Goal: Communication & Community: Answer question/provide support

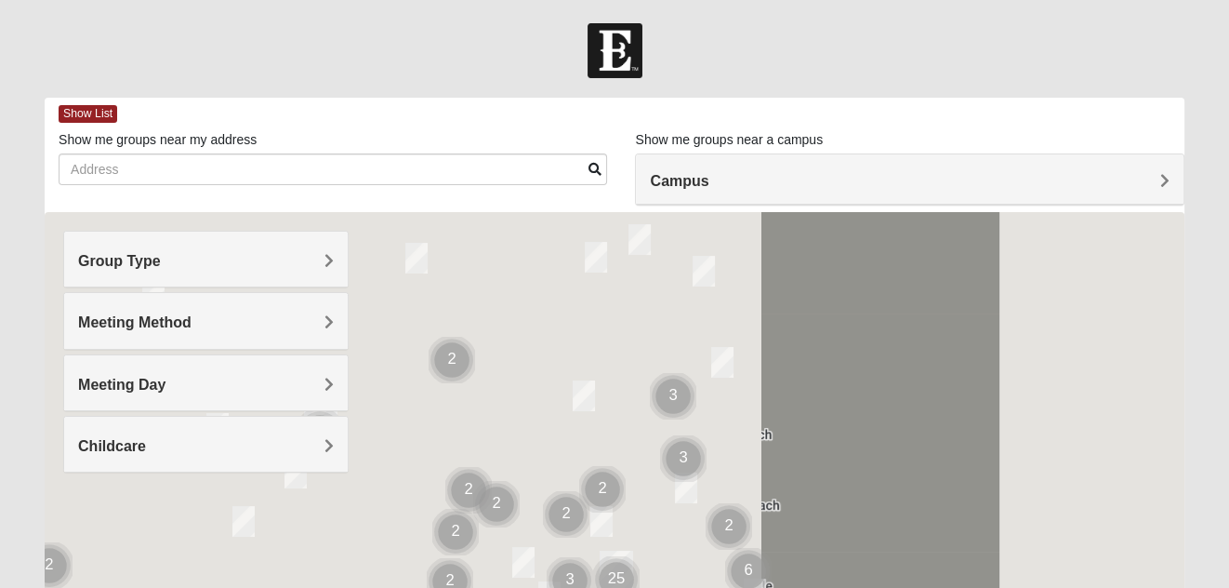
click at [838, 185] on h4 "Campus" at bounding box center [909, 181] width 519 height 18
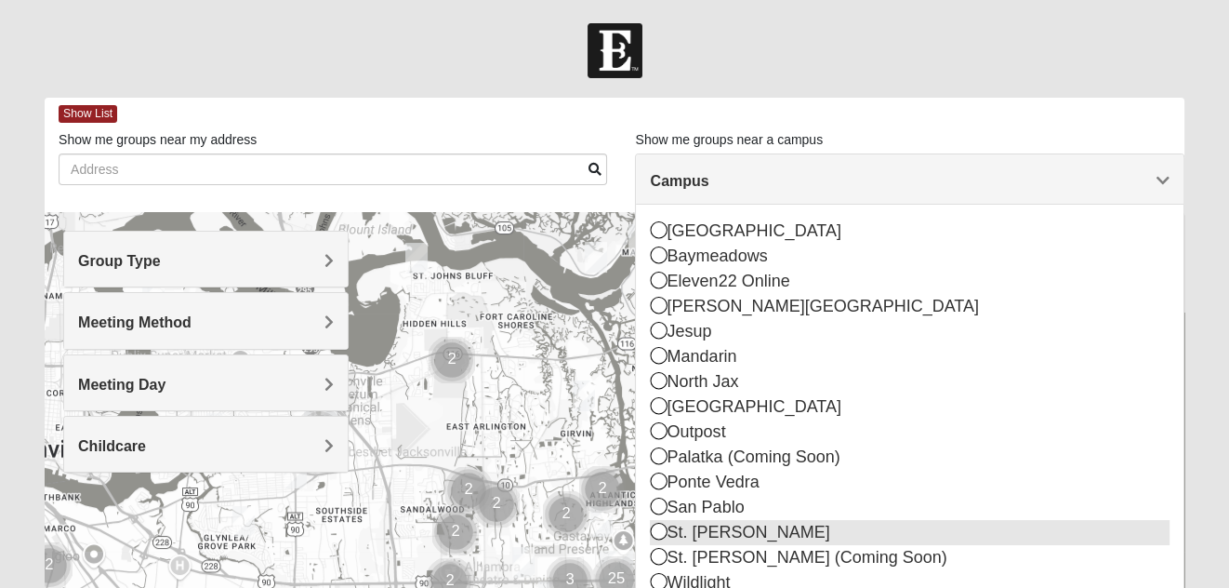
click at [680, 534] on div "St. [PERSON_NAME]" at bounding box center [909, 532] width 519 height 25
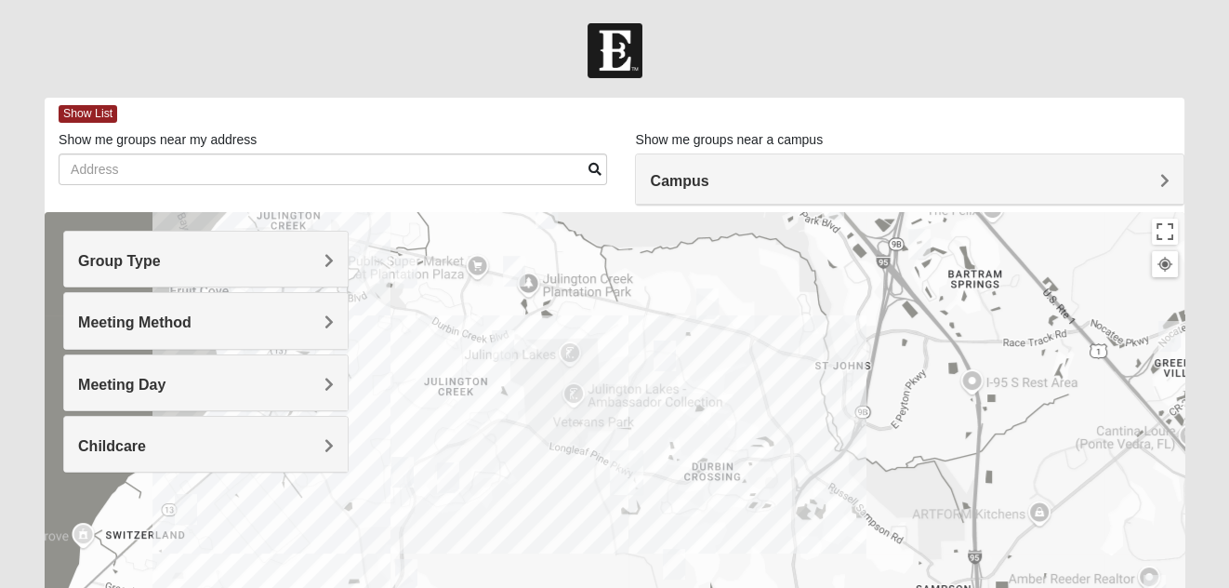
drag, startPoint x: 742, startPoint y: 504, endPoint x: 760, endPoint y: 380, distance: 124.9
click at [760, 380] on div at bounding box center [615, 584] width 1140 height 744
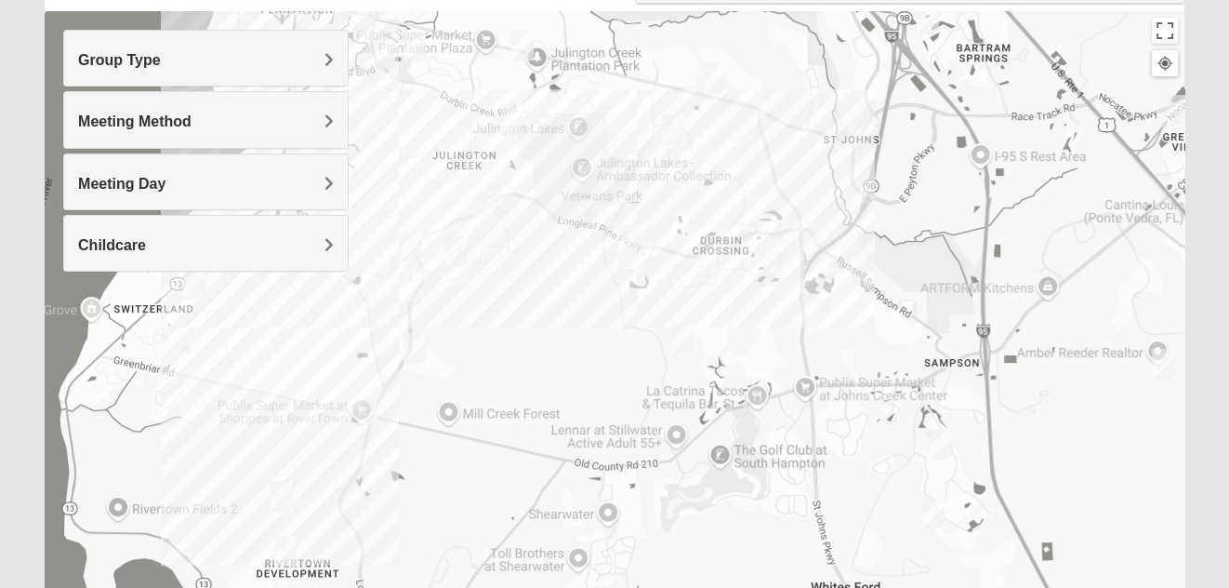
scroll to position [214, 0]
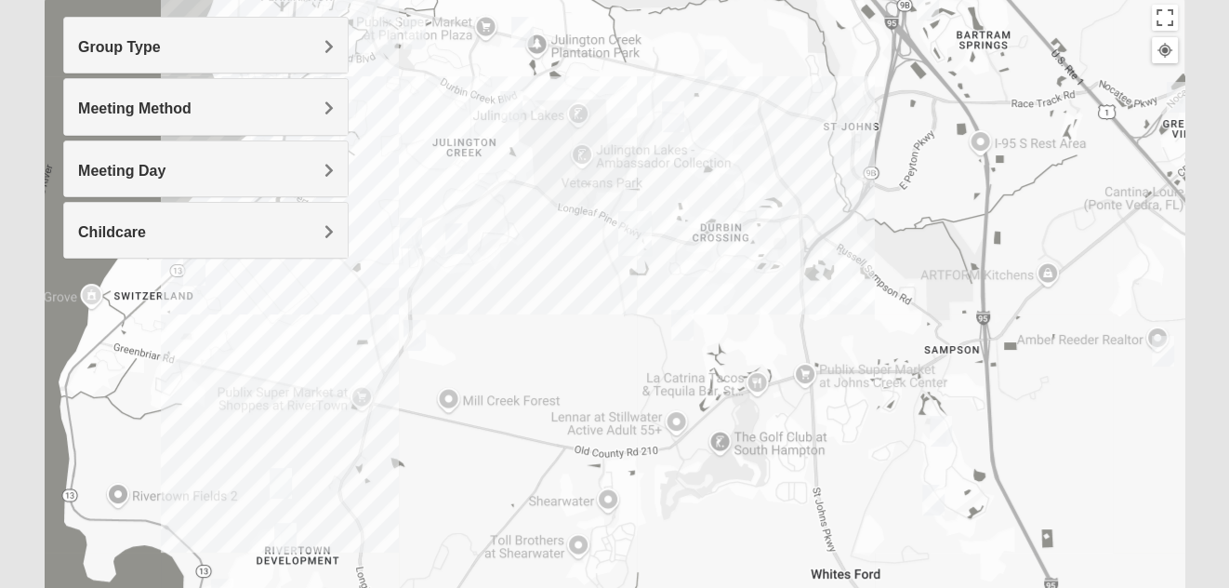
click at [632, 246] on img "St. Johns" at bounding box center [634, 233] width 33 height 45
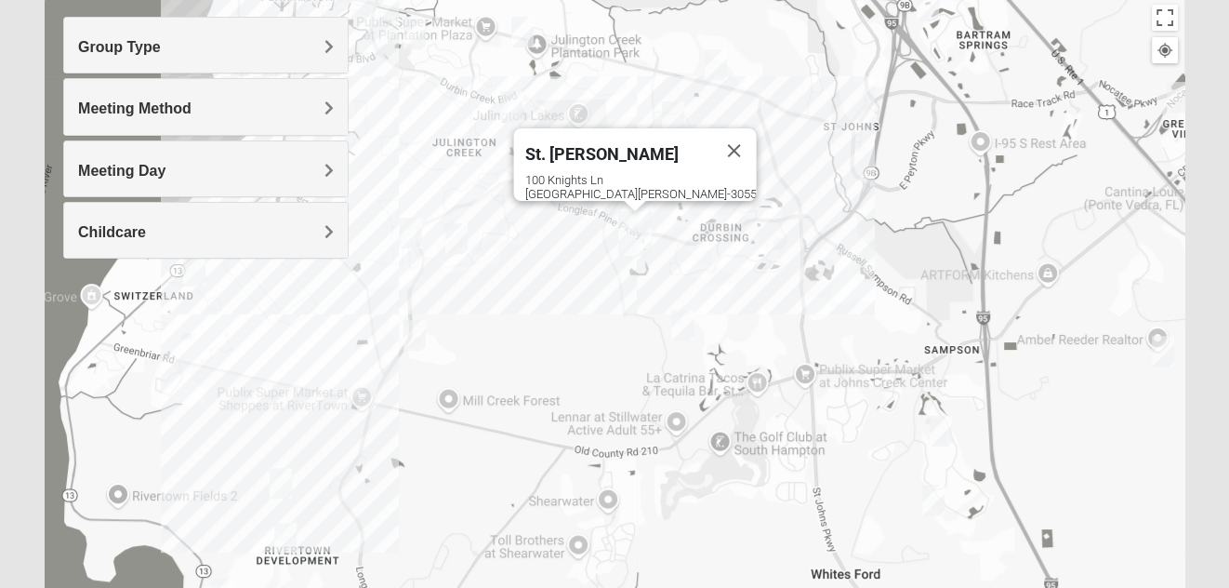
click at [634, 231] on img "St. Johns" at bounding box center [634, 233] width 33 height 45
click at [620, 249] on img "St. Johns" at bounding box center [634, 233] width 33 height 45
click at [678, 244] on div "St. Johns 100 Knights Ln St Johns, FL 32259-3055" at bounding box center [615, 370] width 1140 height 744
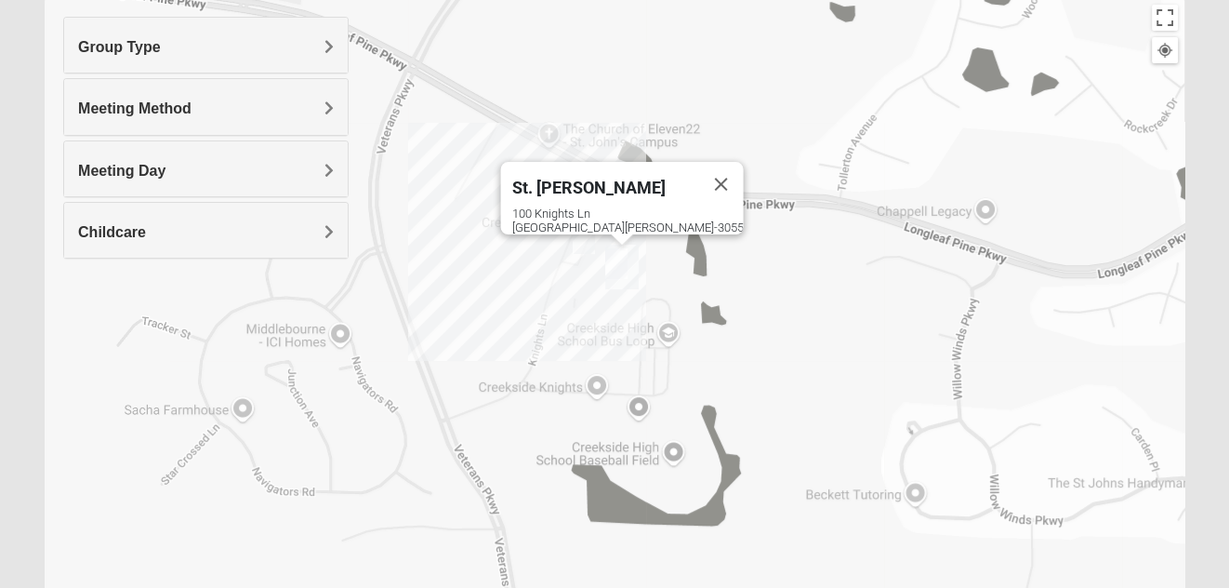
drag, startPoint x: 520, startPoint y: 282, endPoint x: 862, endPoint y: 304, distance: 342.8
click at [861, 304] on div "St. Johns 100 Knights Ln St Johns, FL 32259-3055" at bounding box center [615, 370] width 1140 height 744
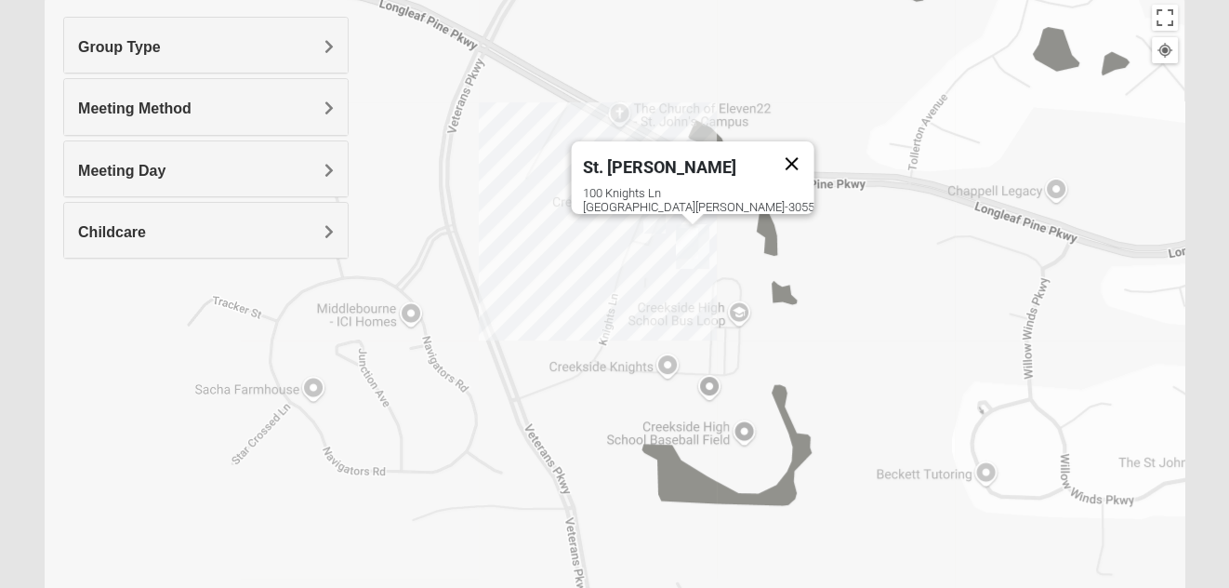
click at [769, 146] on button "Close" at bounding box center [791, 163] width 45 height 45
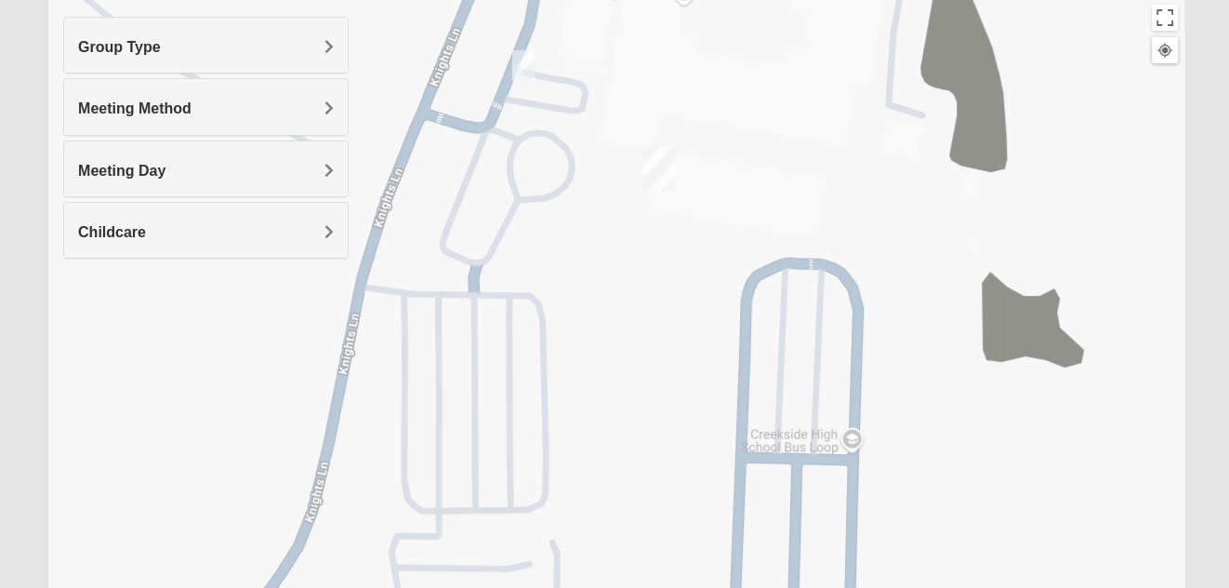
drag, startPoint x: 596, startPoint y: 271, endPoint x: 994, endPoint y: 271, distance: 397.9
click at [993, 271] on div at bounding box center [615, 370] width 1140 height 744
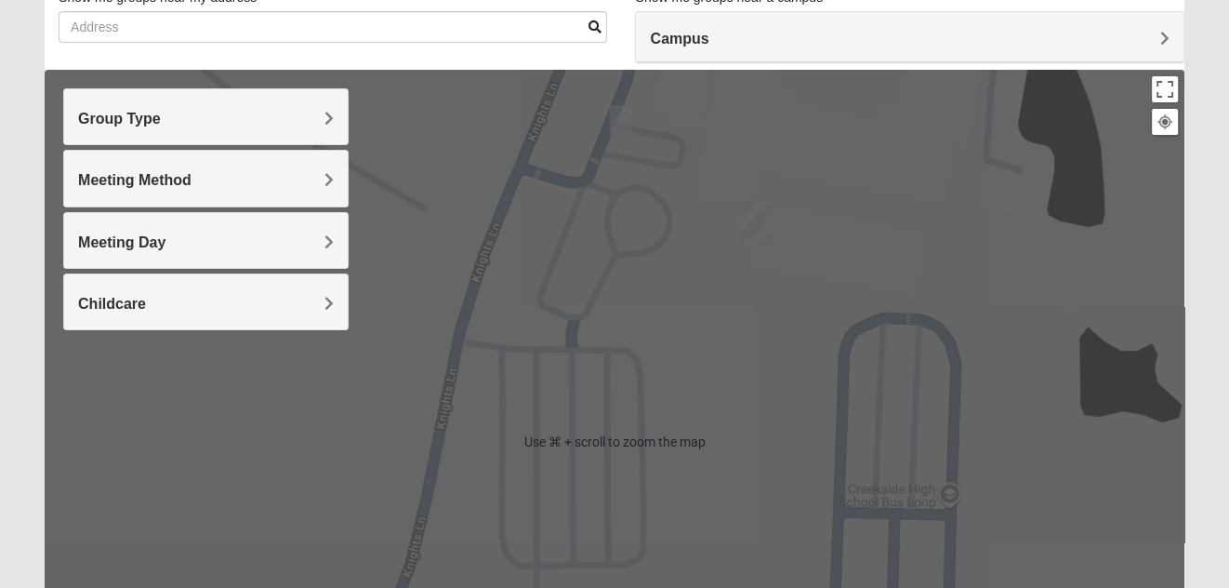
scroll to position [139, 0]
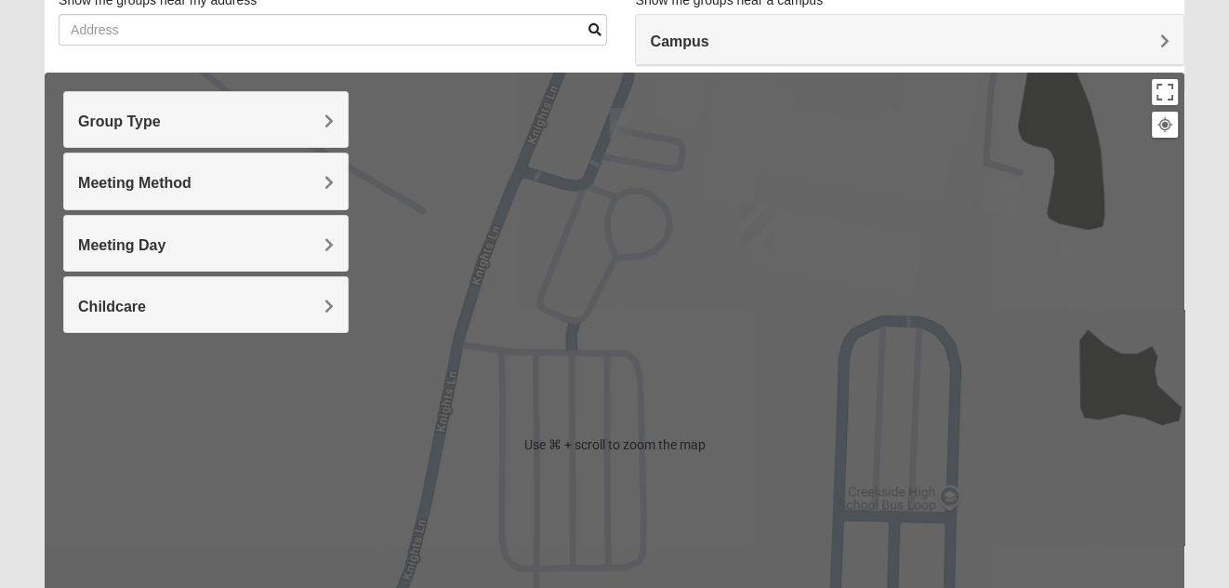
click at [866, 295] on div at bounding box center [615, 445] width 1140 height 744
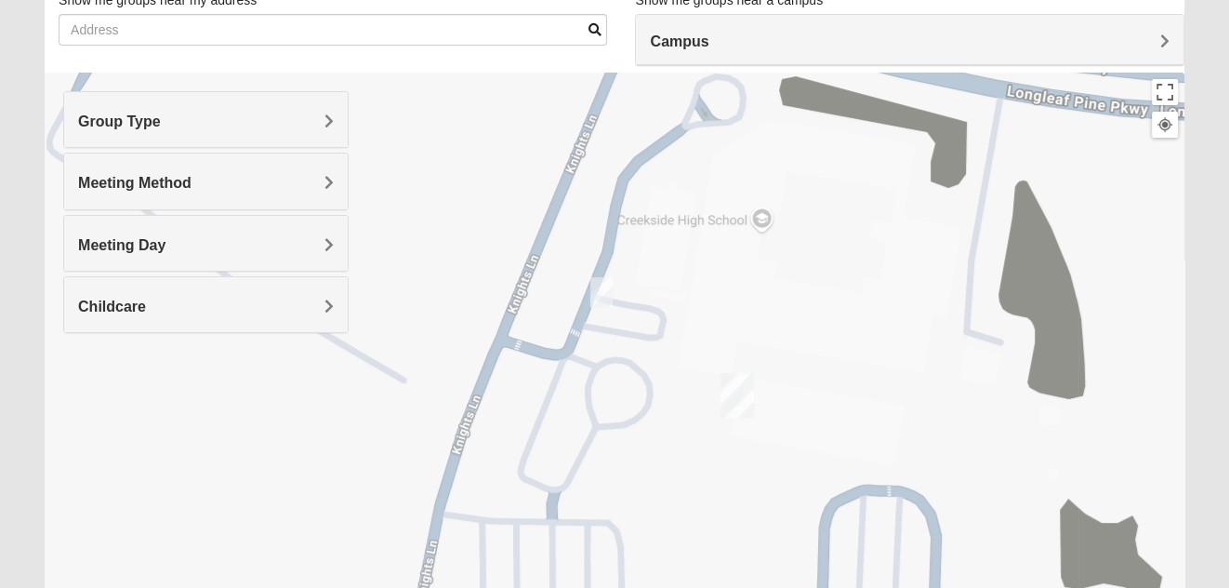
drag, startPoint x: 865, startPoint y: 314, endPoint x: 845, endPoint y: 481, distance: 167.5
click at [845, 481] on div at bounding box center [615, 445] width 1140 height 744
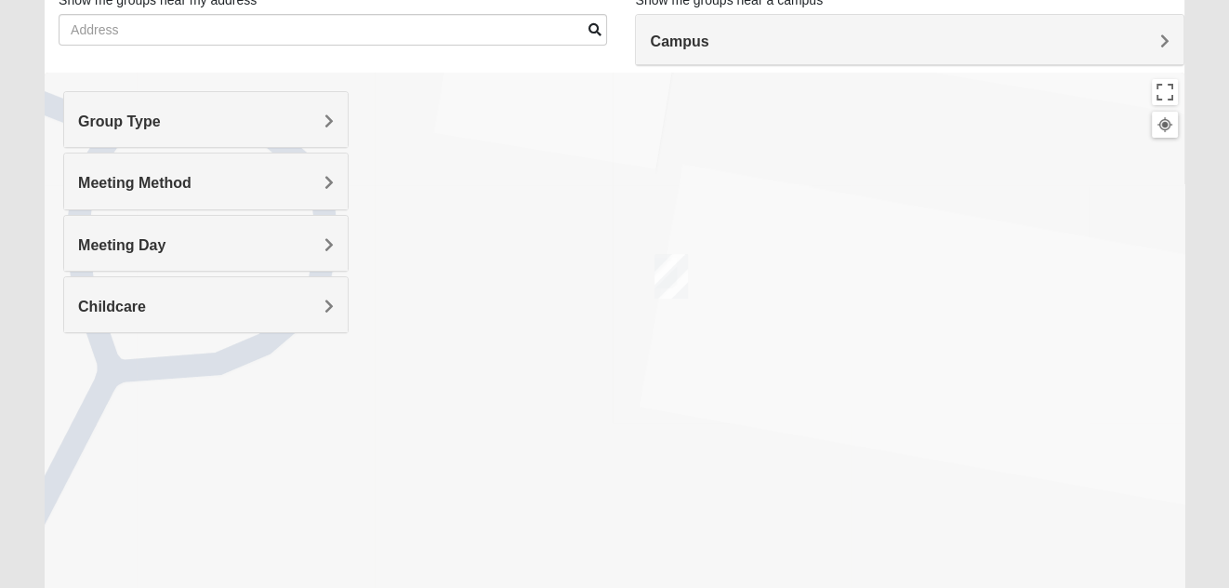
drag, startPoint x: 586, startPoint y: 378, endPoint x: 818, endPoint y: 383, distance: 232.5
click at [818, 383] on div at bounding box center [615, 445] width 1140 height 744
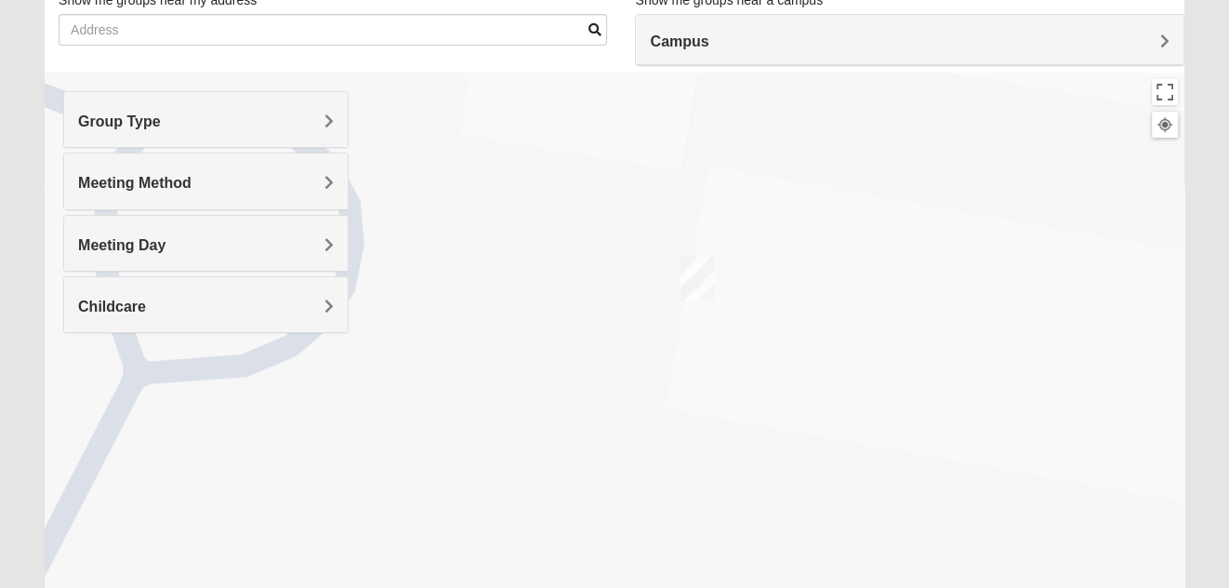
click at [693, 273] on img "St. Johns" at bounding box center [697, 278] width 33 height 45
click at [773, 182] on button "Close" at bounding box center [795, 195] width 45 height 45
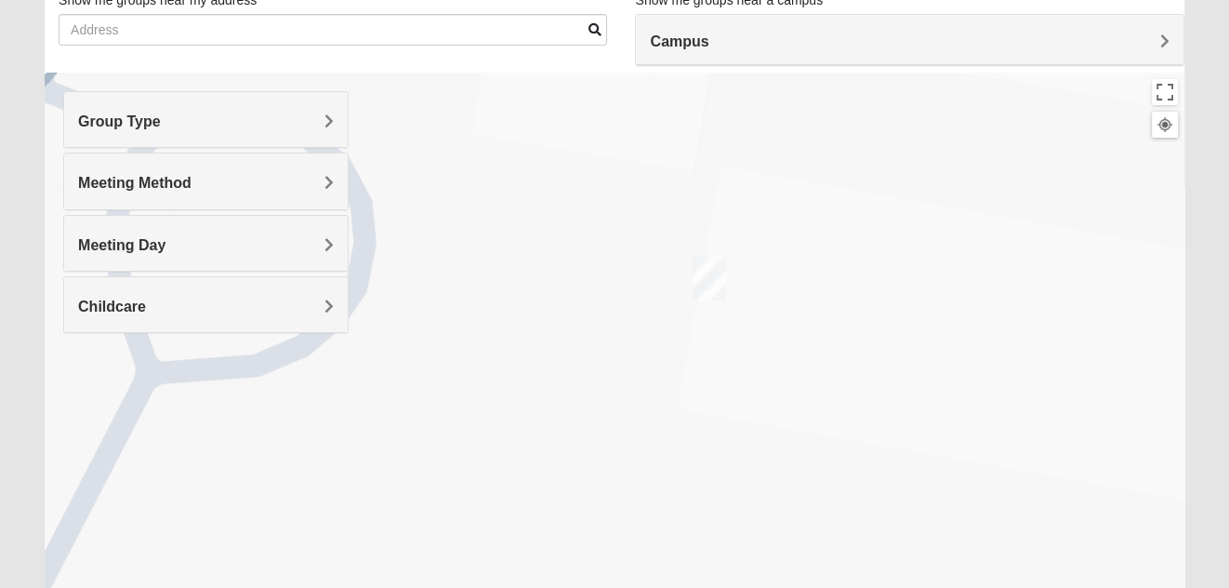
drag, startPoint x: 807, startPoint y: 284, endPoint x: 834, endPoint y: 281, distance: 27.1
click at [834, 281] on div at bounding box center [615, 445] width 1140 height 744
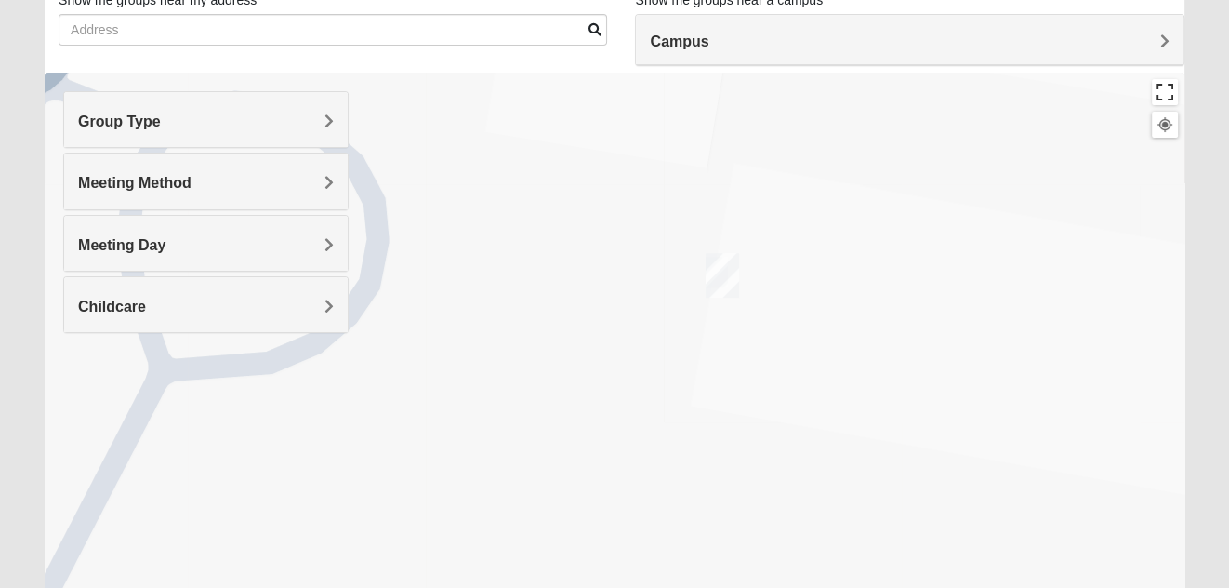
click at [1164, 91] on button "Toggle fullscreen view" at bounding box center [1165, 92] width 26 height 26
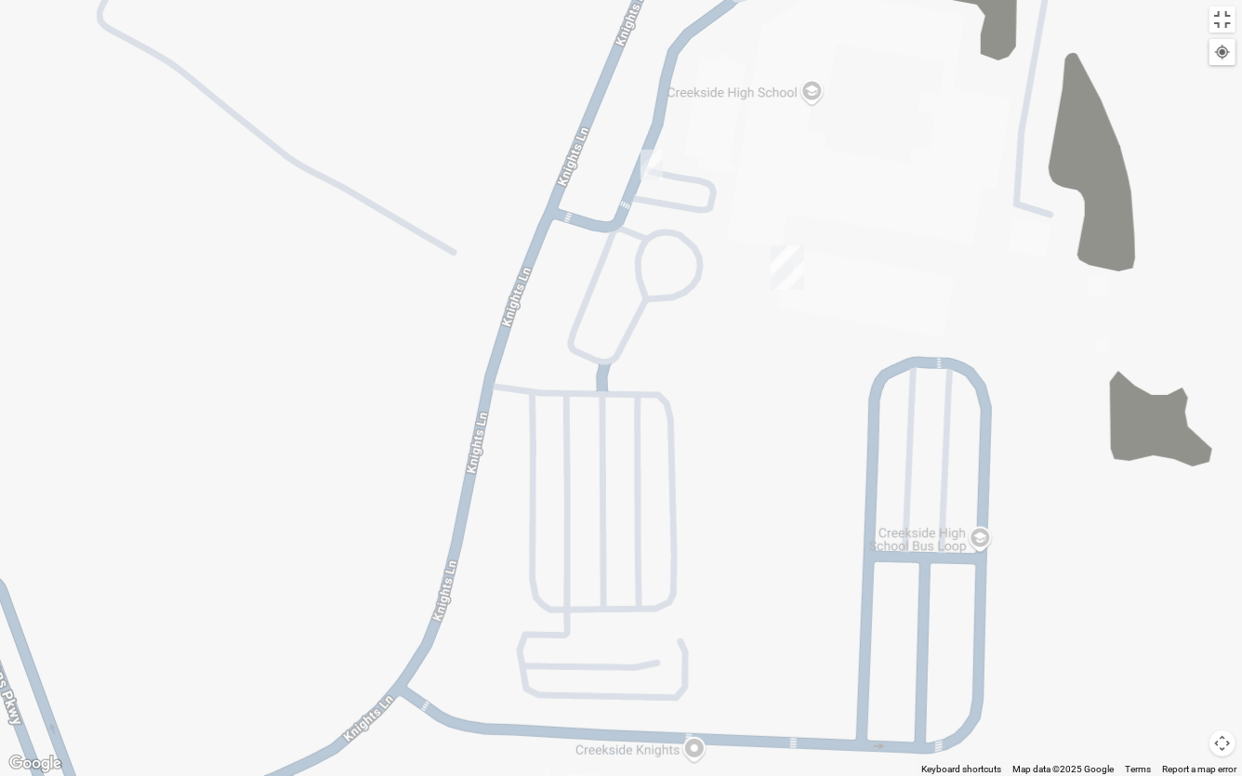
click at [654, 165] on img "On Campus Mixed Doerr 32259" at bounding box center [652, 165] width 22 height 31
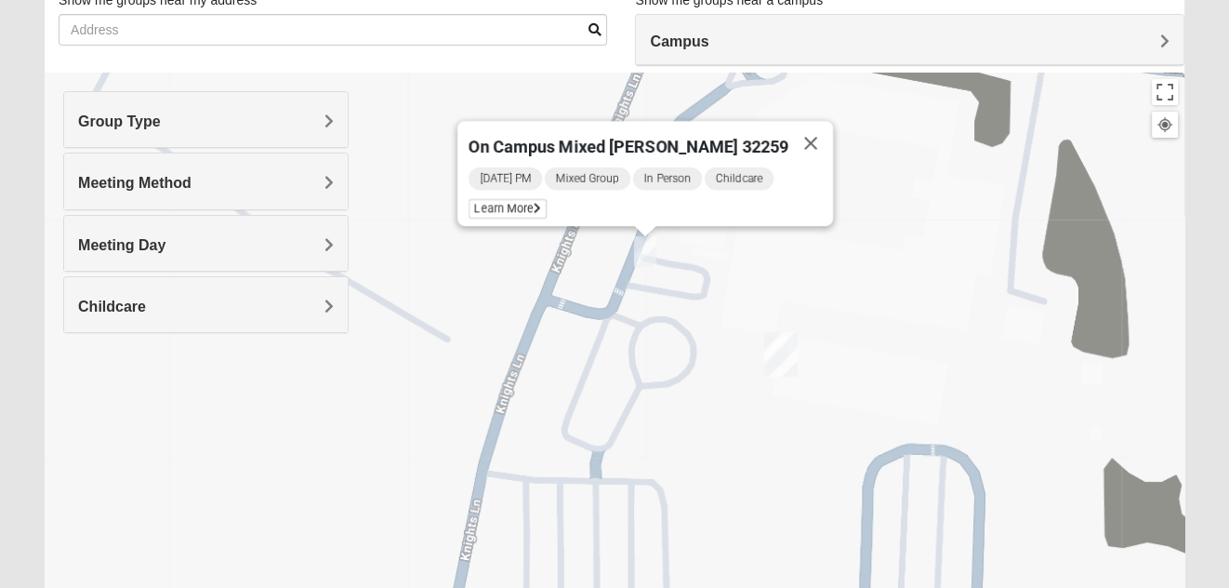
click at [780, 350] on img "St. Johns" at bounding box center [780, 354] width 33 height 45
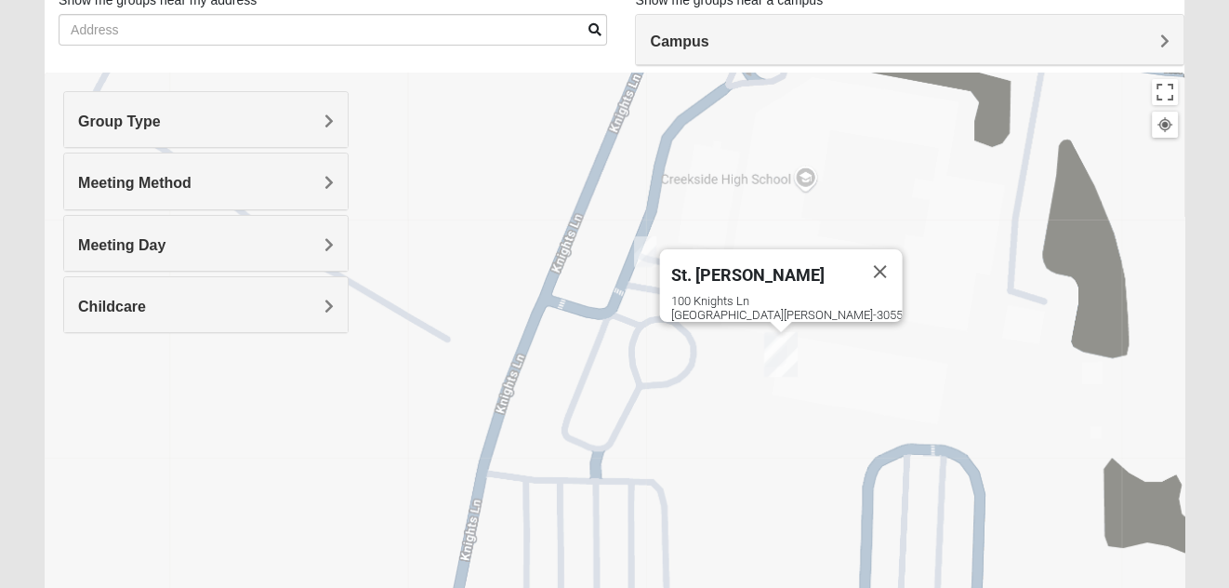
click at [651, 257] on img "On Campus Mixed Doerr 32259" at bounding box center [645, 251] width 22 height 31
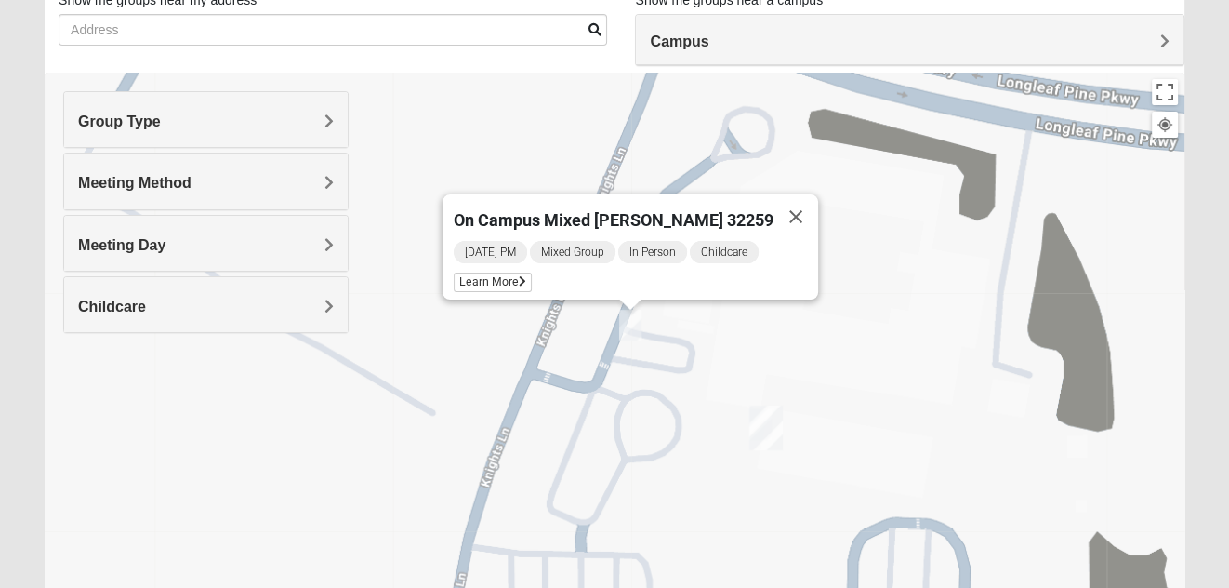
drag, startPoint x: 754, startPoint y: 299, endPoint x: 739, endPoint y: 359, distance: 61.3
click at [739, 359] on div "On Campus Mixed Doerr 32259 Monday PM Mixed Group In Person Childcare Learn More" at bounding box center [615, 445] width 1140 height 744
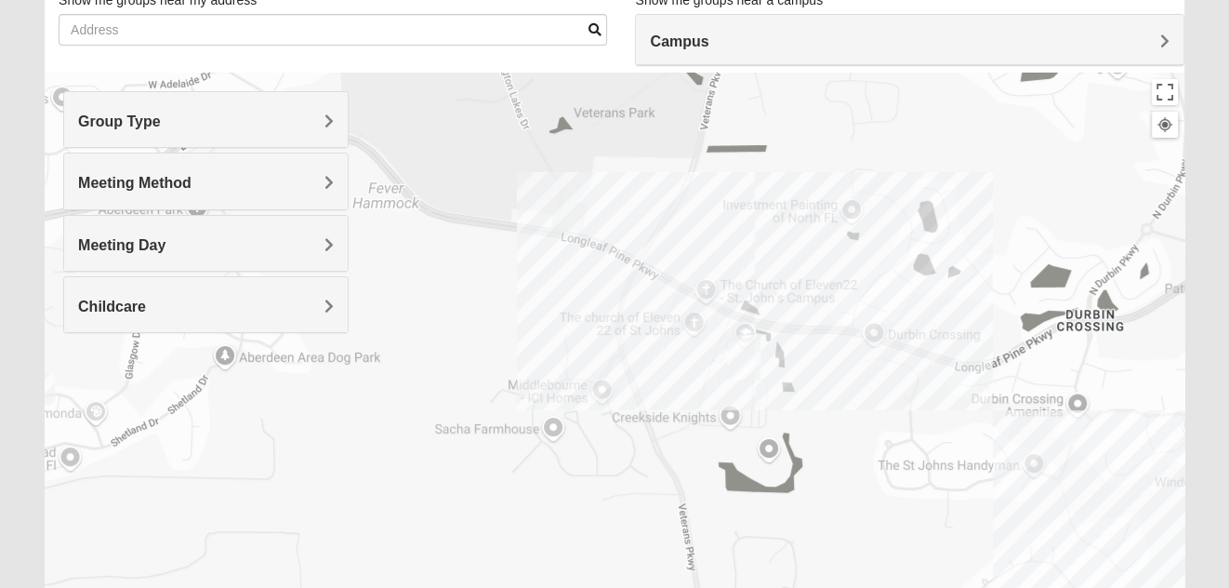
click at [722, 364] on div at bounding box center [615, 445] width 1140 height 744
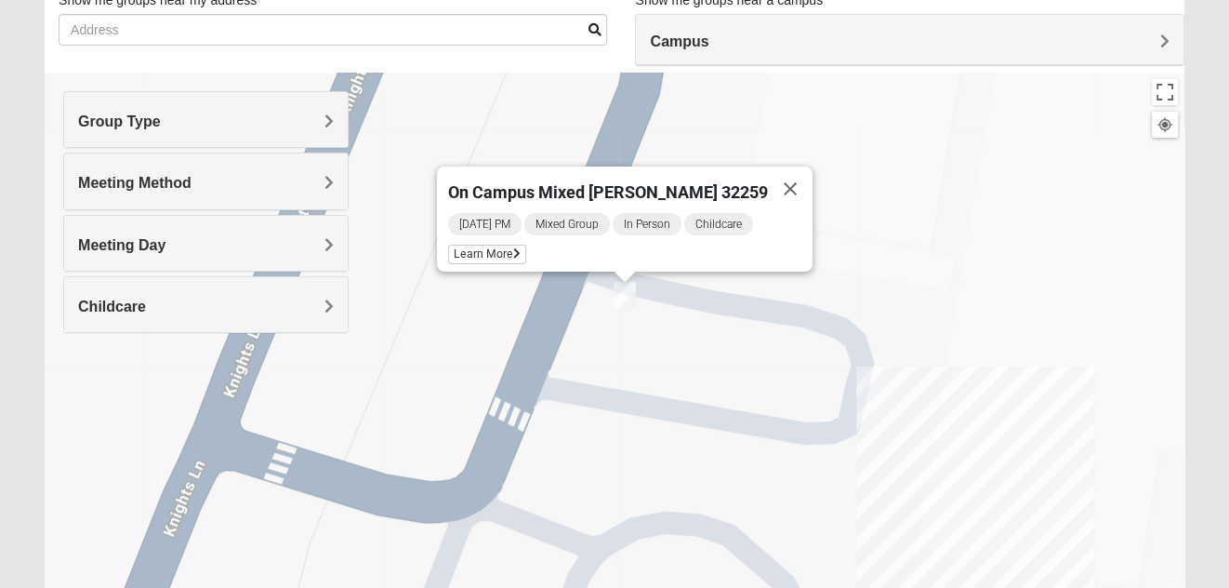
drag, startPoint x: 722, startPoint y: 364, endPoint x: 1006, endPoint y: 393, distance: 285.0
click at [1006, 393] on div "On Campus Mixed Doerr 32259 Monday PM Mixed Group In Person Childcare Learn More" at bounding box center [615, 445] width 1140 height 744
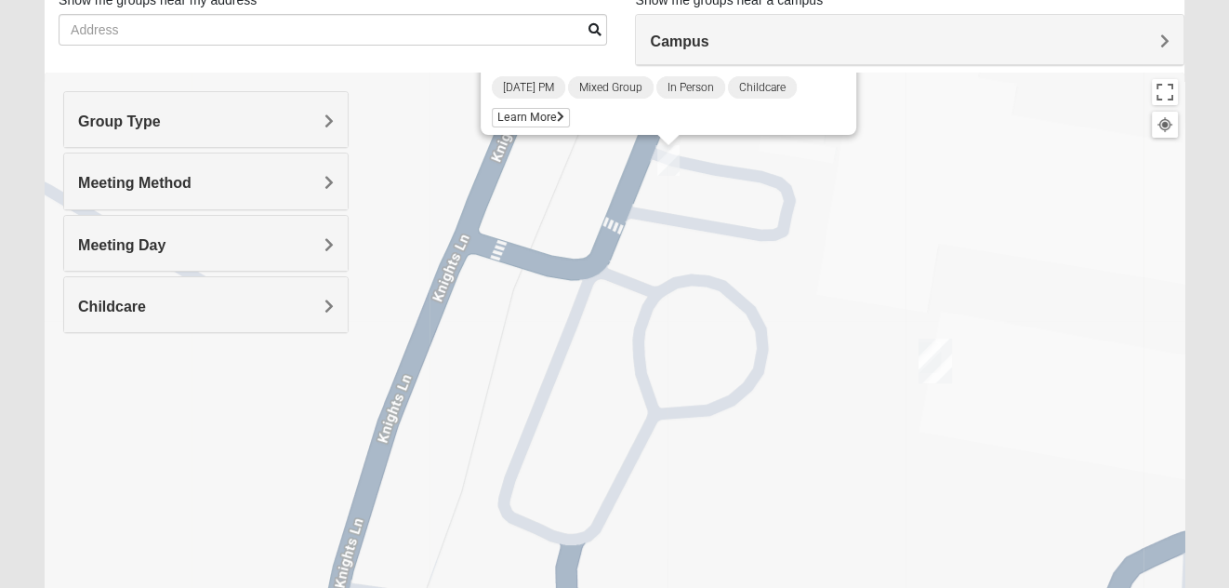
drag, startPoint x: 957, startPoint y: 408, endPoint x: 824, endPoint y: 212, distance: 237.0
click at [824, 212] on div "On Campus Mixed Doerr 32259 Monday PM Mixed Group In Person Childcare Learn More" at bounding box center [615, 445] width 1140 height 744
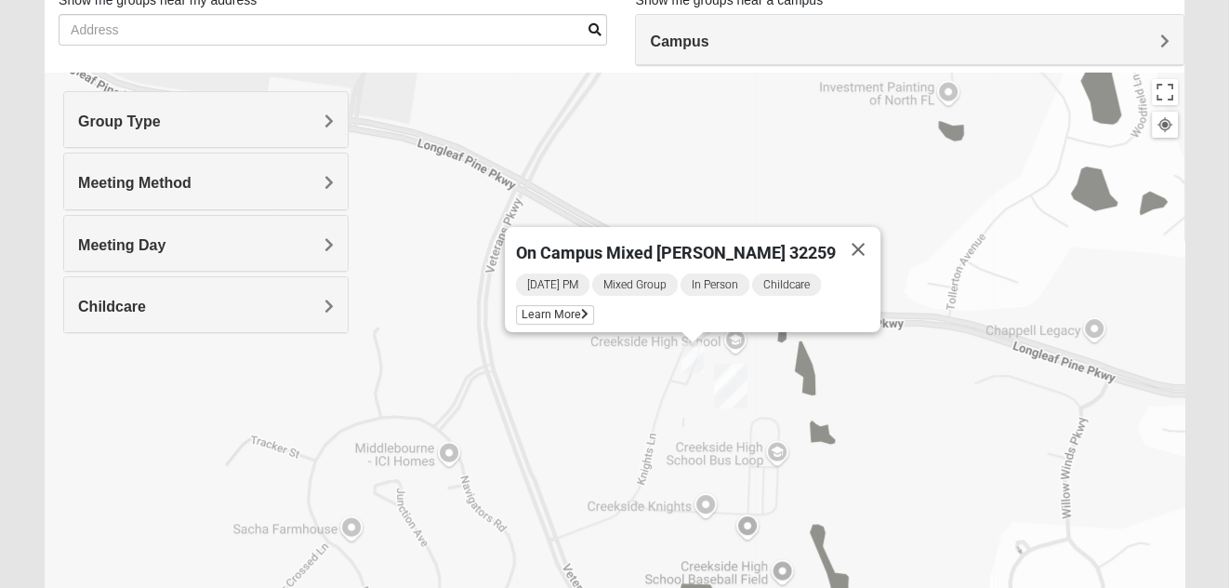
drag, startPoint x: 1022, startPoint y: 350, endPoint x: 838, endPoint y: 419, distance: 196.8
click at [837, 419] on div "On Campus Mixed Doerr 32259 Monday PM Mixed Group In Person Childcare Learn More" at bounding box center [615, 445] width 1140 height 744
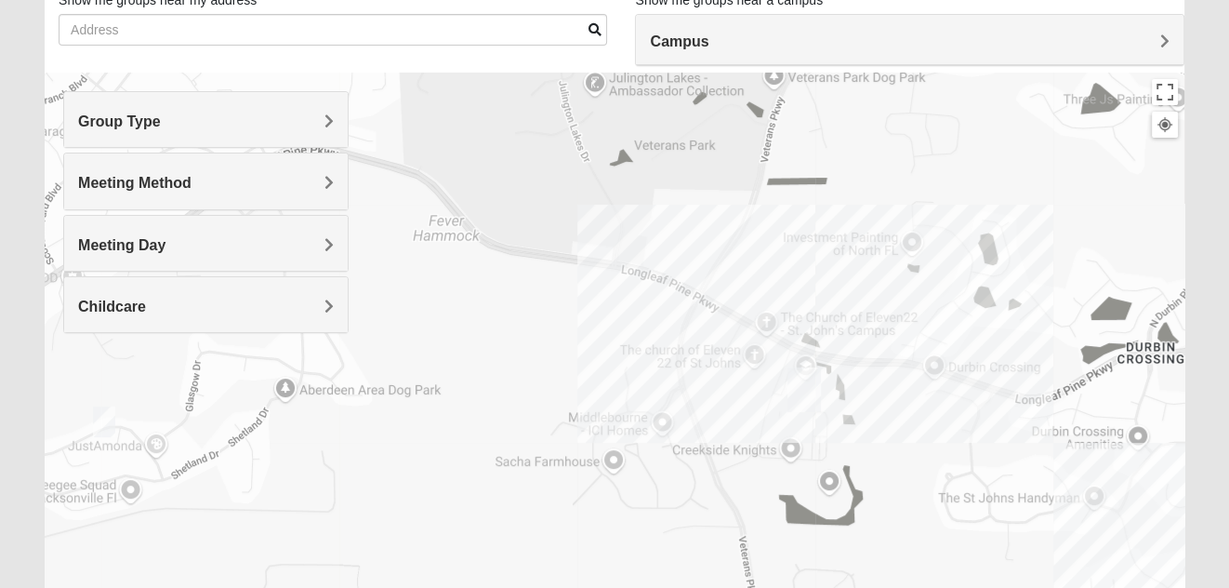
click at [788, 399] on img "St. Johns" at bounding box center [803, 389] width 33 height 45
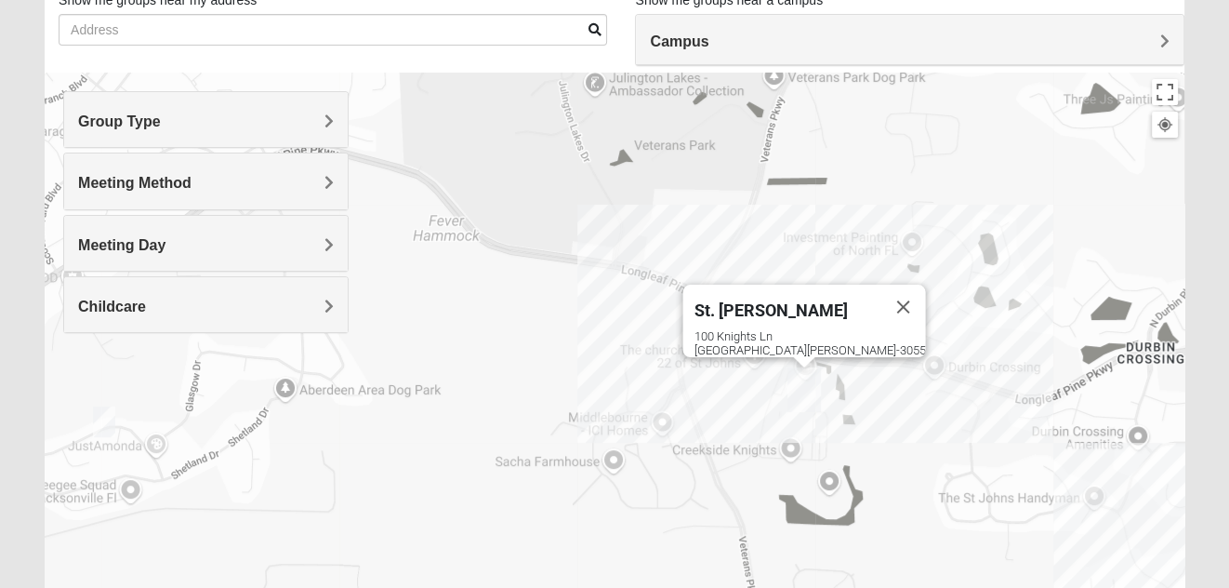
click at [783, 399] on div "St. Johns 100 Knights Ln St Johns, FL 32259-3055" at bounding box center [615, 445] width 1140 height 744
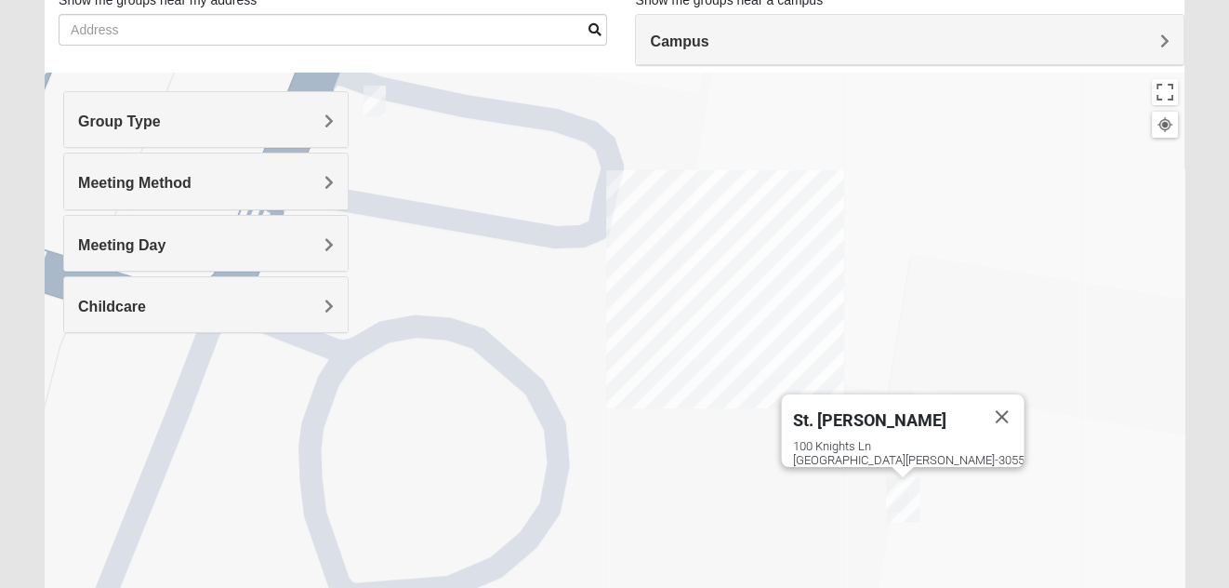
drag, startPoint x: 828, startPoint y: 429, endPoint x: 853, endPoint y: 296, distance: 135.3
click at [853, 296] on div "St. Johns 100 Knights Ln St Johns, FL 32259-3055" at bounding box center [615, 445] width 1140 height 744
click at [901, 494] on img "St. Johns" at bounding box center [902, 499] width 33 height 45
click at [381, 102] on img "On Campus Mixed Doerr 32259" at bounding box center [374, 101] width 22 height 31
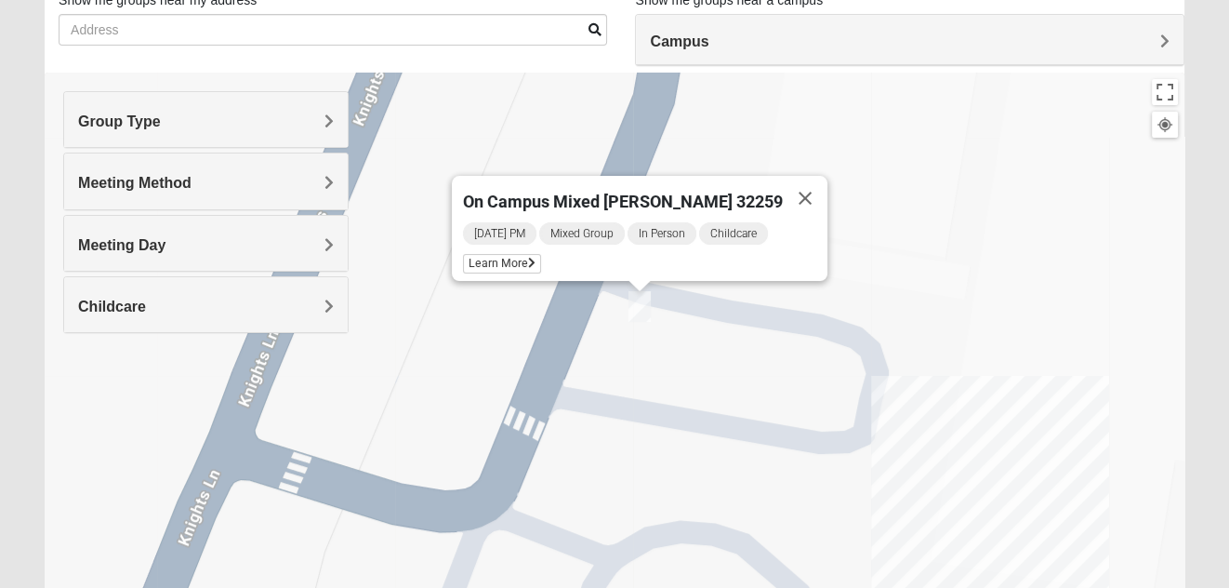
drag, startPoint x: 713, startPoint y: 296, endPoint x: 983, endPoint y: 334, distance: 272.3
click at [983, 334] on div "On Campus Mixed Doerr 32259 Monday PM Mixed Group In Person Childcare Learn More" at bounding box center [615, 445] width 1140 height 744
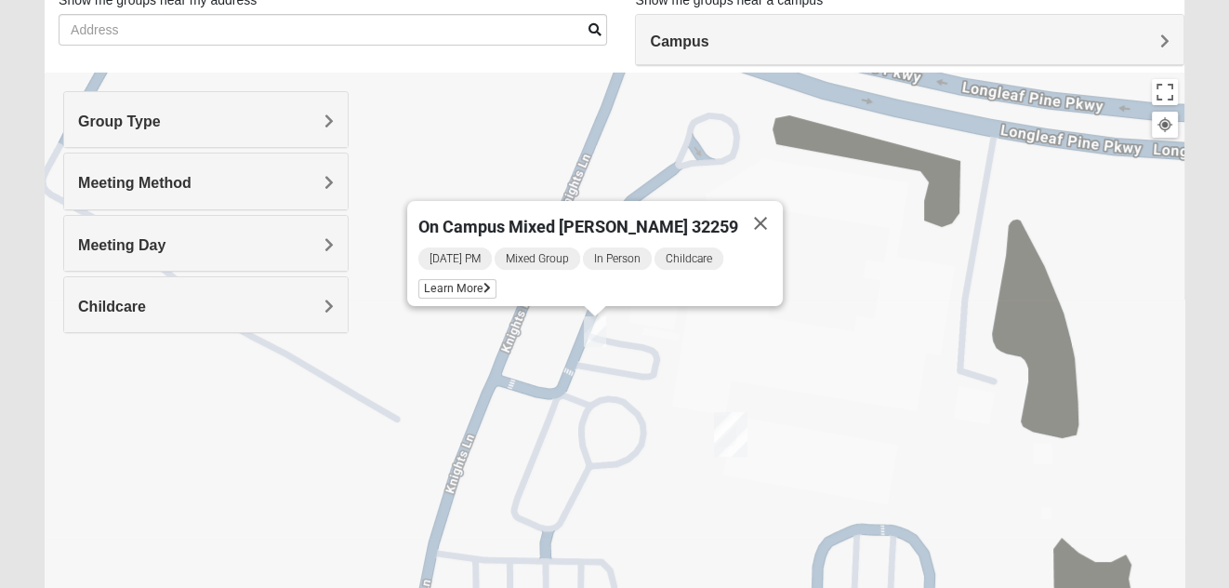
drag, startPoint x: 961, startPoint y: 354, endPoint x: 675, endPoint y: 354, distance: 286.3
click at [675, 354] on div "On Campus Mixed Doerr 32259 Monday PM Mixed Group In Person Childcare Learn More" at bounding box center [615, 445] width 1140 height 744
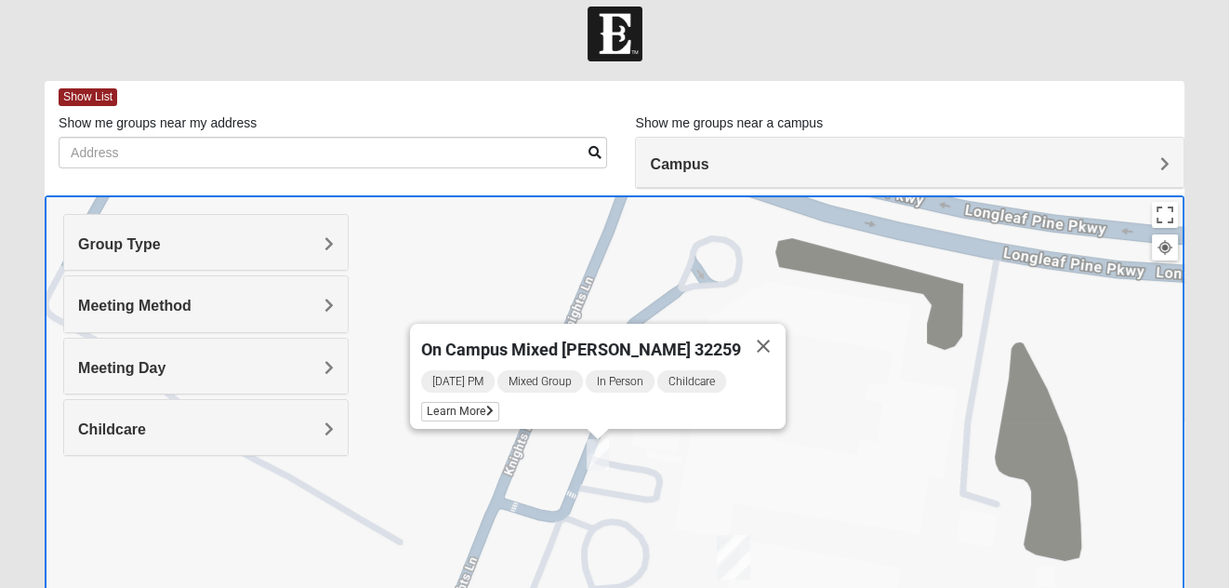
scroll to position [0, 0]
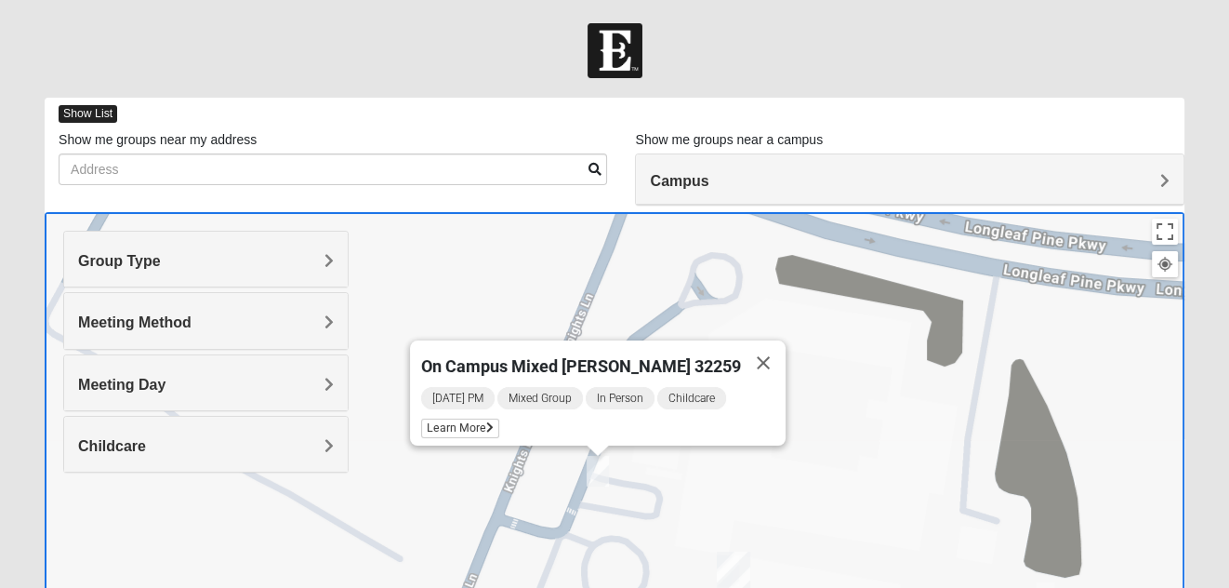
click at [99, 108] on span "Show List" at bounding box center [88, 114] width 59 height 18
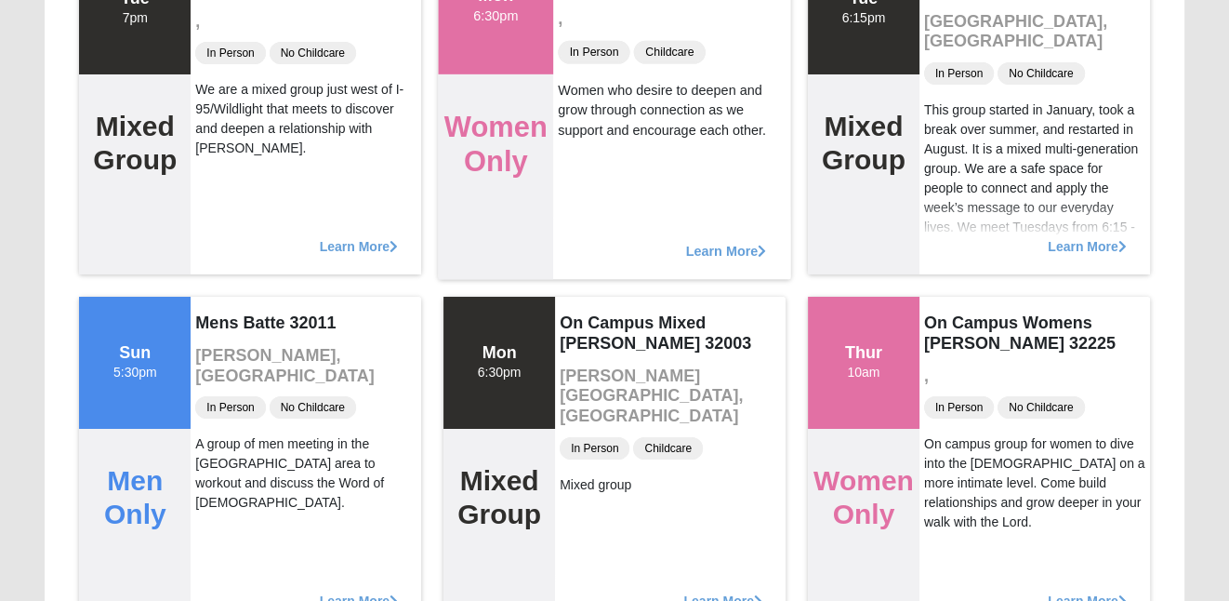
scroll to position [26614, 0]
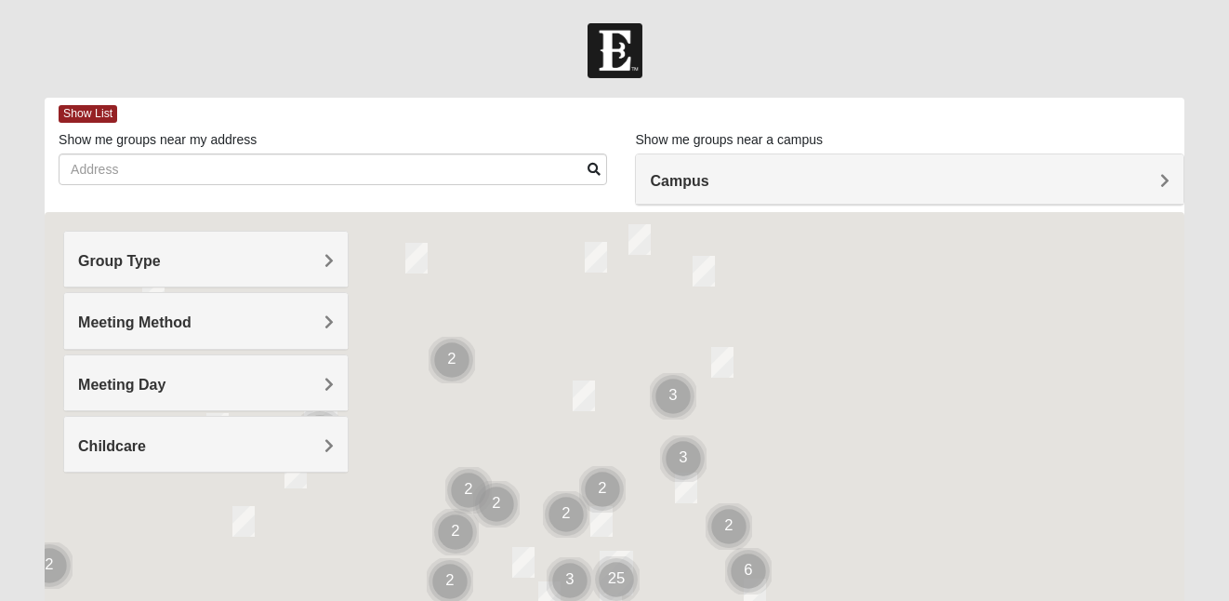
scroll to position [422, 0]
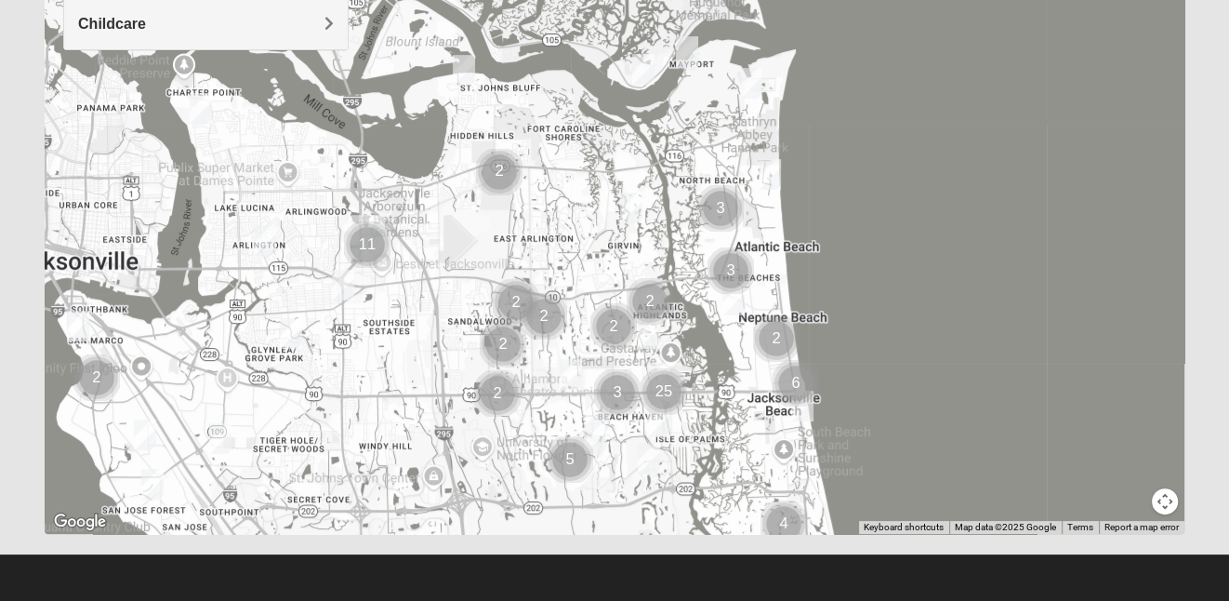
drag, startPoint x: 975, startPoint y: 219, endPoint x: 1034, endPoint y: 481, distance: 267.7
click at [1034, 481] on div at bounding box center [615, 162] width 1140 height 744
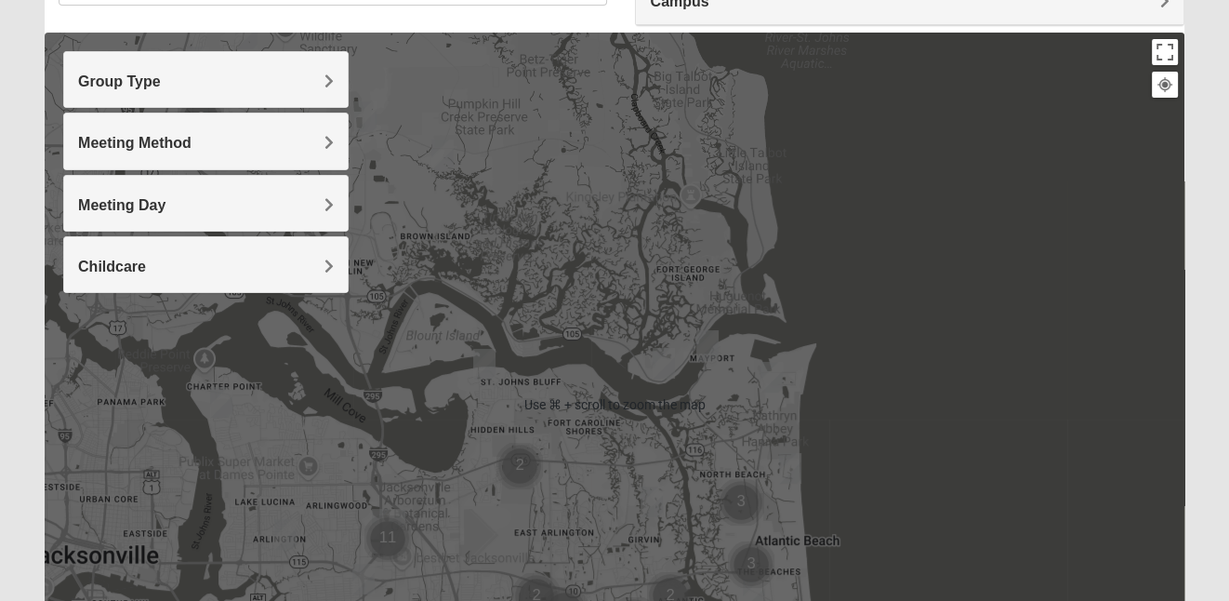
scroll to position [0, 0]
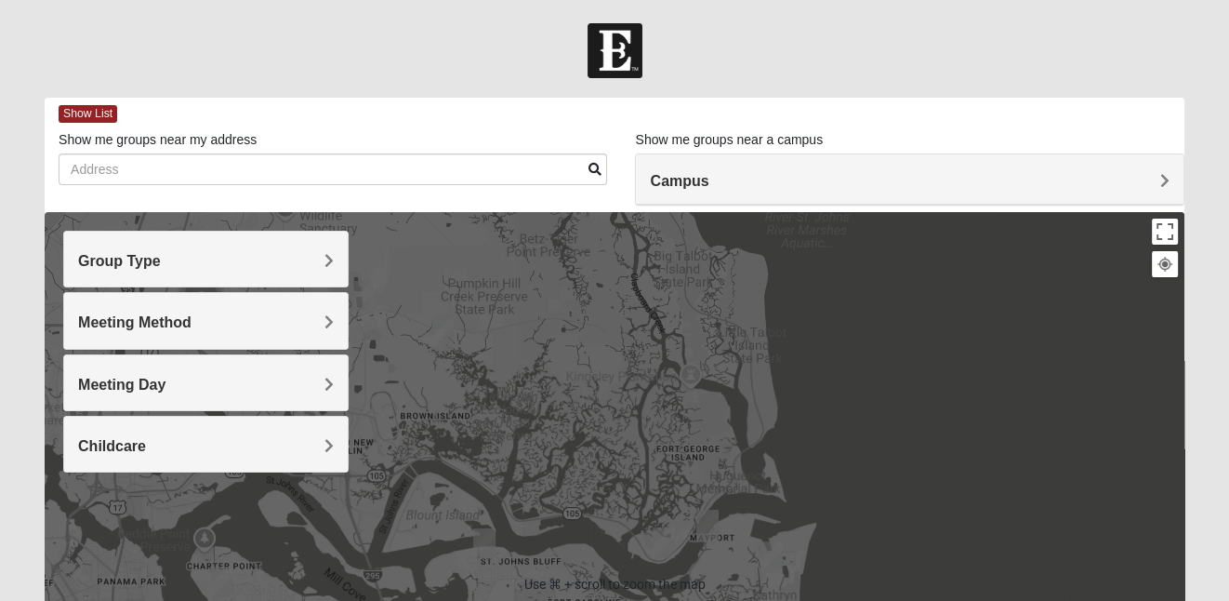
click at [733, 168] on div "Campus" at bounding box center [909, 179] width 547 height 50
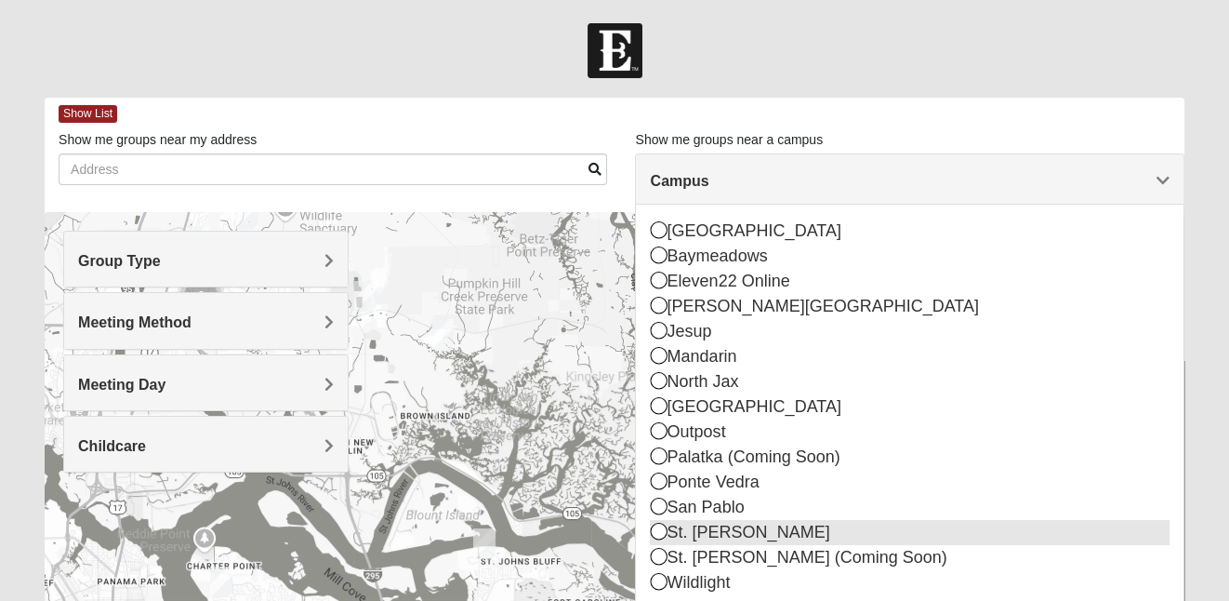
click at [707, 532] on div "St. [PERSON_NAME]" at bounding box center [909, 532] width 519 height 25
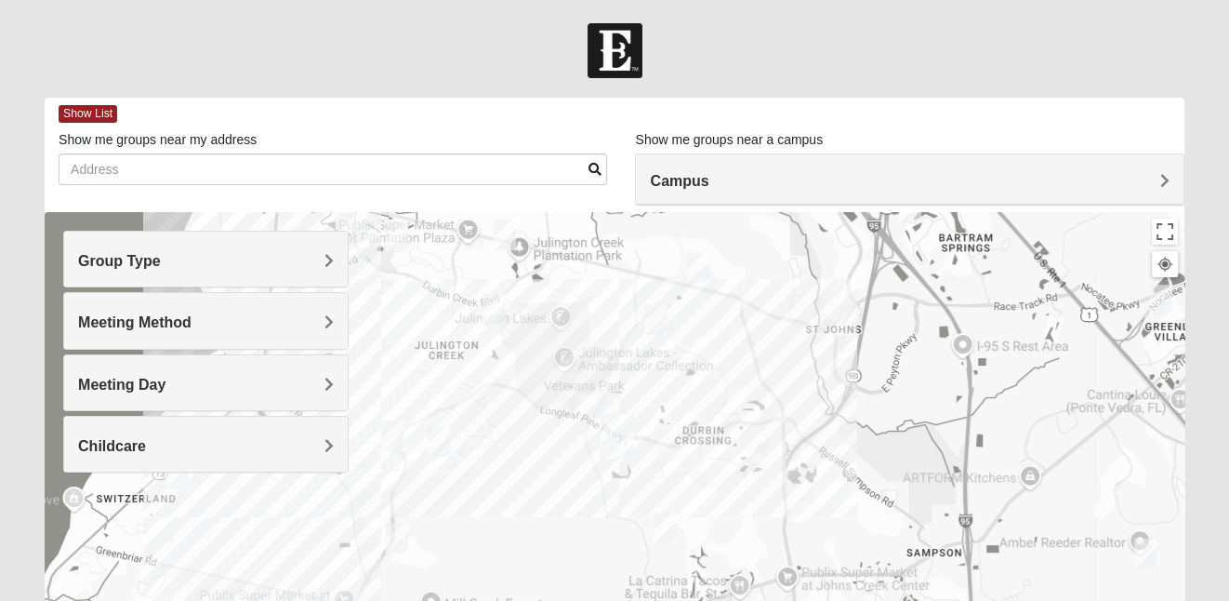
drag, startPoint x: 872, startPoint y: 449, endPoint x: 873, endPoint y: 307, distance: 142.2
click at [873, 307] on div at bounding box center [615, 584] width 1140 height 744
click at [602, 448] on img "St. Johns" at bounding box center [617, 434] width 33 height 45
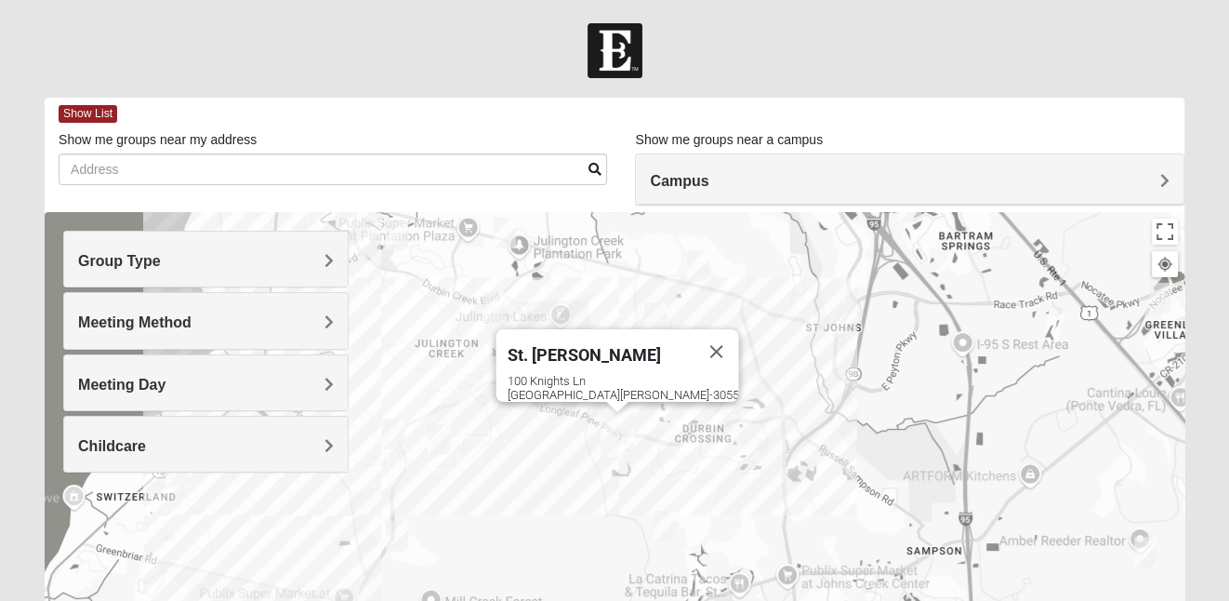
click at [618, 439] on img "St. Johns" at bounding box center [617, 434] width 33 height 45
click at [694, 333] on button "Close" at bounding box center [716, 351] width 45 height 45
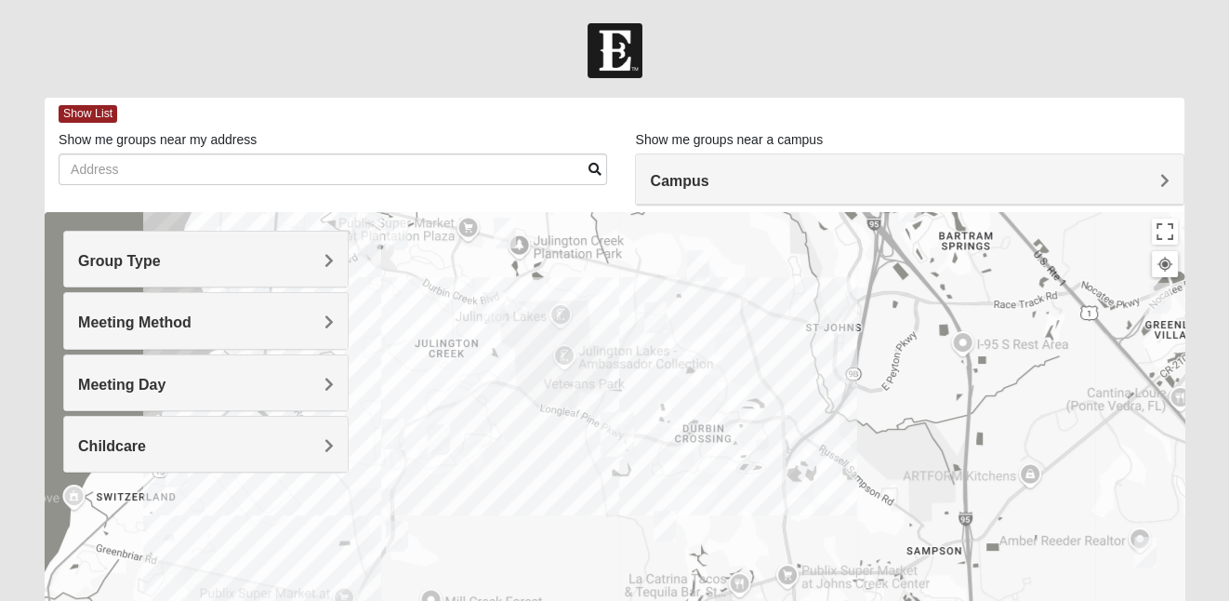
click at [664, 452] on div at bounding box center [615, 584] width 1140 height 744
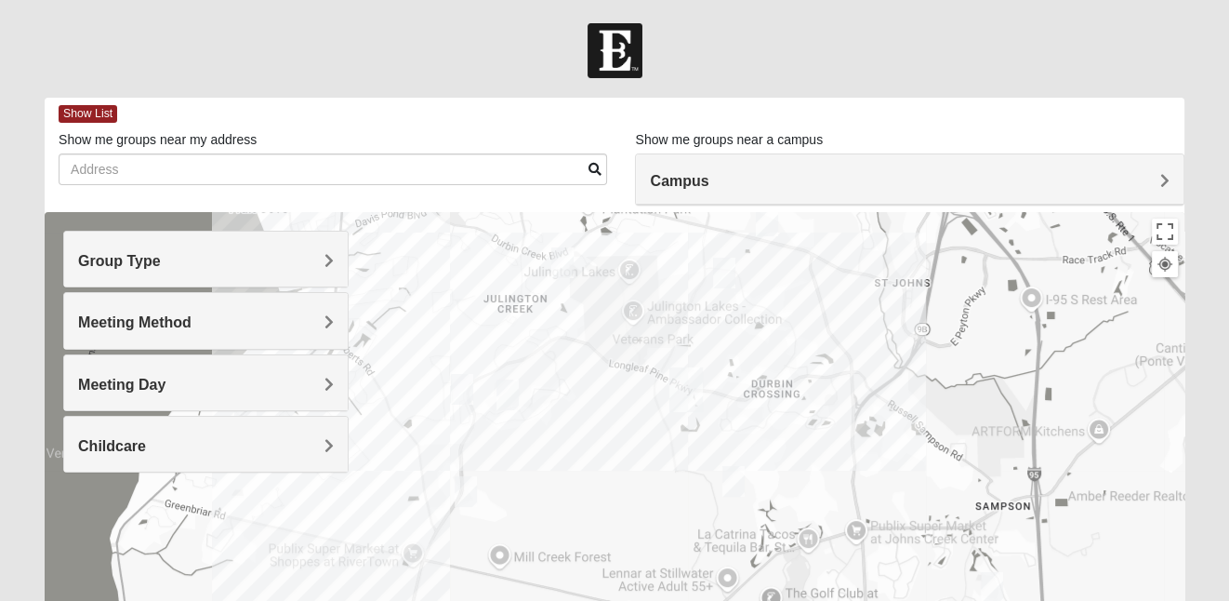
drag, startPoint x: 664, startPoint y: 452, endPoint x: 729, endPoint y: 405, distance: 80.0
click at [730, 405] on div at bounding box center [615, 584] width 1140 height 744
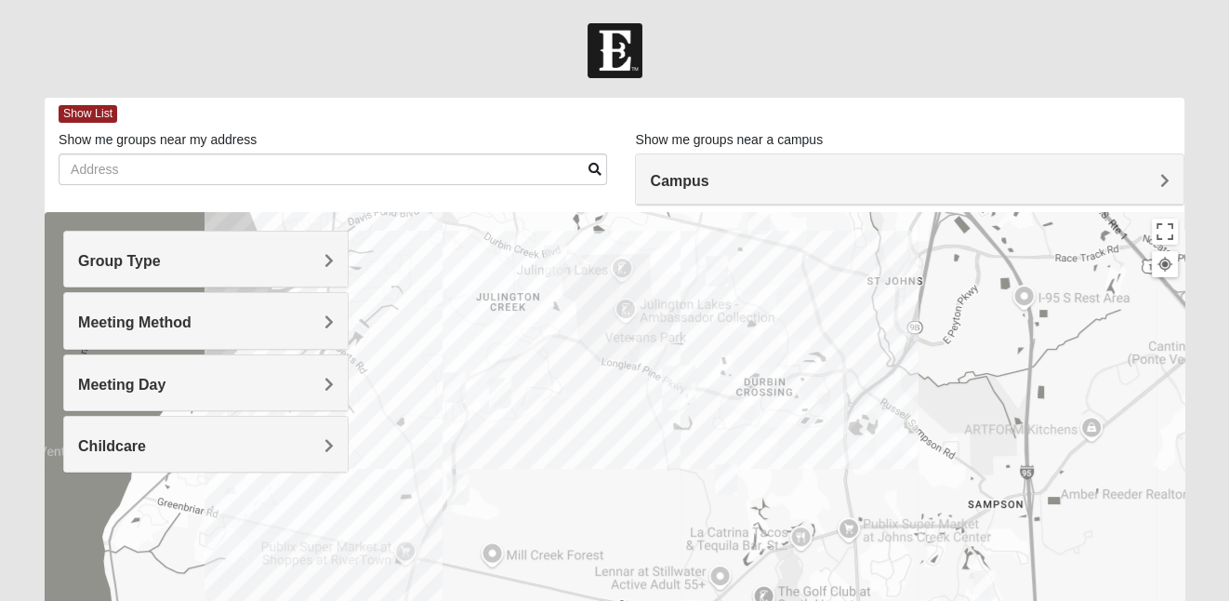
click at [782, 416] on div at bounding box center [615, 584] width 1140 height 744
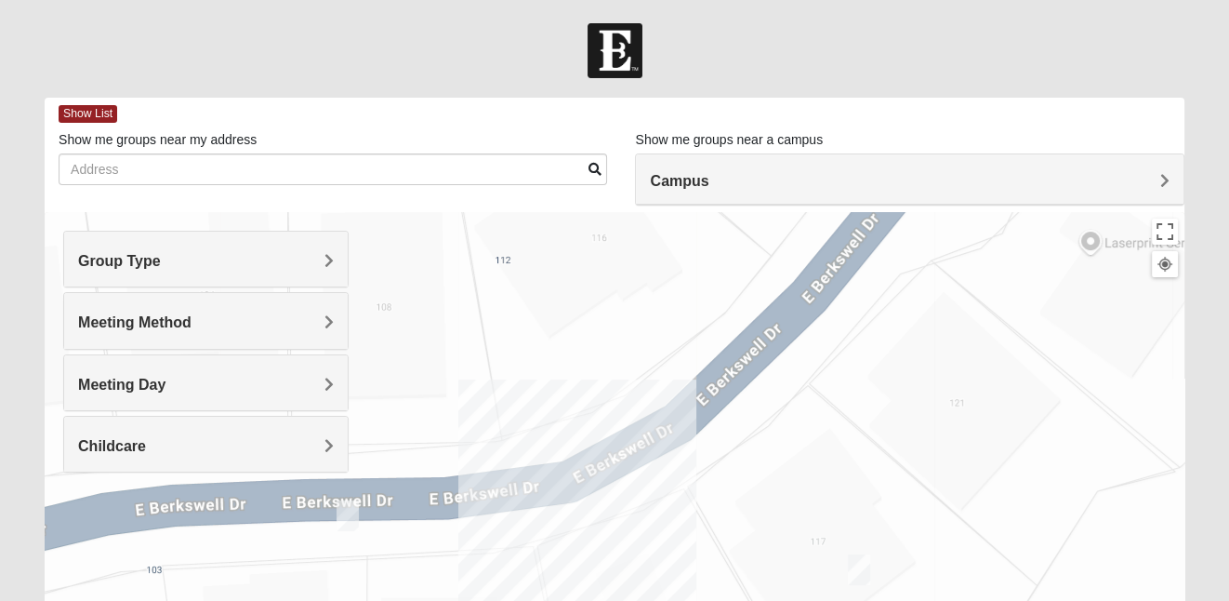
drag, startPoint x: 796, startPoint y: 453, endPoint x: 766, endPoint y: 319, distance: 137.1
click at [766, 319] on div at bounding box center [615, 584] width 1140 height 744
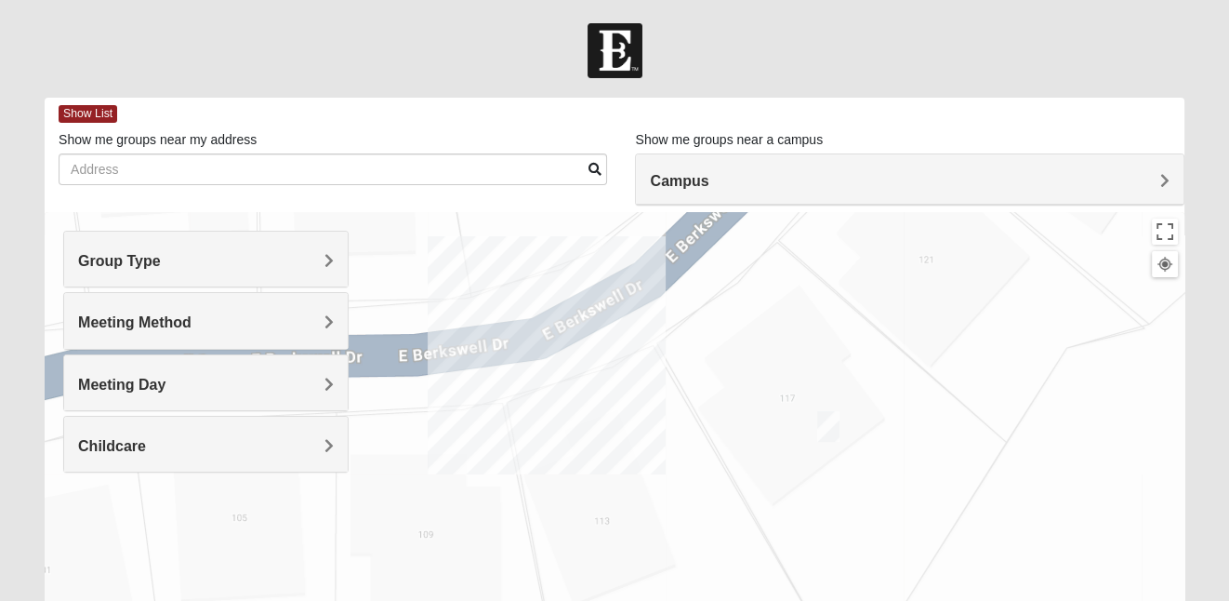
click at [831, 428] on img "Mixed Pline/Wednesday 32259" at bounding box center [828, 426] width 22 height 31
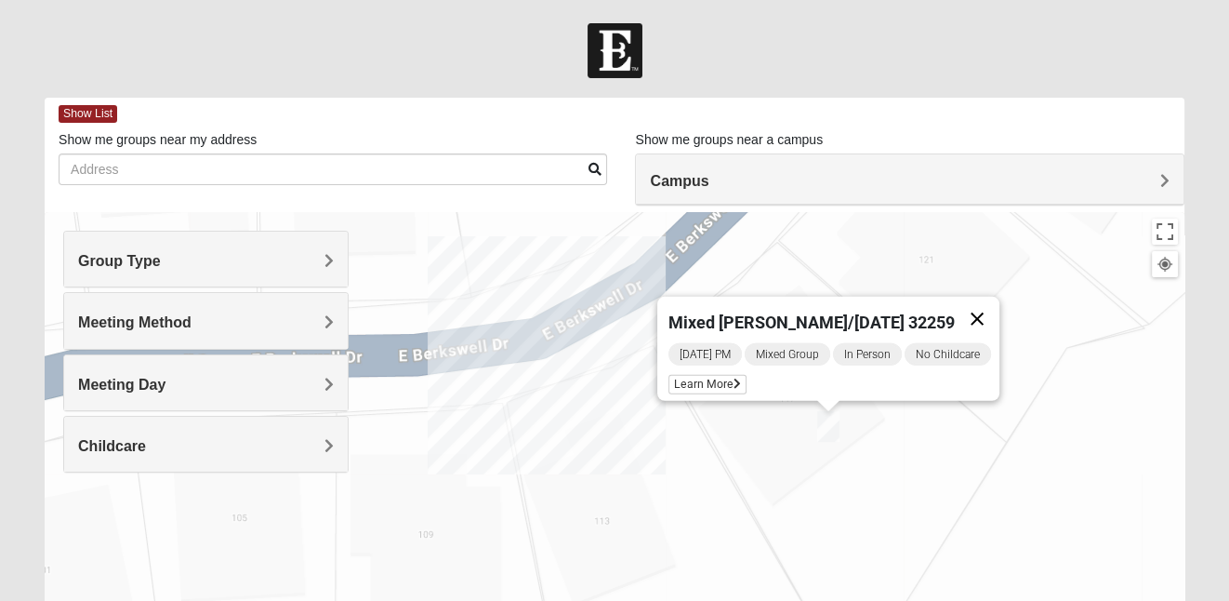
click at [992, 307] on button "Close" at bounding box center [977, 319] width 45 height 45
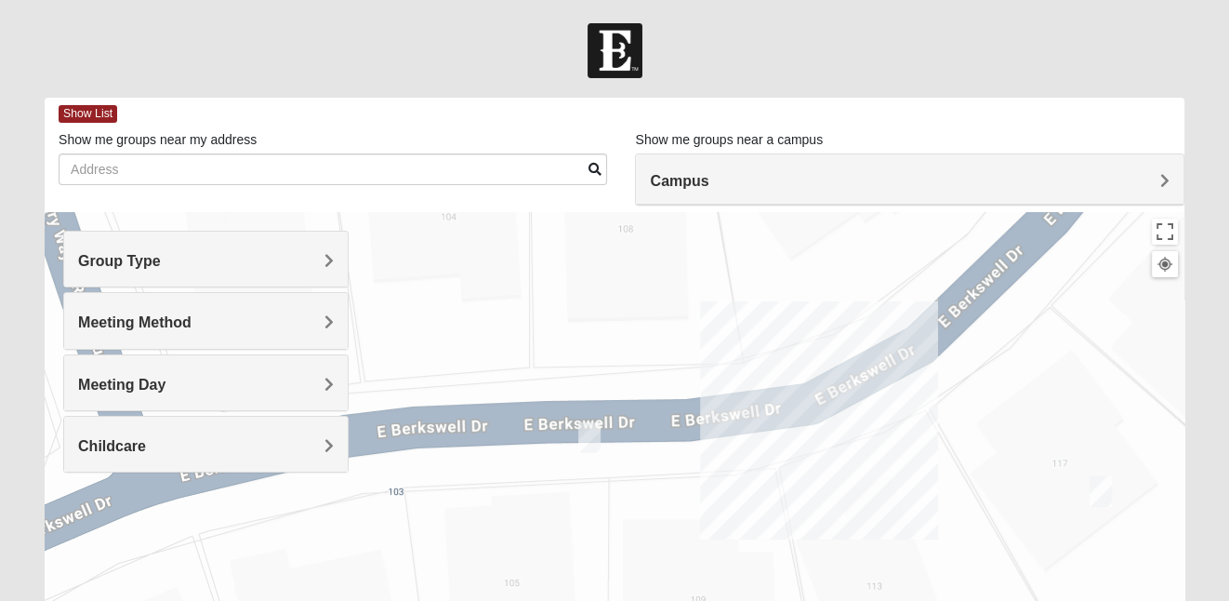
drag, startPoint x: 706, startPoint y: 386, endPoint x: 991, endPoint y: 446, distance: 291.7
click at [991, 446] on div at bounding box center [615, 584] width 1140 height 744
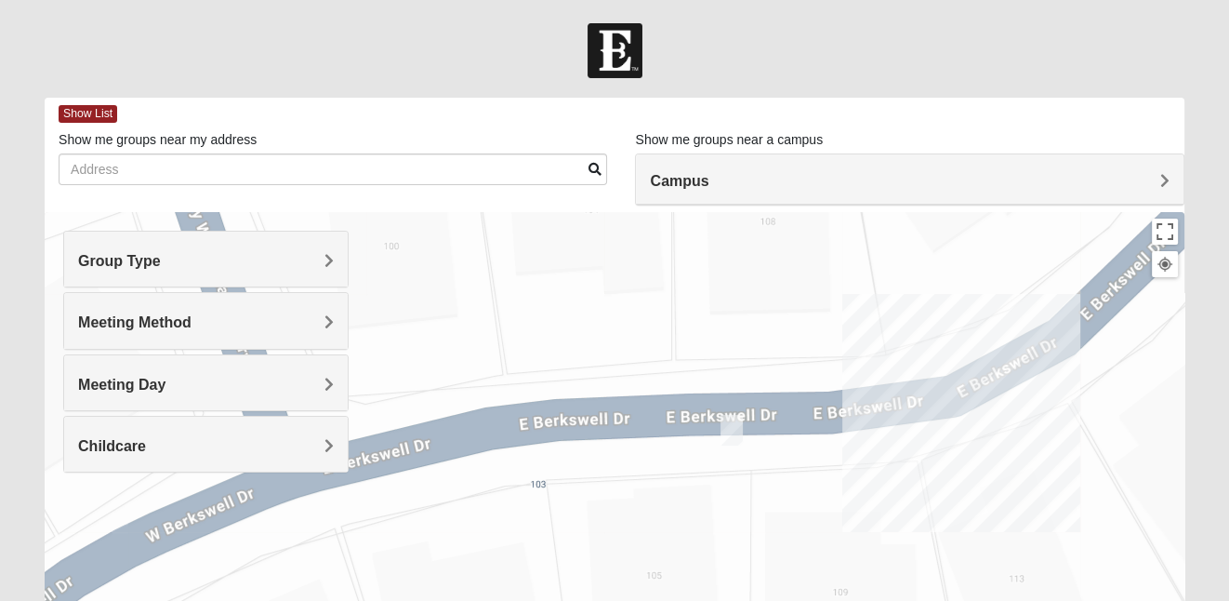
click at [729, 425] on img "Womens Pline 32259" at bounding box center [731, 430] width 22 height 31
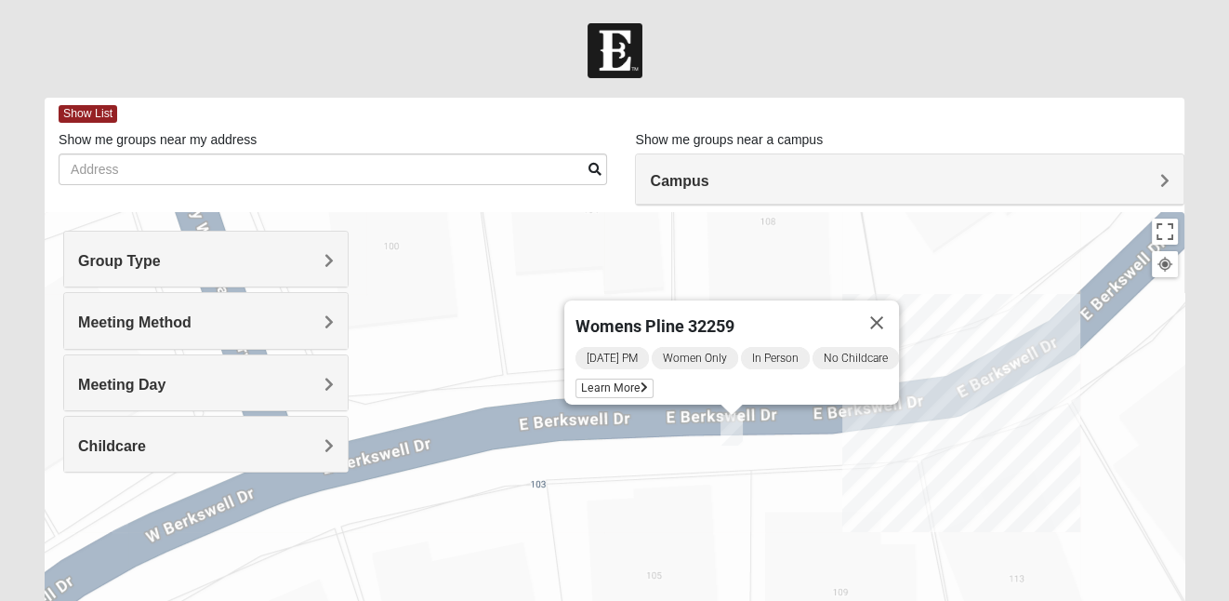
click at [835, 528] on div "Womens Pline 32259 Wednesday PM Women Only In Person No Childcare Learn More" at bounding box center [615, 584] width 1140 height 744
click at [899, 309] on button "Close" at bounding box center [876, 322] width 45 height 45
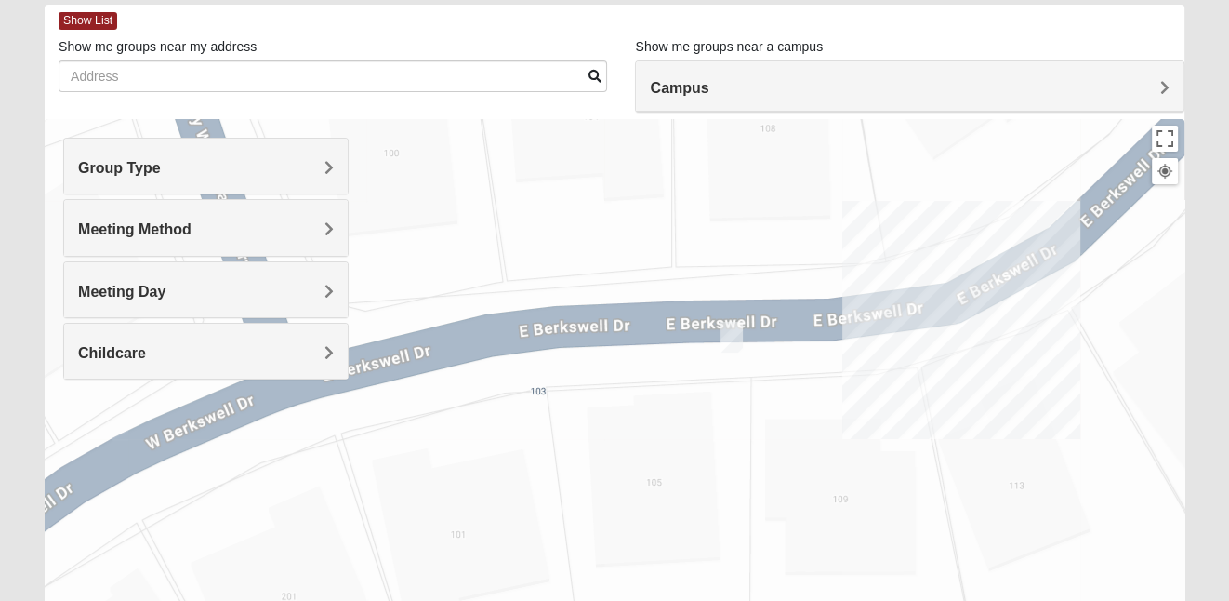
scroll to position [107, 0]
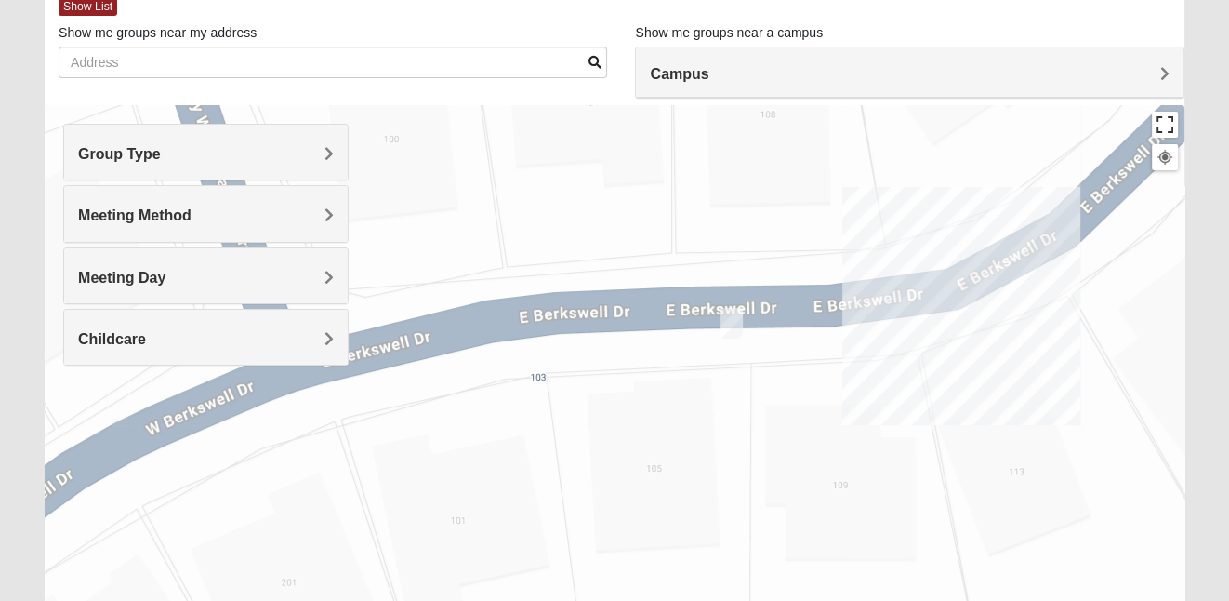
click at [1165, 127] on button "Toggle fullscreen view" at bounding box center [1165, 125] width 26 height 26
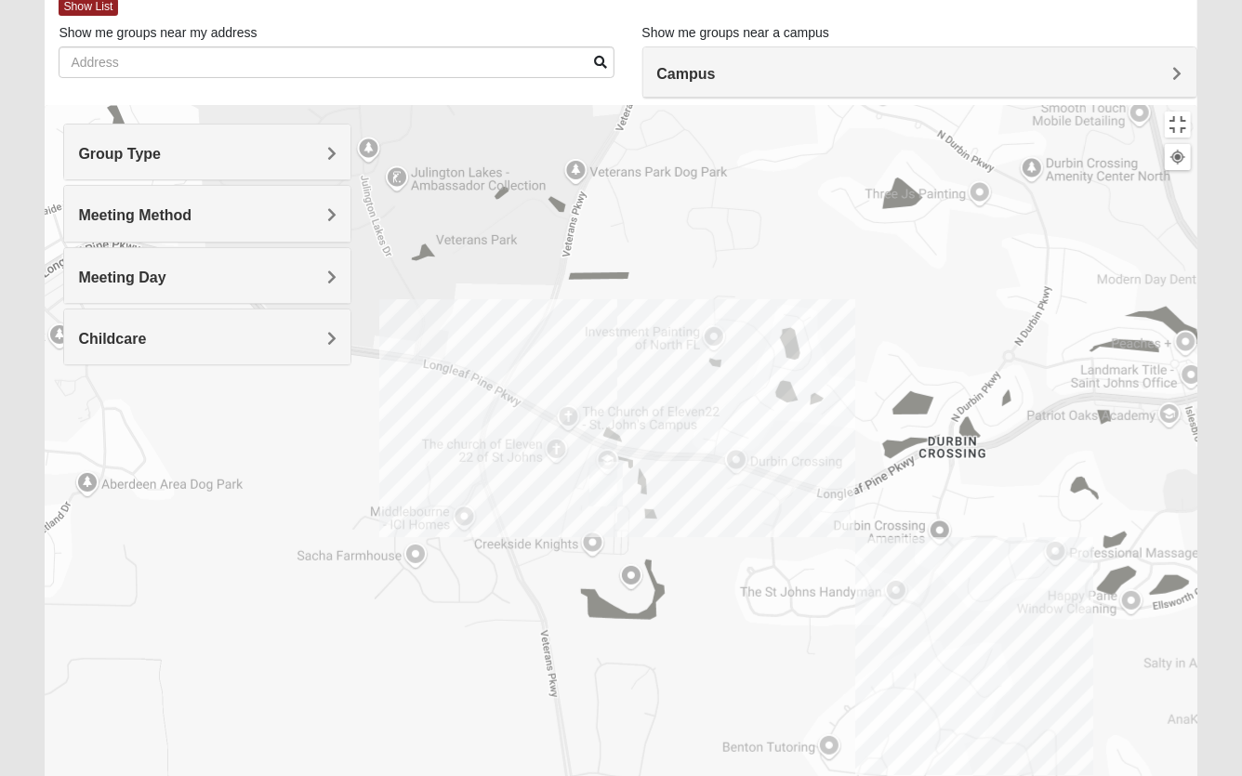
drag, startPoint x: 554, startPoint y: 390, endPoint x: 753, endPoint y: 443, distance: 206.1
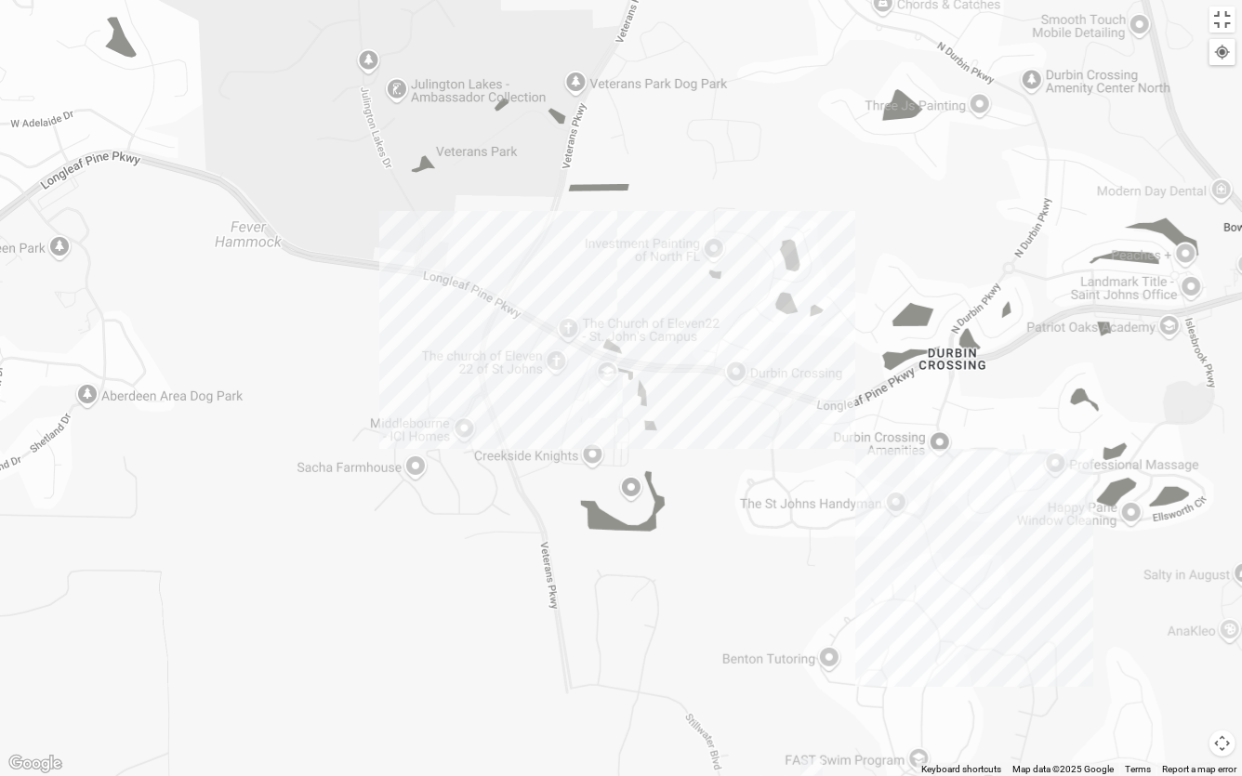
click at [753, 443] on div at bounding box center [621, 388] width 1242 height 776
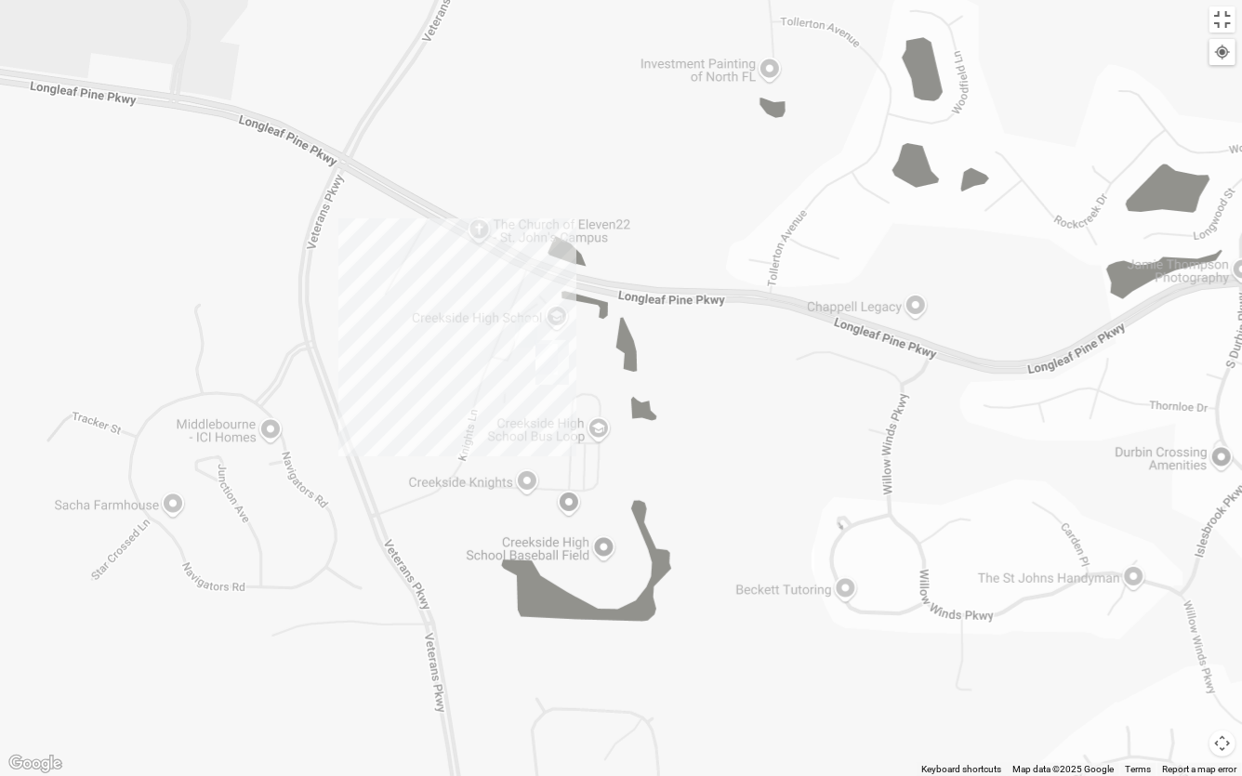
drag, startPoint x: 654, startPoint y: 434, endPoint x: 762, endPoint y: 439, distance: 107.9
click at [762, 439] on div at bounding box center [621, 388] width 1242 height 776
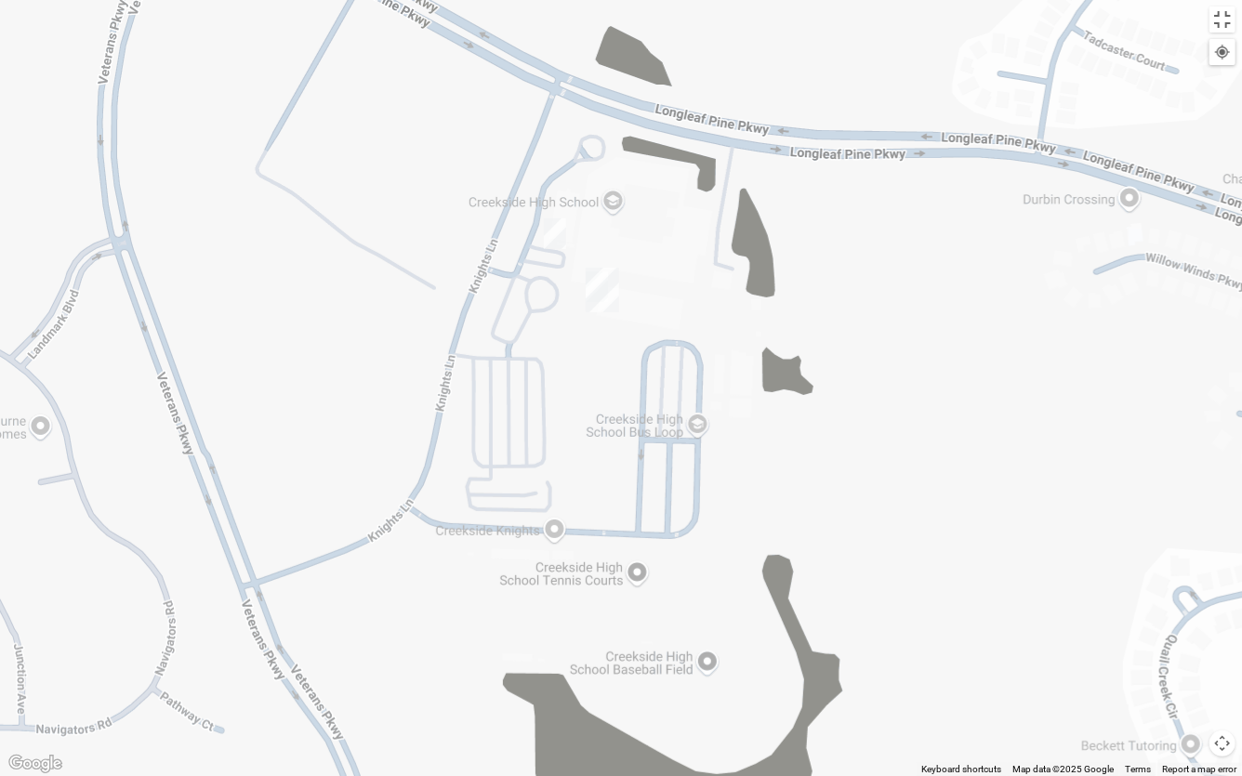
drag, startPoint x: 600, startPoint y: 433, endPoint x: 932, endPoint y: 424, distance: 332.9
click at [932, 424] on div at bounding box center [621, 388] width 1242 height 776
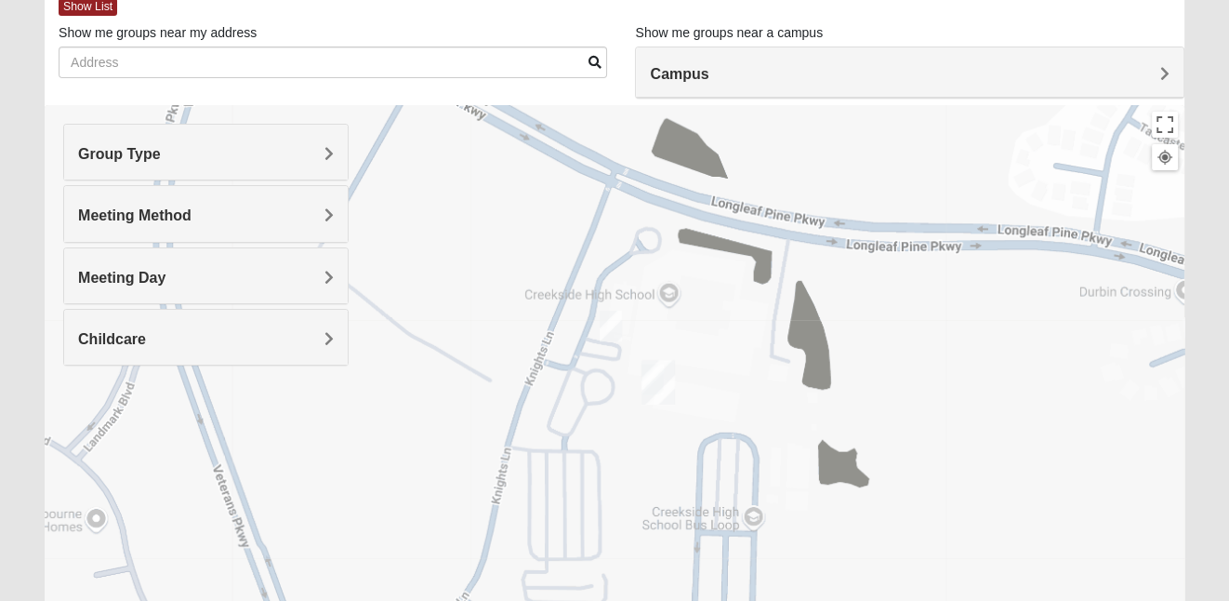
click at [798, 76] on h4 "Campus" at bounding box center [909, 74] width 519 height 18
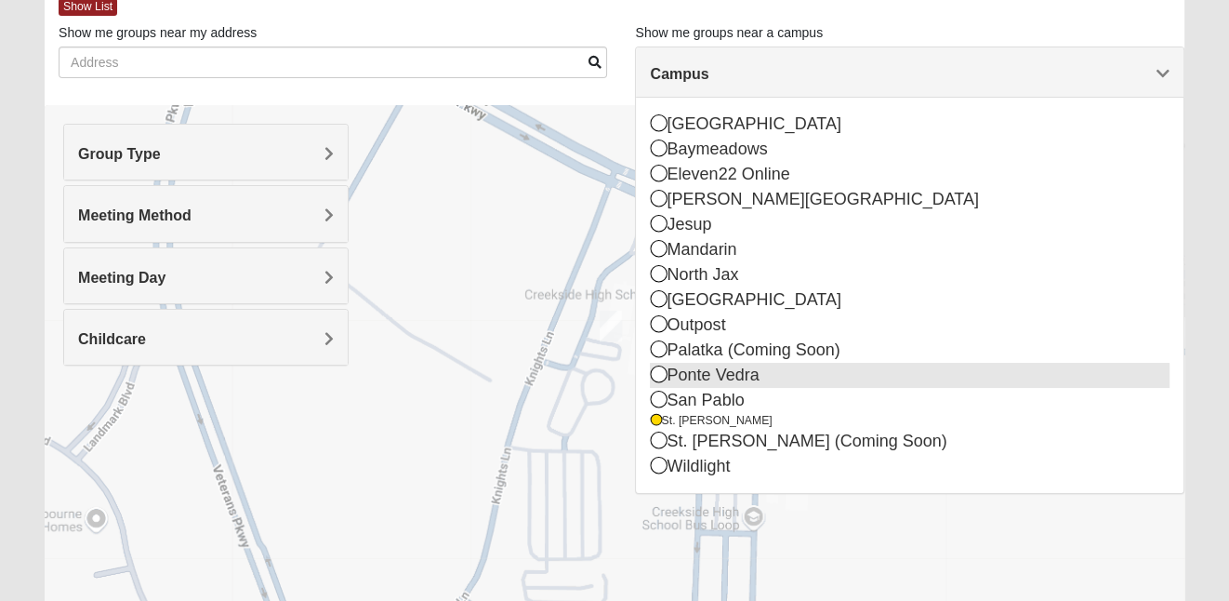
click at [716, 374] on div "Ponte Vedra" at bounding box center [909, 375] width 519 height 25
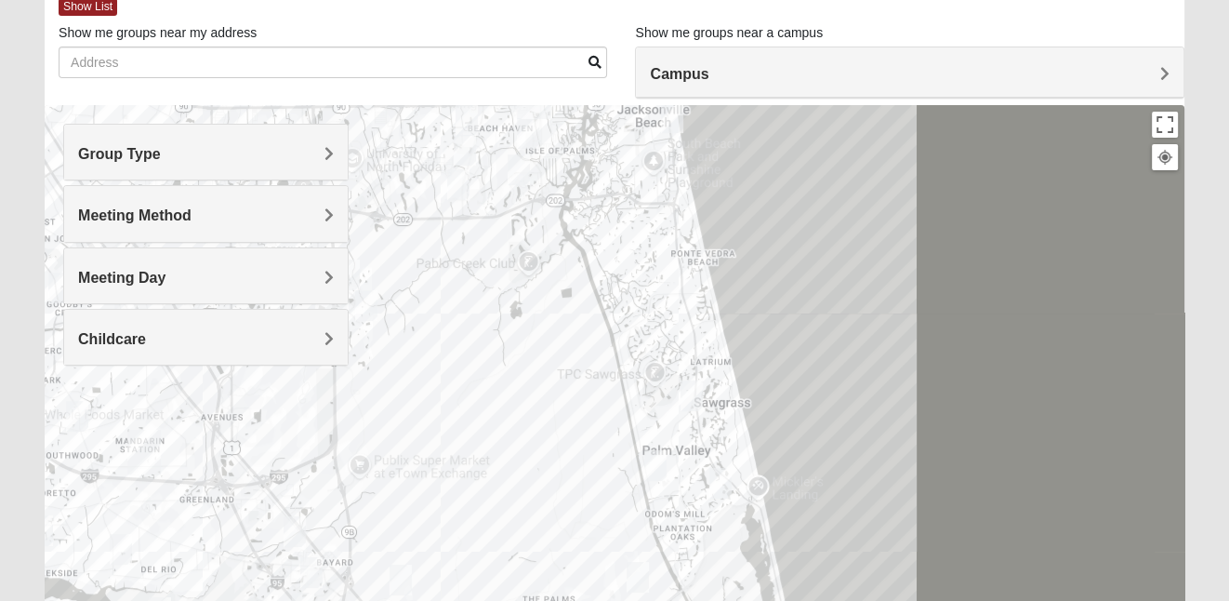
drag, startPoint x: 813, startPoint y: 372, endPoint x: 857, endPoint y: 544, distance: 177.7
click at [857, 544] on div at bounding box center [615, 477] width 1140 height 744
click at [659, 246] on div at bounding box center [615, 477] width 1140 height 744
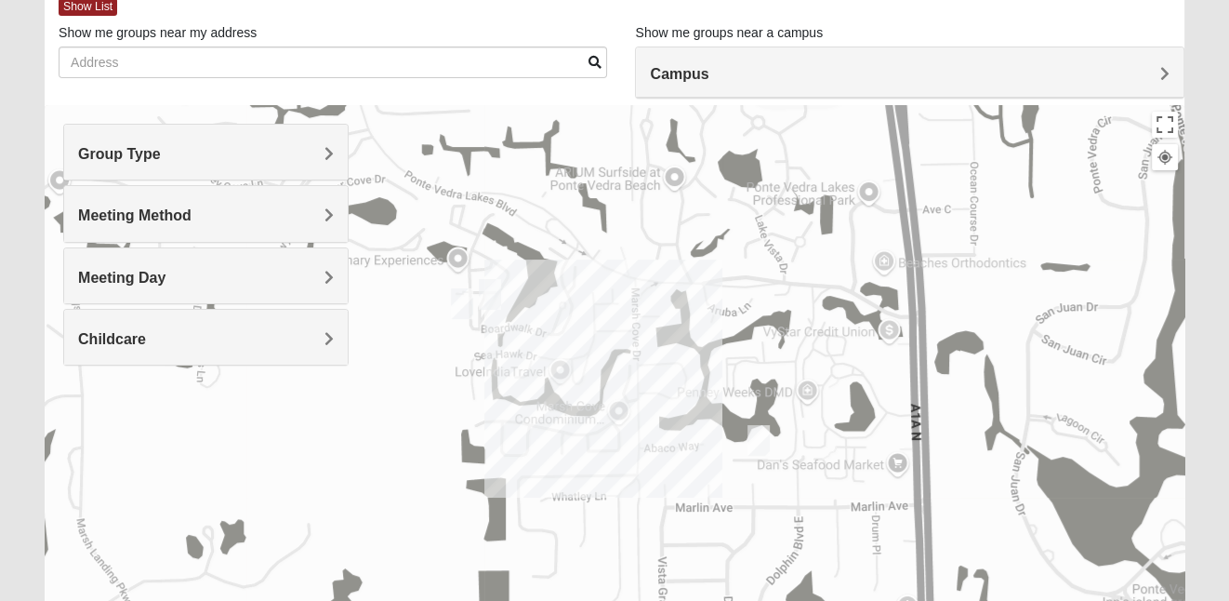
click at [496, 297] on img "Mixed Grooms 32082" at bounding box center [490, 294] width 22 height 31
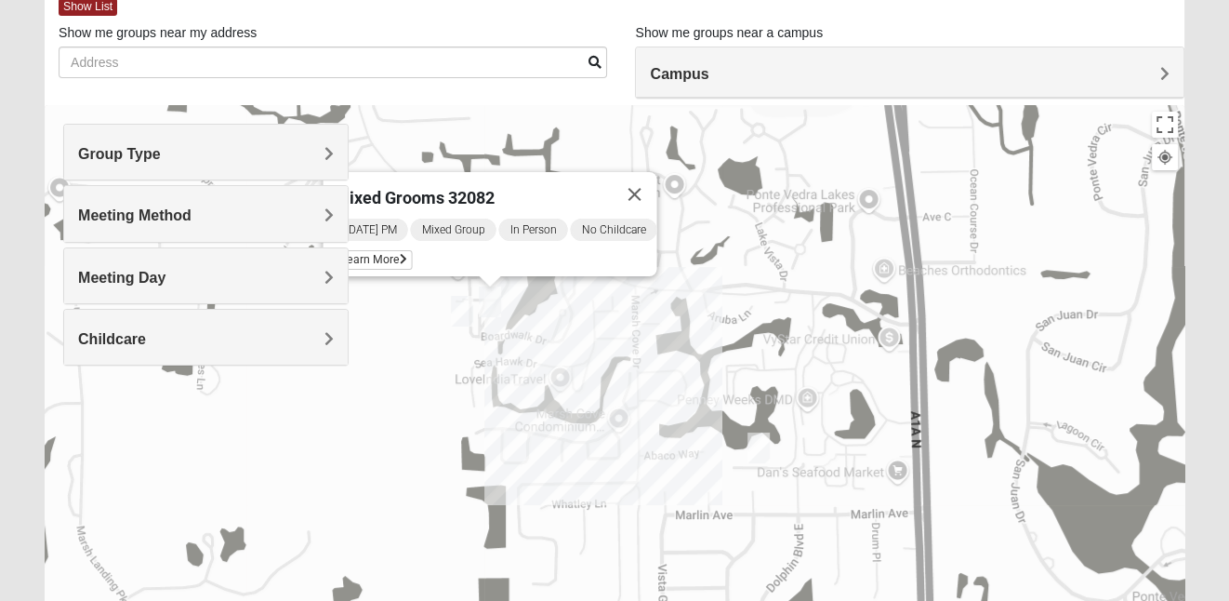
click at [459, 313] on img "Mixed Hays 32082" at bounding box center [462, 311] width 22 height 31
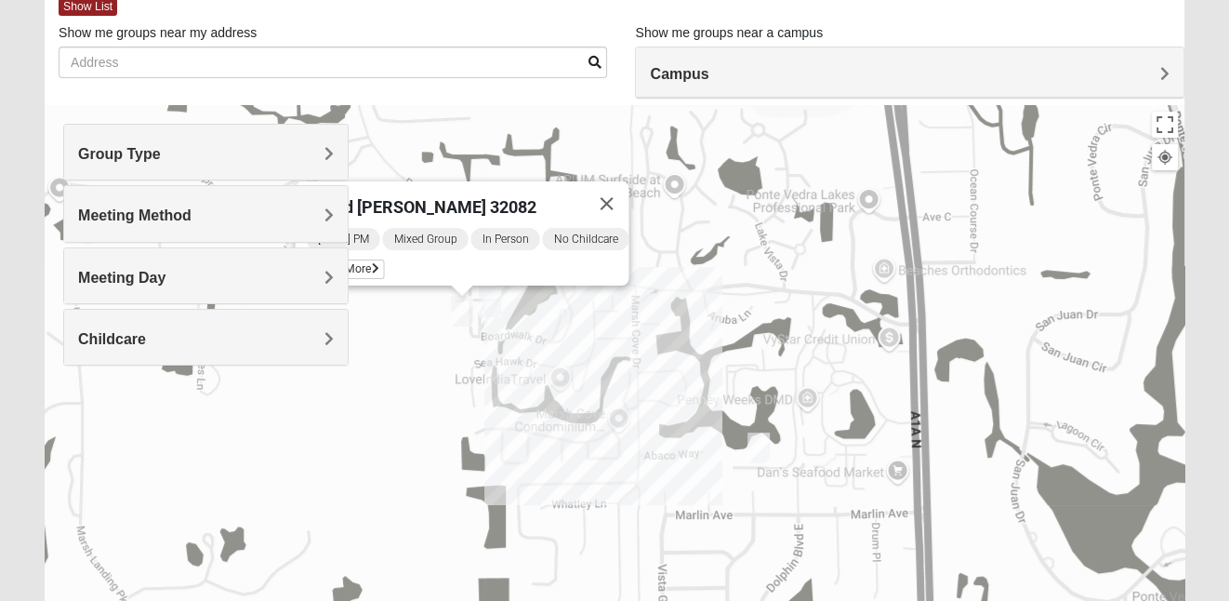
click at [761, 453] on img "Mens Crescimanno 32082" at bounding box center [758, 447] width 22 height 31
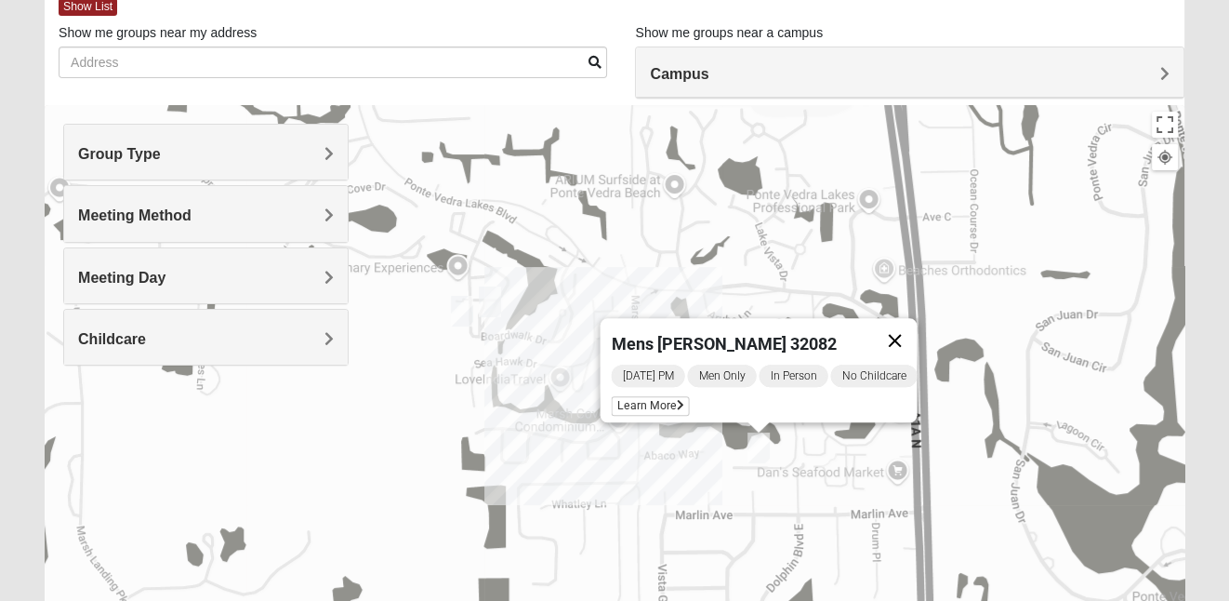
click at [907, 328] on button "Close" at bounding box center [894, 340] width 45 height 45
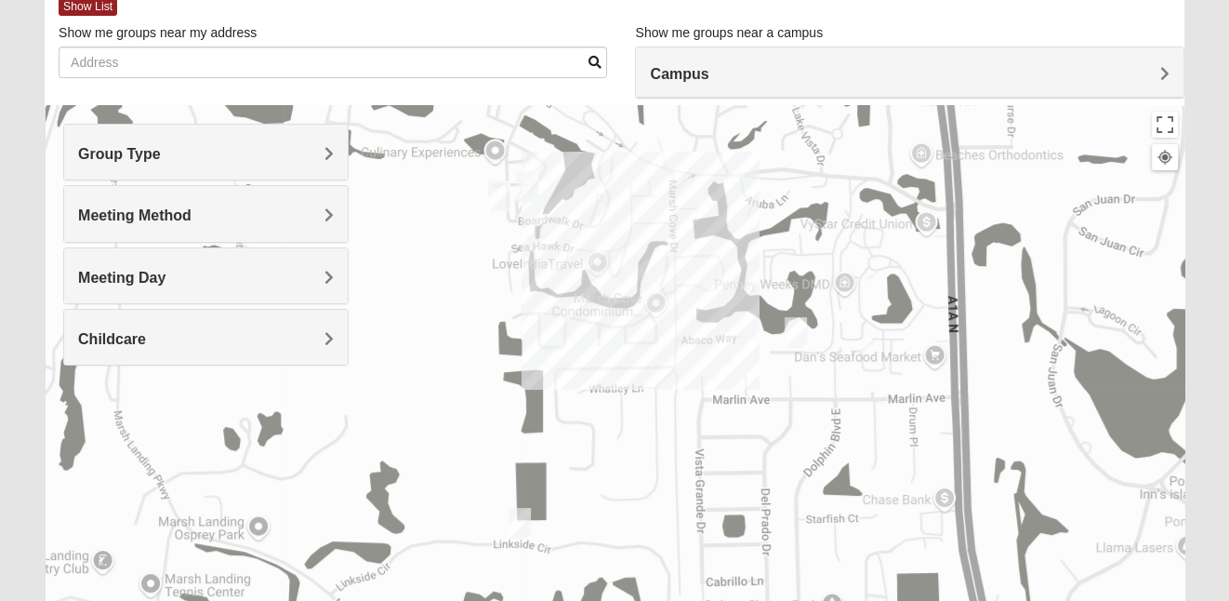
drag, startPoint x: 877, startPoint y: 410, endPoint x: 917, endPoint y: 280, distance: 136.2
click at [917, 280] on div at bounding box center [615, 477] width 1140 height 744
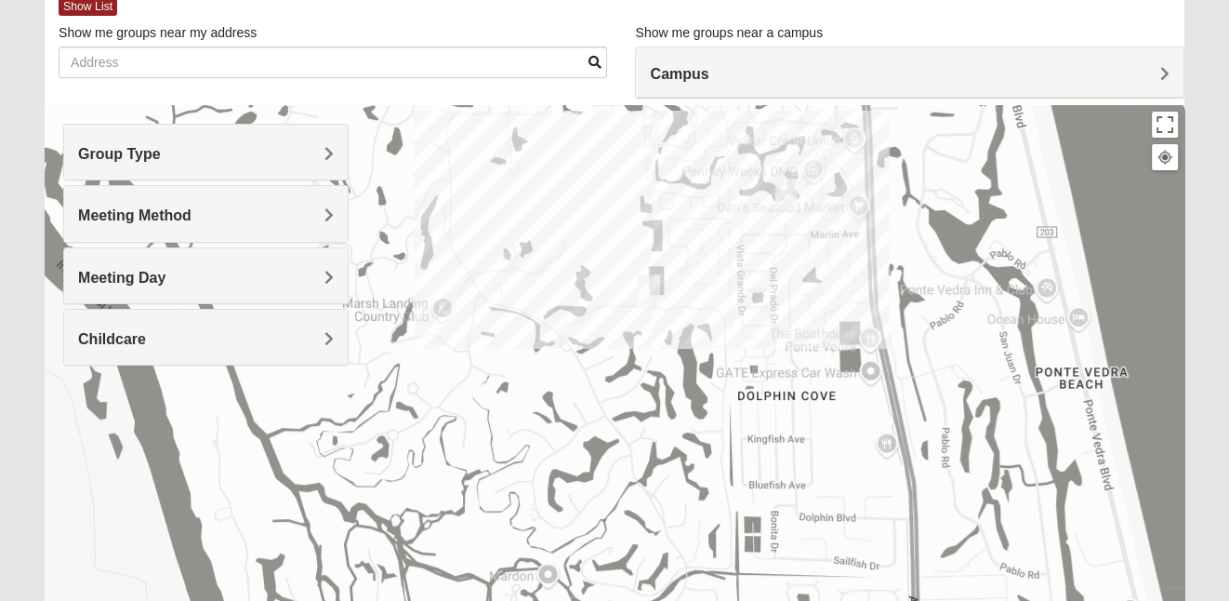
drag, startPoint x: 788, startPoint y: 452, endPoint x: 784, endPoint y: 257, distance: 195.3
click at [784, 257] on div at bounding box center [615, 477] width 1140 height 744
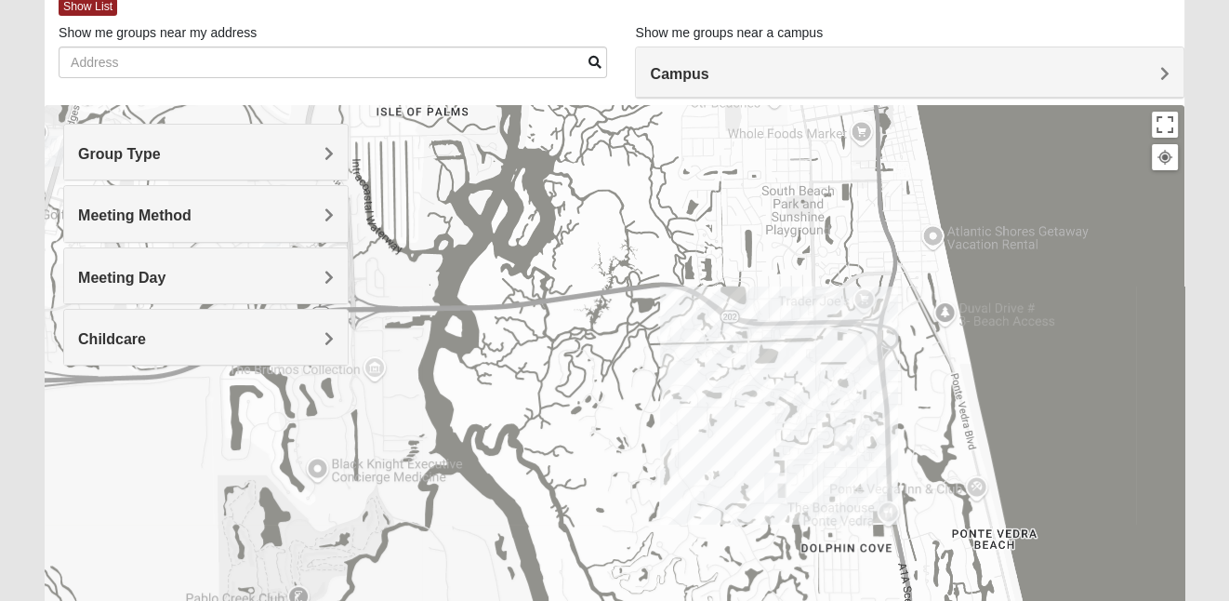
drag, startPoint x: 833, startPoint y: 363, endPoint x: 870, endPoint y: 550, distance: 191.4
click at [870, 550] on div at bounding box center [615, 477] width 1140 height 744
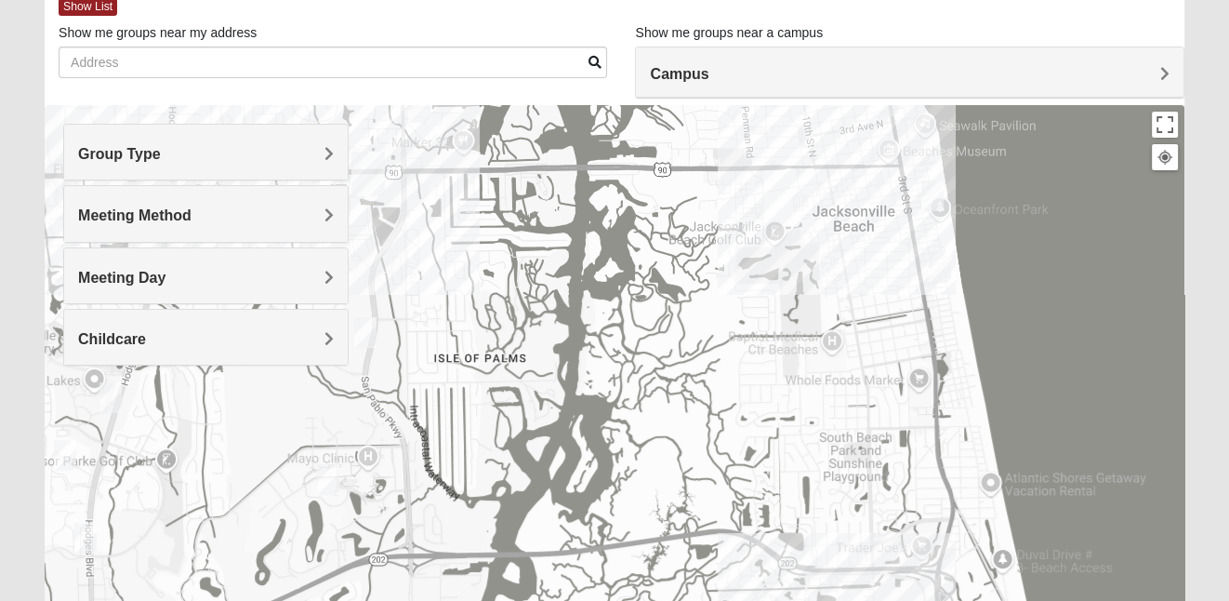
drag, startPoint x: 845, startPoint y: 299, endPoint x: 902, endPoint y: 547, distance: 253.7
click at [902, 547] on div at bounding box center [615, 477] width 1140 height 744
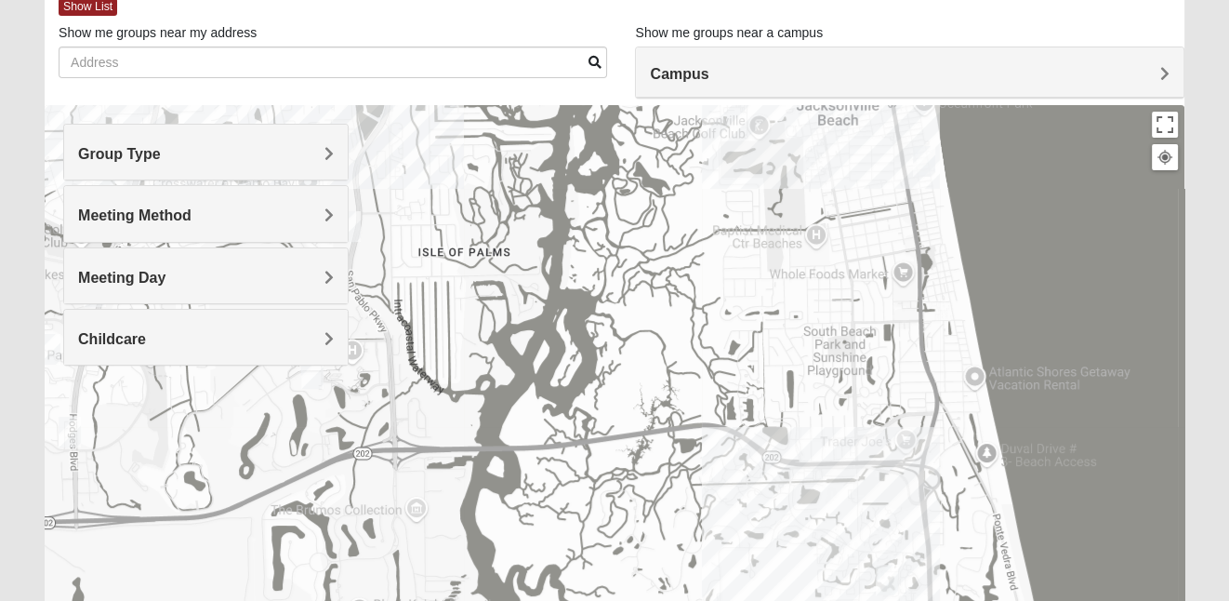
drag, startPoint x: 899, startPoint y: 548, endPoint x: 885, endPoint y: 353, distance: 195.7
click at [885, 353] on div at bounding box center [615, 477] width 1140 height 744
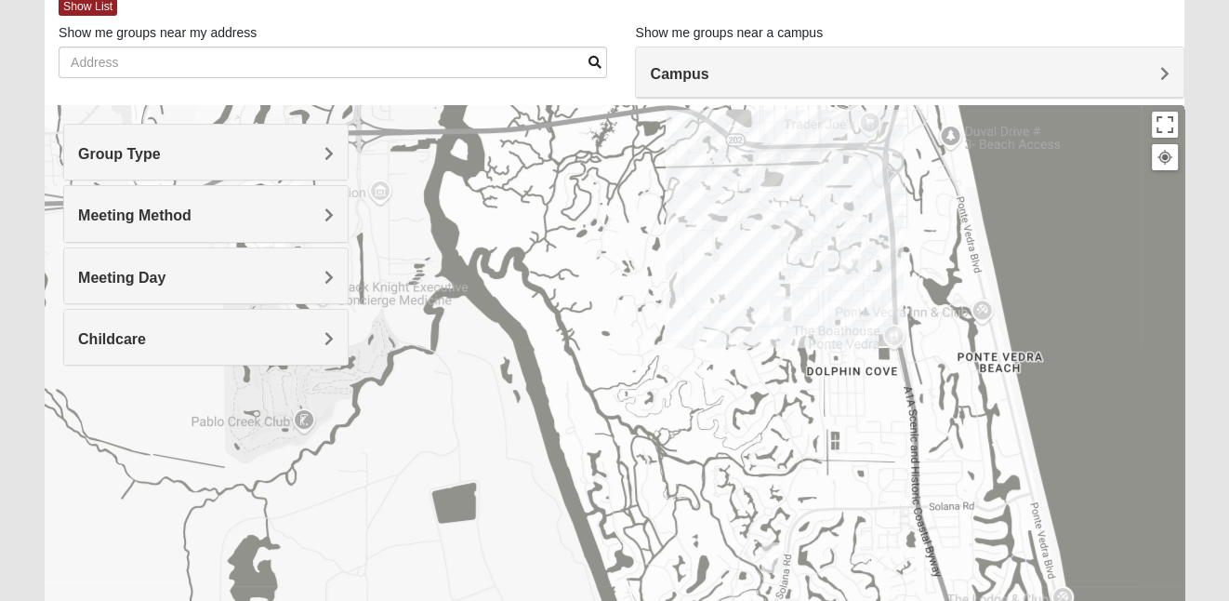
drag, startPoint x: 972, startPoint y: 513, endPoint x: 929, endPoint y: 315, distance: 202.8
click at [929, 315] on div at bounding box center [615, 477] width 1140 height 744
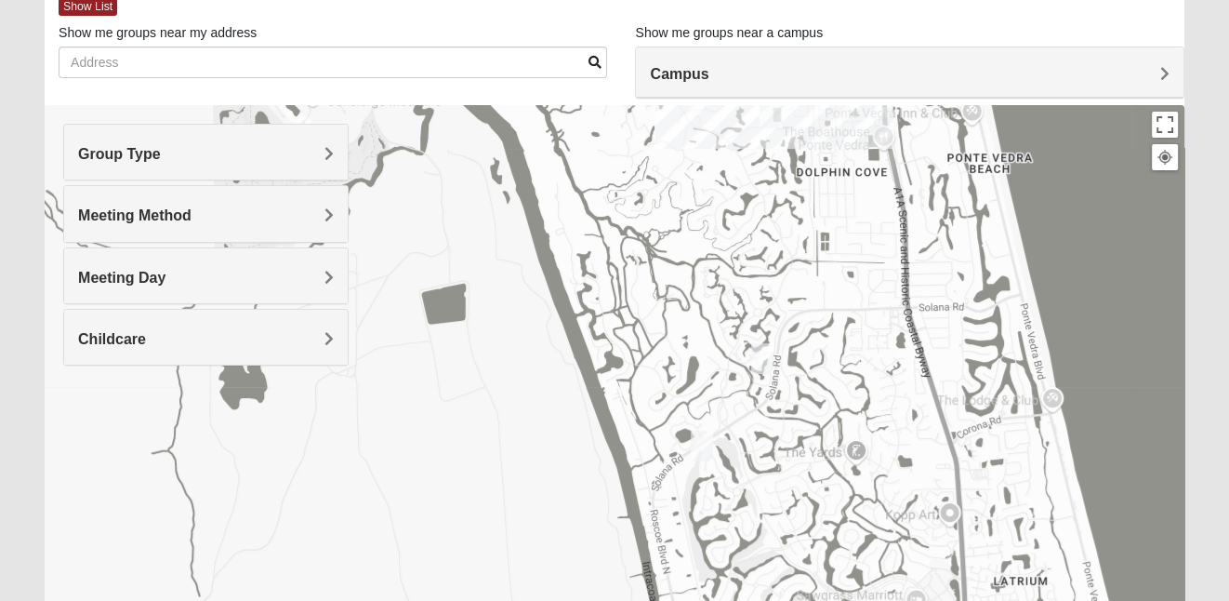
drag, startPoint x: 950, startPoint y: 451, endPoint x: 949, endPoint y: 224, distance: 226.8
click at [949, 224] on div at bounding box center [615, 477] width 1140 height 744
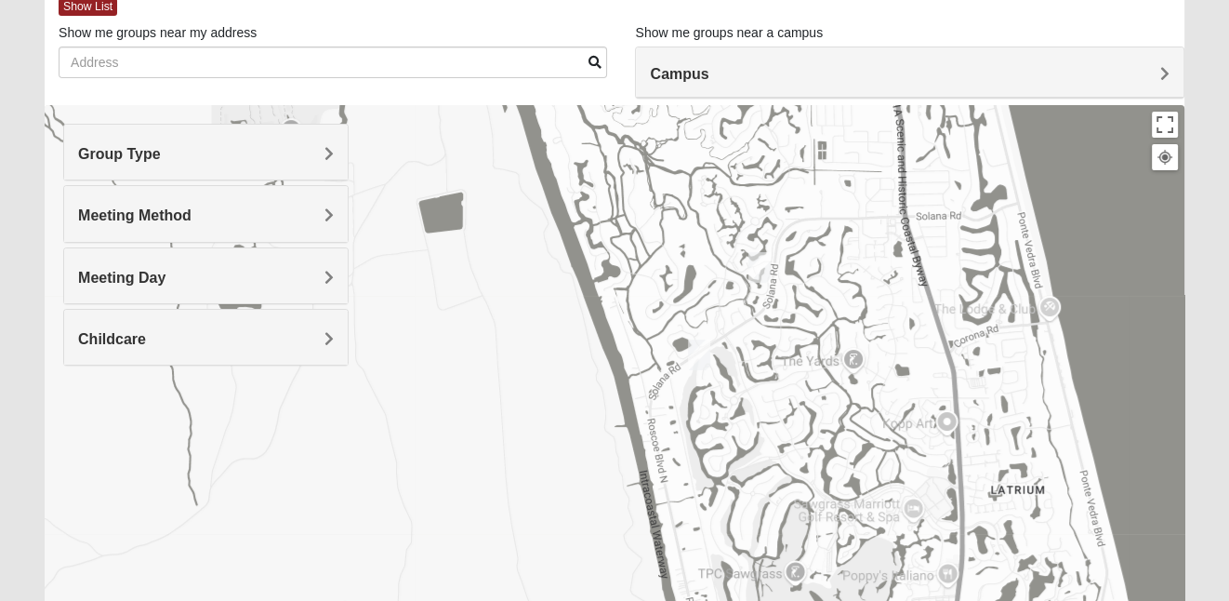
click at [766, 265] on img "Womens Paul 32082" at bounding box center [759, 267] width 22 height 31
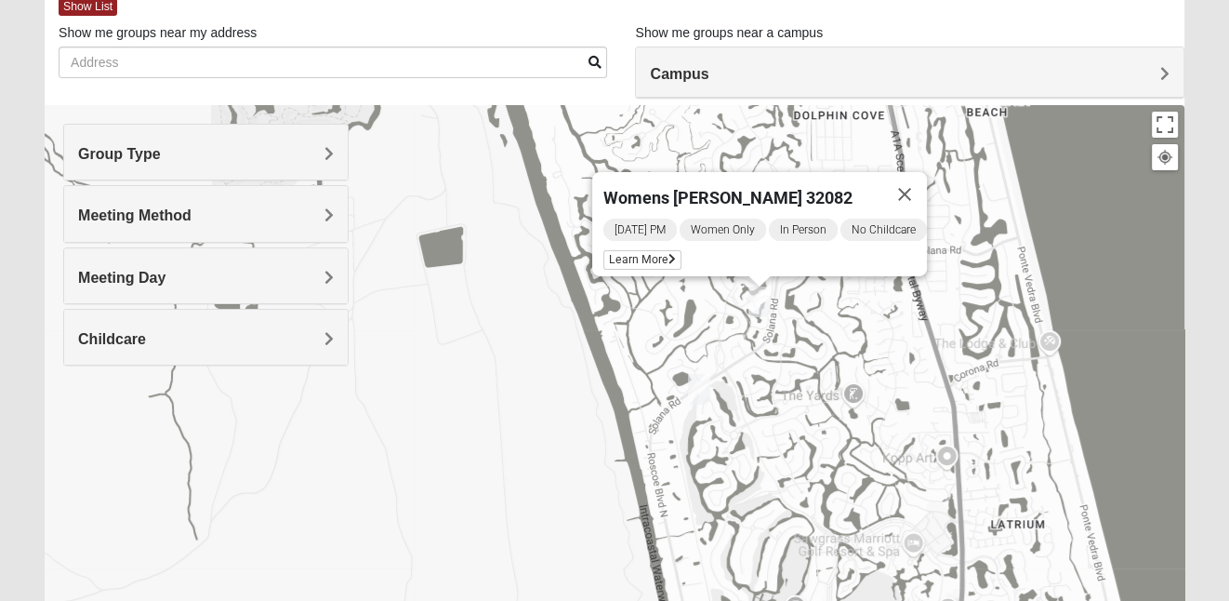
click at [699, 392] on img "Mixed Morales 32082" at bounding box center [699, 389] width 22 height 31
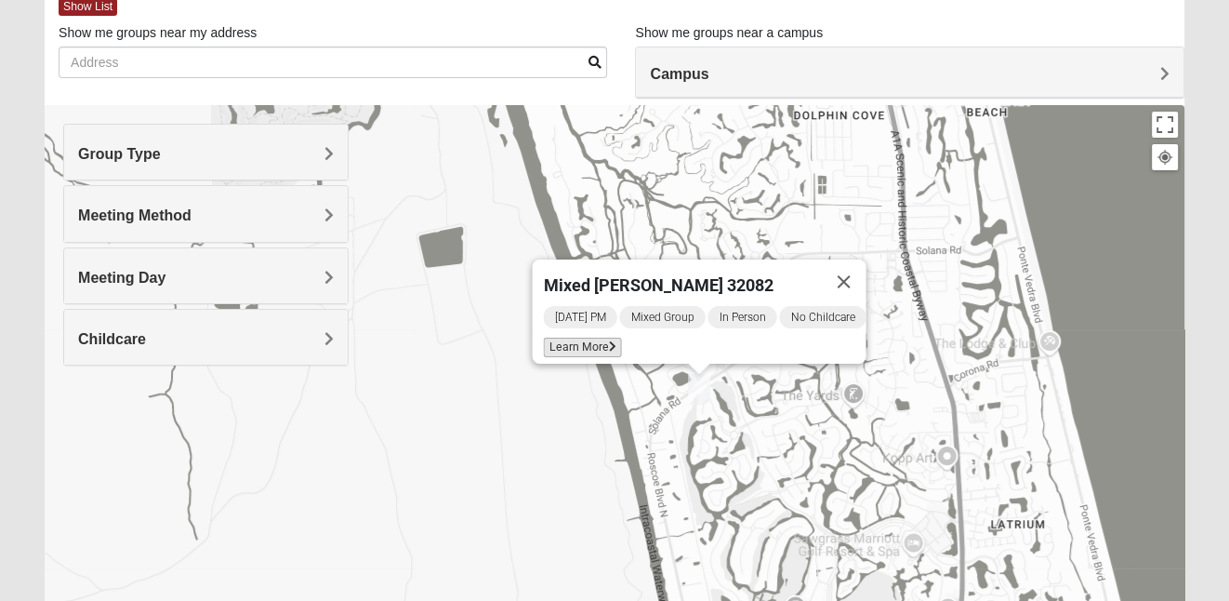
click at [572, 337] on span "Learn More" at bounding box center [582, 347] width 78 height 20
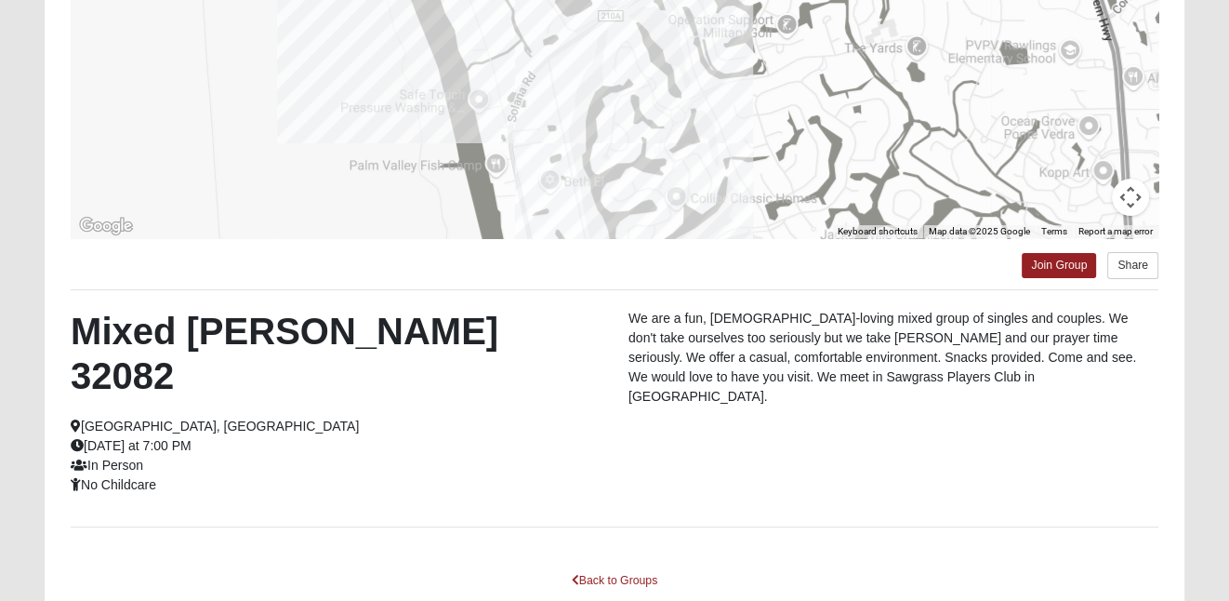
scroll to position [346, 0]
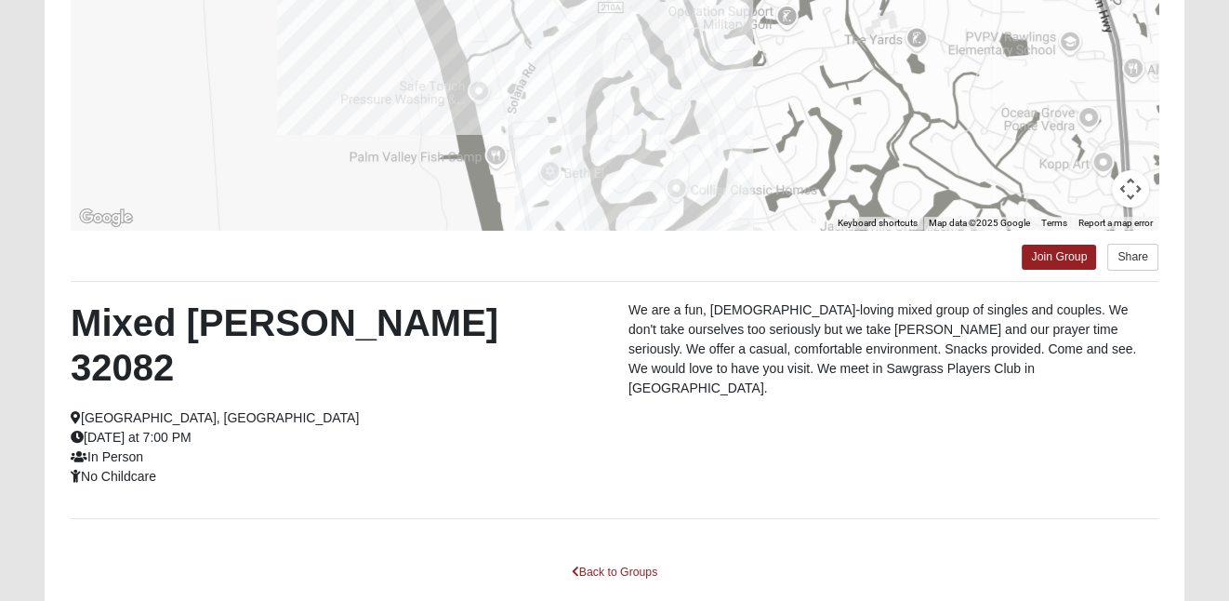
drag, startPoint x: 210, startPoint y: 392, endPoint x: 79, endPoint y: 325, distance: 147.2
click at [79, 325] on div "Mixed Morales 32082 Ponte Vedra Beach, FL Monday at 7:00 PM In Person No Childc…" at bounding box center [336, 393] width 558 height 186
copy div "Mixed Morales 32082 Ponte Vedra Beach, FL Monday at 7:00 PM"
click at [1070, 254] on link "Join Group" at bounding box center [1059, 256] width 74 height 25
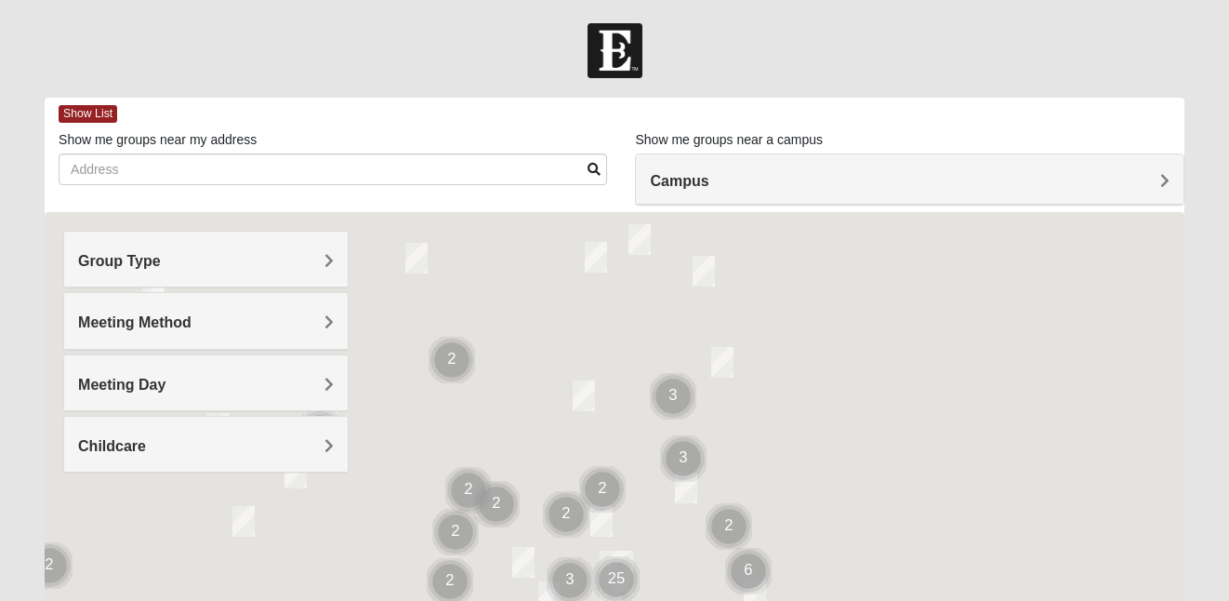
scroll to position [346, 0]
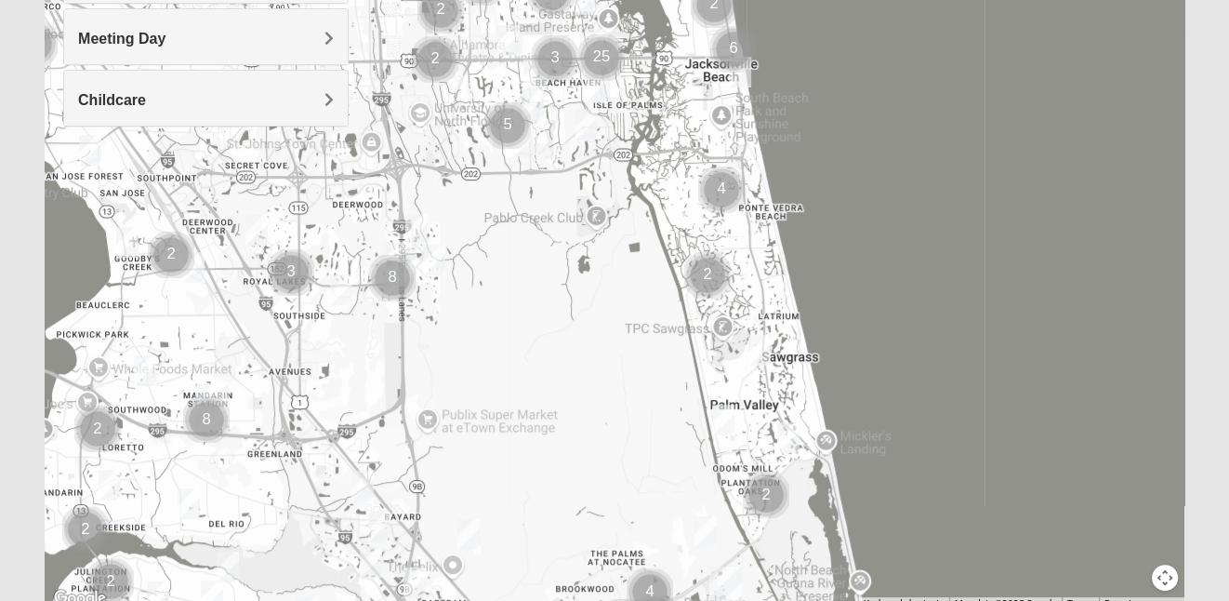
drag, startPoint x: 826, startPoint y: 433, endPoint x: 808, endPoint y: 253, distance: 181.2
click at [808, 253] on div at bounding box center [615, 238] width 1140 height 744
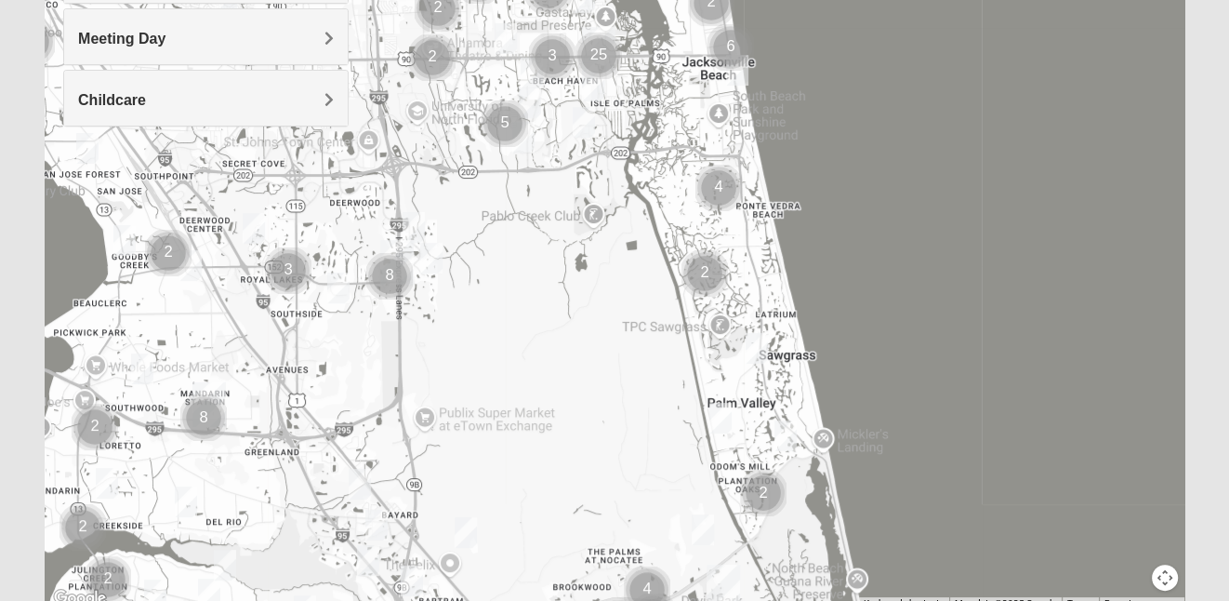
click at [725, 426] on img "Mixed Pate 32082" at bounding box center [720, 418] width 22 height 31
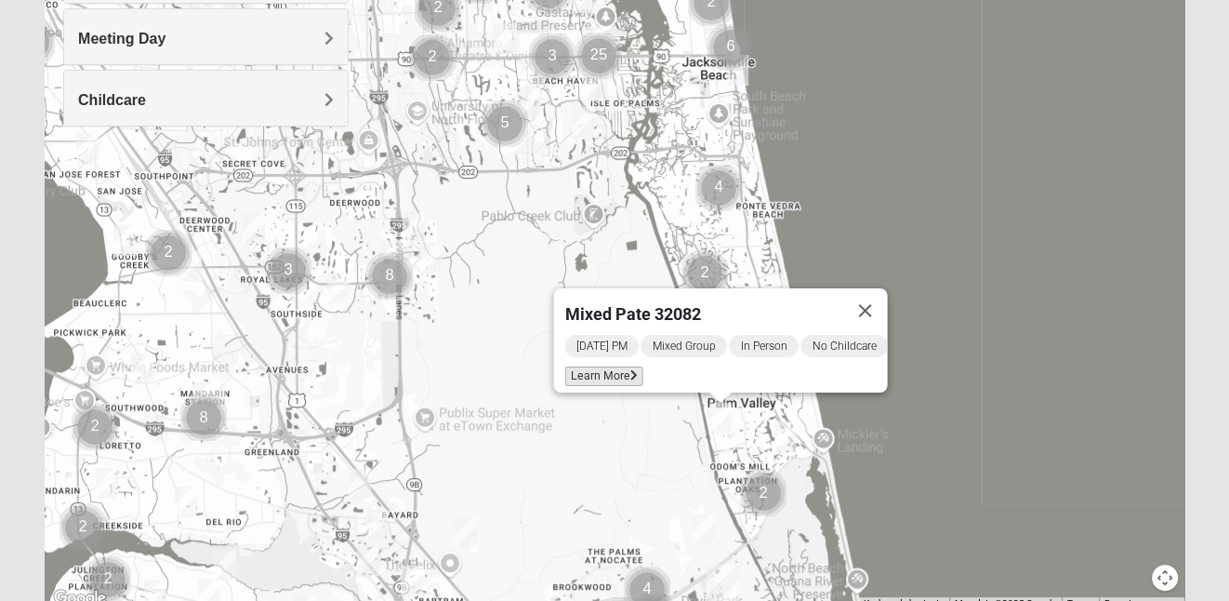
click at [613, 366] on span "Learn More" at bounding box center [603, 376] width 78 height 20
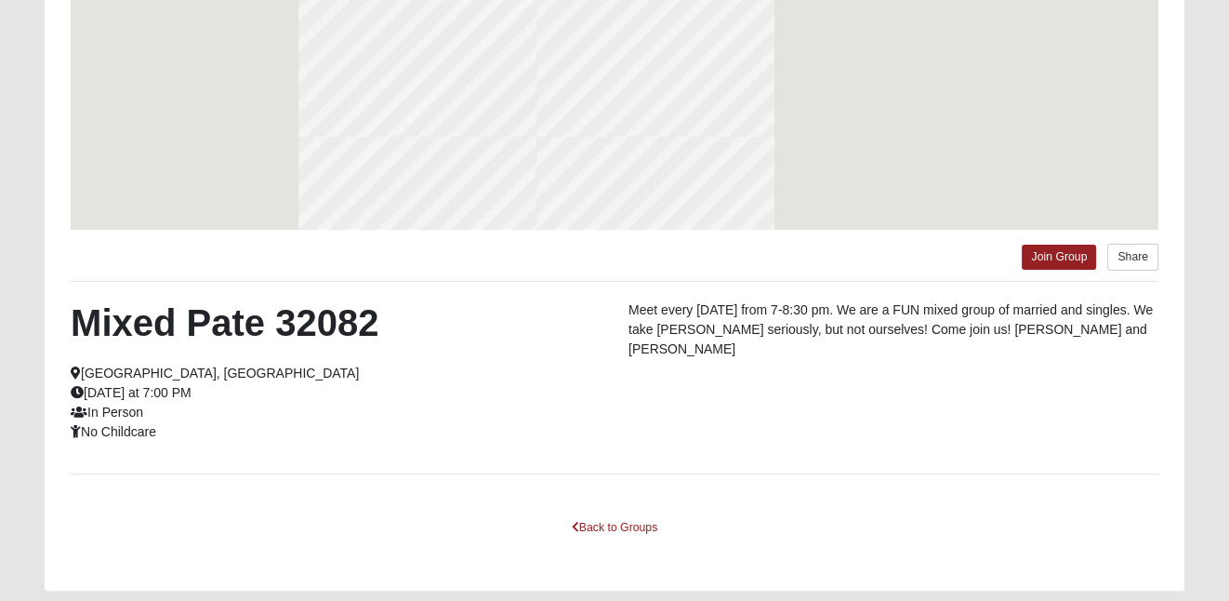
scroll to position [264, 0]
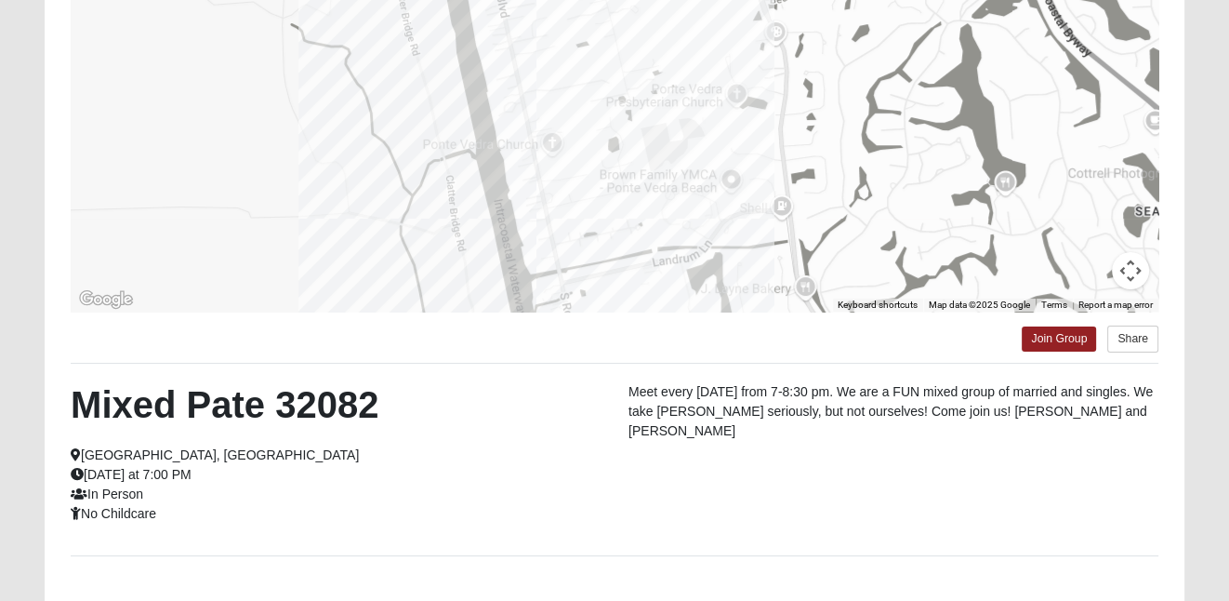
drag, startPoint x: 165, startPoint y: 517, endPoint x: 82, endPoint y: 403, distance: 140.4
click at [82, 403] on div "Mixed Pate 32082 Ponte Vedra Beach, FL Monday at 7:00 PM In Person No Childcare" at bounding box center [336, 452] width 558 height 141
copy div "Mixed Pate 32082 Ponte Vedra Beach, FL Monday at 7:00 PM In Person No Childcare"
click at [1049, 341] on link "Join Group" at bounding box center [1059, 338] width 74 height 25
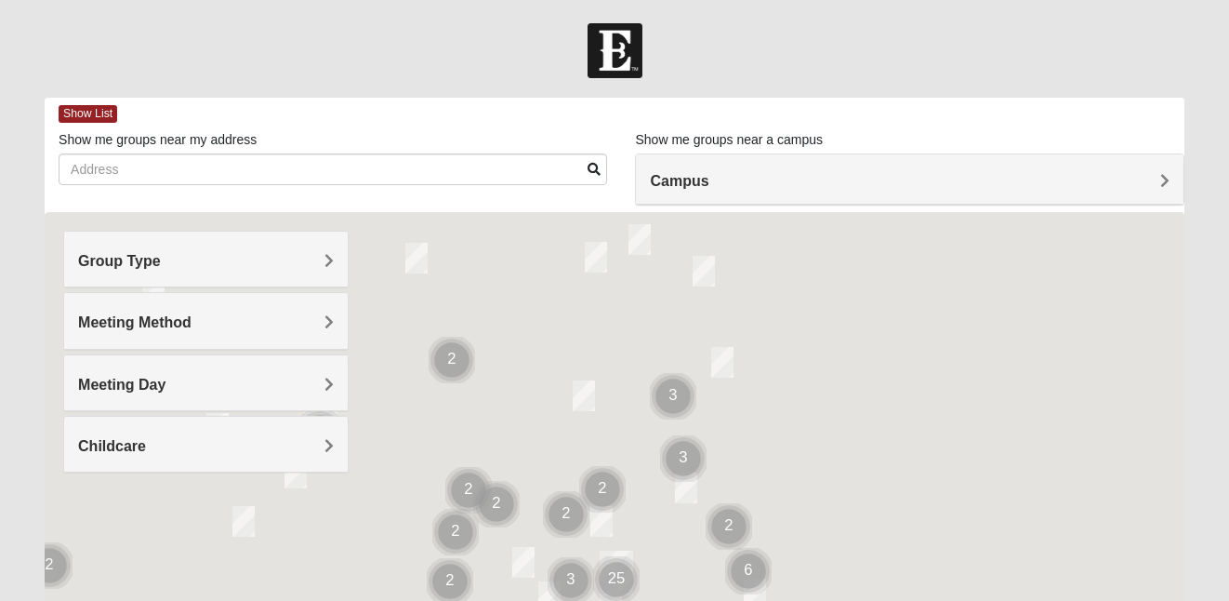
scroll to position [264, 0]
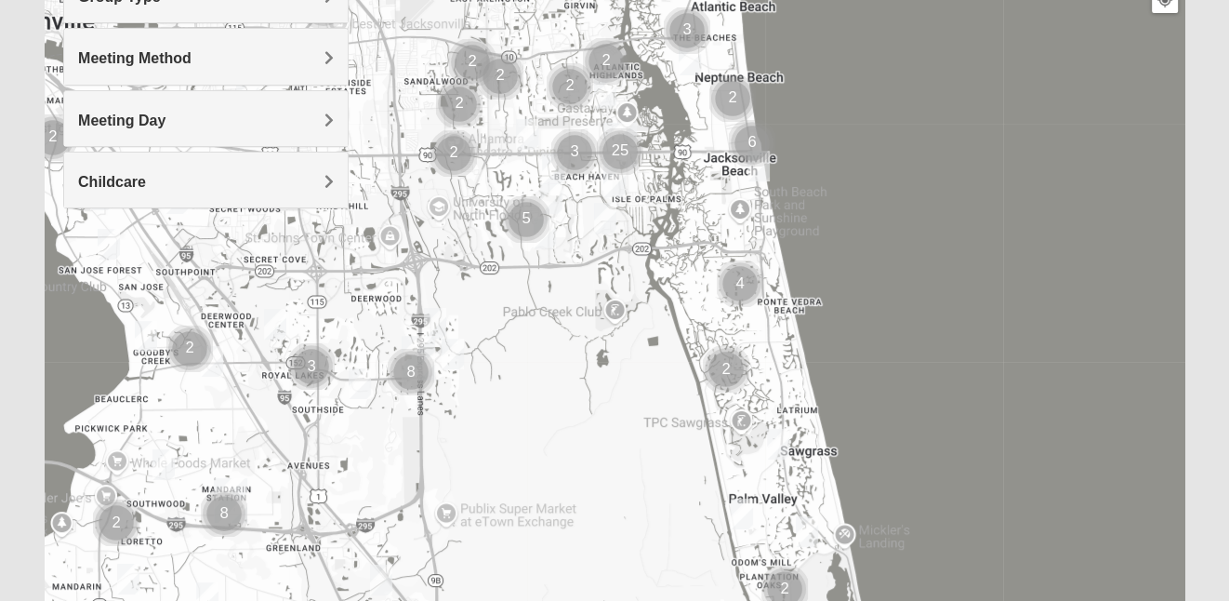
drag, startPoint x: 910, startPoint y: 393, endPoint x: 910, endPoint y: 196, distance: 197.1
click at [910, 197] on div at bounding box center [615, 320] width 1140 height 744
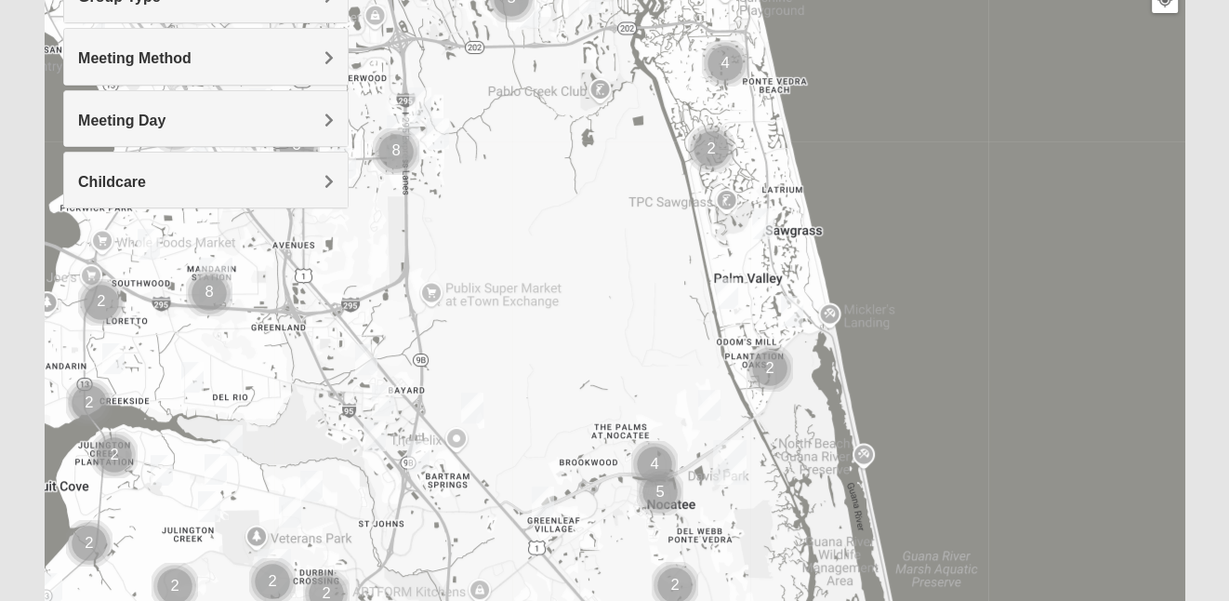
drag, startPoint x: 955, startPoint y: 355, endPoint x: 946, endPoint y: 178, distance: 177.8
click at [946, 178] on div at bounding box center [615, 320] width 1140 height 744
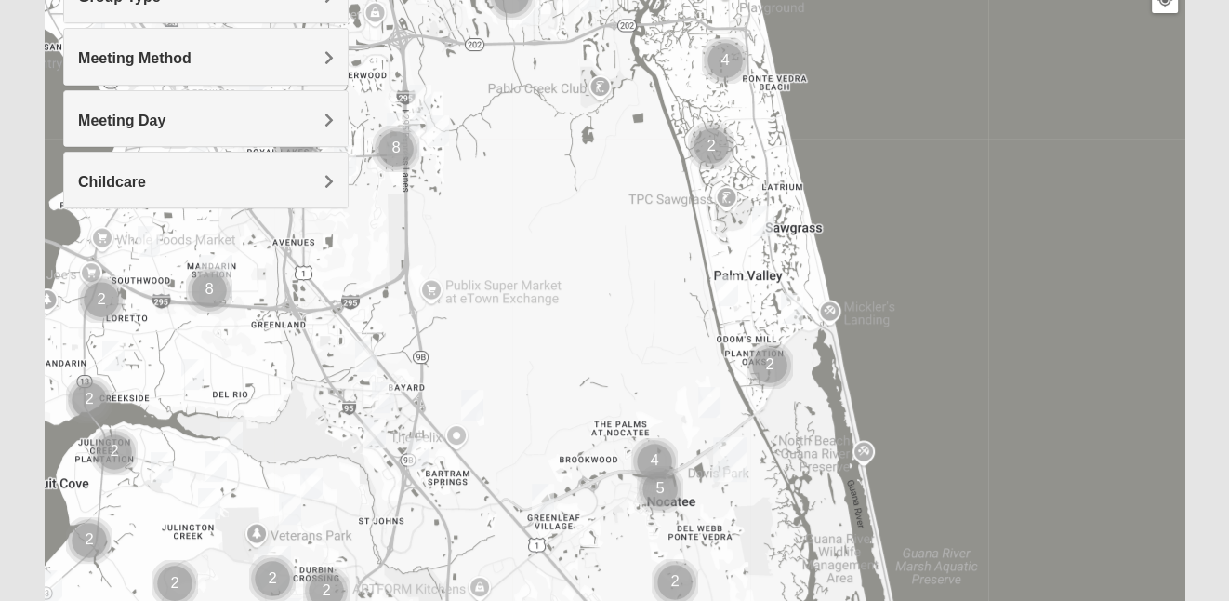
click at [765, 217] on img "Mens Sopchak 32082" at bounding box center [763, 220] width 22 height 31
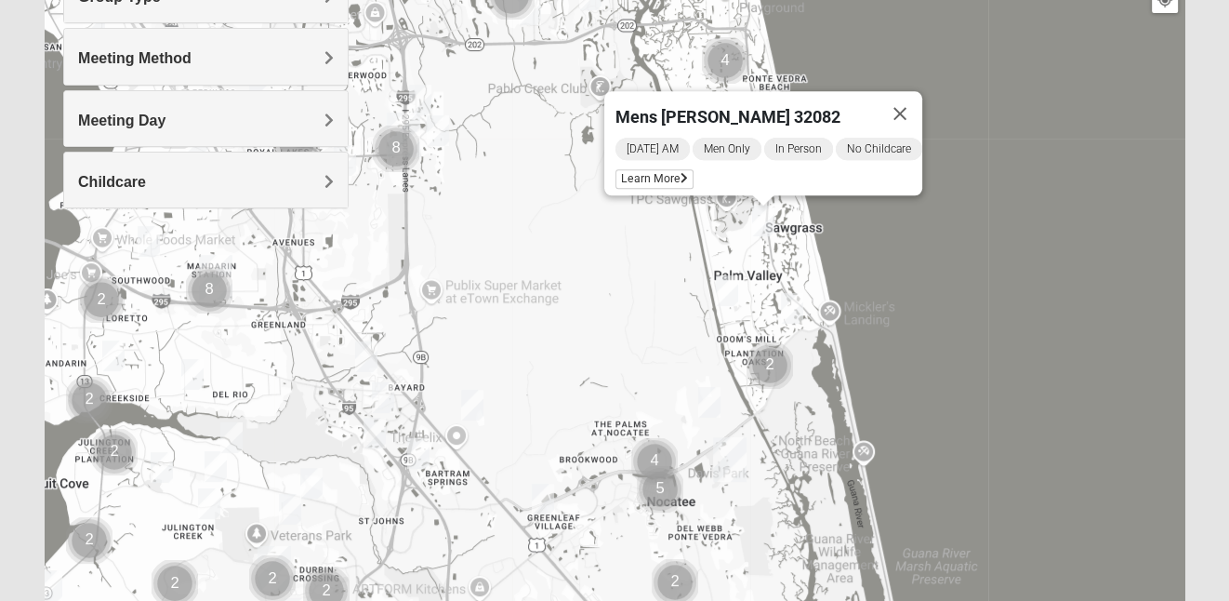
click at [794, 307] on img "Womens Beeson 32082" at bounding box center [792, 308] width 22 height 31
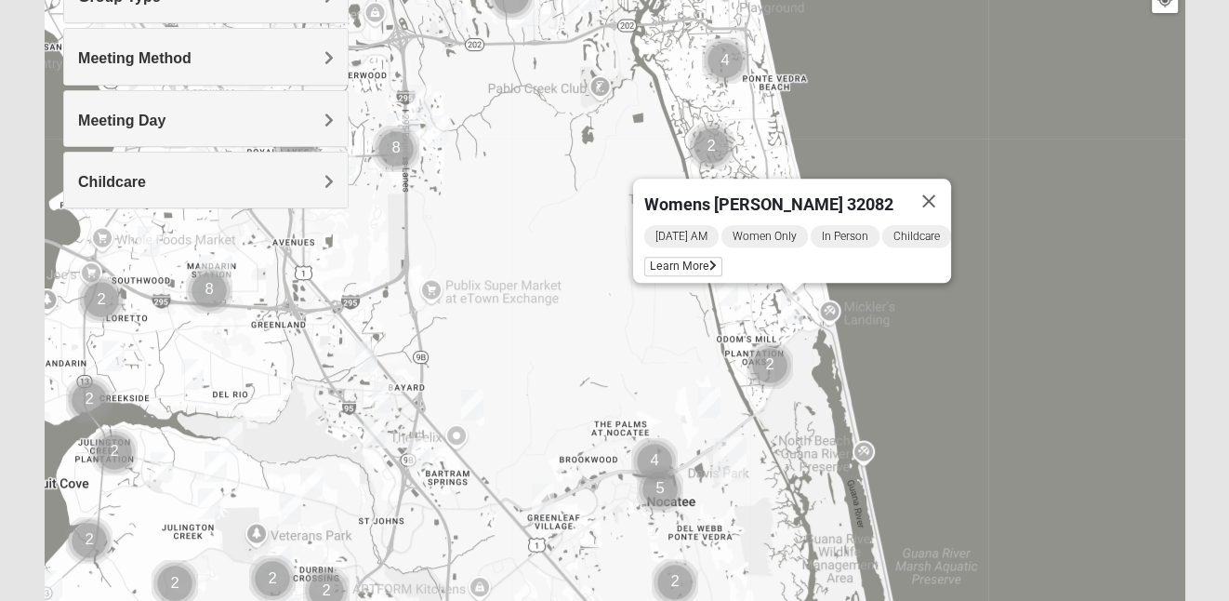
click at [770, 363] on img "Cluster of 2 groups" at bounding box center [770, 365] width 46 height 46
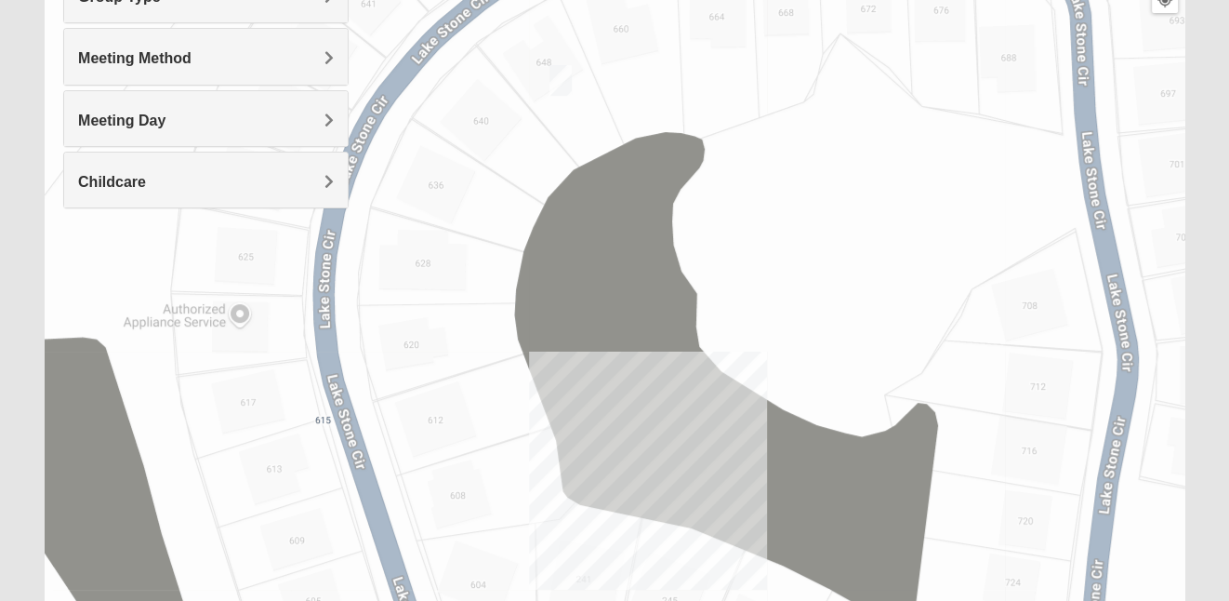
drag, startPoint x: 827, startPoint y: 310, endPoint x: 826, endPoint y: 428, distance: 118.1
click at [826, 428] on div "To navigate, press the arrow keys. Womens Beeson 32082 Tuesday AM Women Only In…" at bounding box center [615, 320] width 1140 height 744
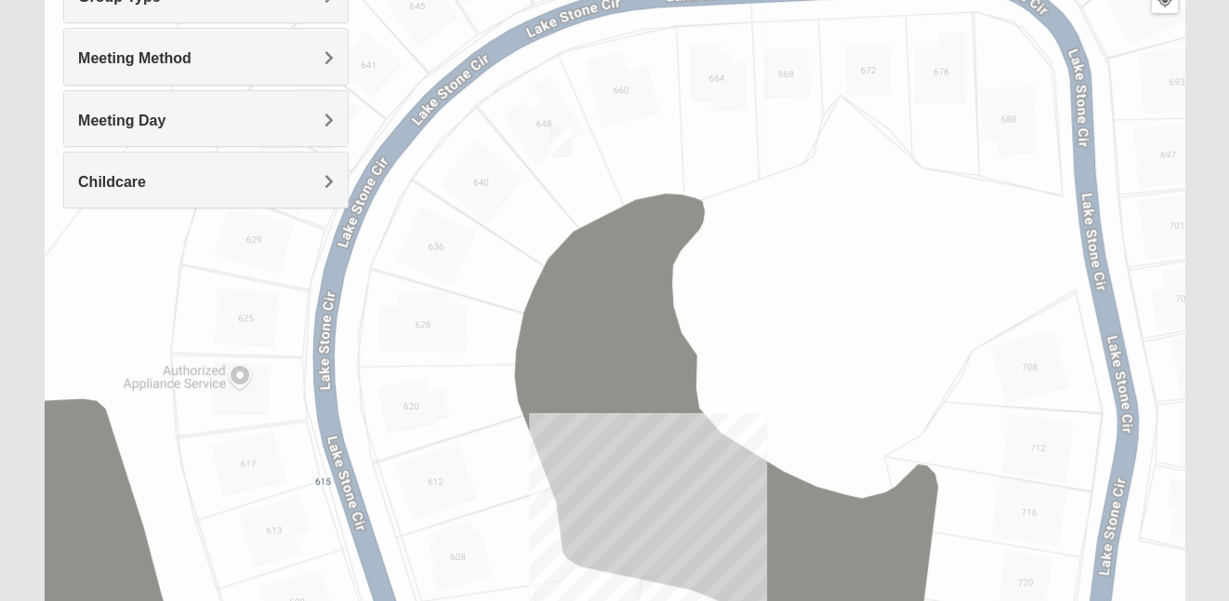
click at [560, 142] on img "Closed Mixed Kirkman 32082" at bounding box center [560, 141] width 22 height 31
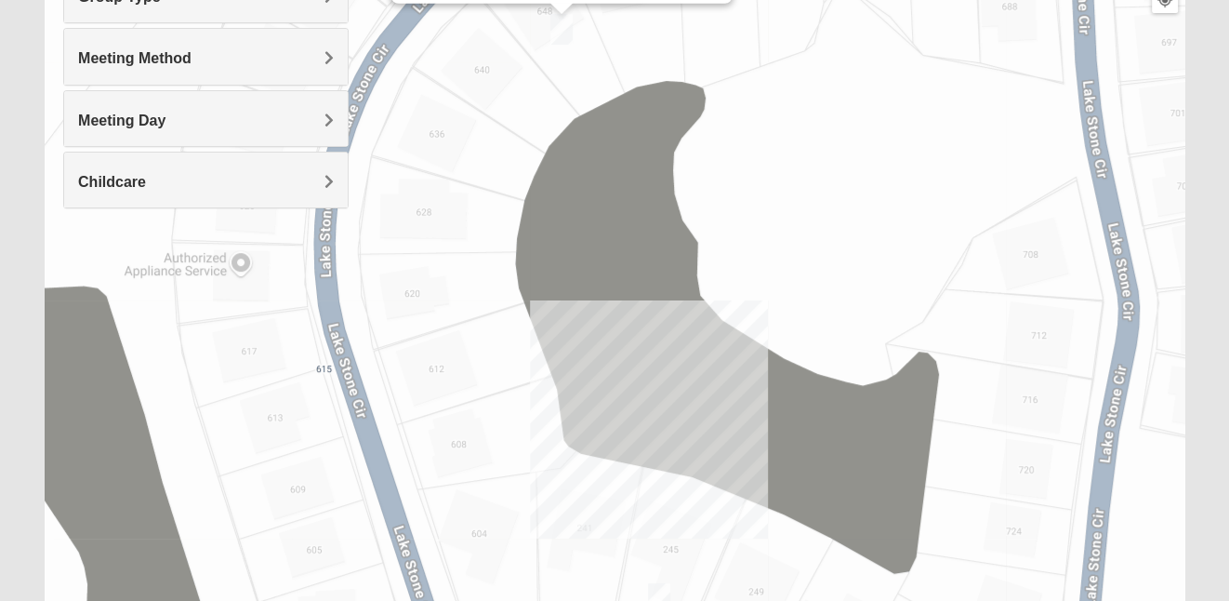
drag, startPoint x: 874, startPoint y: 421, endPoint x: 884, endPoint y: 191, distance: 230.8
click at [884, 191] on div "Closed Mixed Kirkman 32082 Tuesday PM Mixed Group In Person No Childcare Learn …" at bounding box center [615, 320] width 1140 height 744
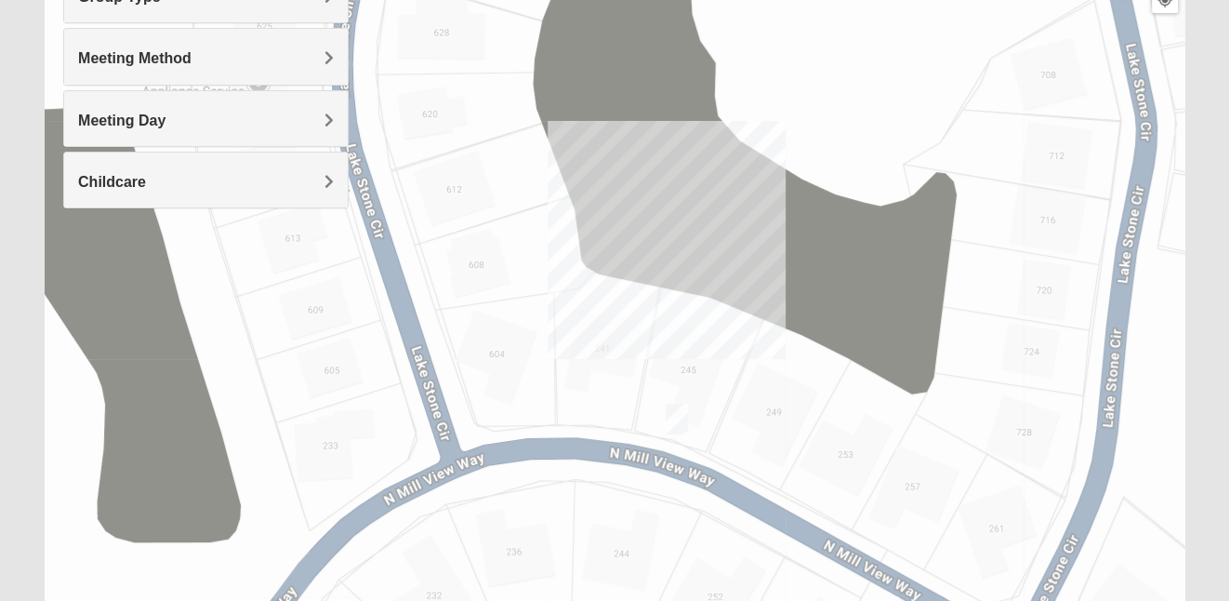
click at [681, 422] on img "Mixed Reed 32081" at bounding box center [677, 418] width 22 height 31
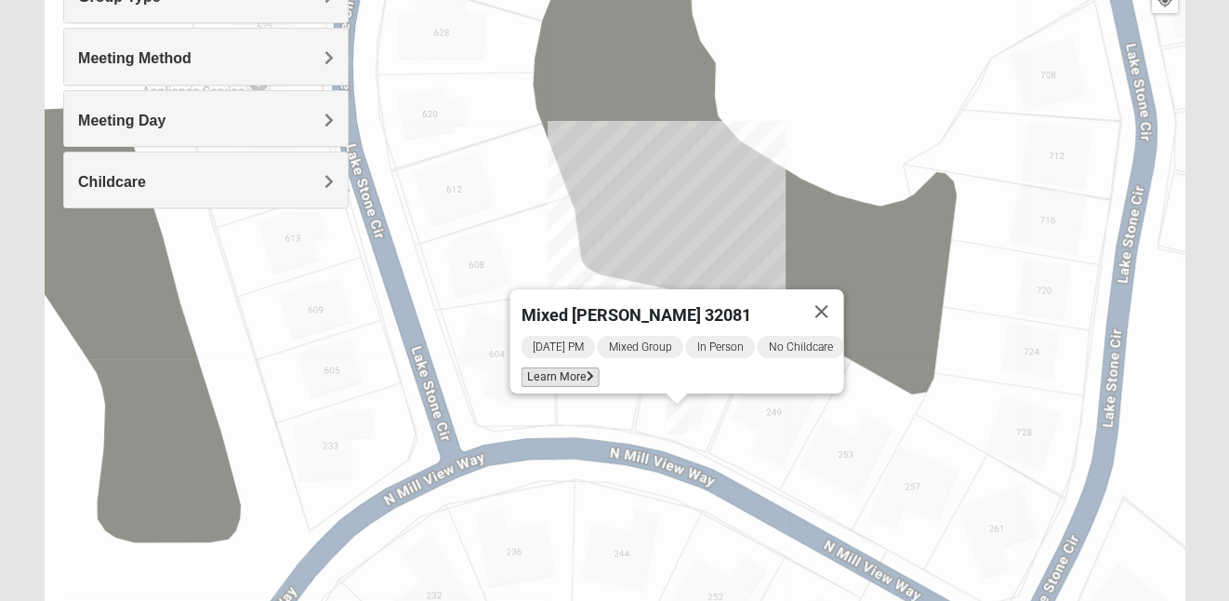
click at [555, 367] on span "Learn More" at bounding box center [560, 377] width 78 height 20
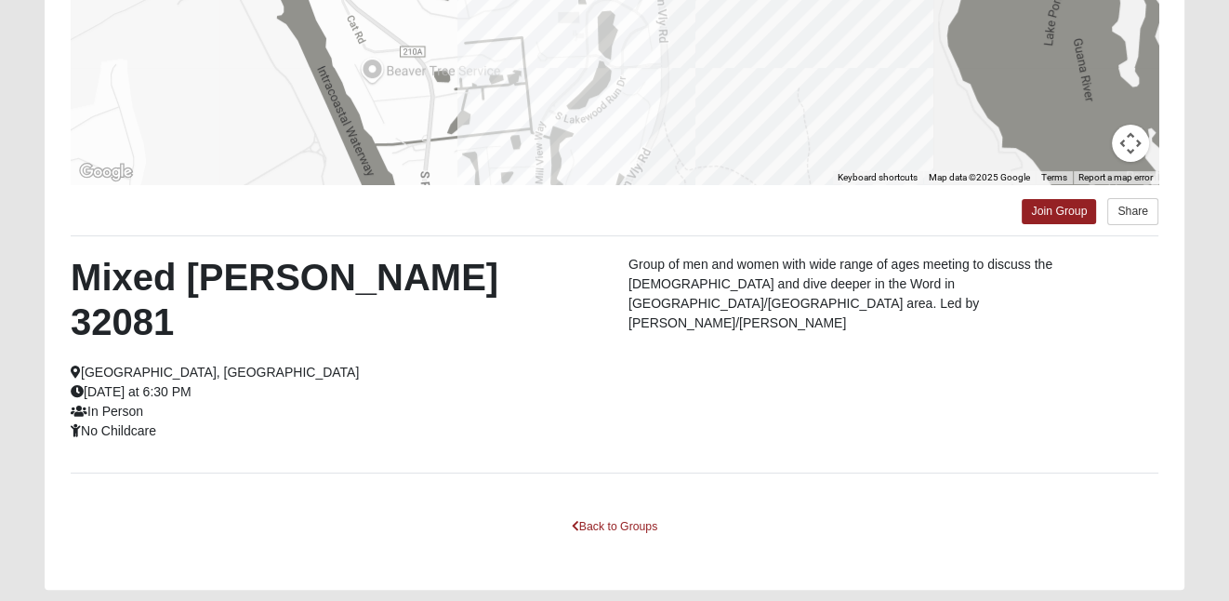
scroll to position [396, 0]
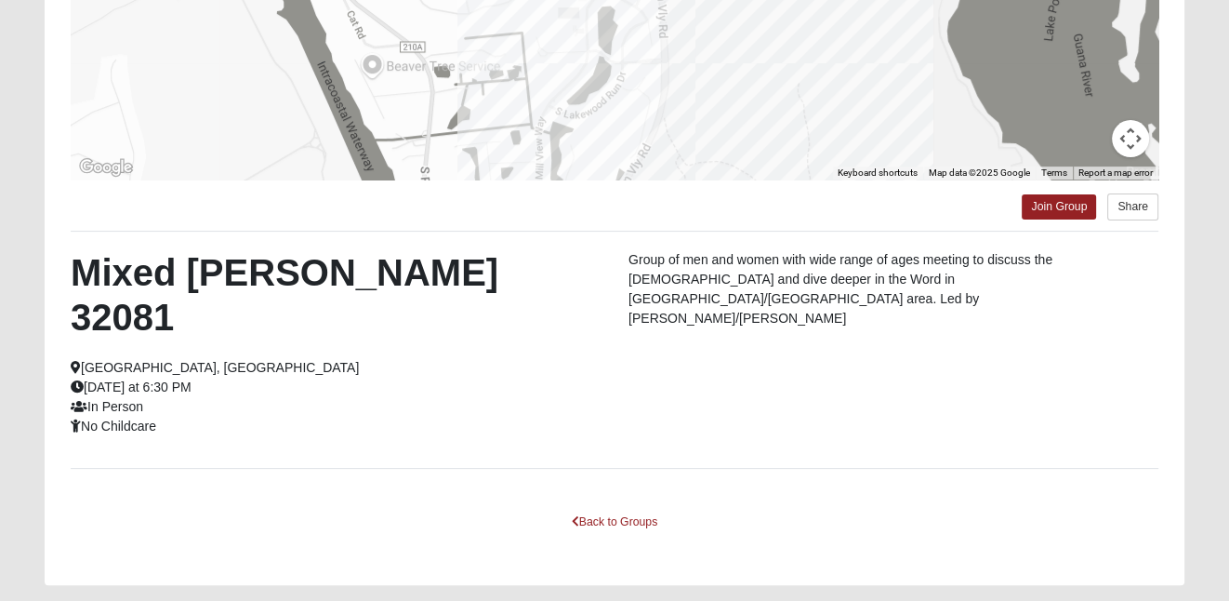
drag, startPoint x: 163, startPoint y: 381, endPoint x: 84, endPoint y: 276, distance: 131.5
click at [84, 276] on div "Mixed Reed 32081 Ponte Vedra Beach, FL Monday at 6:30 PM In Person No Childcare" at bounding box center [336, 343] width 558 height 186
copy div "Mixed Reed 32081 Ponte Vedra Beach, FL Monday at 6:30 PM In Person No Childcare"
click at [1048, 210] on link "Join Group" at bounding box center [1059, 206] width 74 height 25
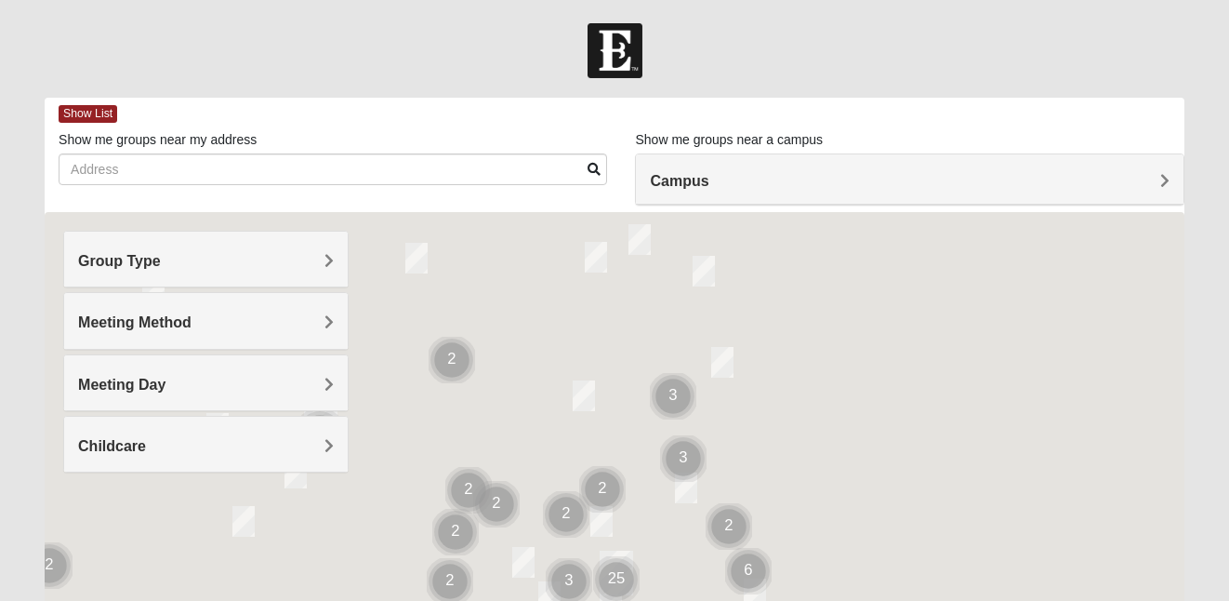
scroll to position [396, 0]
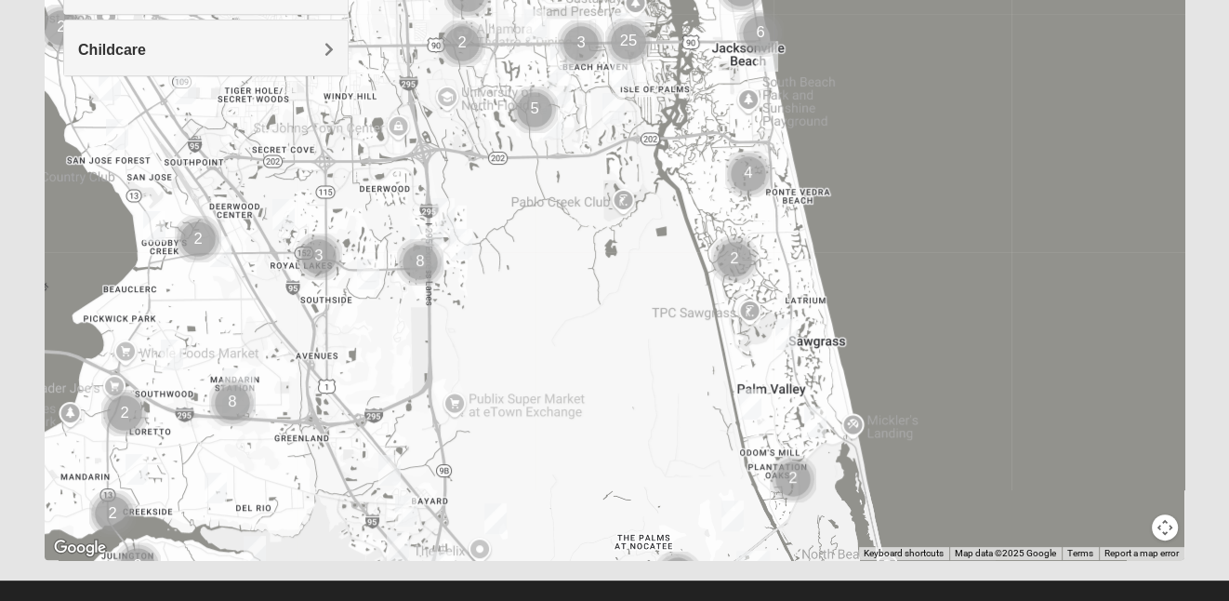
drag, startPoint x: 968, startPoint y: 382, endPoint x: 990, endPoint y: 187, distance: 196.5
click at [990, 187] on div at bounding box center [615, 188] width 1140 height 744
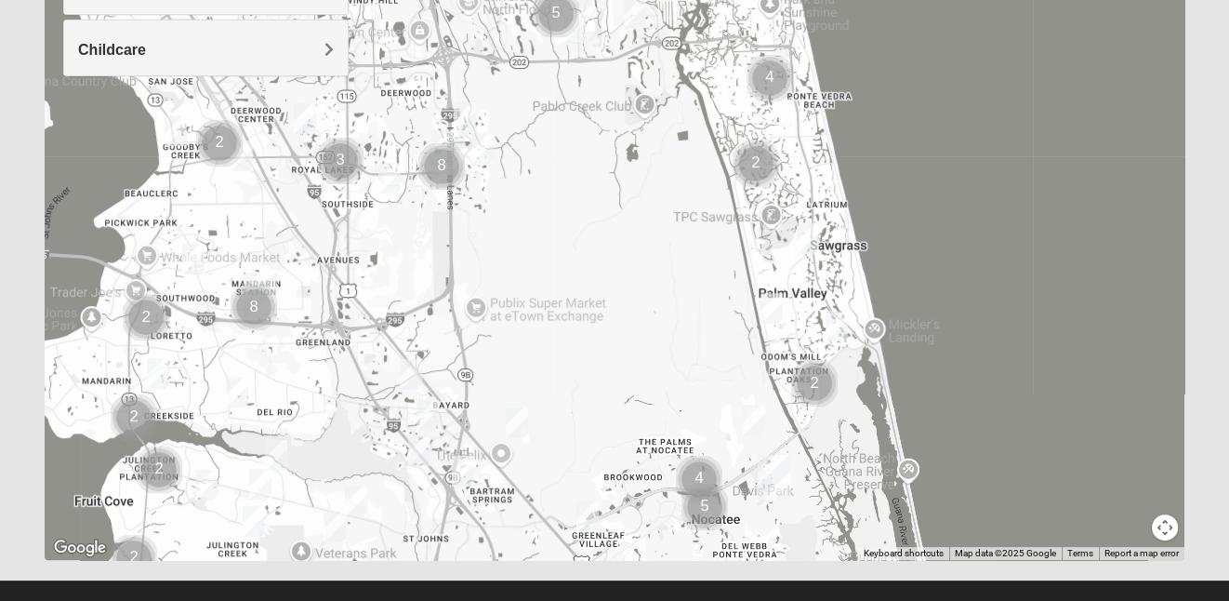
click at [753, 427] on img "Womens Masulli 32081" at bounding box center [754, 419] width 22 height 31
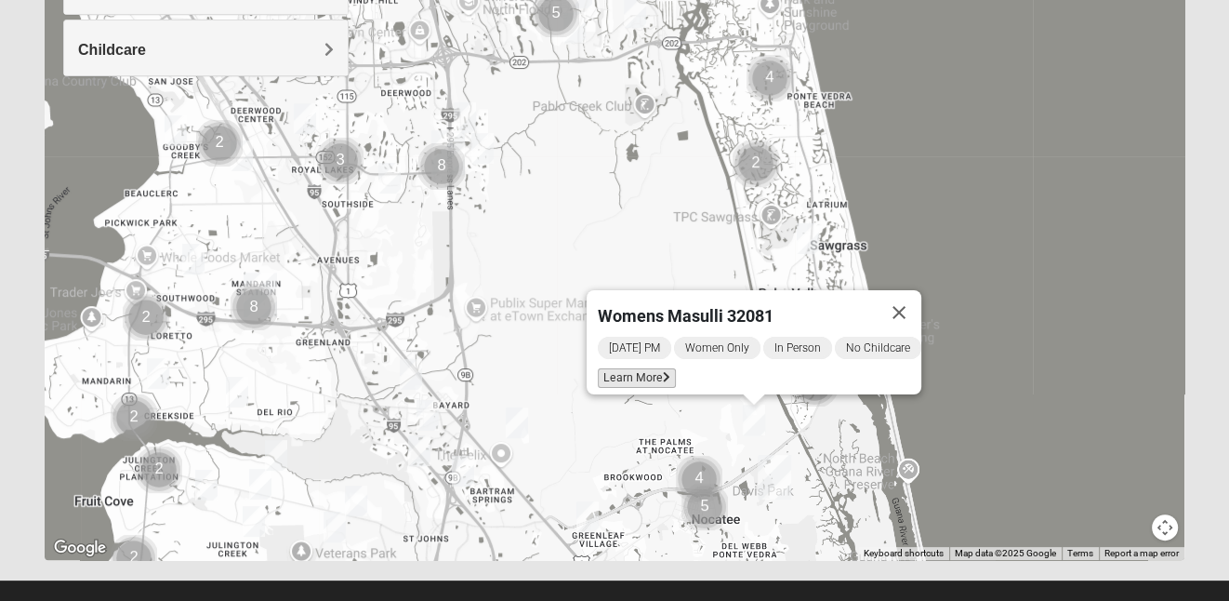
click at [641, 372] on span "Learn More" at bounding box center [637, 378] width 78 height 20
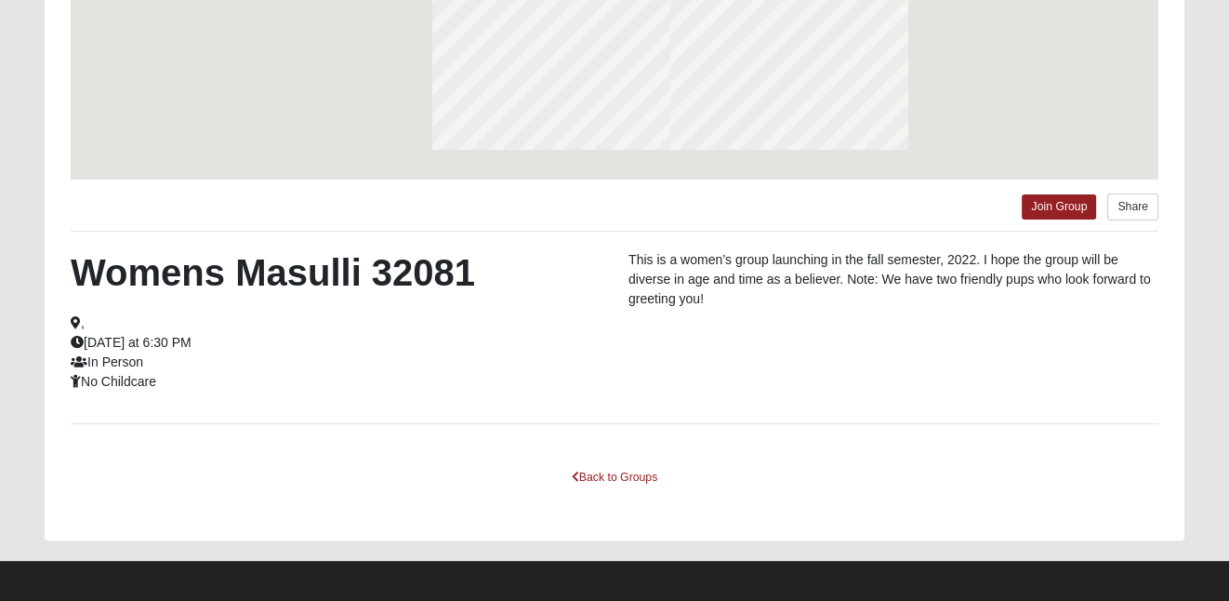
scroll to position [314, 0]
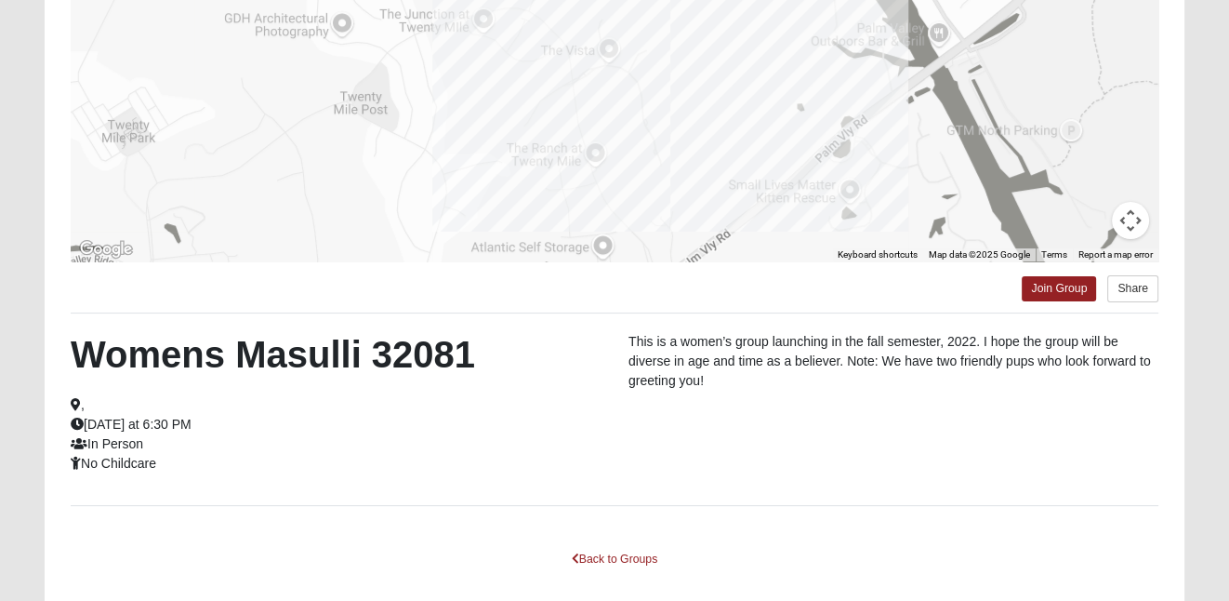
drag, startPoint x: 169, startPoint y: 459, endPoint x: 81, endPoint y: 360, distance: 133.0
click at [81, 360] on div "Womens Masulli 32081 , [DATE] at 6:30 PM In Person No Childcare" at bounding box center [336, 402] width 558 height 141
copy div "Womens Masulli 32081 , [DATE] at 6:30 PM In Person No Childcare"
click at [1053, 284] on link "Join Group" at bounding box center [1059, 288] width 74 height 25
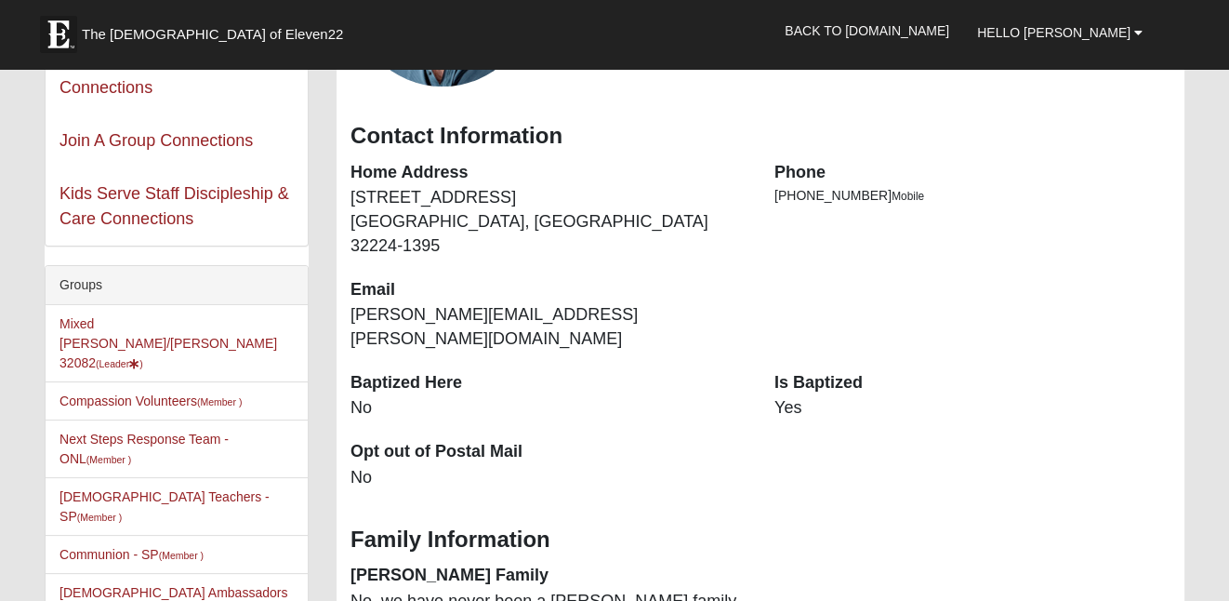
scroll to position [296, 0]
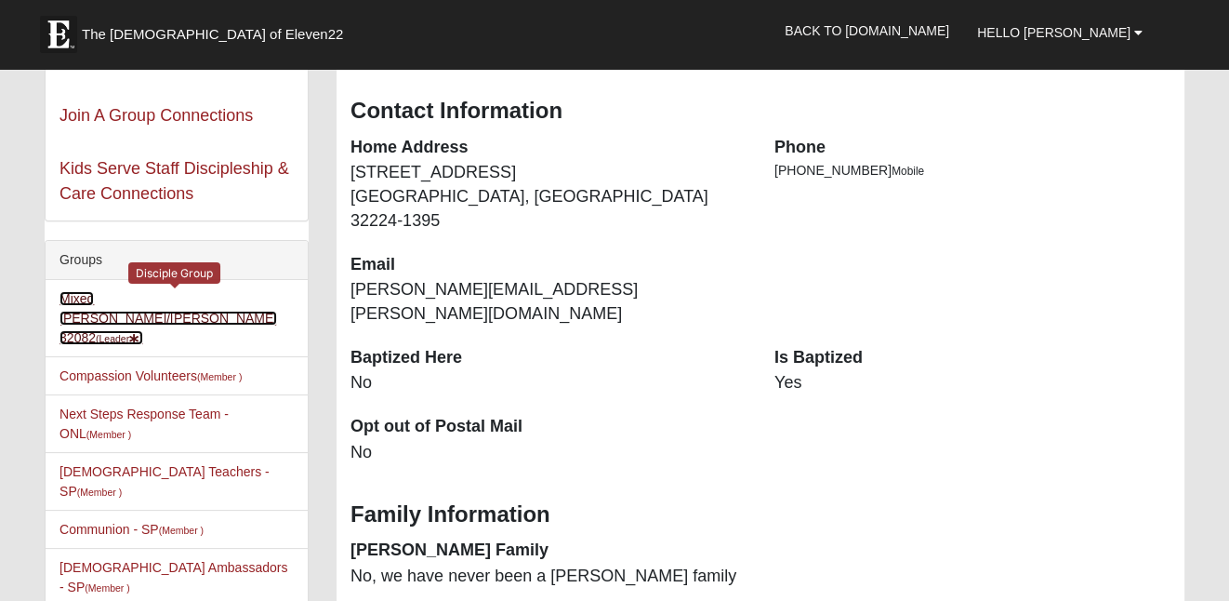
click at [206, 296] on link "Mixed [PERSON_NAME]/[PERSON_NAME] 32082 (Leader )" at bounding box center [168, 318] width 218 height 54
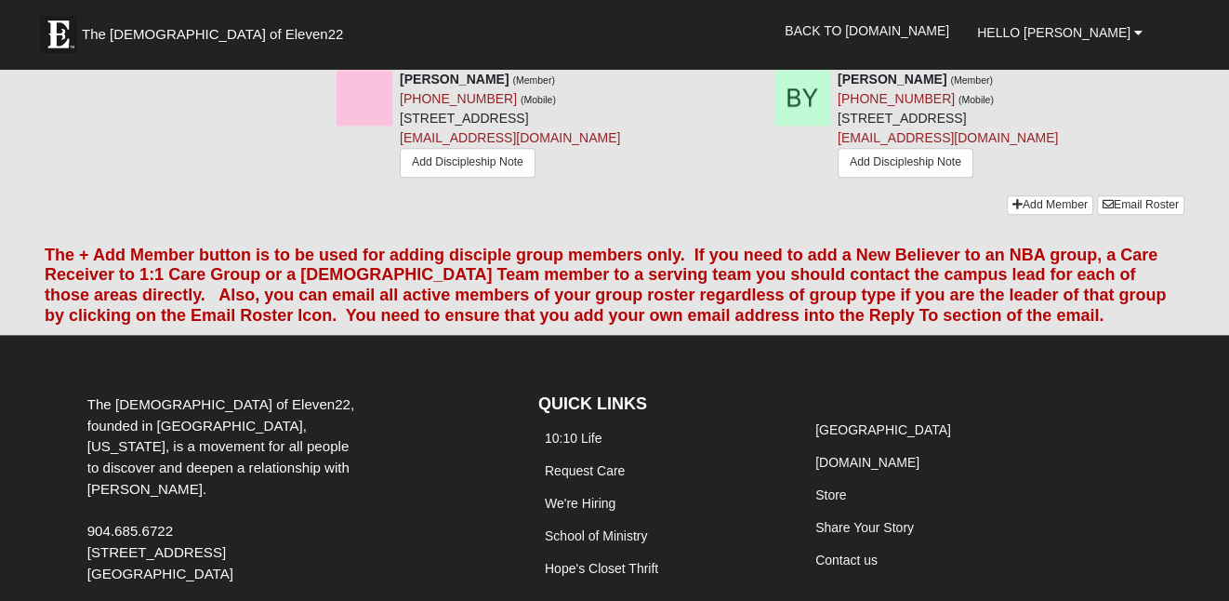
scroll to position [2185, 0]
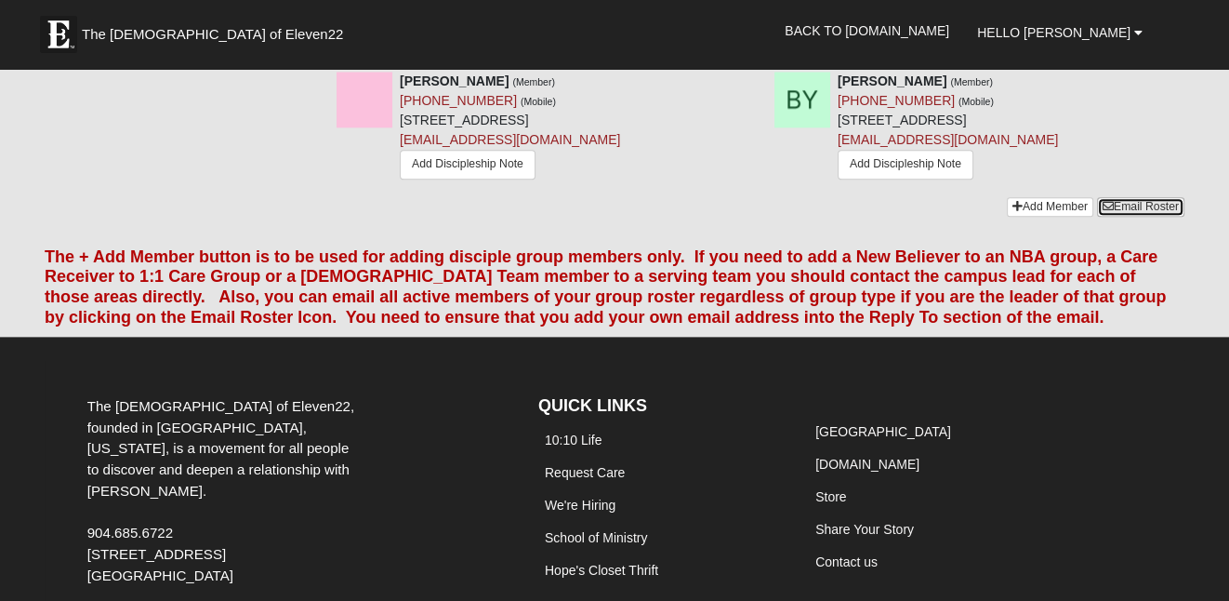
click at [1144, 197] on link "Email Roster" at bounding box center [1140, 207] width 87 height 20
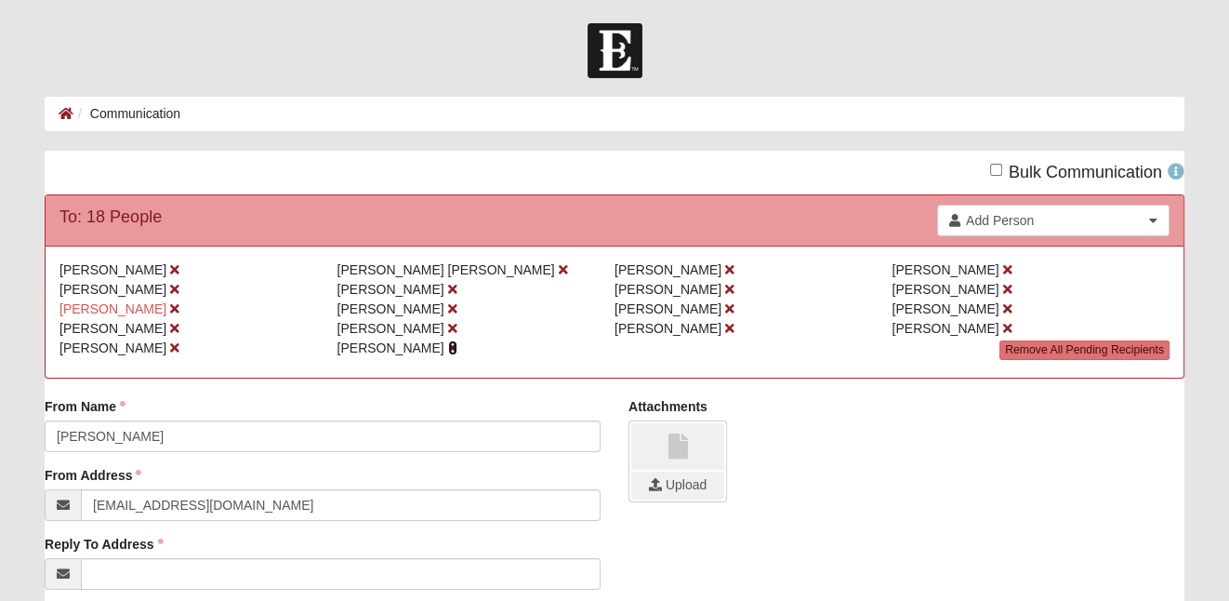
click at [448, 346] on icon at bounding box center [452, 347] width 9 height 13
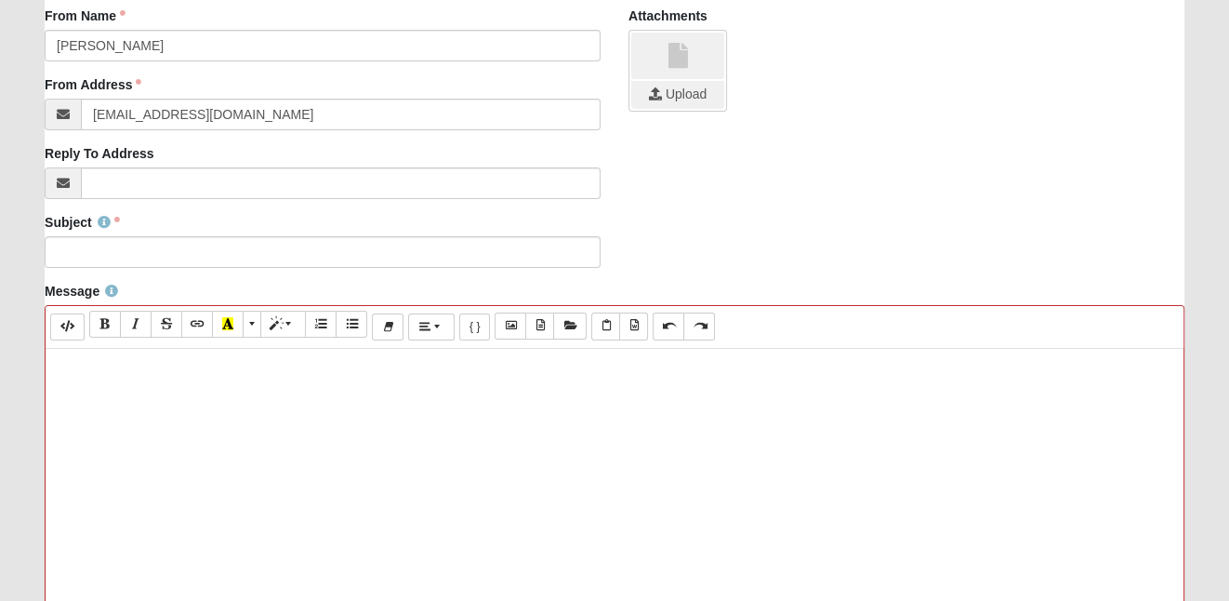
scroll to position [407, 0]
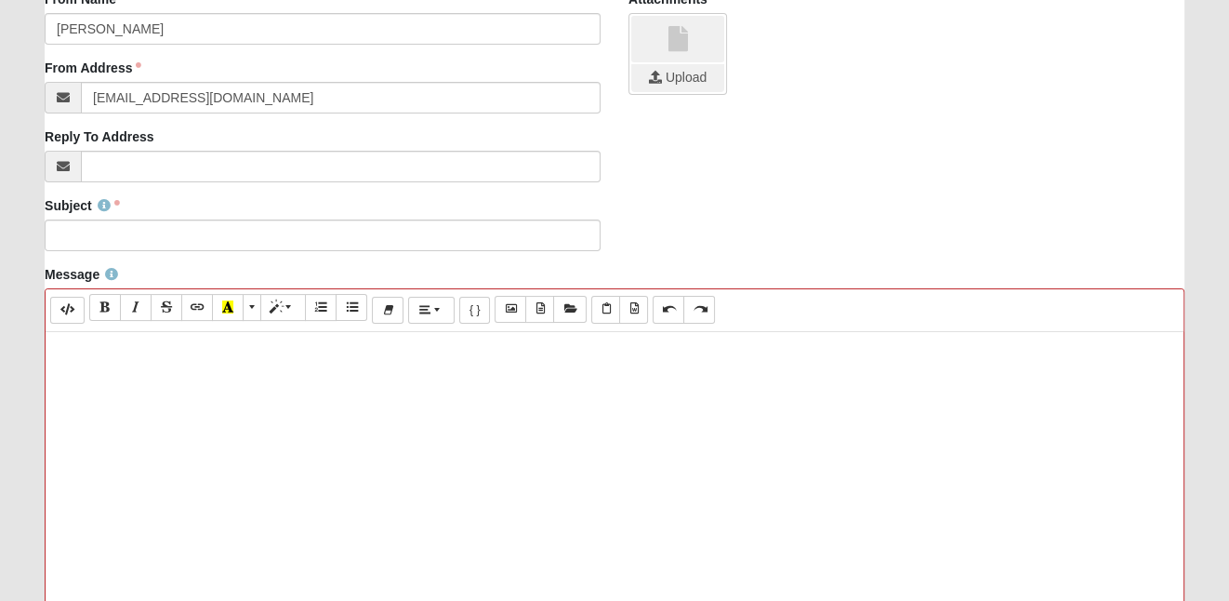
click at [358, 373] on div at bounding box center [615, 611] width 1138 height 558
click at [631, 315] on button "Paste from Word" at bounding box center [633, 309] width 29 height 27
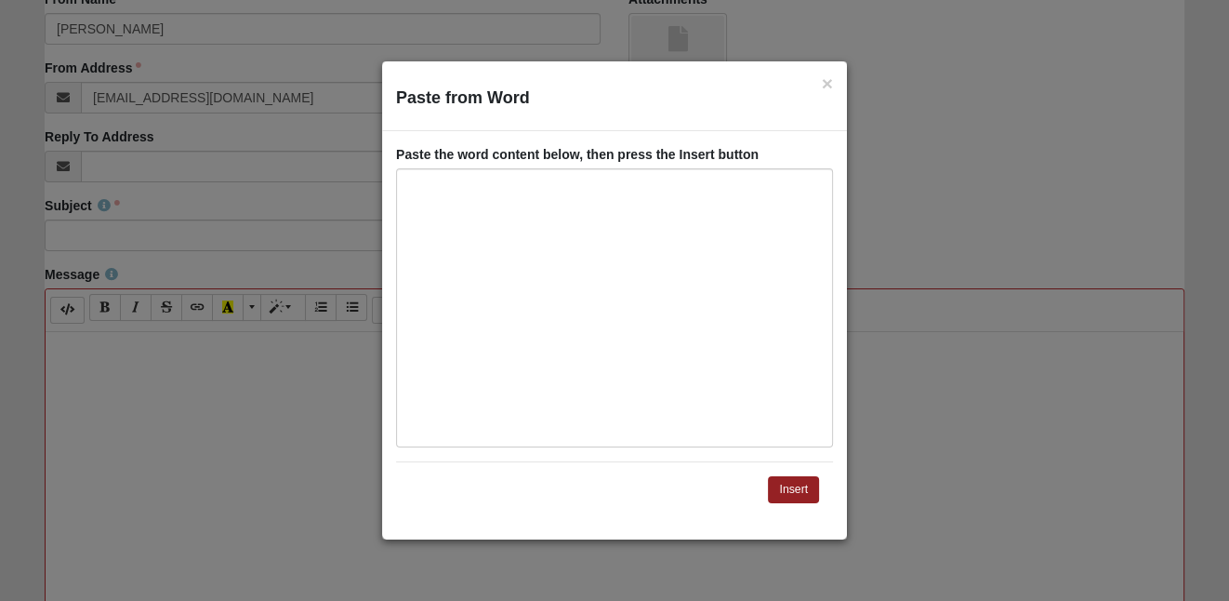
click at [568, 271] on div "Paste from Word" at bounding box center [614, 307] width 437 height 279
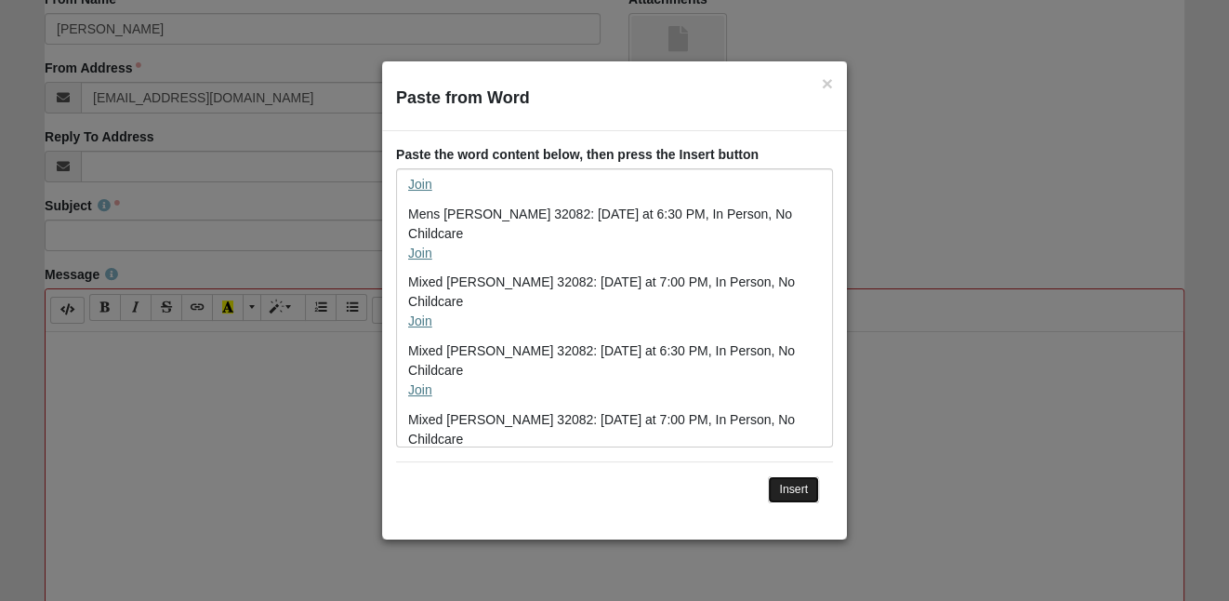
click at [795, 487] on button "Insert" at bounding box center [793, 489] width 51 height 27
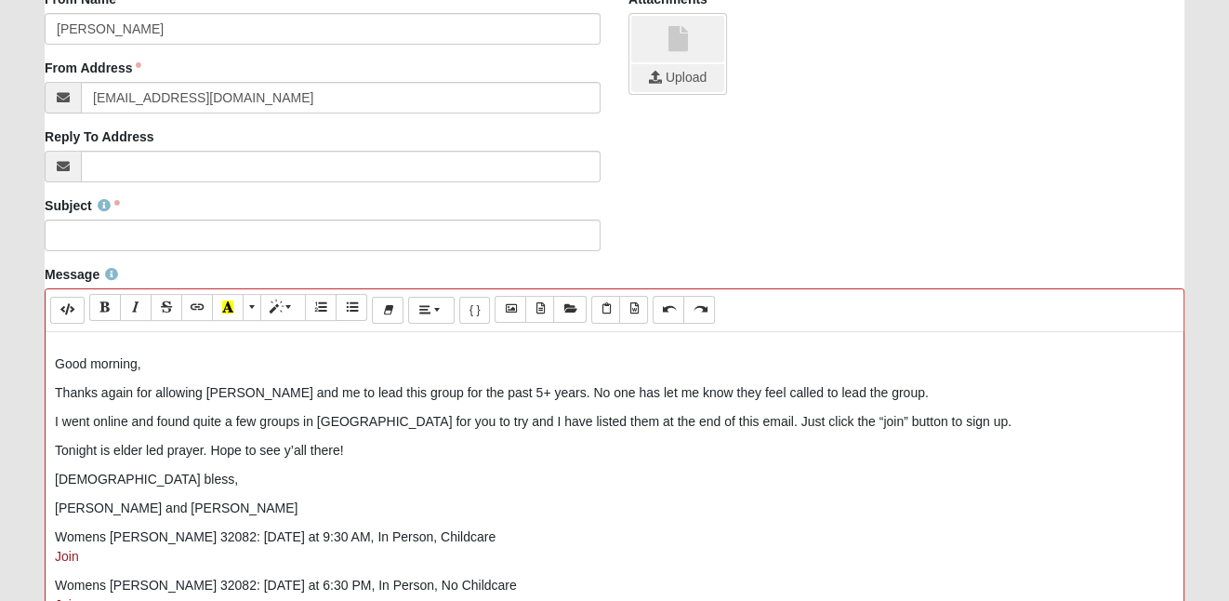
scroll to position [19, 0]
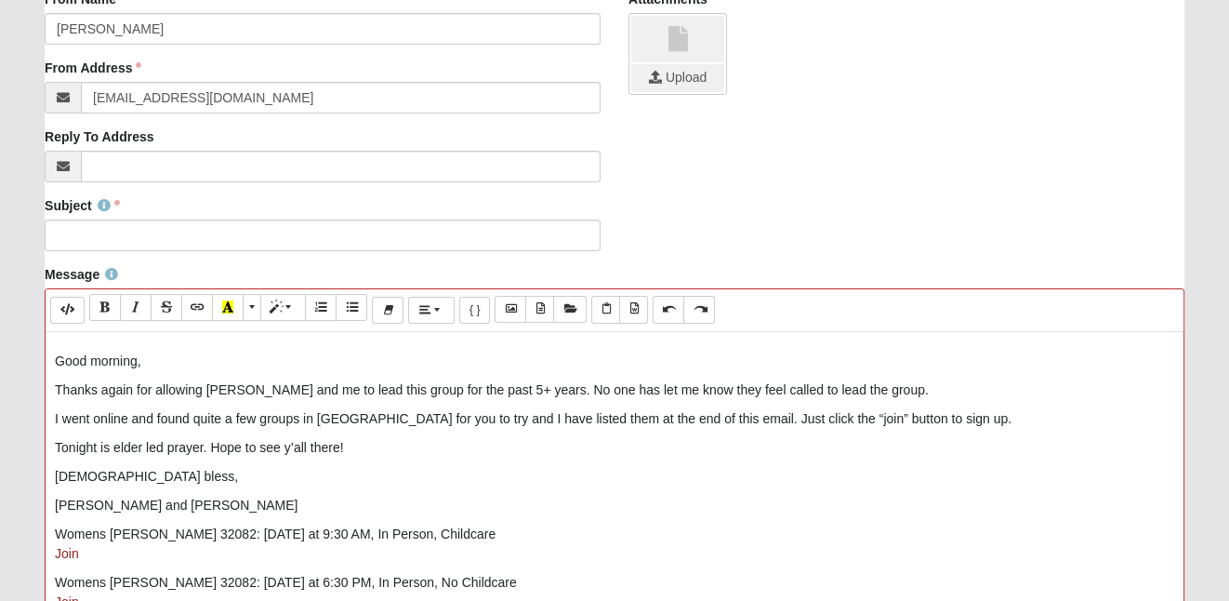
click at [546, 389] on p "Thanks again for allowing [PERSON_NAME] and me to lead this group for the past …" at bounding box center [614, 390] width 1119 height 20
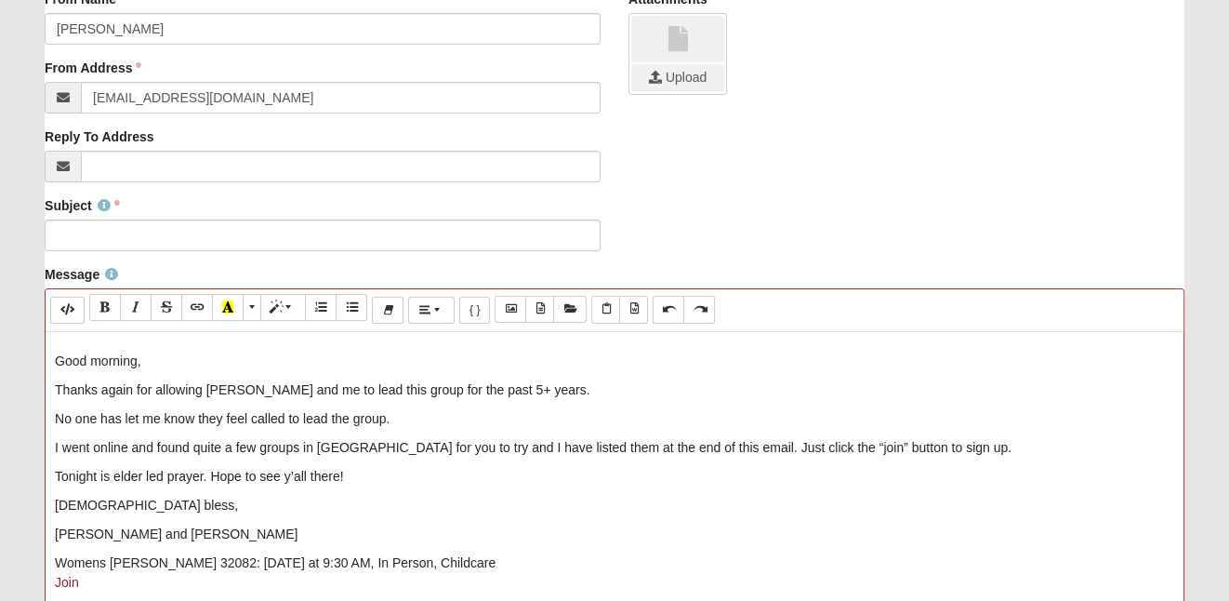
click at [54, 444] on div "Good morning, Thanks again for allowing [PERSON_NAME] and me to lead this group…" at bounding box center [615, 611] width 1138 height 558
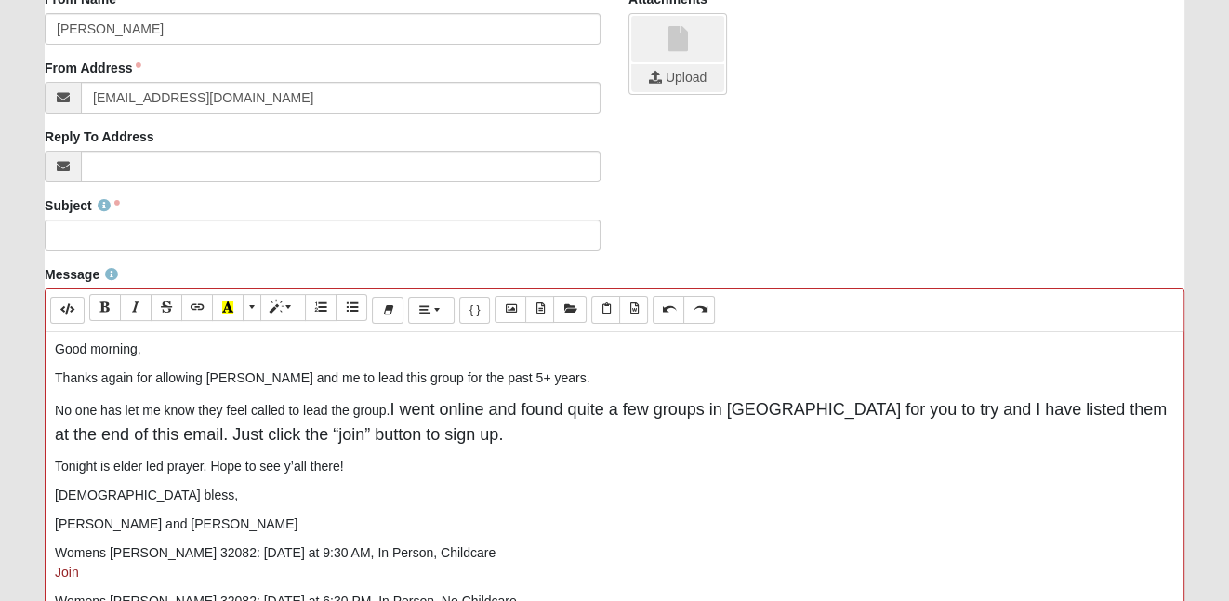
scroll to position [26, 0]
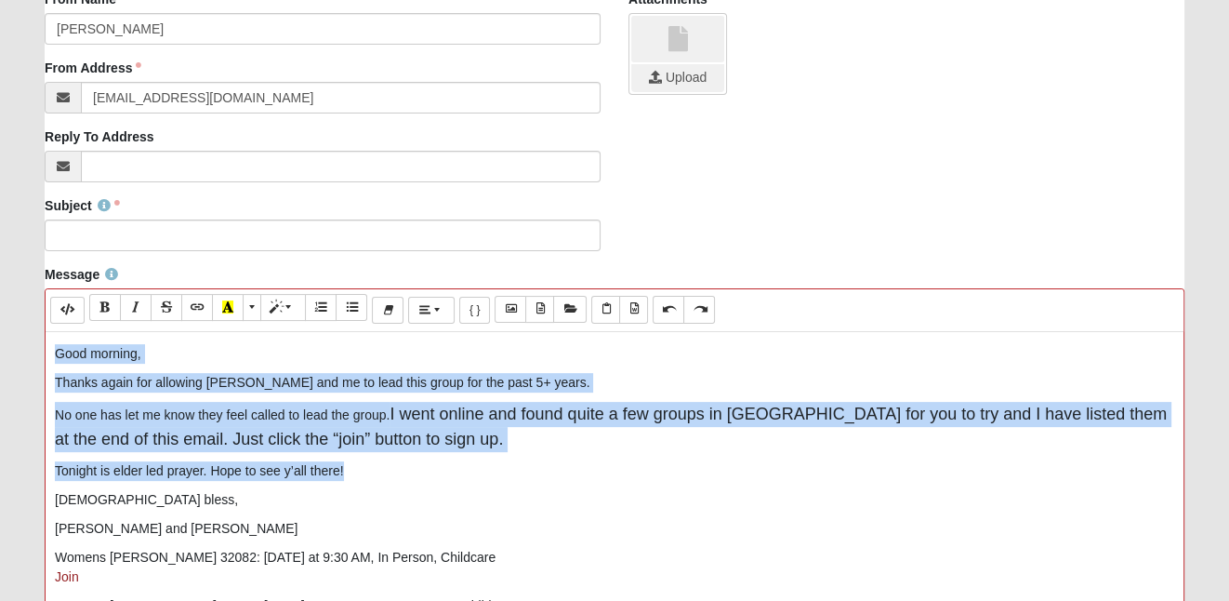
drag, startPoint x: 55, startPoint y: 353, endPoint x: 390, endPoint y: 472, distance: 355.2
click at [390, 472] on div "Good morning, Thanks again for allowing Stephanie and me to lead this group for…" at bounding box center [615, 611] width 1138 height 558
click at [292, 311] on span "Style" at bounding box center [289, 306] width 11 height 13
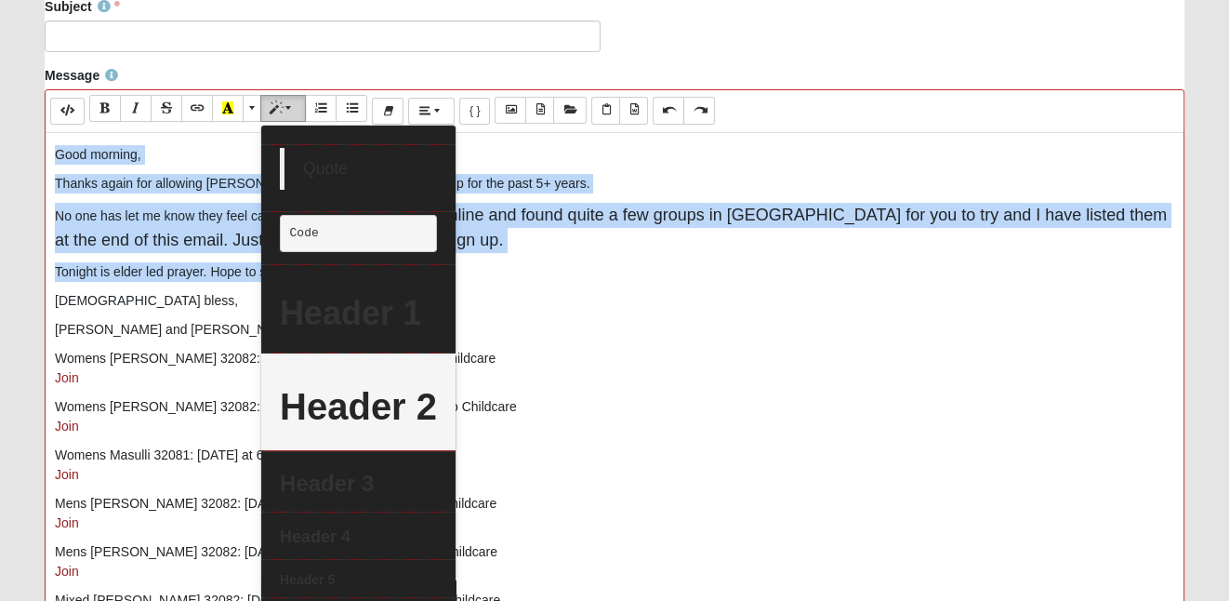
scroll to position [626, 0]
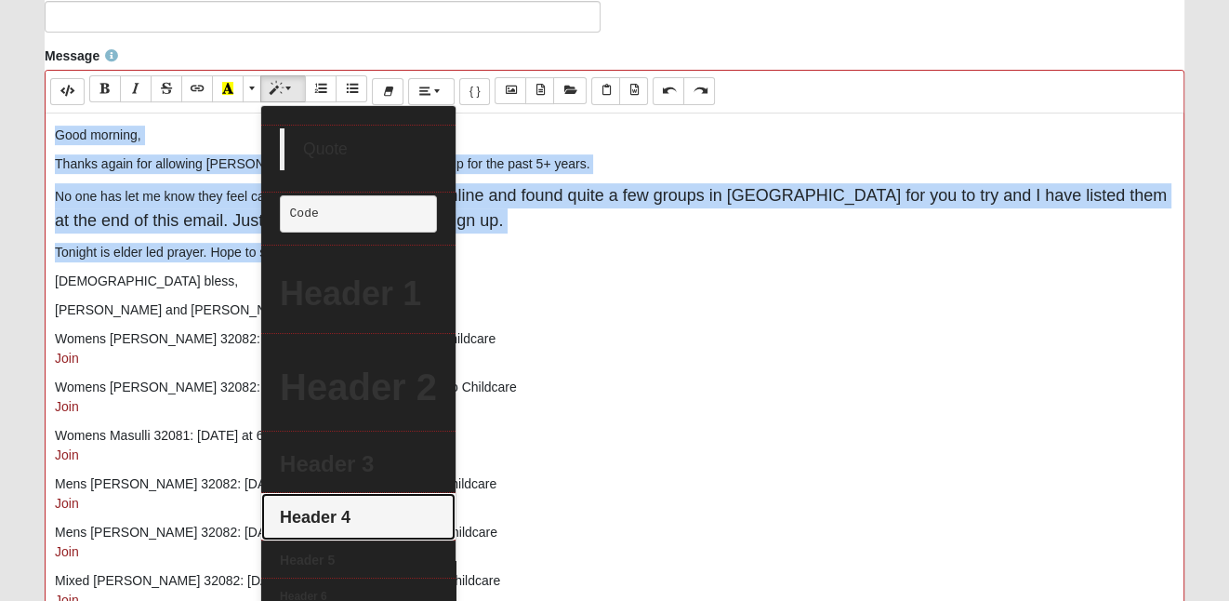
click at [356, 522] on h4 "Header 4" at bounding box center [358, 518] width 157 height 20
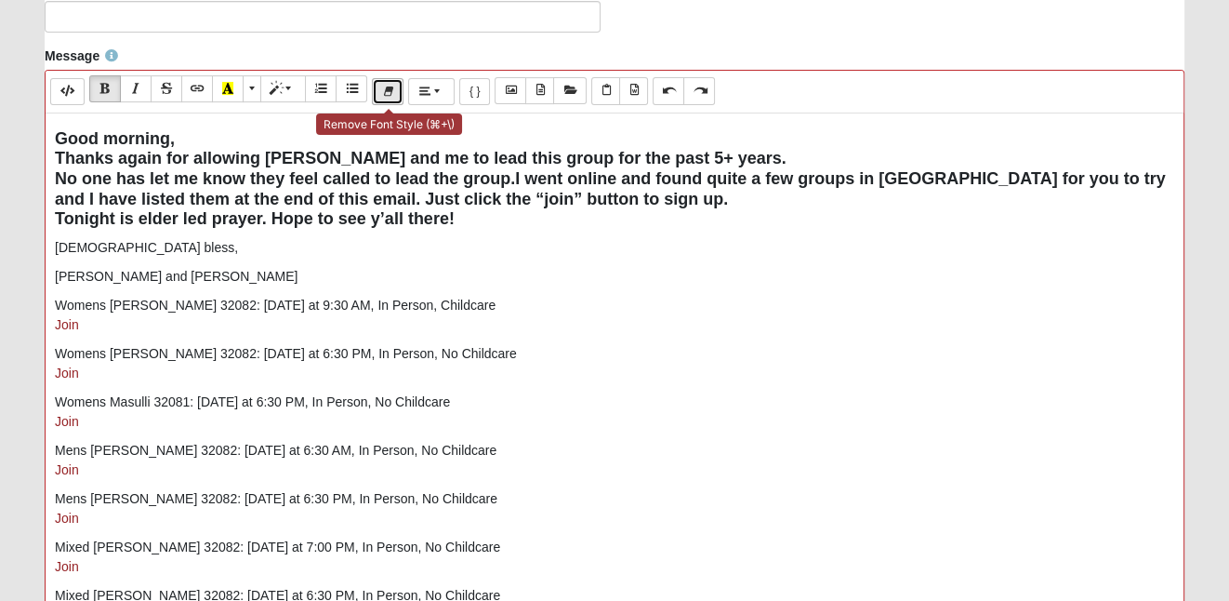
click at [389, 86] on icon "Remove Font Style (⌘+\\)" at bounding box center [387, 91] width 11 height 13
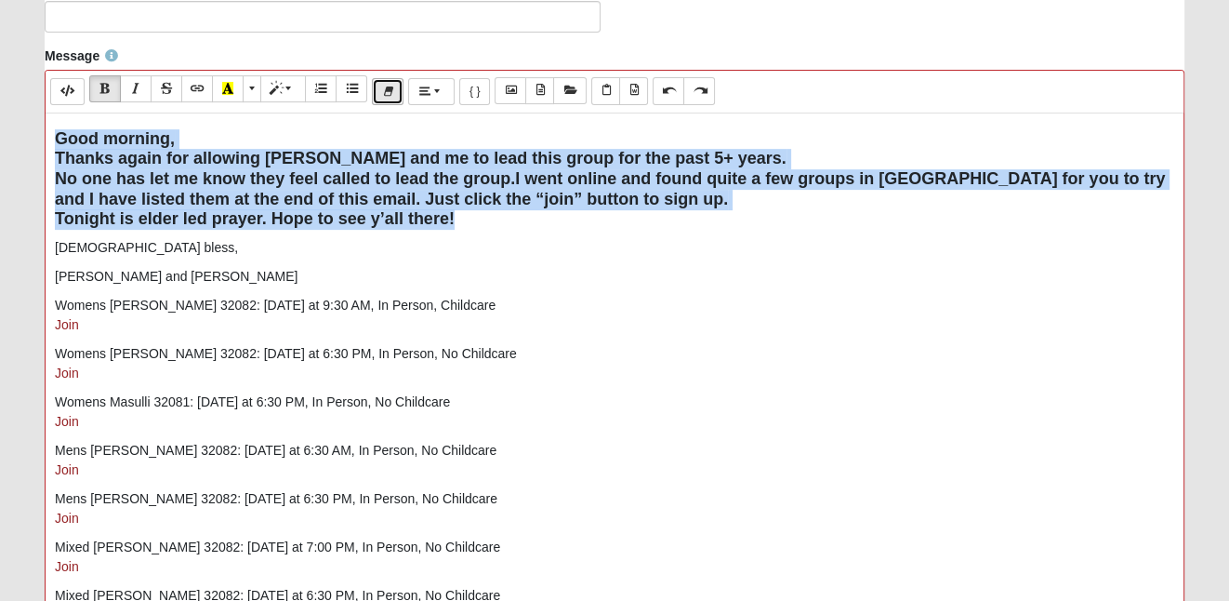
click at [389, 86] on icon "Remove Font Style (⌘+\\)" at bounding box center [387, 91] width 11 height 13
click at [291, 87] on span "Style" at bounding box center [289, 88] width 11 height 13
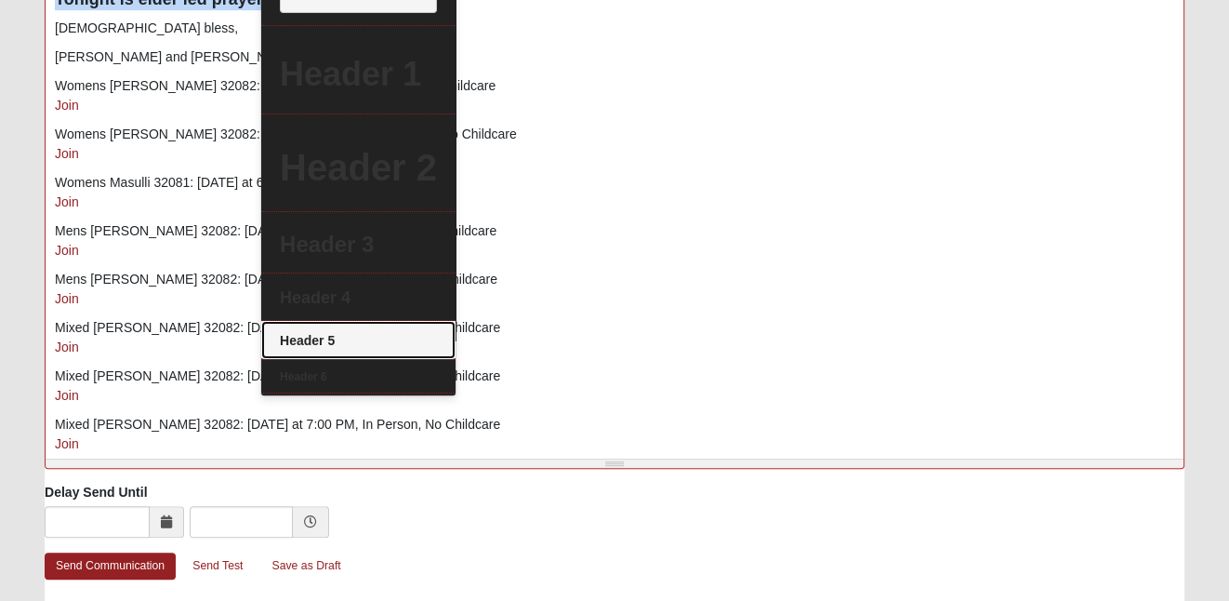
click at [343, 342] on h5 "Header 5" at bounding box center [358, 341] width 157 height 16
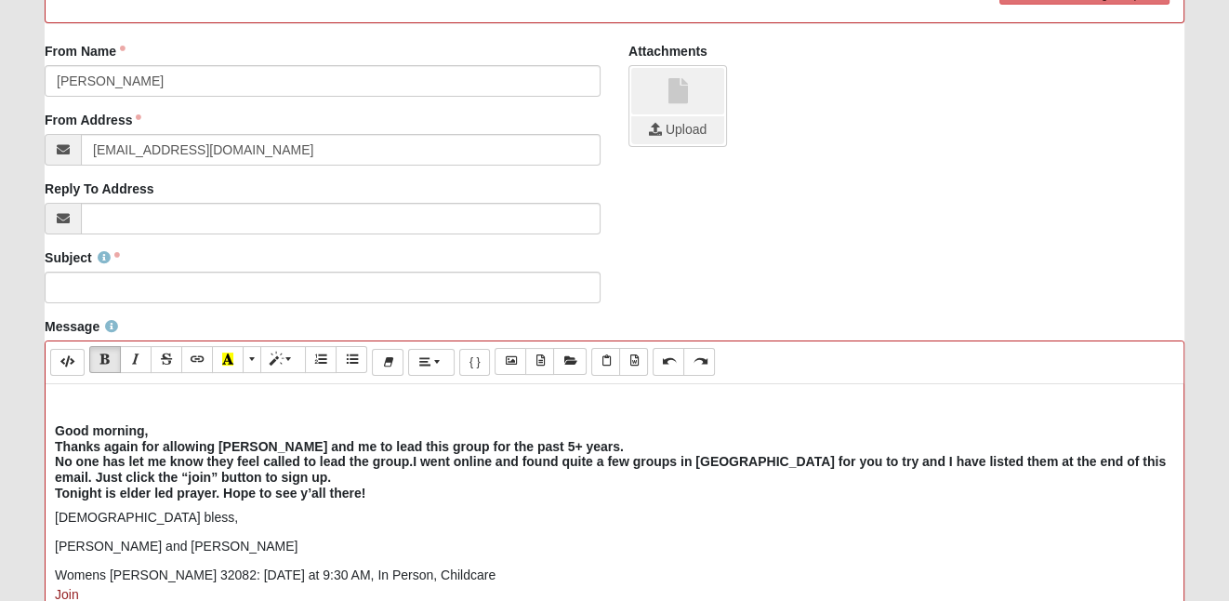
scroll to position [308, 0]
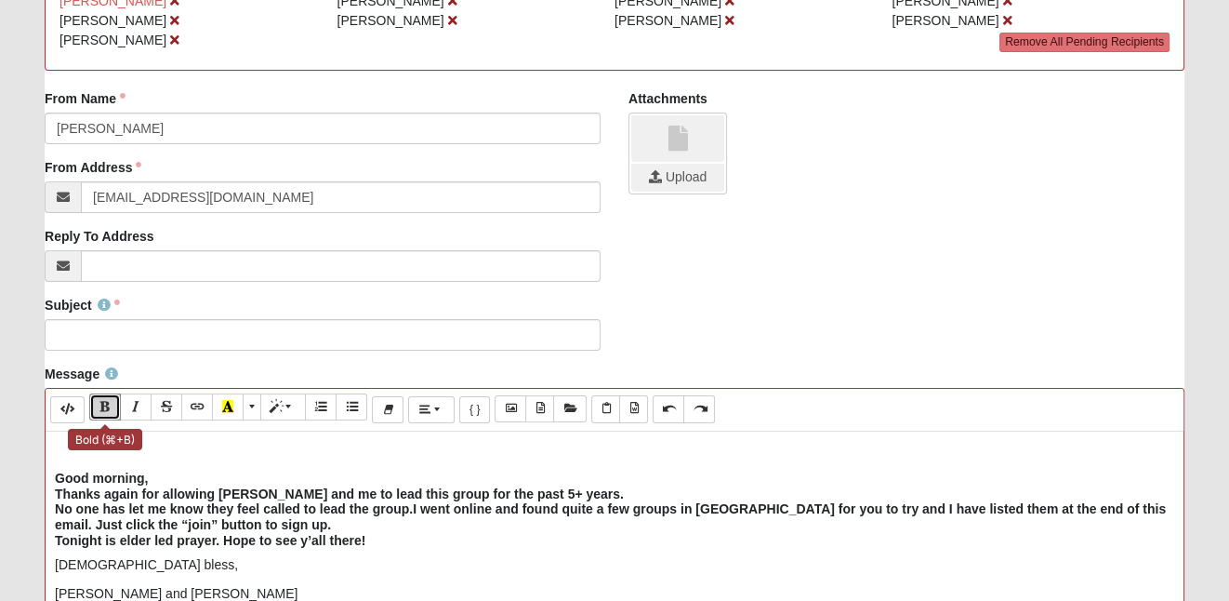
click at [99, 404] on icon "Bold (⌘+B)" at bounding box center [104, 406] width 11 height 13
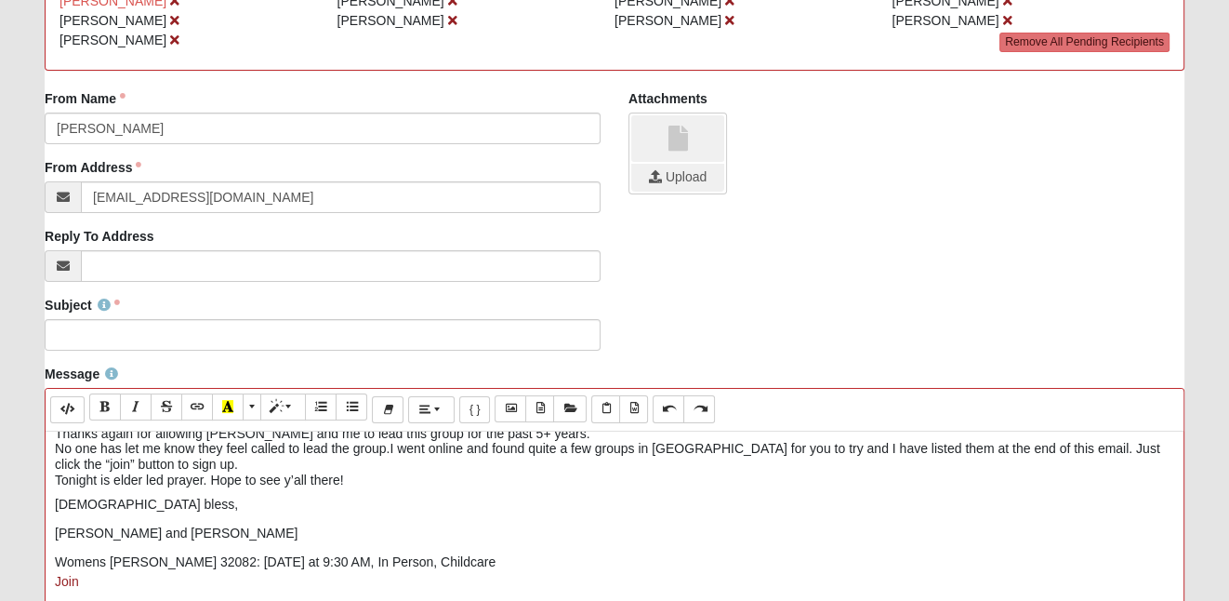
scroll to position [49, 0]
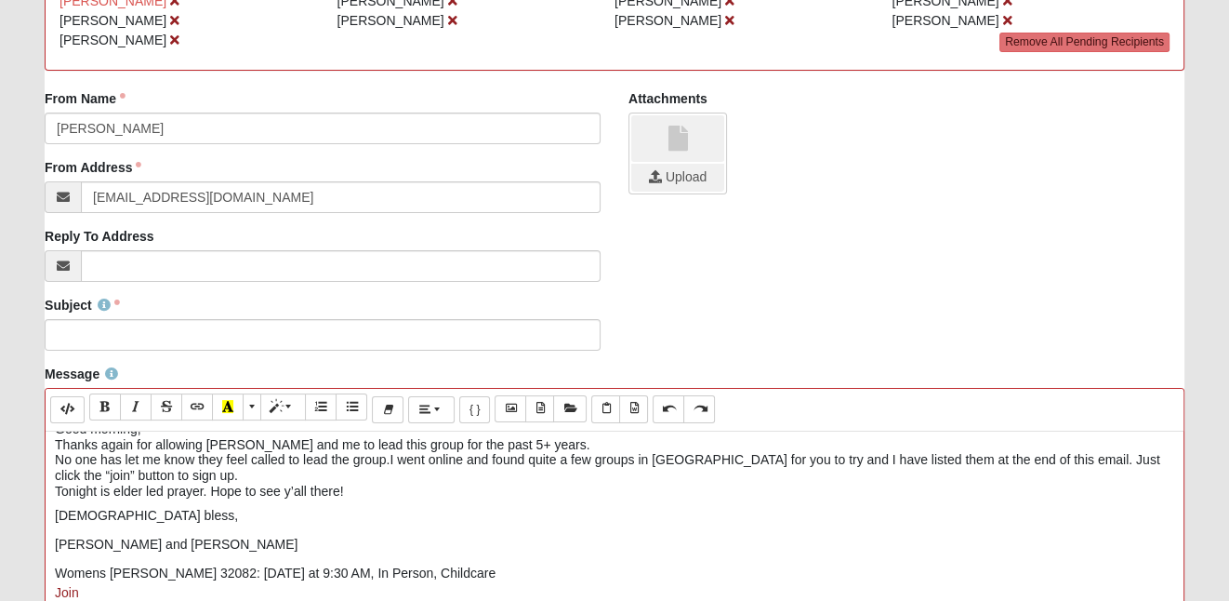
click at [126, 548] on p "Greg and Steph" at bounding box center [614, 545] width 1119 height 20
click at [291, 405] on span "Style" at bounding box center [289, 406] width 11 height 13
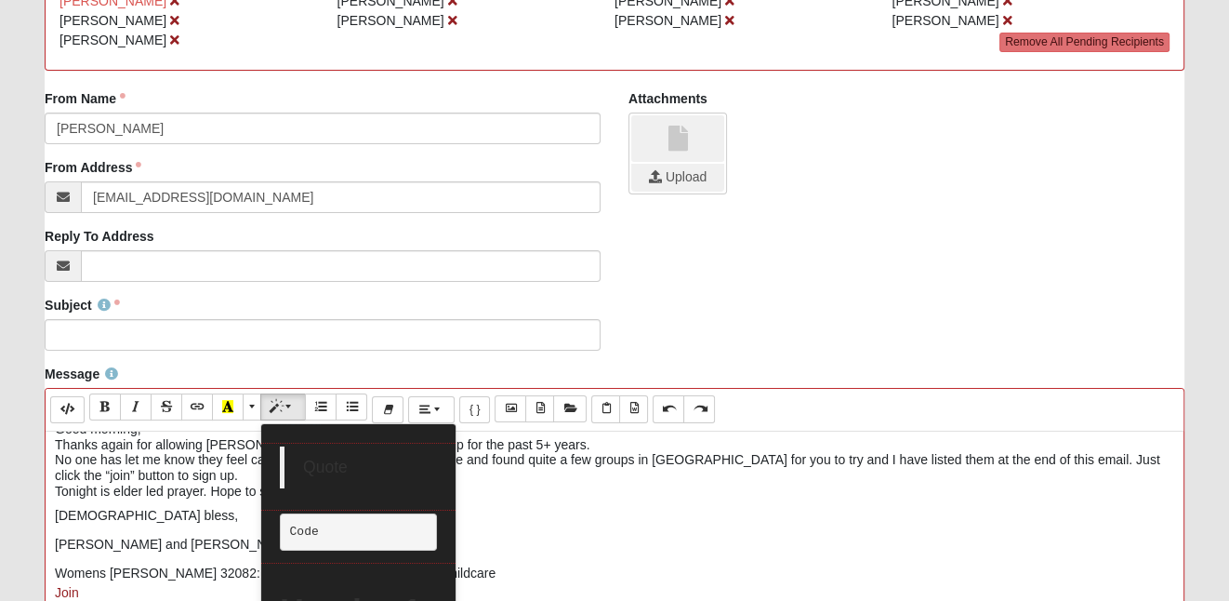
click at [586, 522] on p "God bless," at bounding box center [614, 516] width 1119 height 20
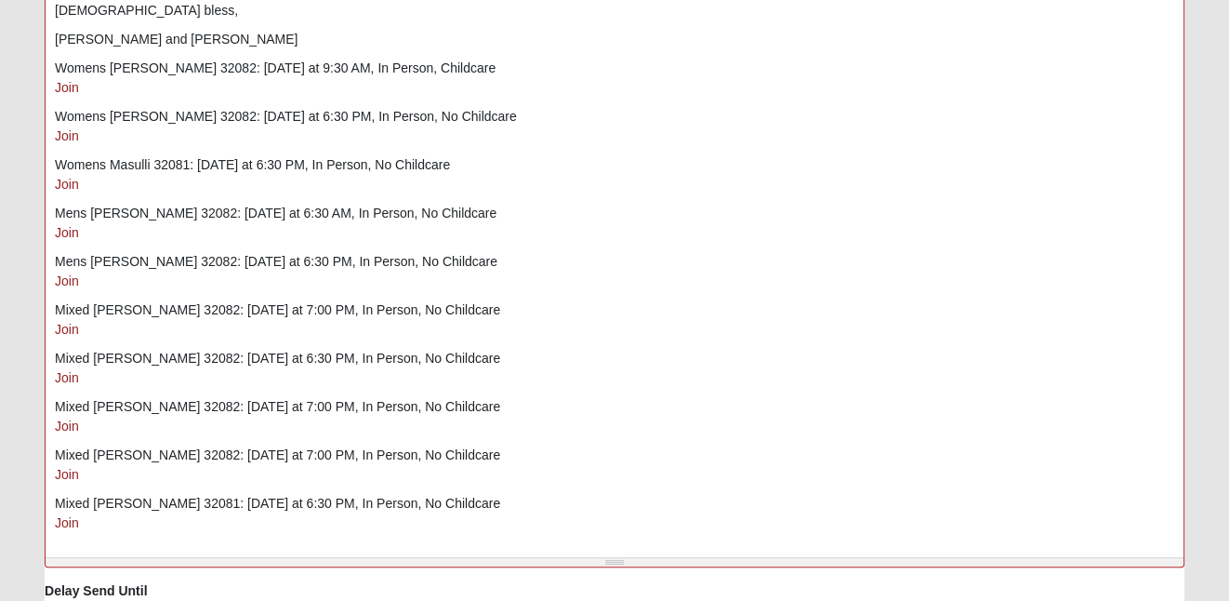
scroll to position [751, 0]
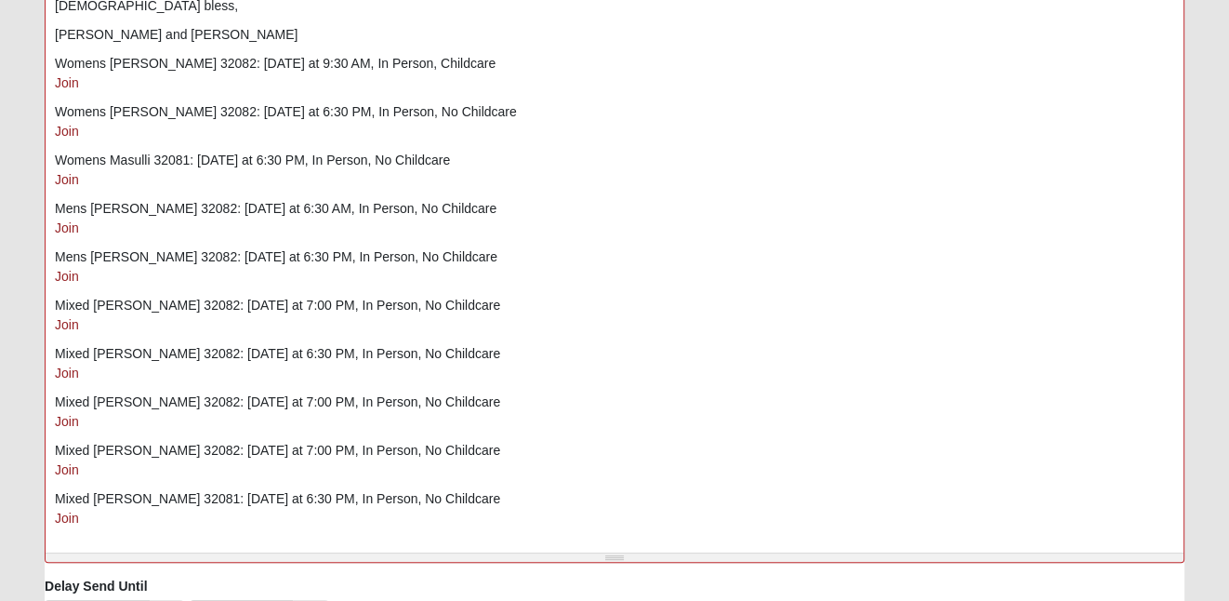
click at [116, 529] on div "Good morning, Thanks again for allowing Stephanie and me to lead this group for…" at bounding box center [615, 267] width 1138 height 558
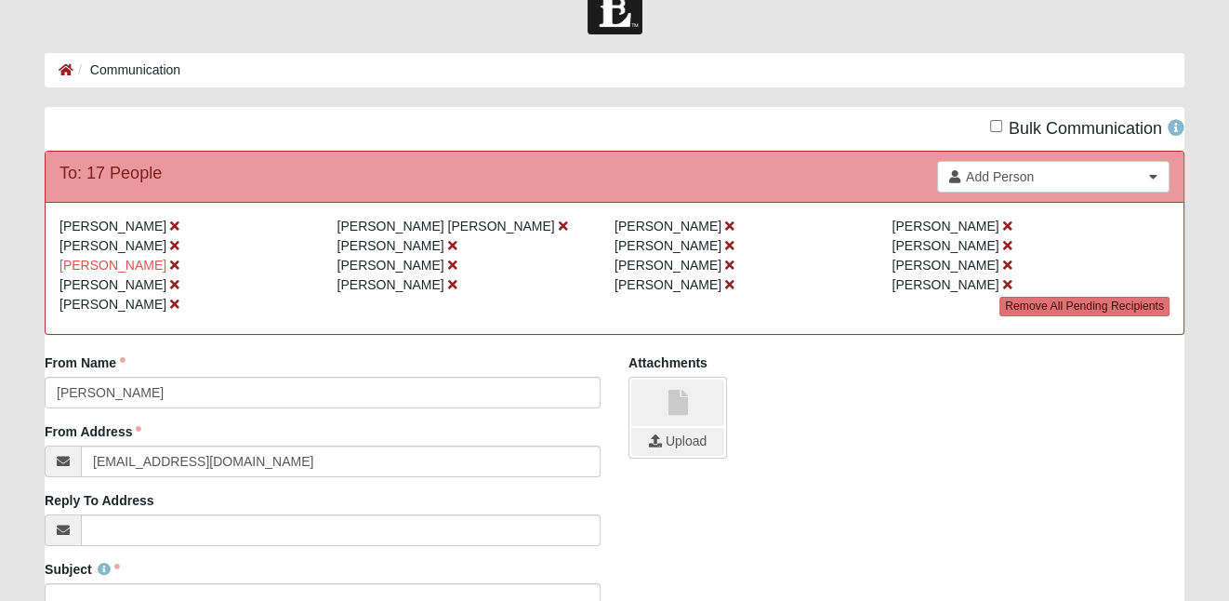
scroll to position [0, 0]
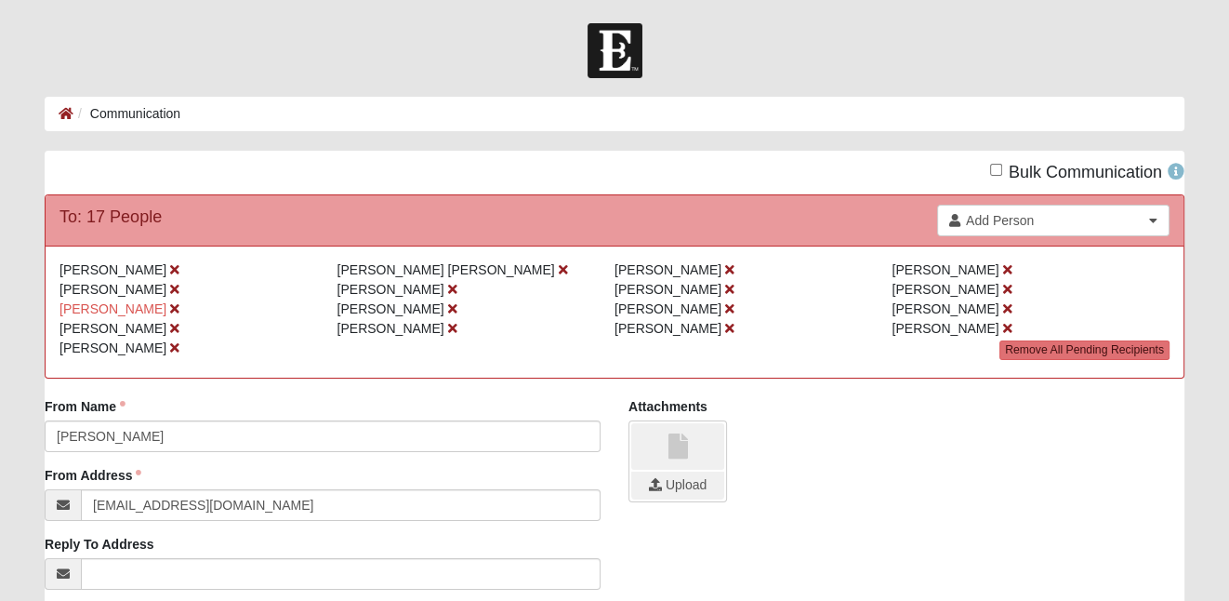
drag, startPoint x: 116, startPoint y: 529, endPoint x: 5, endPoint y: 411, distance: 162.4
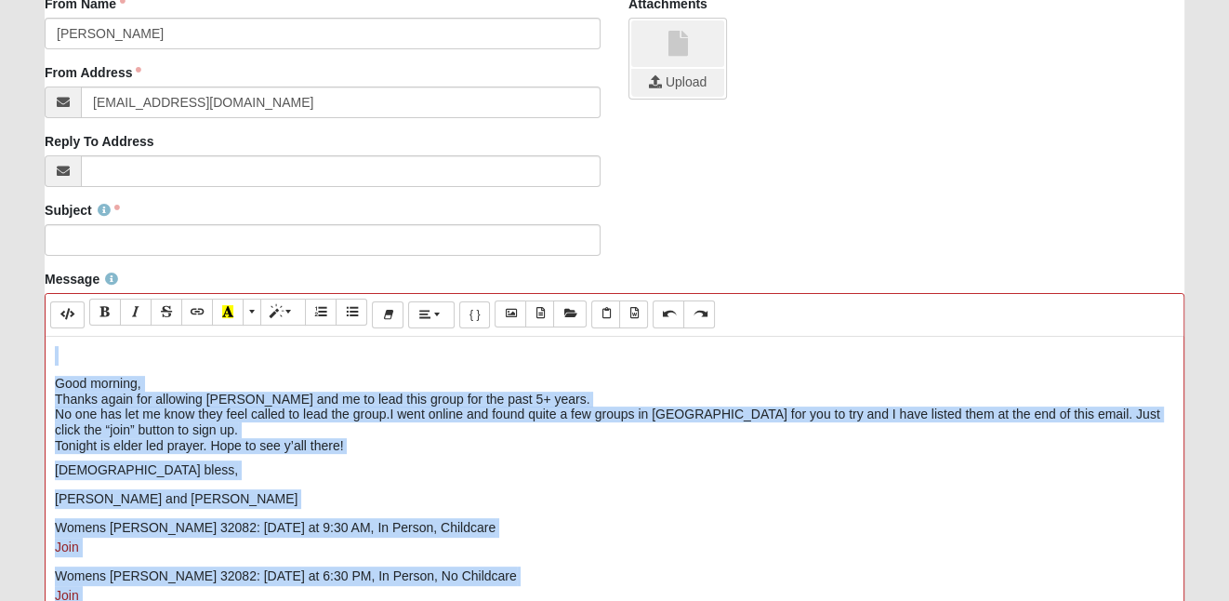
scroll to position [486, 0]
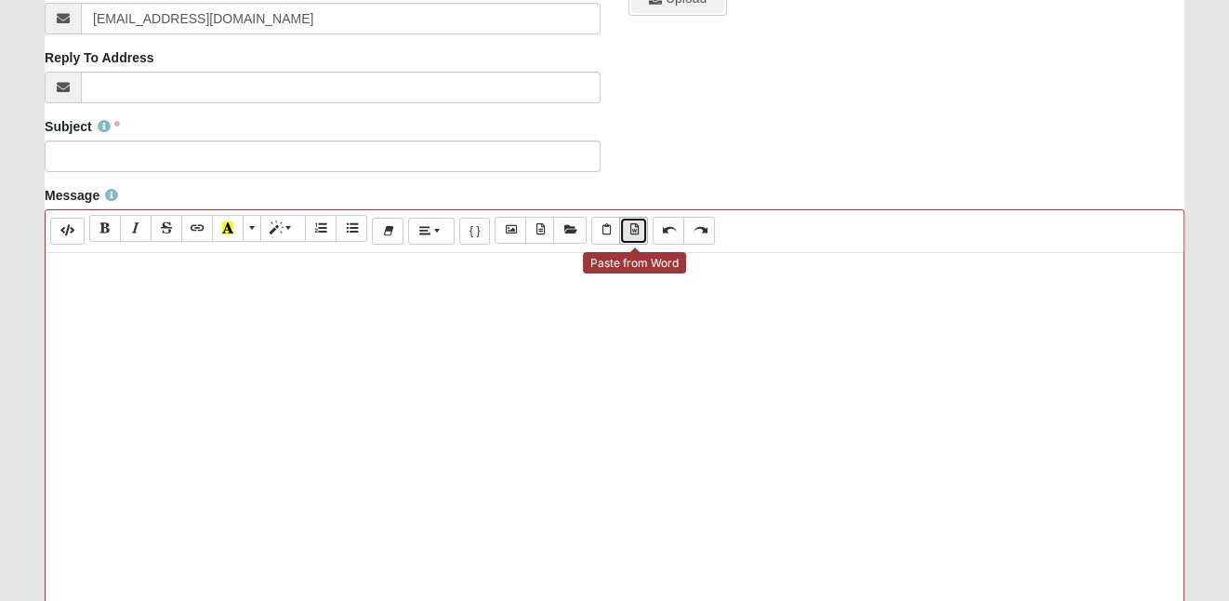
click at [637, 235] on button "Paste from Word" at bounding box center [633, 230] width 29 height 27
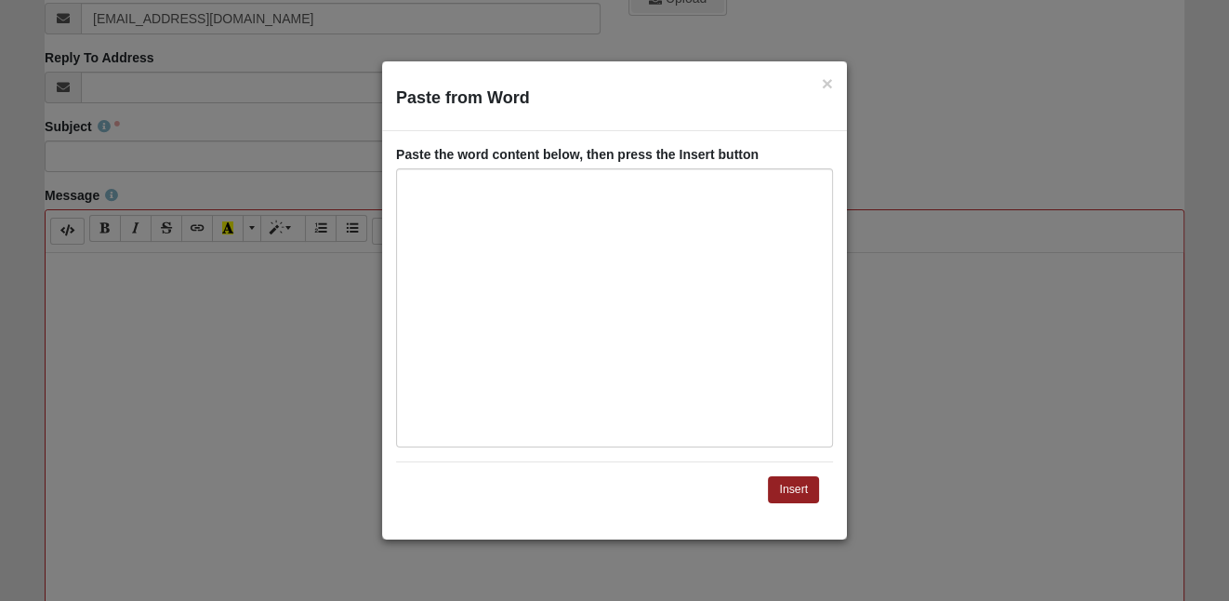
click at [637, 235] on div "Paste from Word" at bounding box center [614, 307] width 437 height 279
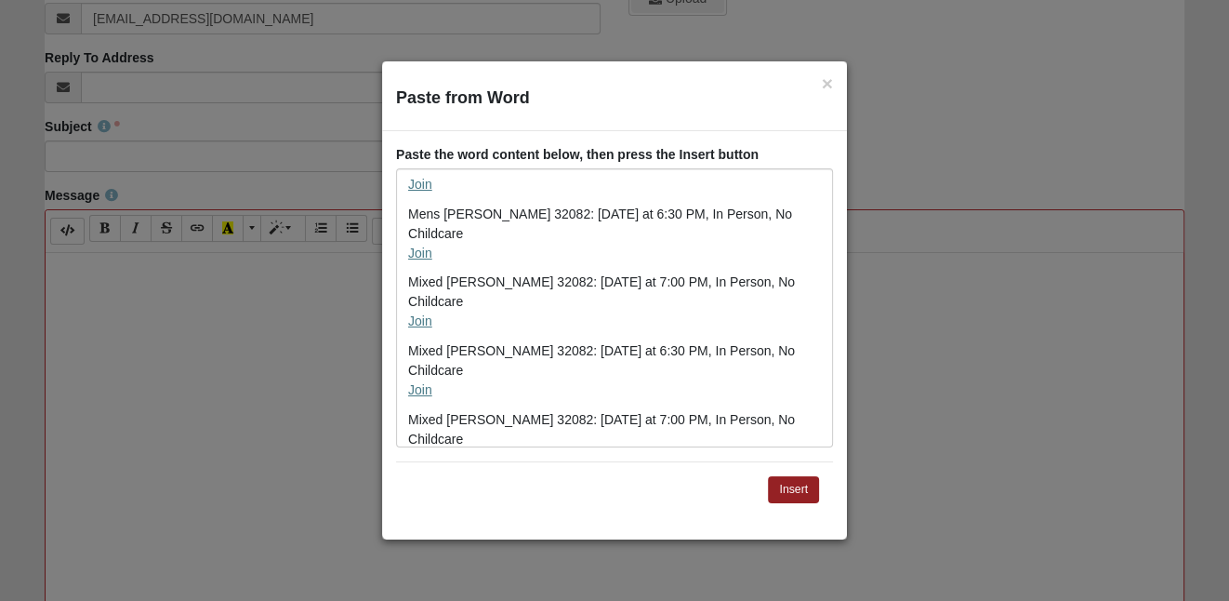
click at [729, 410] on p "Mixed Morales 32082: Monday at 7:00 PM, In Person, No Childcare Join" at bounding box center [614, 439] width 413 height 59
click at [830, 85] on button "×" at bounding box center [827, 83] width 11 height 20
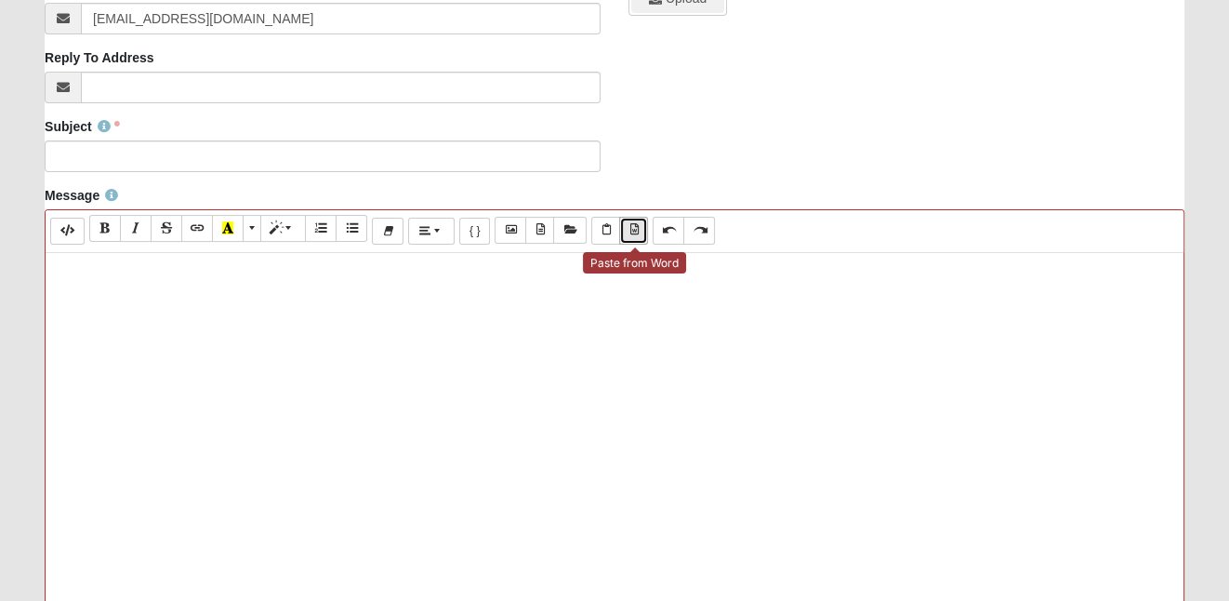
click at [633, 233] on icon "Paste from Word" at bounding box center [633, 229] width 8 height 11
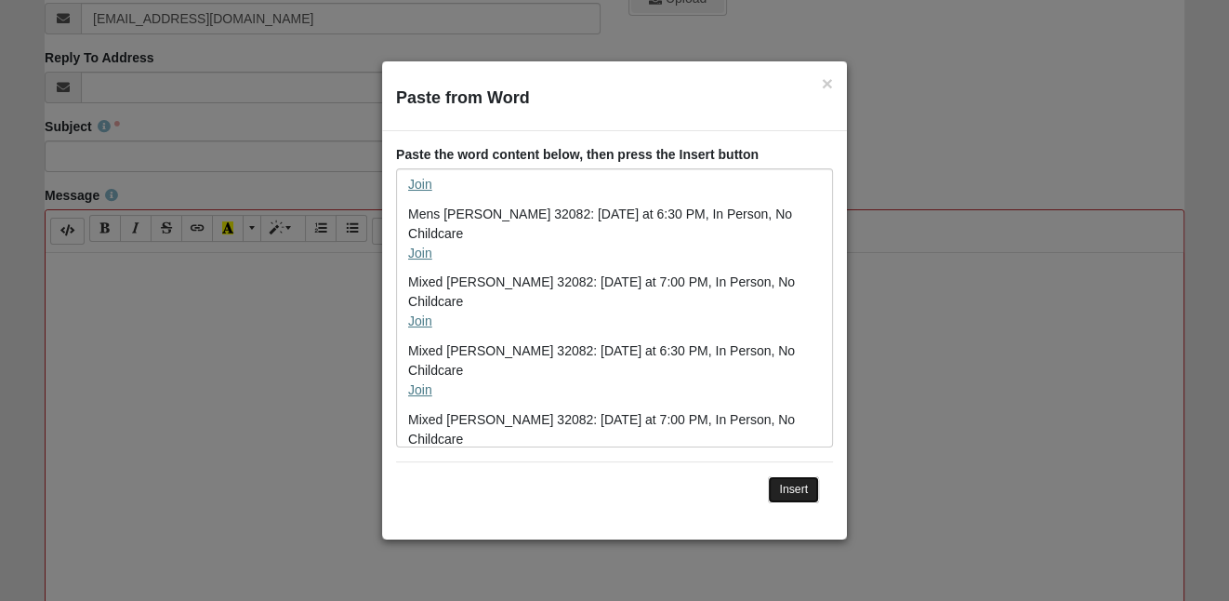
click at [789, 493] on button "Insert" at bounding box center [793, 489] width 51 height 27
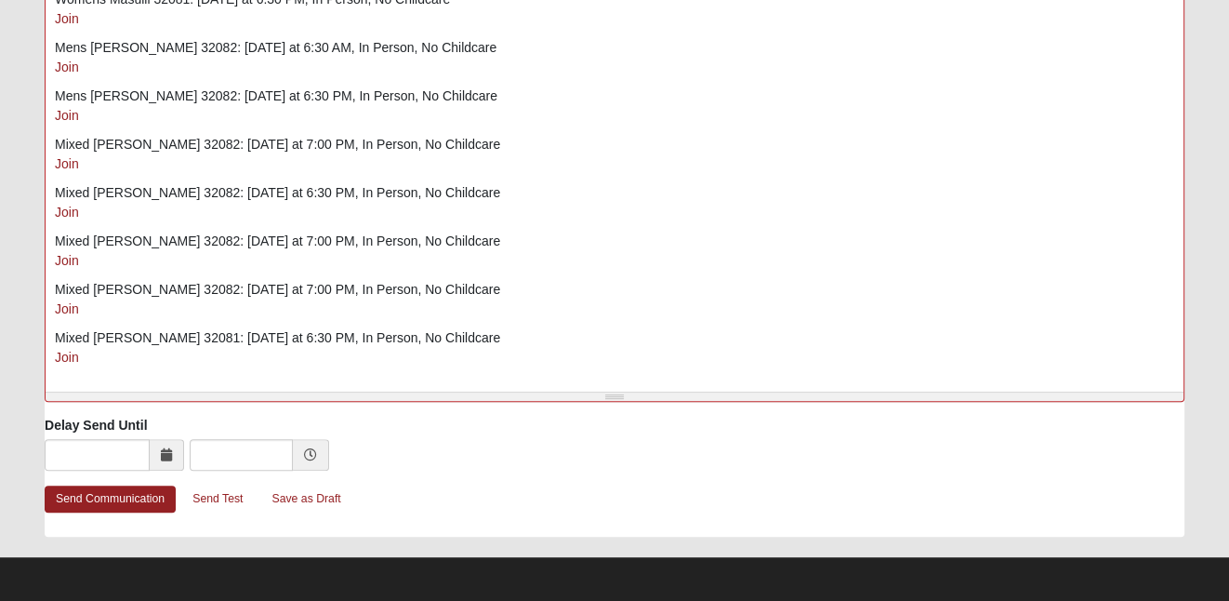
scroll to position [914, 0]
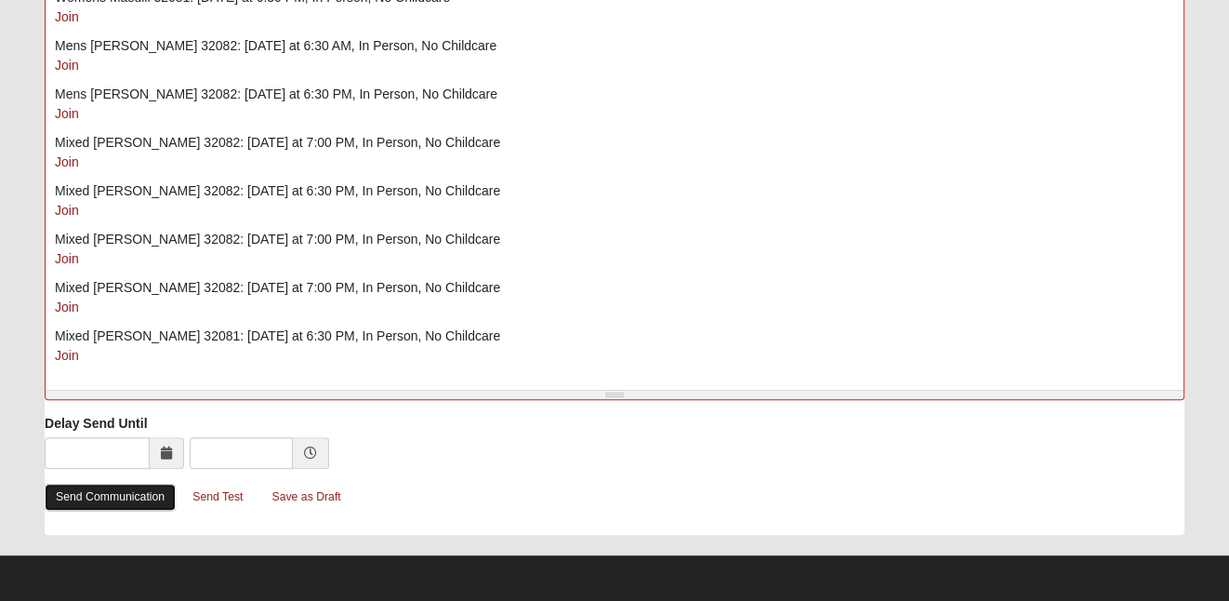
click at [113, 497] on link "Send Communication" at bounding box center [110, 496] width 131 height 27
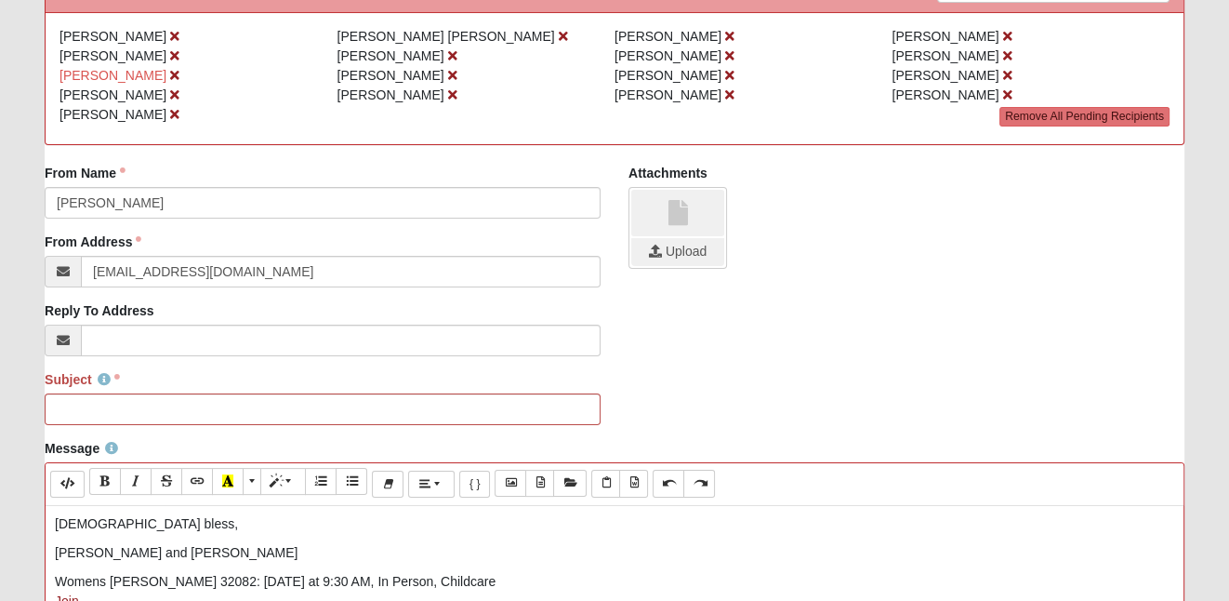
scroll to position [351, 0]
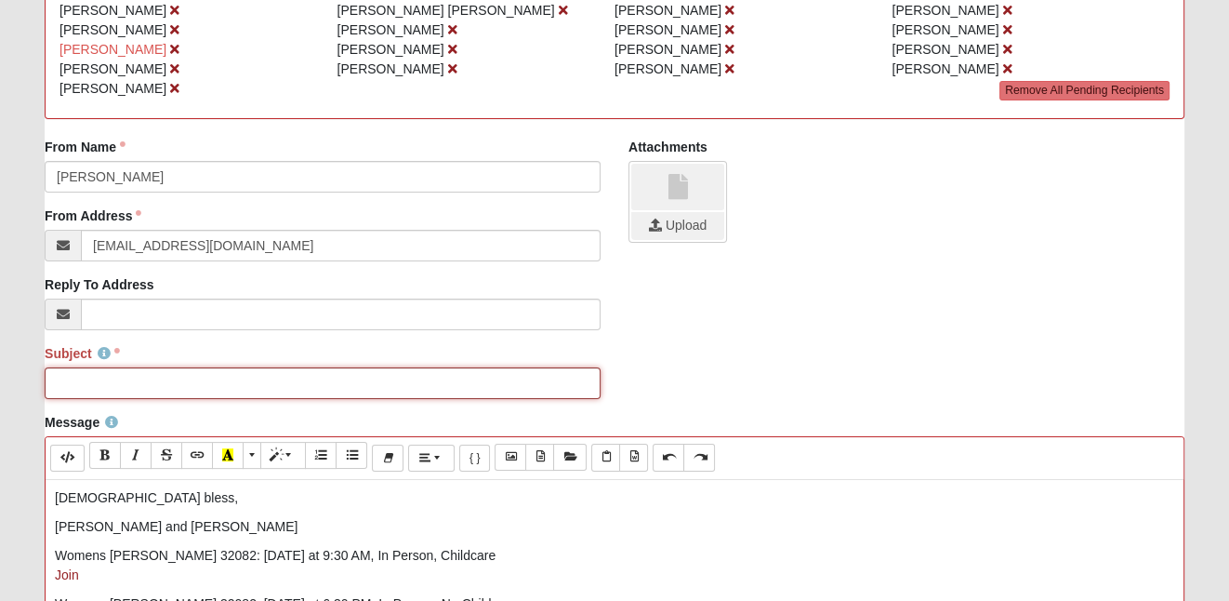
click at [292, 385] on input "Subject" at bounding box center [323, 383] width 556 height 32
type input "G"
type input "Options for Ponte Vedra Groups to Join"
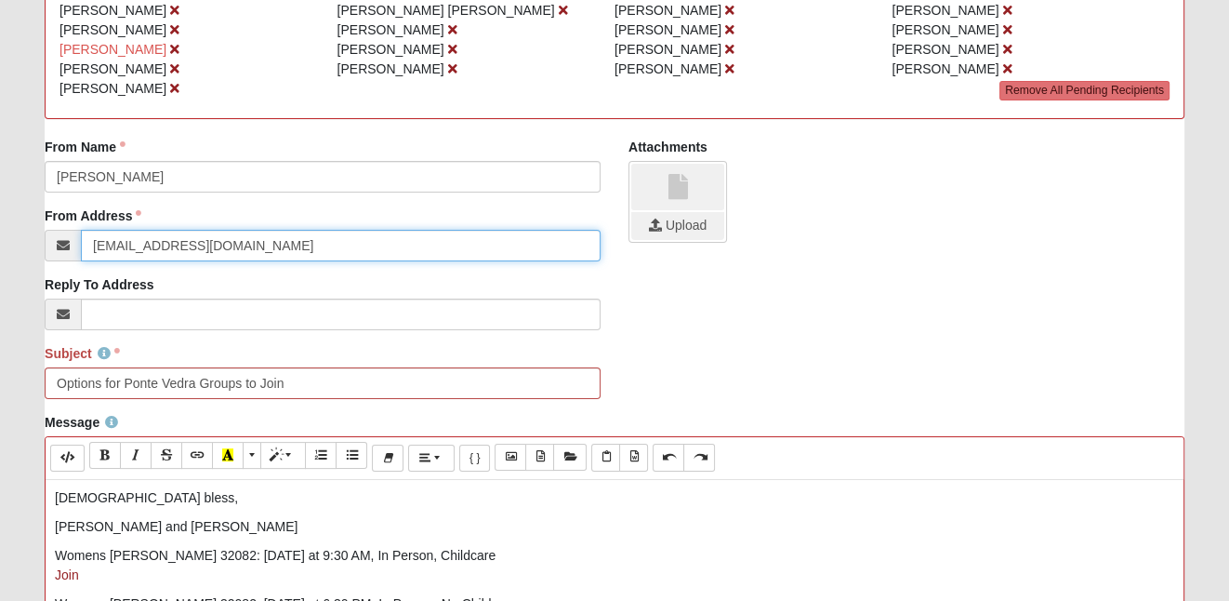
click at [112, 246] on input "info@coe22.com" at bounding box center [341, 246] width 520 height 32
drag, startPoint x: 112, startPoint y: 246, endPoint x: 78, endPoint y: 245, distance: 34.4
click at [78, 245] on div "info@coe22.com" at bounding box center [323, 246] width 556 height 32
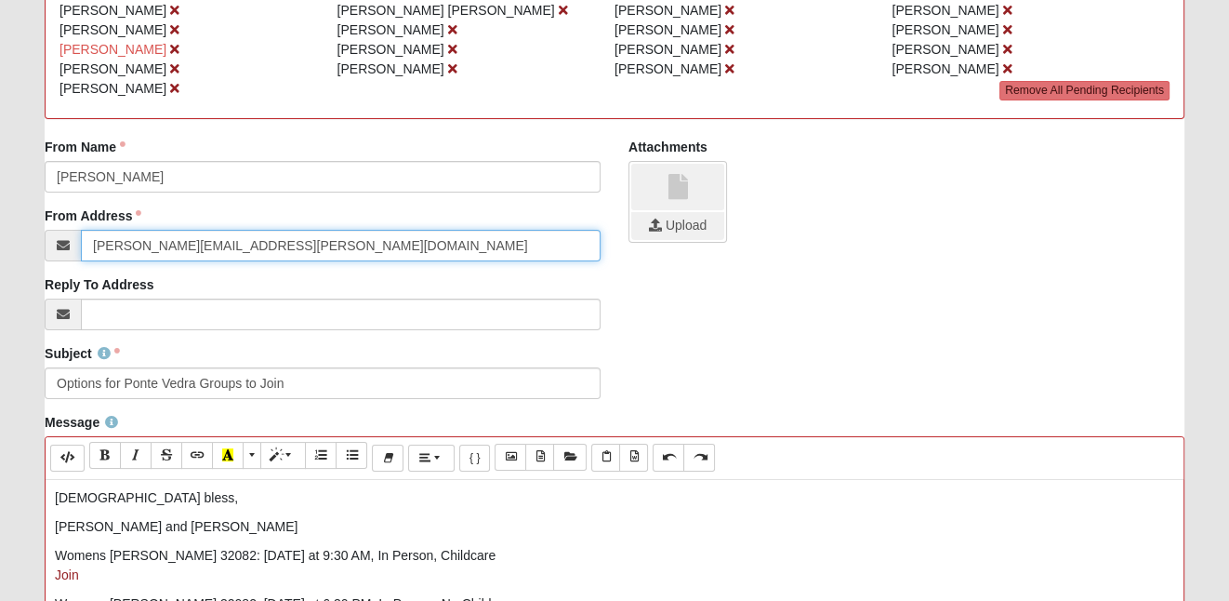
click at [170, 249] on input "[PERSON_NAME][EMAIL_ADDRESS][PERSON_NAME][DOMAIN_NAME]" at bounding box center [341, 246] width 520 height 32
type input "[PERSON_NAME][EMAIL_ADDRESS][PERSON_NAME][DOMAIN_NAME]"
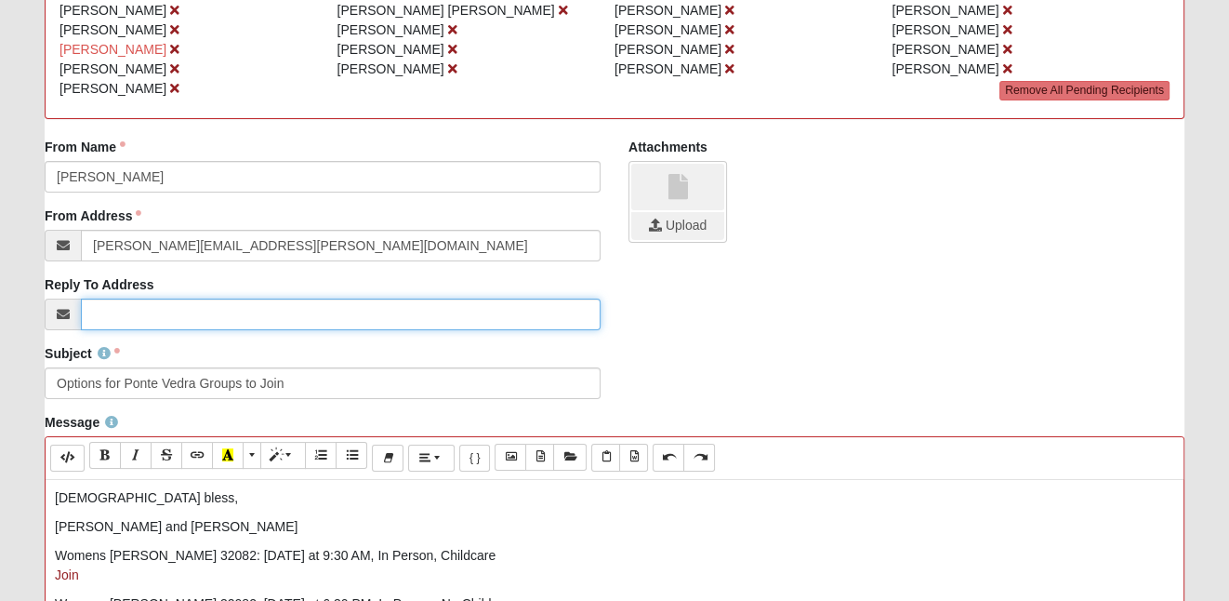
click at [205, 319] on input "Reply To Address" at bounding box center [341, 314] width 520 height 32
paste input "[PERSON_NAME][EMAIL_ADDRESS][PERSON_NAME][DOMAIN_NAME]"
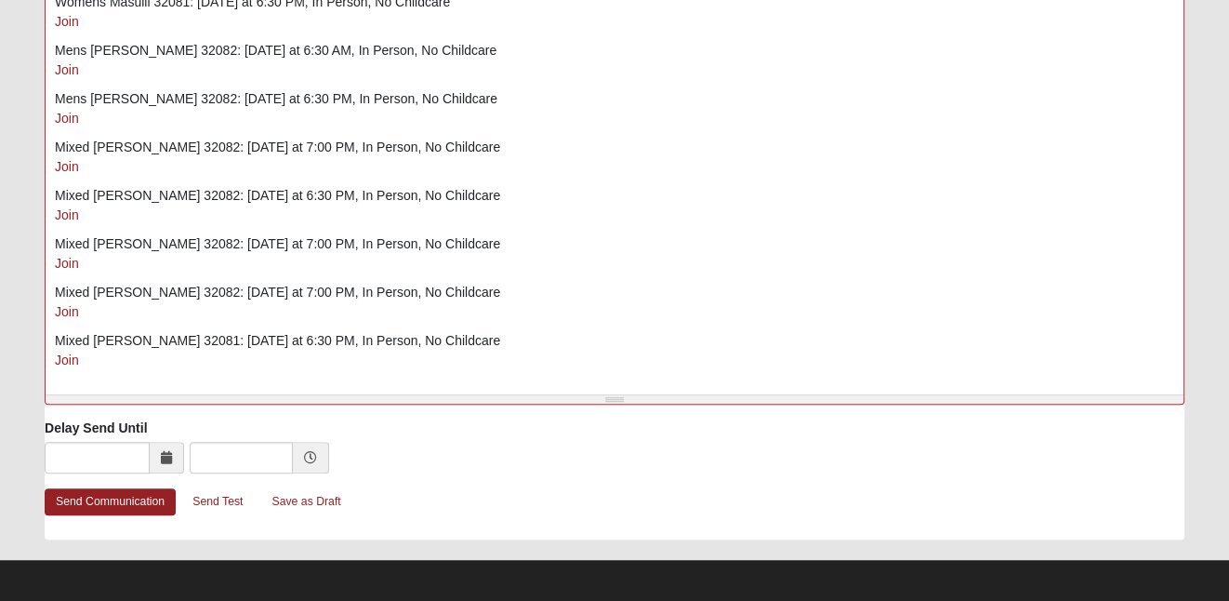
scroll to position [1002, 0]
type input "[PERSON_NAME][EMAIL_ADDRESS][PERSON_NAME][DOMAIN_NAME]"
click at [143, 503] on link "Send Communication" at bounding box center [110, 500] width 131 height 27
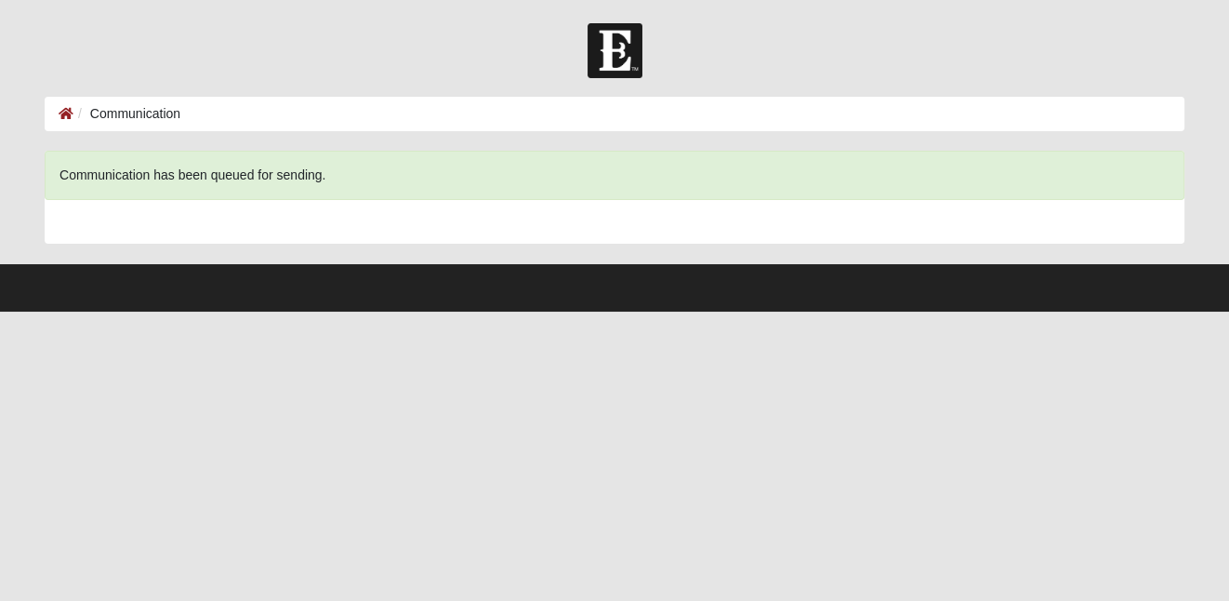
scroll to position [0, 0]
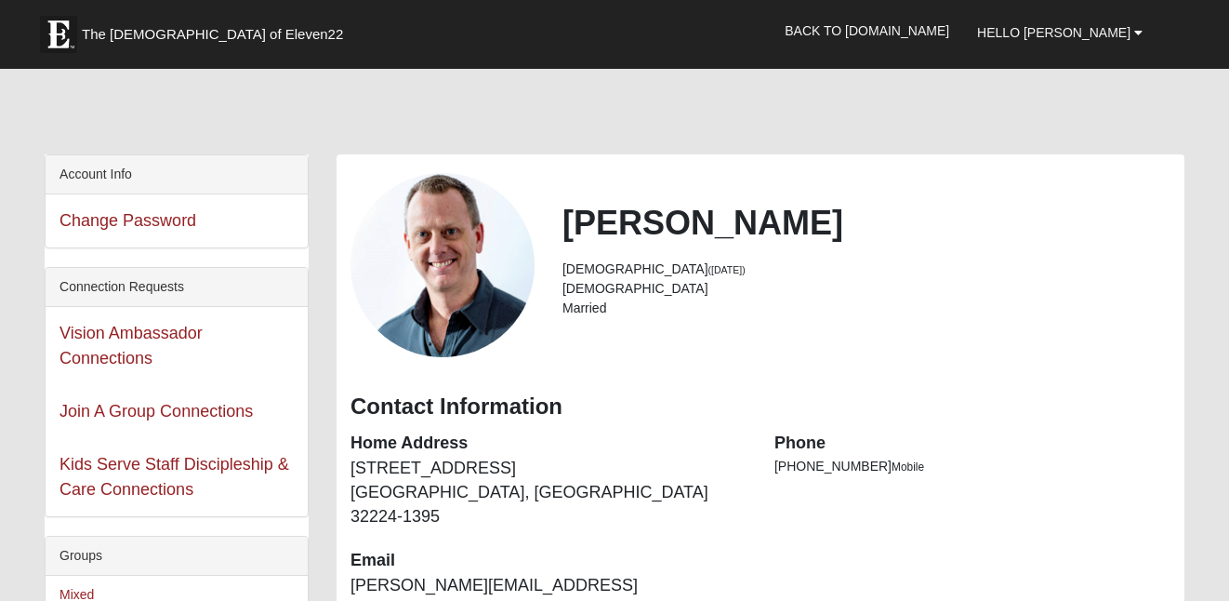
scroll to position [296, 0]
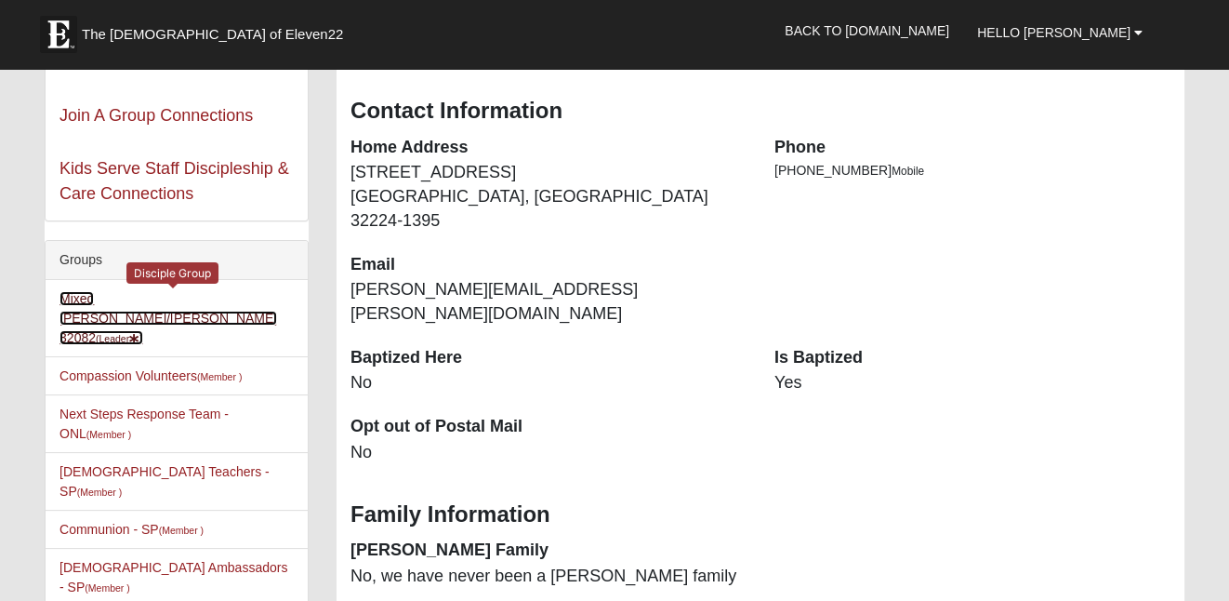
click at [200, 297] on link "Mixed [PERSON_NAME]/[PERSON_NAME] 32082 (Leader )" at bounding box center [168, 318] width 218 height 54
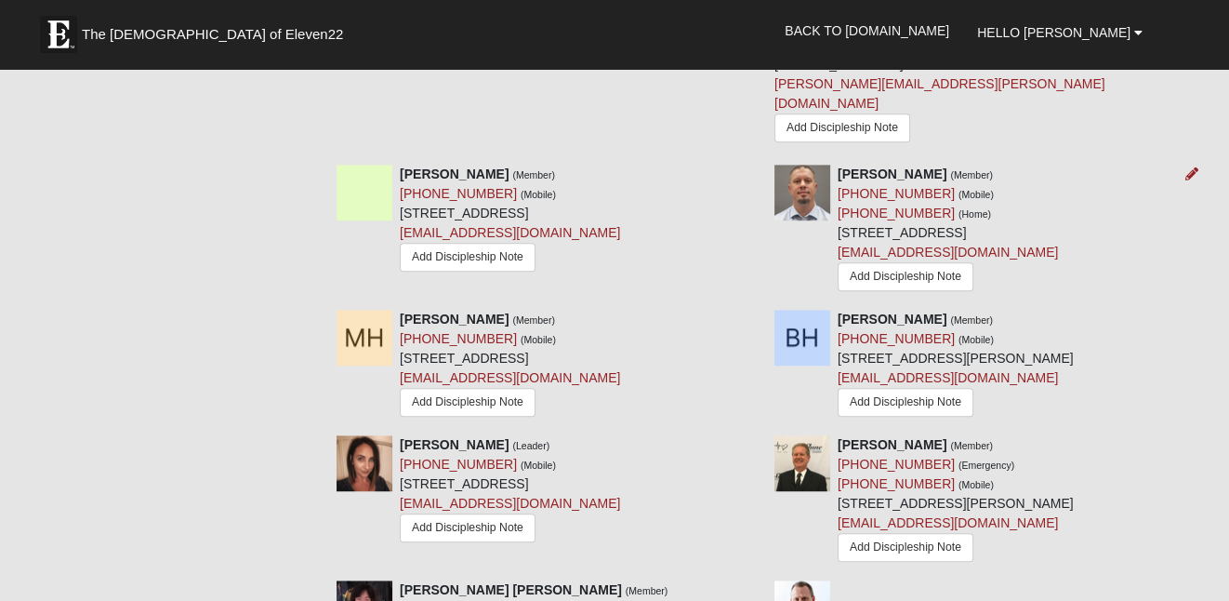
scroll to position [1190, 0]
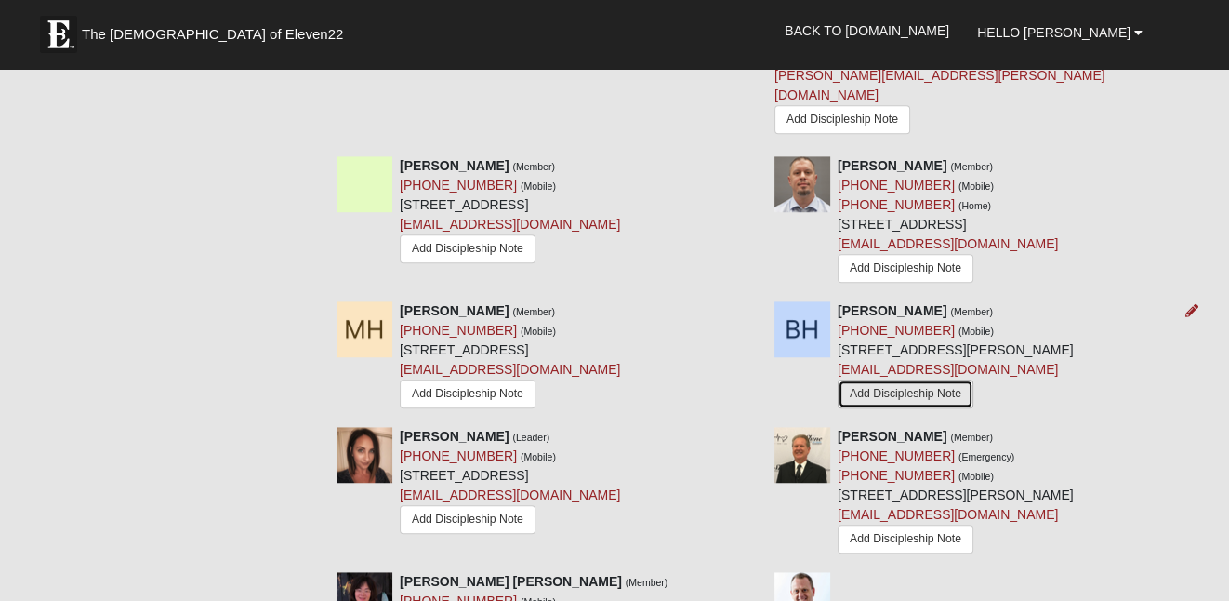
click at [883, 379] on link "Add Discipleship Note" at bounding box center [906, 393] width 136 height 29
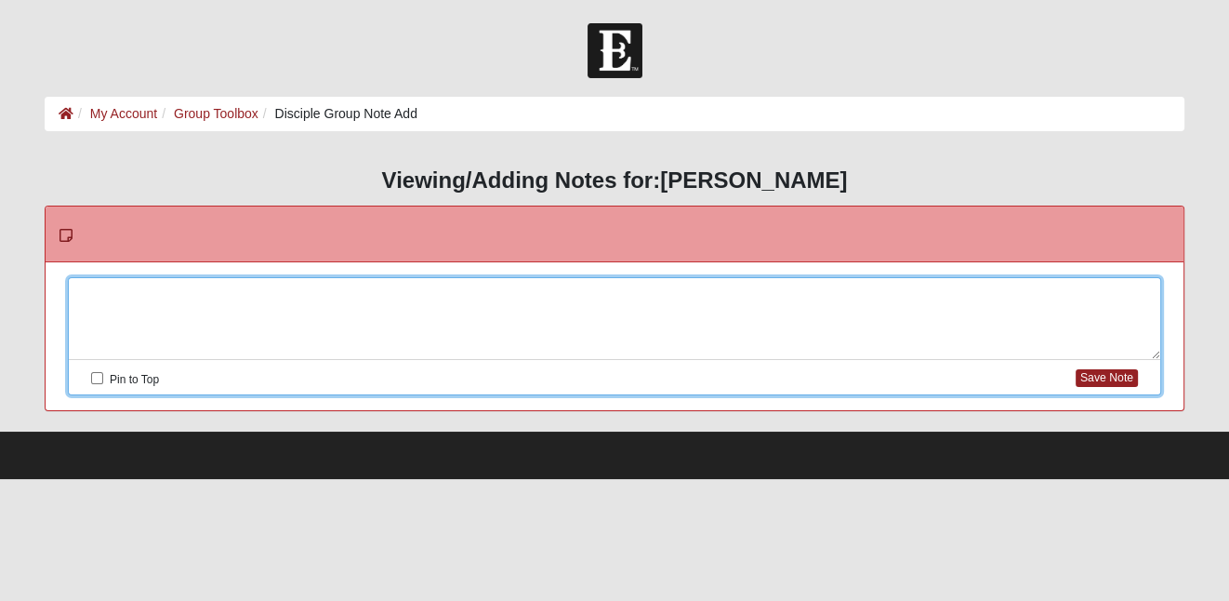
click at [521, 289] on div at bounding box center [614, 319] width 1091 height 82
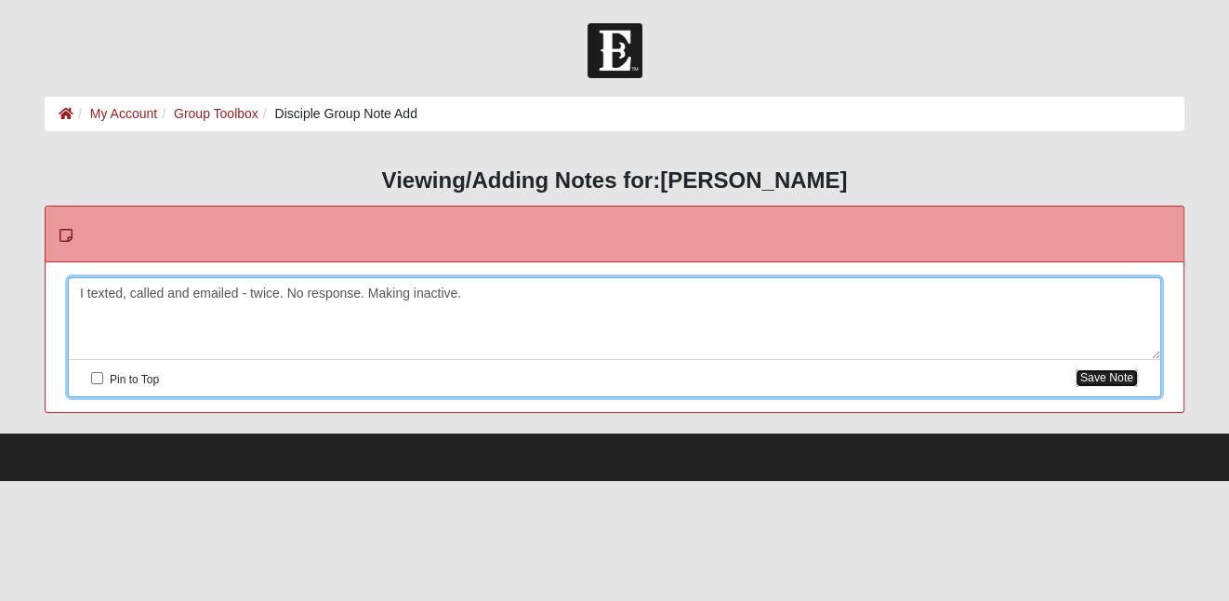
click at [1102, 377] on button "Save Note" at bounding box center [1107, 378] width 62 height 18
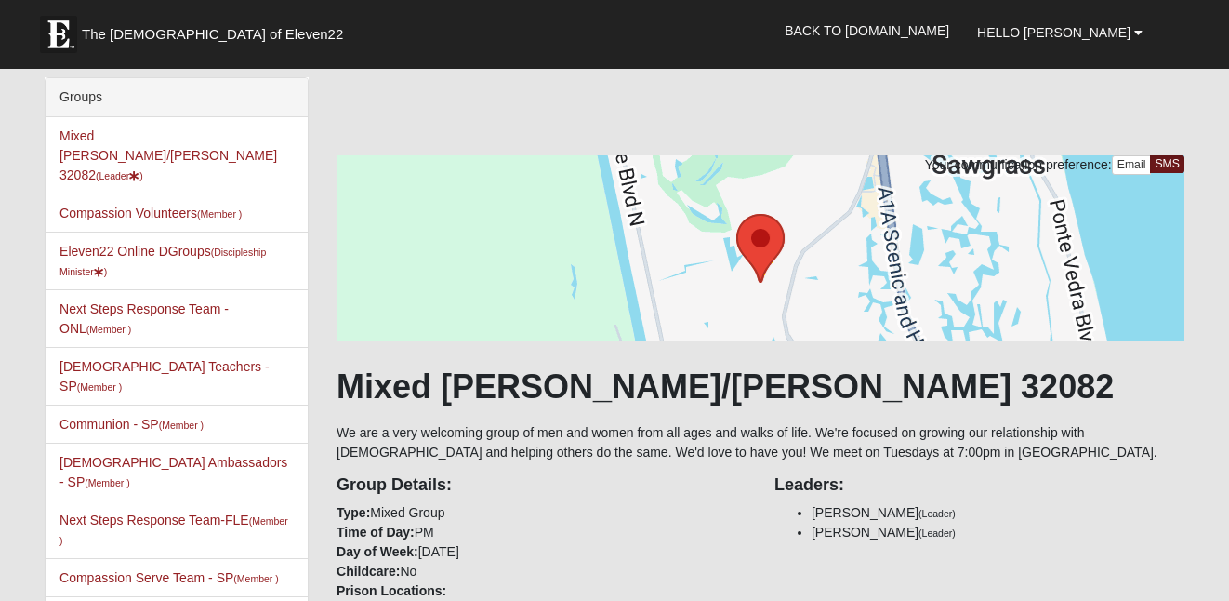
scroll to position [1190, 0]
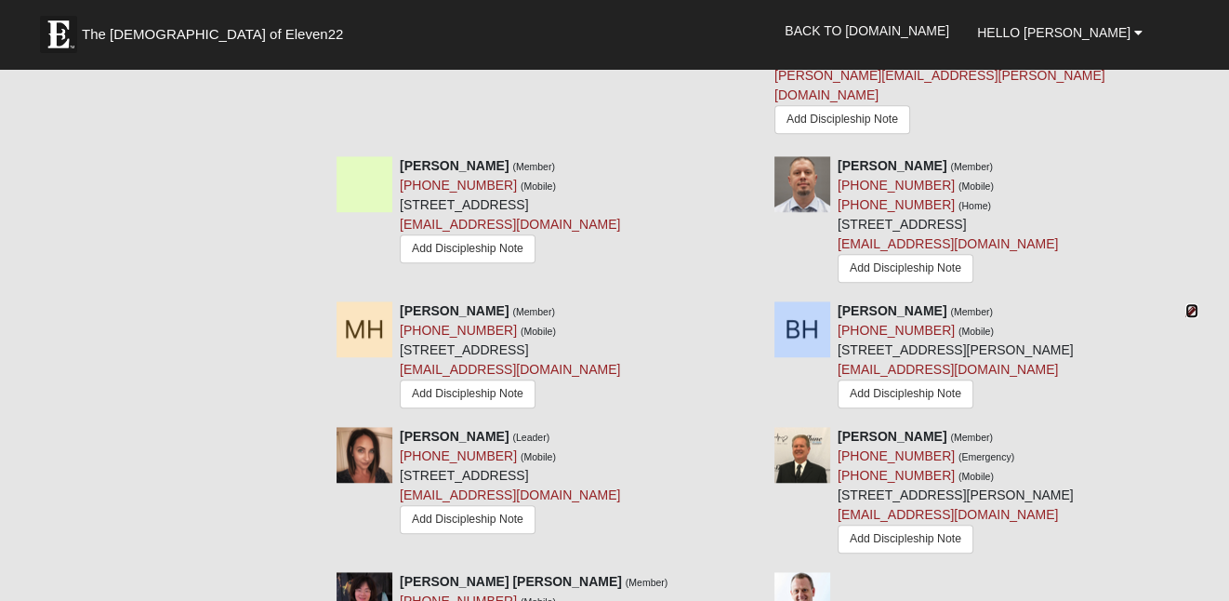
click at [1188, 304] on icon at bounding box center [1191, 310] width 13 height 13
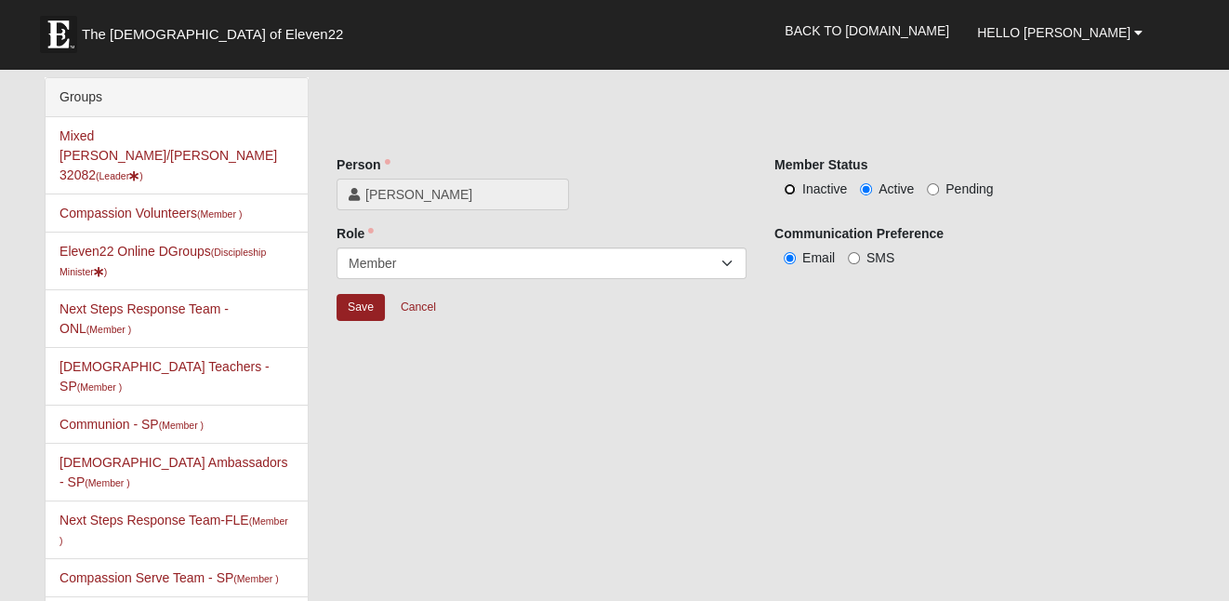
click at [792, 190] on input "Inactive" at bounding box center [790, 189] width 12 height 12
radio input "true"
click at [351, 307] on input "Save" at bounding box center [361, 307] width 48 height 27
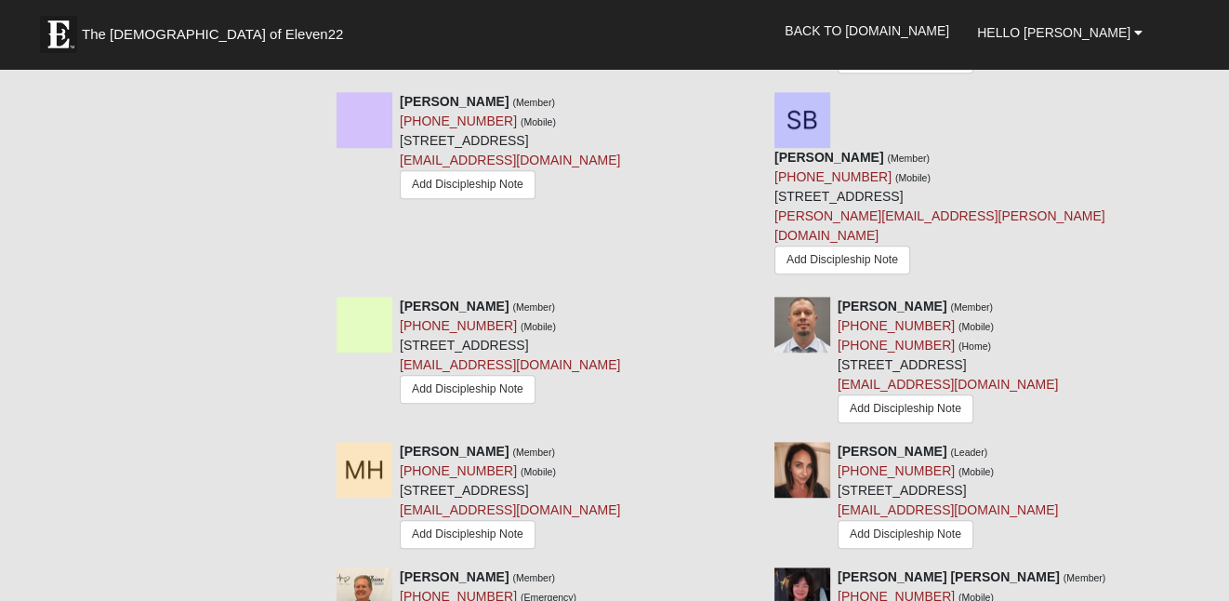
scroll to position [1052, 0]
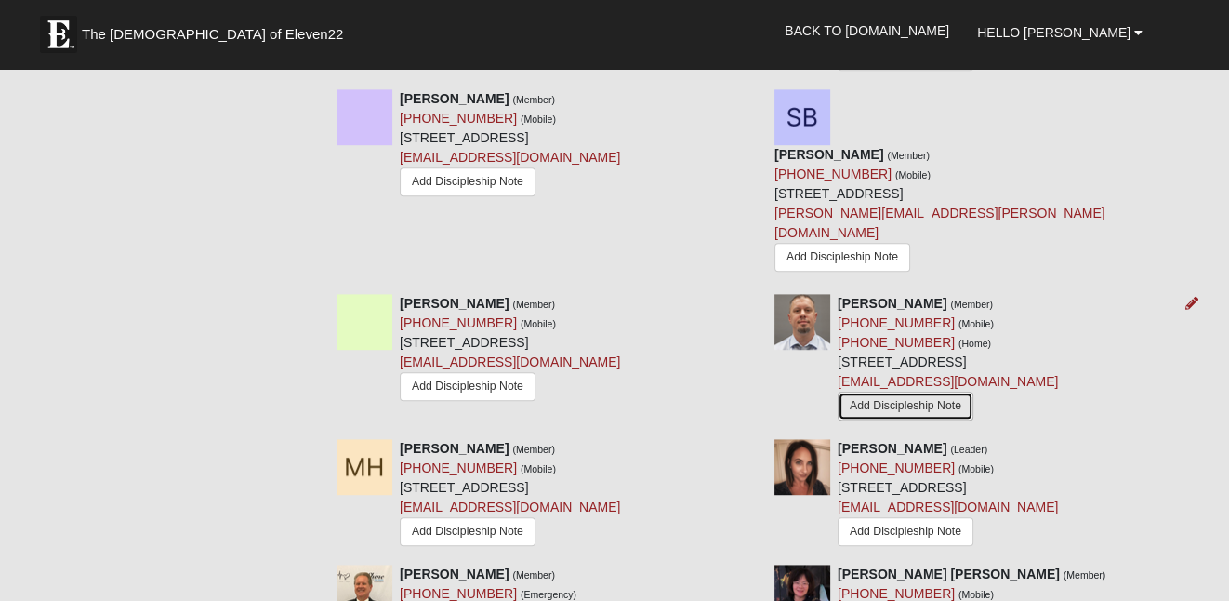
click at [838, 391] on link "Add Discipleship Note" at bounding box center [906, 405] width 136 height 29
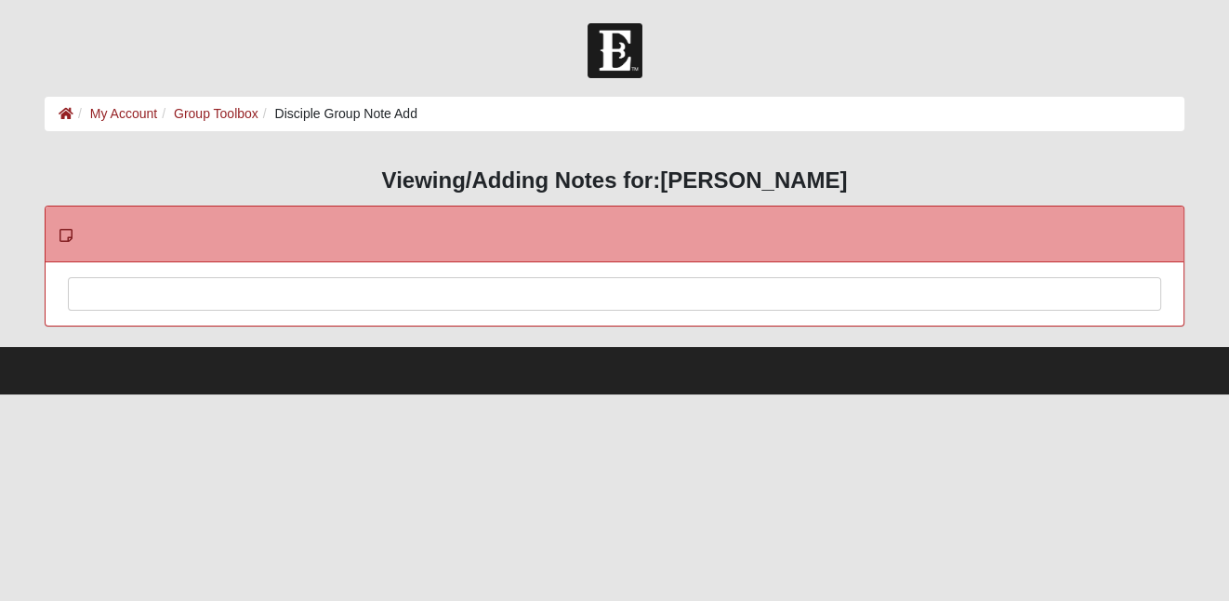
click at [539, 285] on div at bounding box center [614, 319] width 1091 height 82
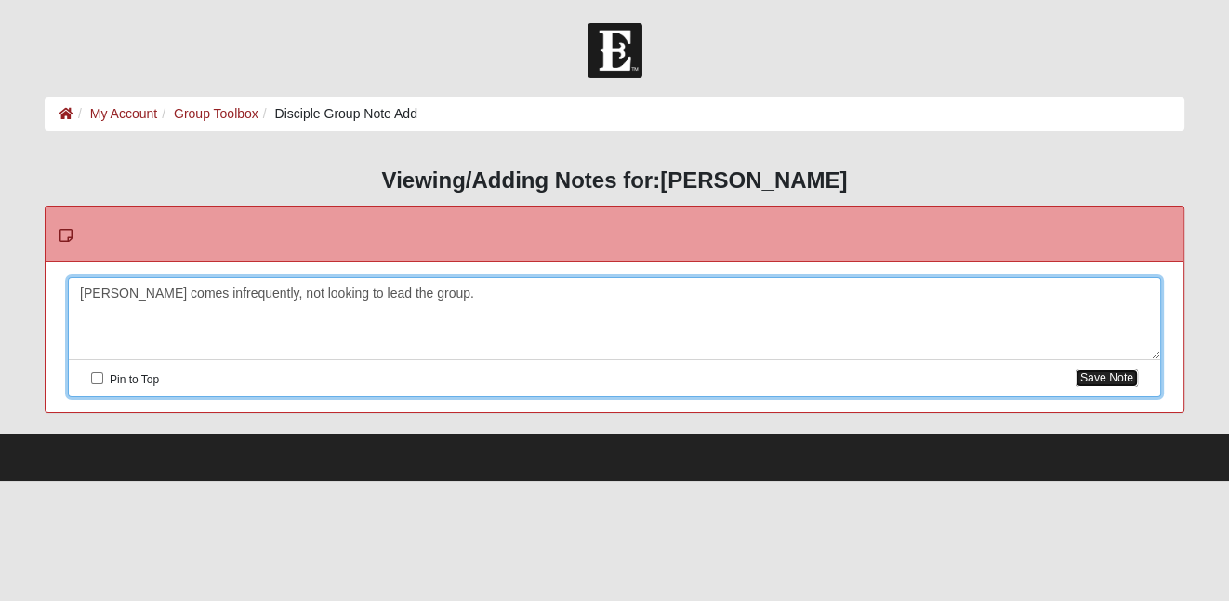
click at [1107, 381] on button "Save Note" at bounding box center [1107, 378] width 62 height 18
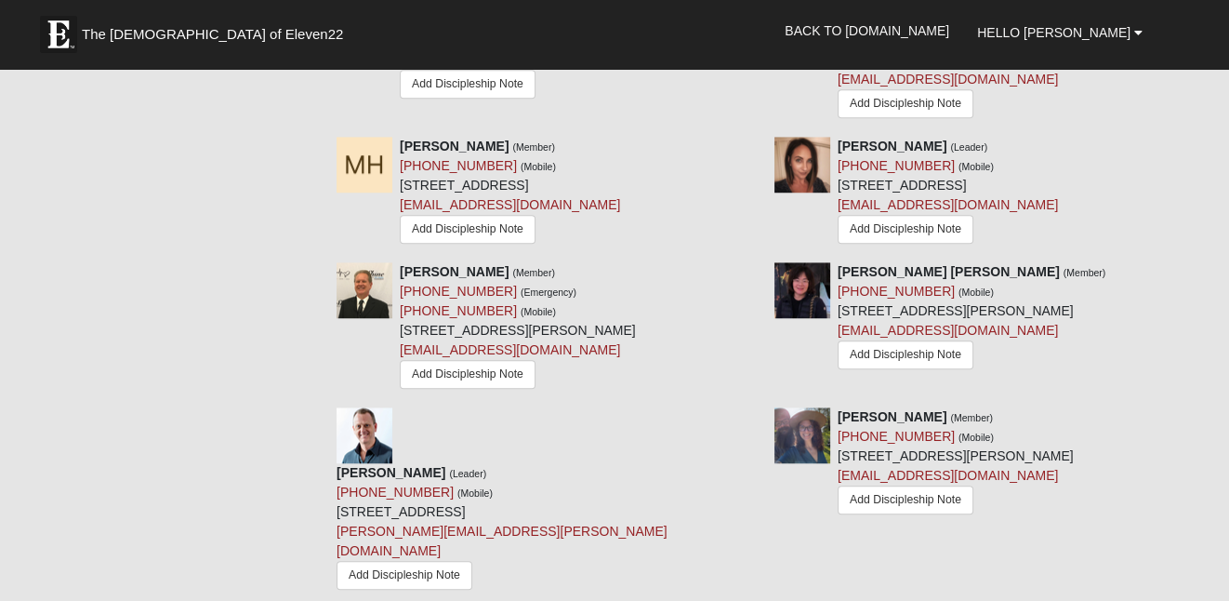
scroll to position [1357, 0]
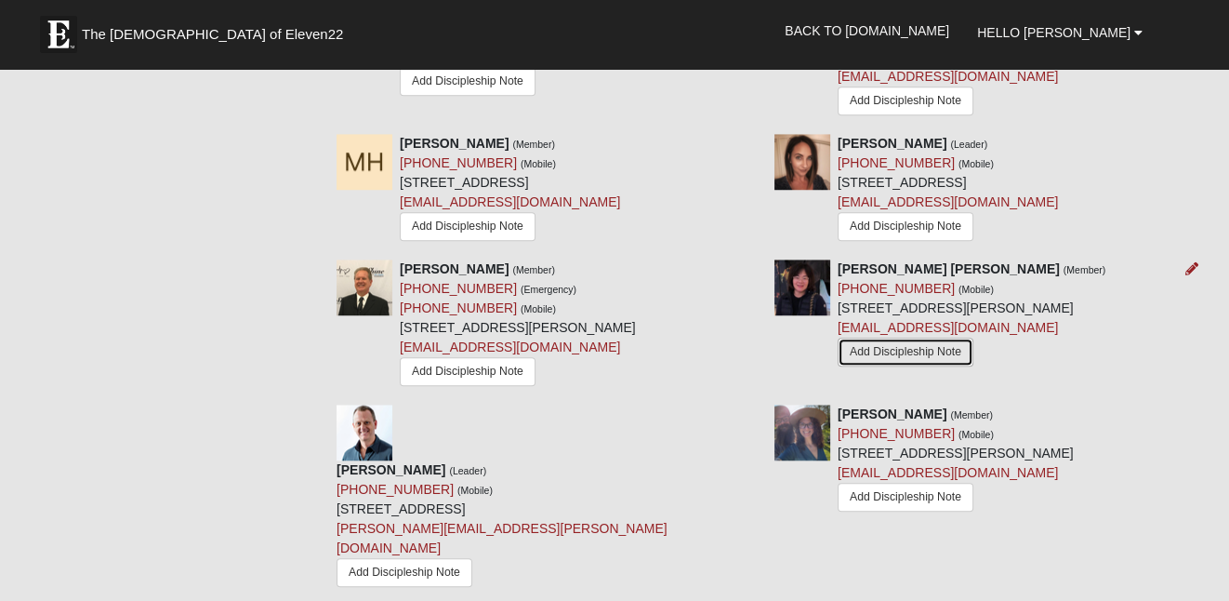
click at [879, 337] on link "Add Discipleship Note" at bounding box center [906, 351] width 136 height 29
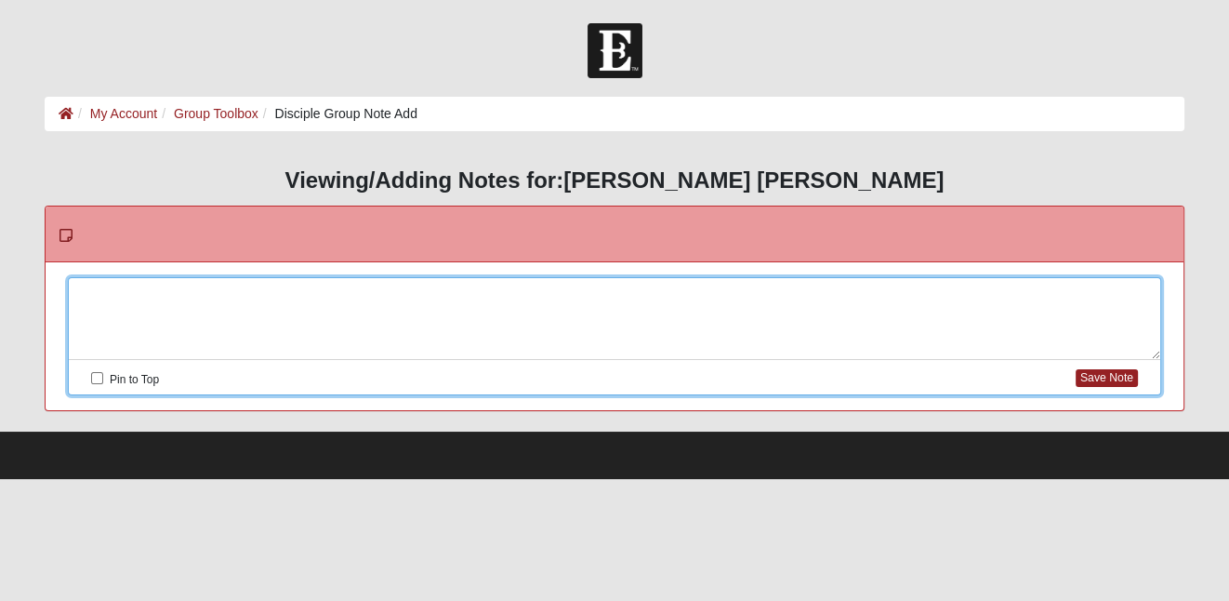
click at [485, 294] on div at bounding box center [614, 319] width 1091 height 82
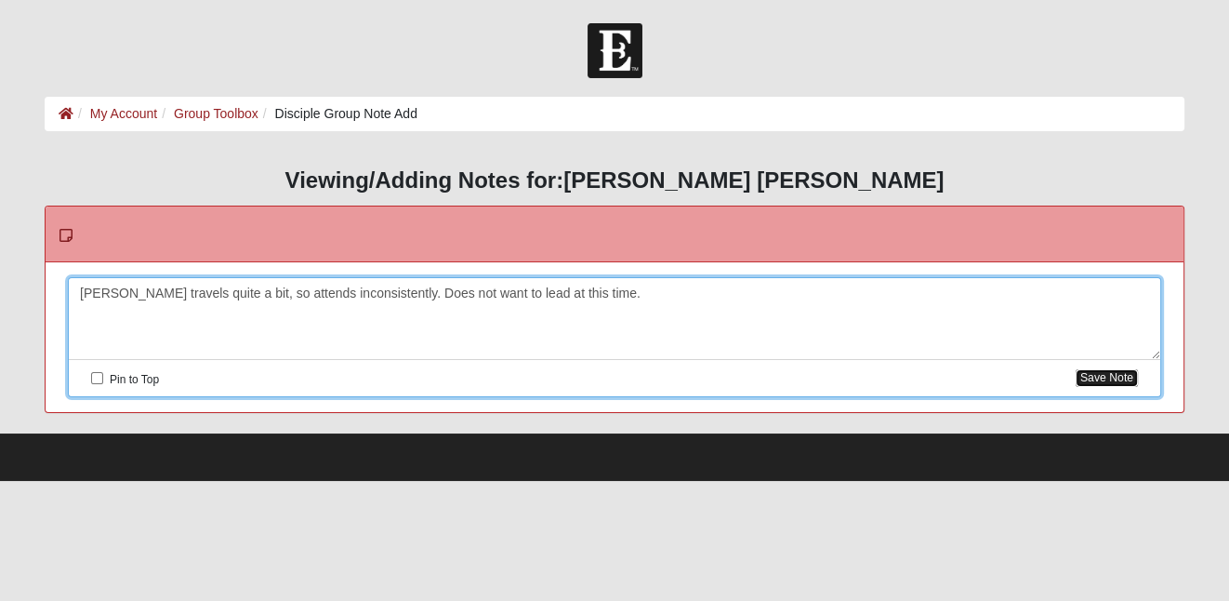
click at [1092, 378] on button "Save Note" at bounding box center [1107, 378] width 62 height 18
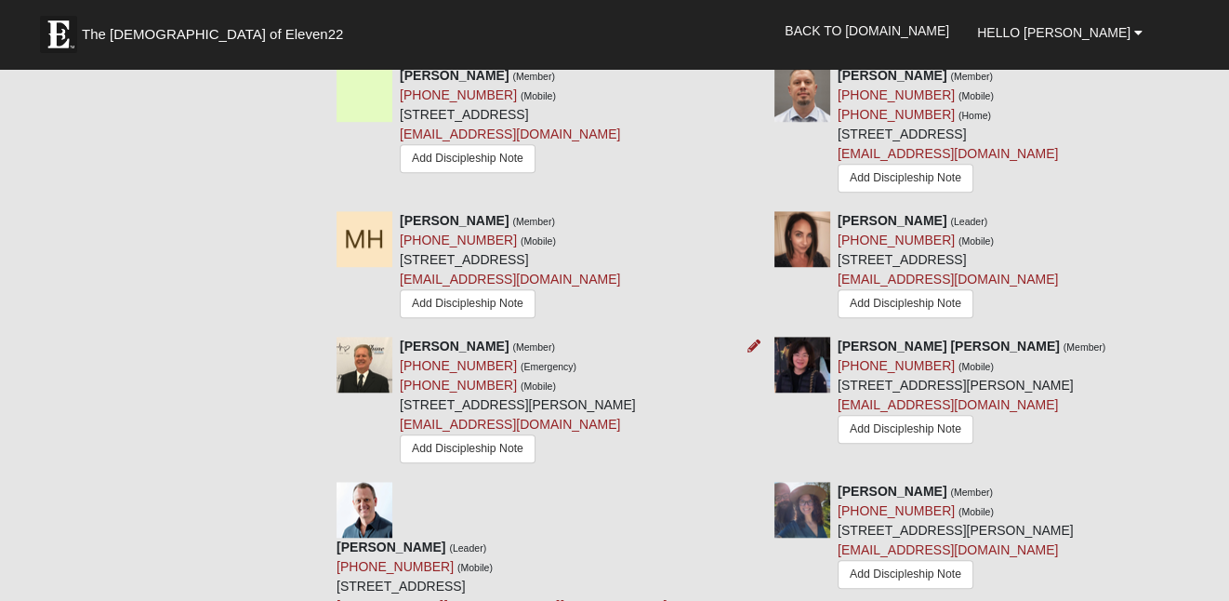
scroll to position [1270, 0]
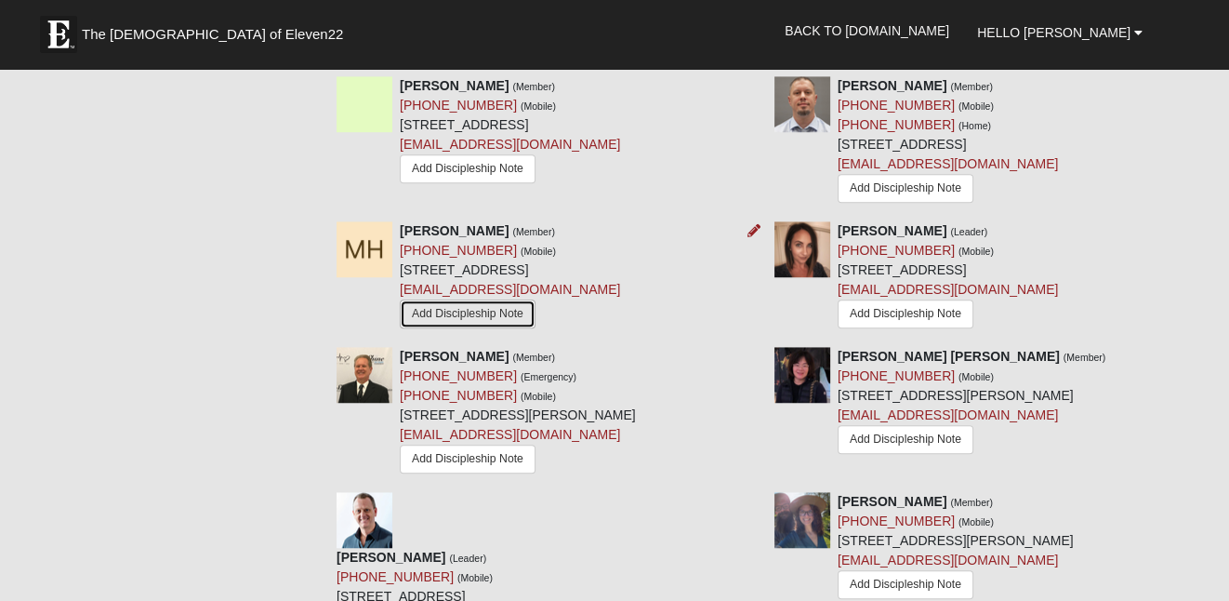
click at [490, 299] on link "Add Discipleship Note" at bounding box center [468, 313] width 136 height 29
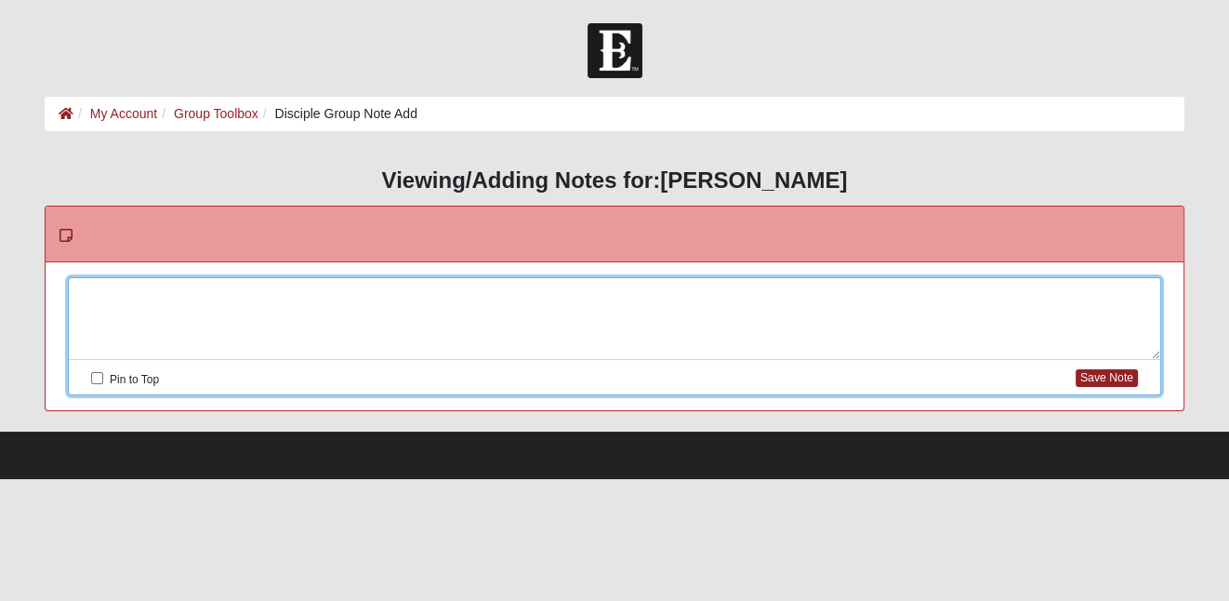
click at [396, 293] on div at bounding box center [614, 319] width 1091 height 82
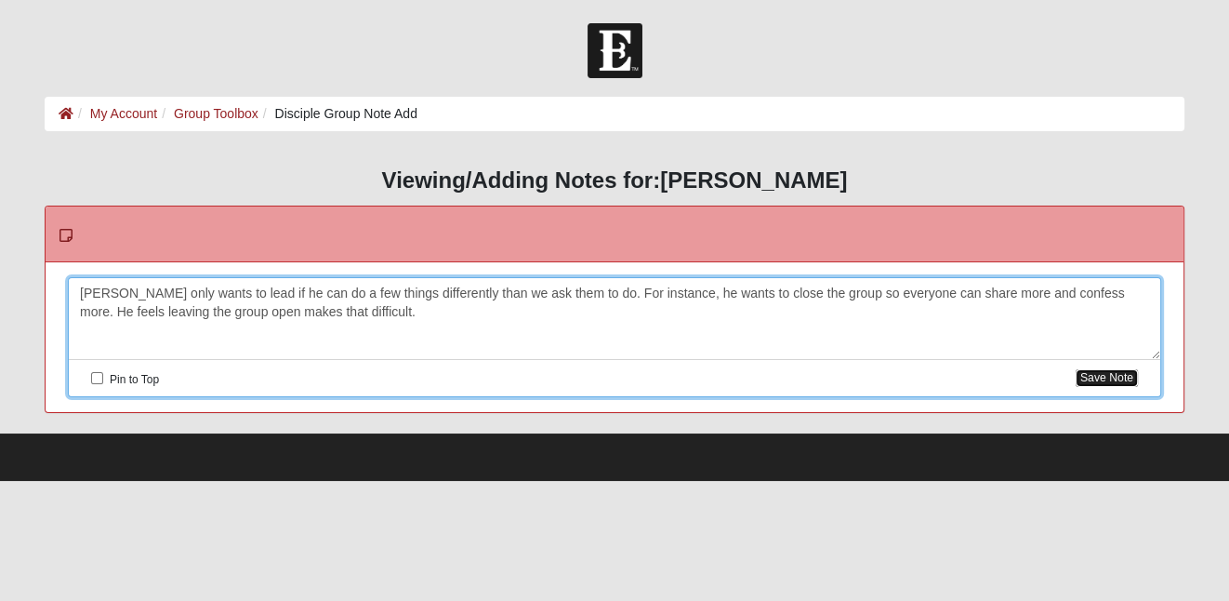
click at [1090, 376] on button "Save Note" at bounding box center [1107, 378] width 62 height 18
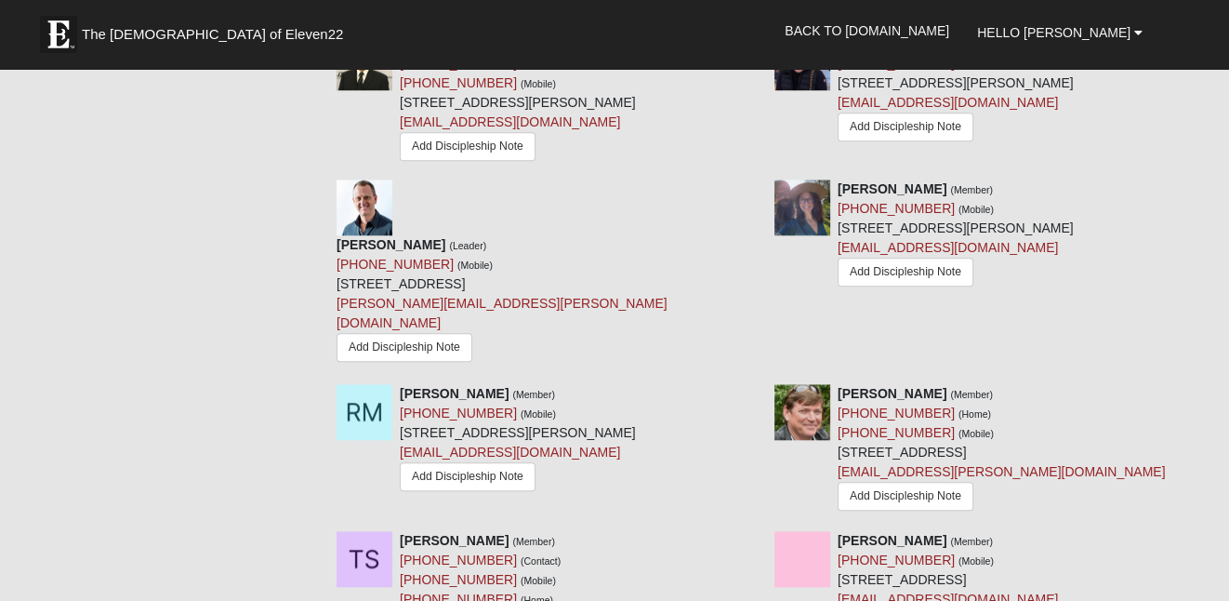
scroll to position [1586, 0]
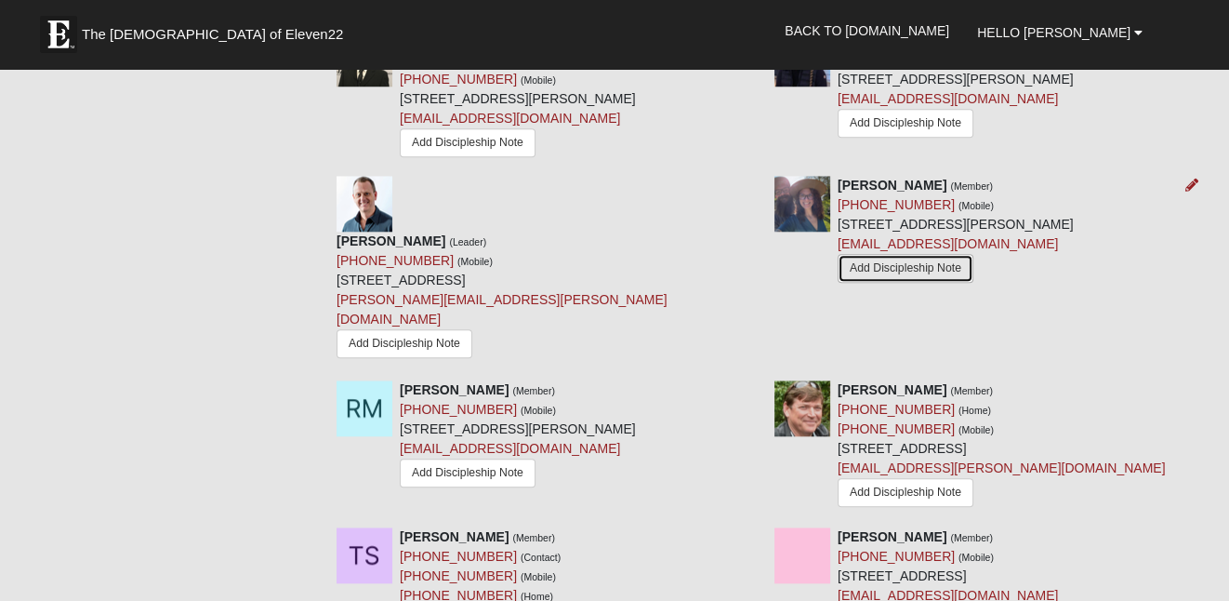
click at [902, 283] on link "Add Discipleship Note" at bounding box center [906, 268] width 136 height 29
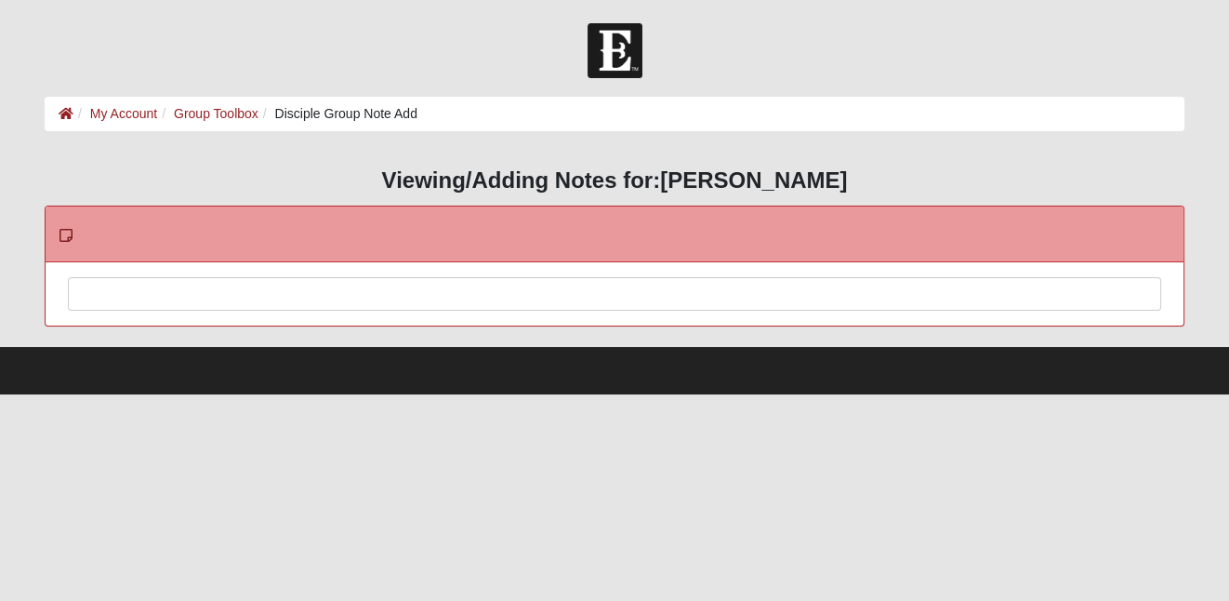
click at [508, 299] on div at bounding box center [614, 319] width 1091 height 82
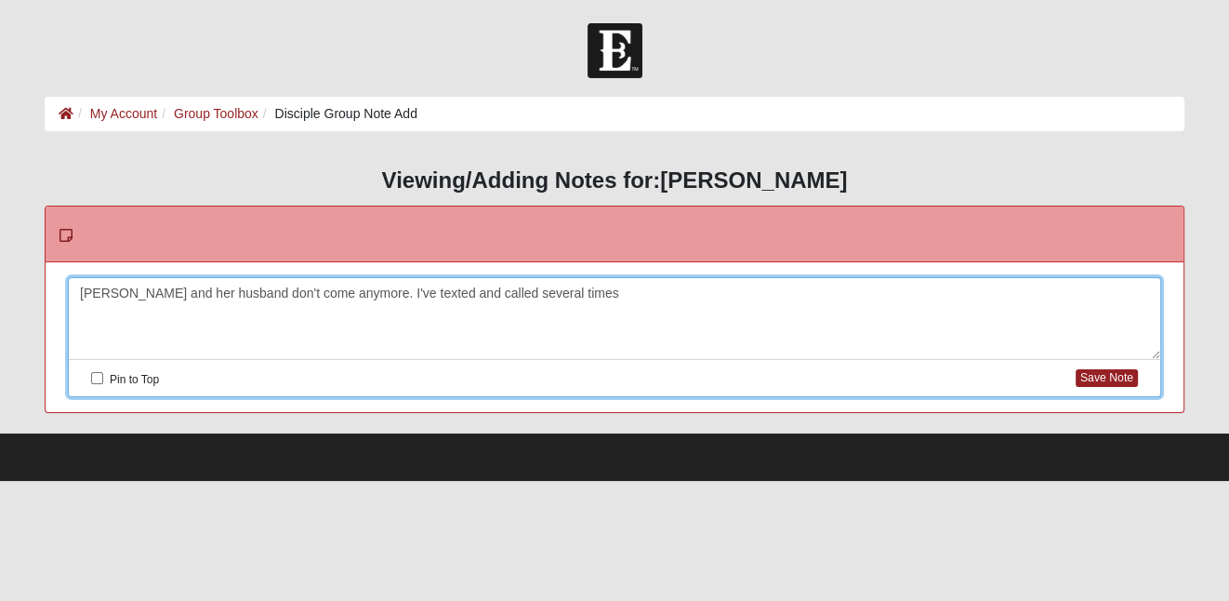
click at [373, 292] on div "[PERSON_NAME] and her husband don't come anymore. I've texted and called severa…" at bounding box center [614, 319] width 1091 height 82
click at [610, 297] on div "[PERSON_NAME] and her husband don't come anymore. My wife texted and called sev…" at bounding box center [614, 319] width 1091 height 82
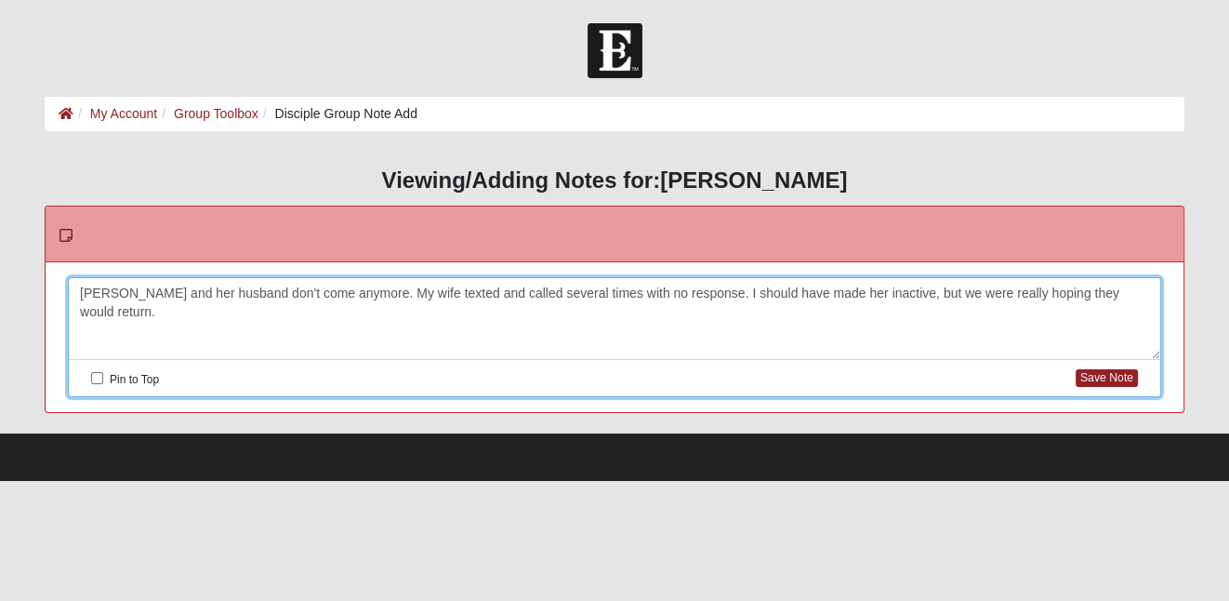
click at [688, 297] on div "Melissa and her husband don't come anymore. My wife texted and called several t…" at bounding box center [614, 319] width 1091 height 82
click at [668, 314] on div "Melissa and her husband don't come anymore. My wife texted and called several t…" at bounding box center [614, 319] width 1091 height 82
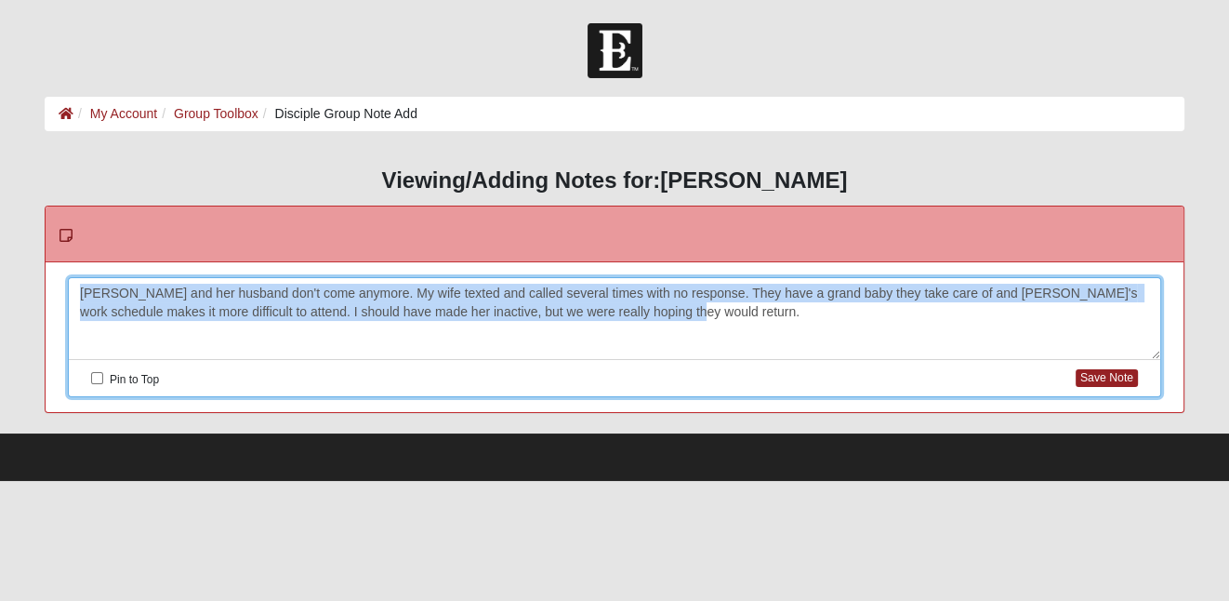
drag, startPoint x: 668, startPoint y: 314, endPoint x: 78, endPoint y: 290, distance: 590.8
click at [78, 290] on div "Melissa and her husband don't come anymore. My wife texted and called several t…" at bounding box center [614, 319] width 1091 height 82
copy div "Melissa and her husband don't come anymore. My wife texted and called several t…"
click at [1100, 375] on button "Save Note" at bounding box center [1107, 378] width 62 height 18
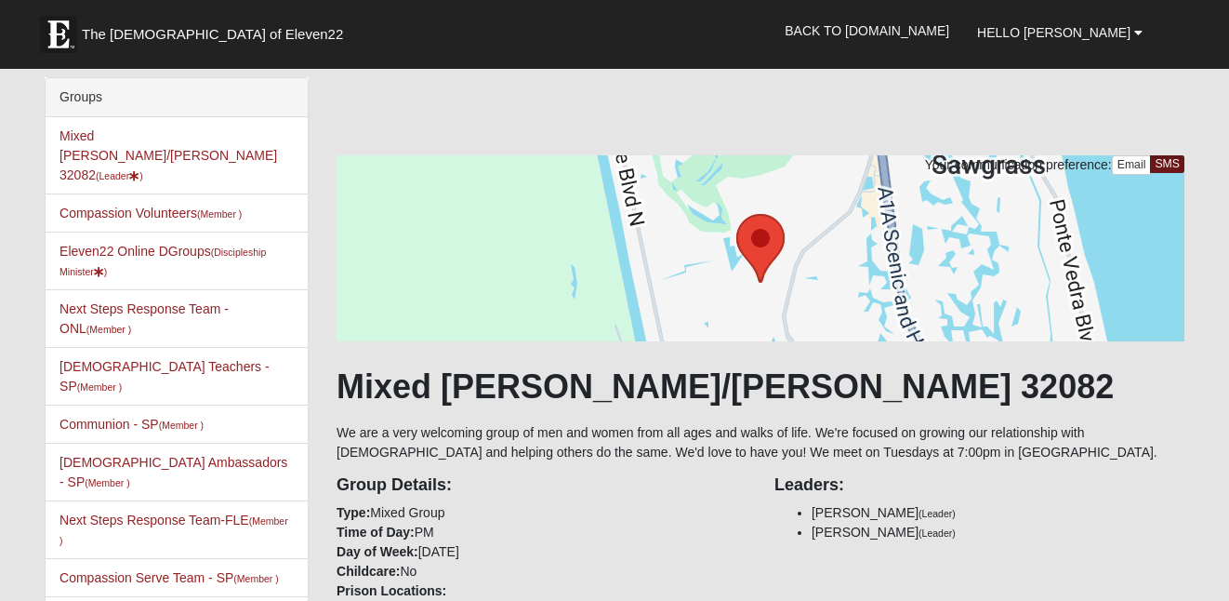
scroll to position [1586, 0]
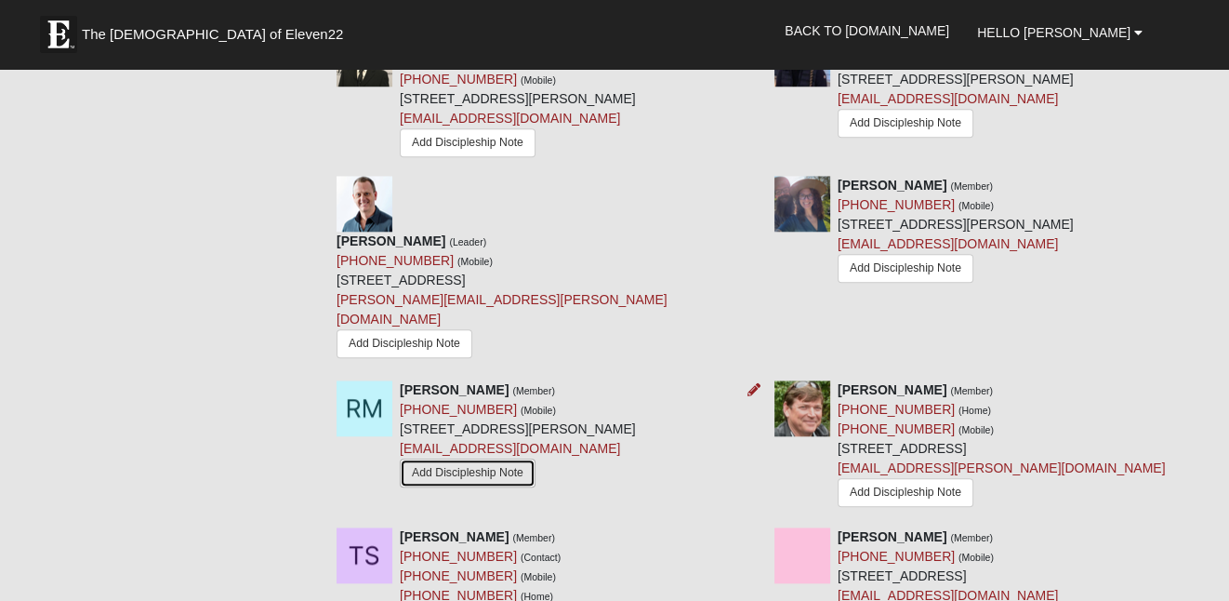
click at [482, 458] on link "Add Discipleship Note" at bounding box center [468, 472] width 136 height 29
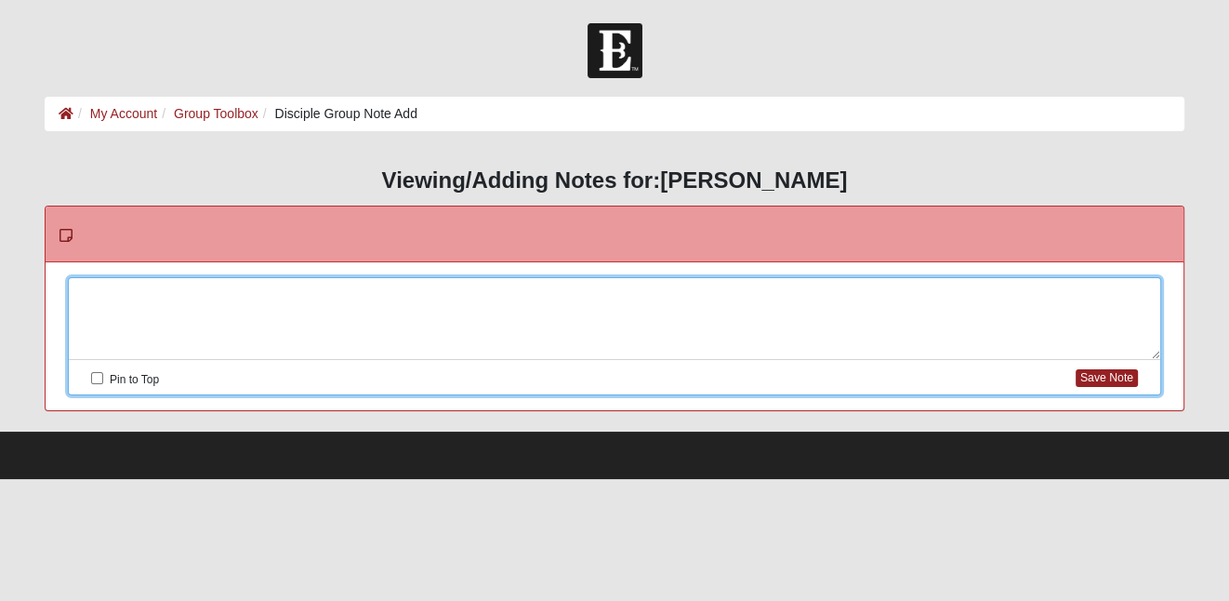
click at [587, 297] on div at bounding box center [614, 319] width 1091 height 82
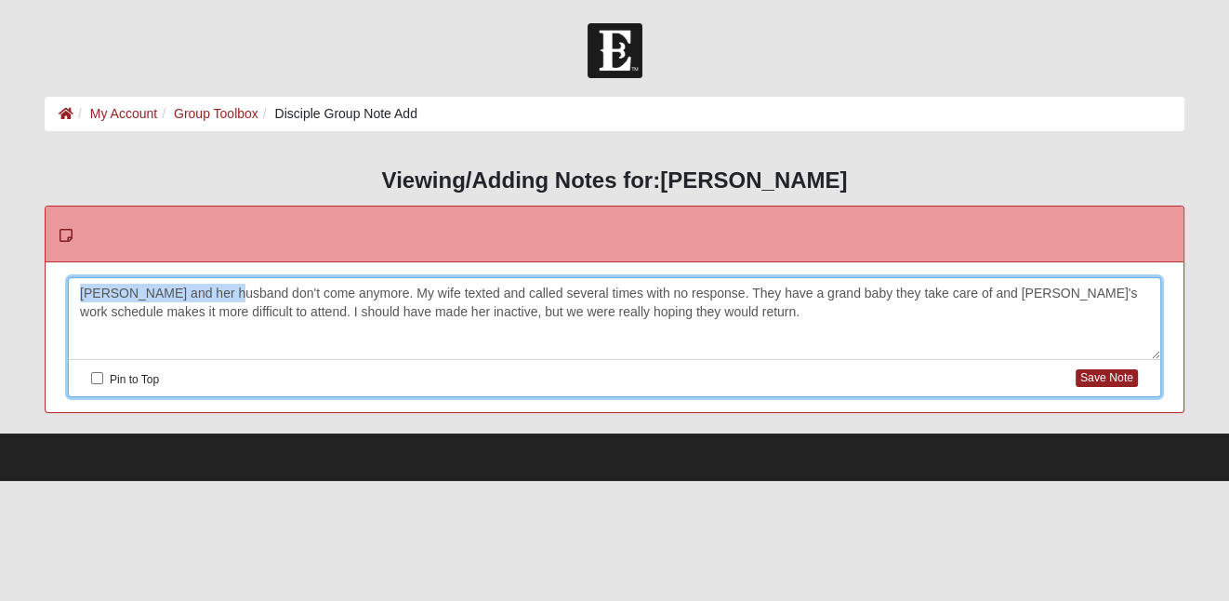
drag, startPoint x: 225, startPoint y: 295, endPoint x: 81, endPoint y: 295, distance: 144.1
click at [81, 295] on div "Melissa and her husband don't come anymore. My wife texted and called several t…" at bounding box center [614, 319] width 1091 height 82
drag, startPoint x: 365, startPoint y: 293, endPoint x: 325, endPoint y: 292, distance: 40.0
click at [325, 292] on div "Robert and her wife don't come anymore. My wife texted and called several times…" at bounding box center [614, 319] width 1091 height 82
click at [1120, 378] on button "Save Note" at bounding box center [1107, 378] width 62 height 18
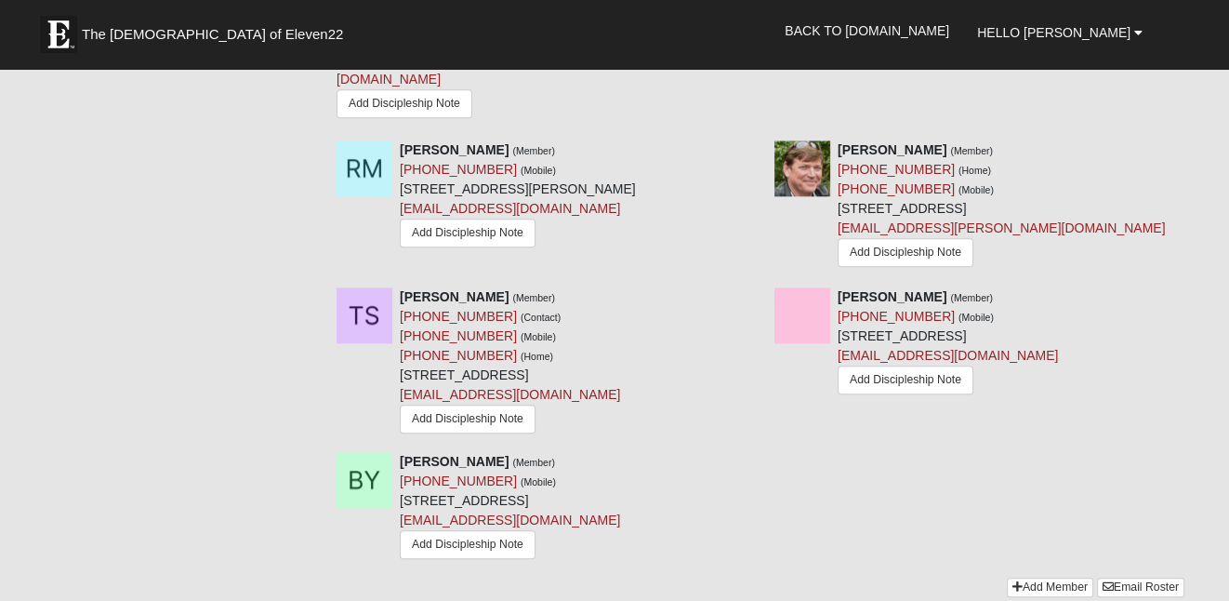
scroll to position [1828, 0]
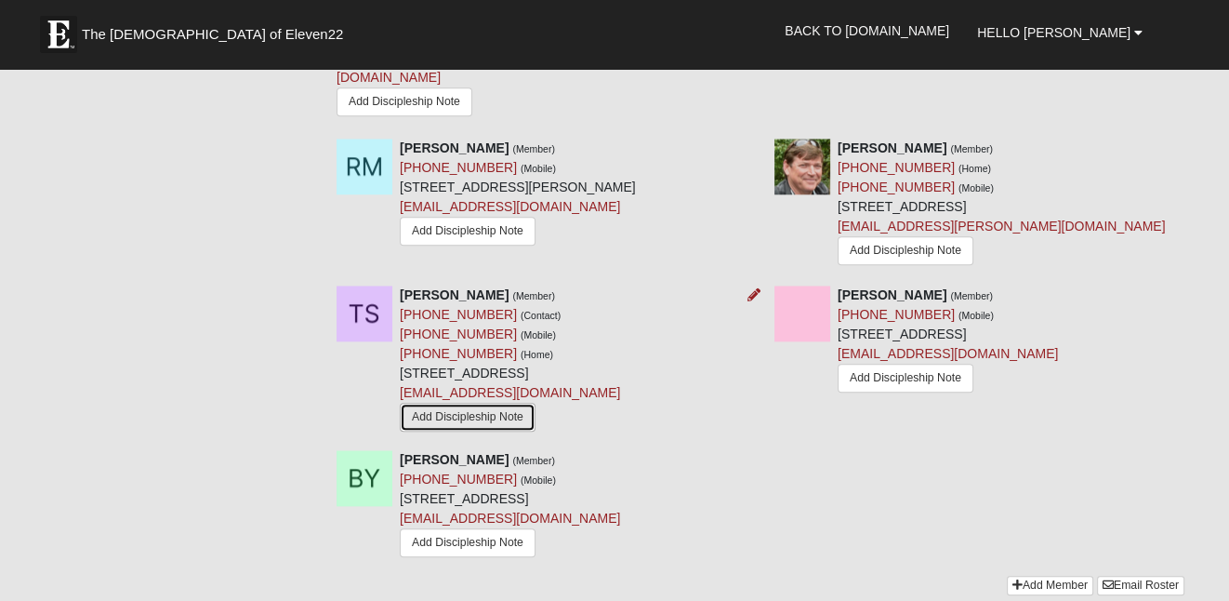
click at [495, 403] on link "Add Discipleship Note" at bounding box center [468, 417] width 136 height 29
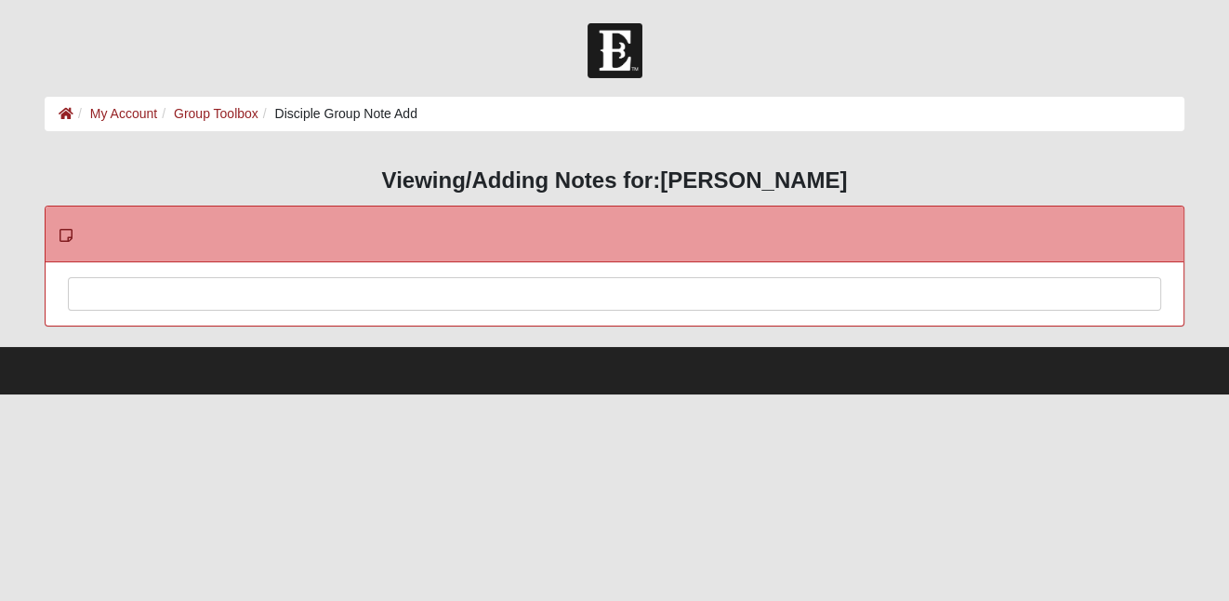
click at [522, 290] on div at bounding box center [614, 319] width 1091 height 82
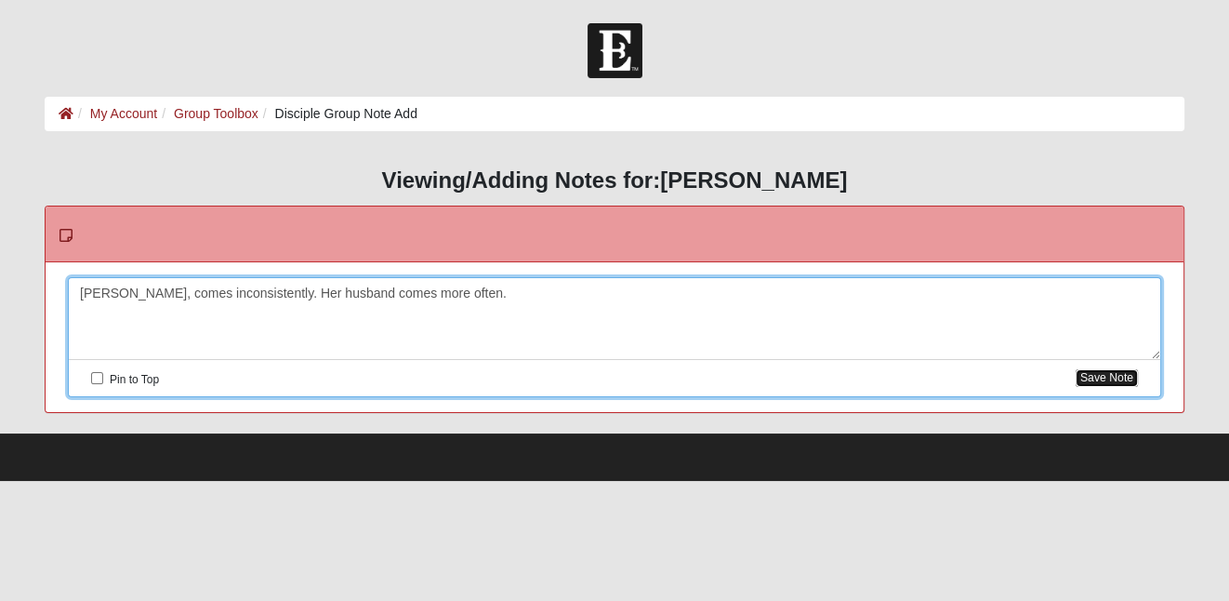
click at [1092, 382] on button "Save Note" at bounding box center [1107, 378] width 62 height 18
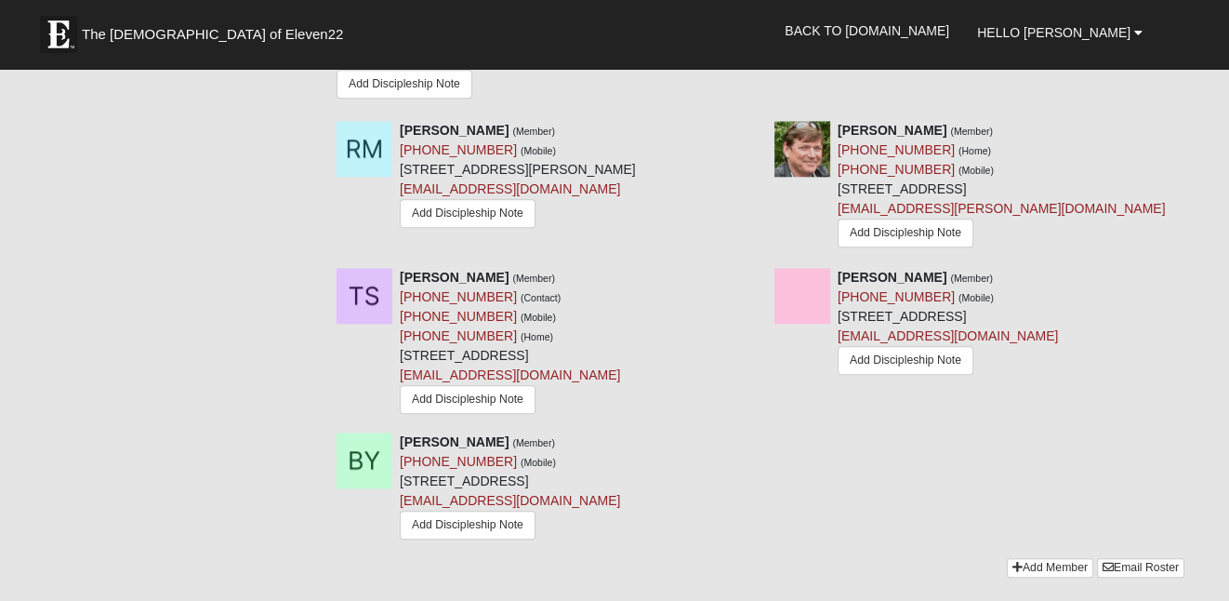
scroll to position [1856, 0]
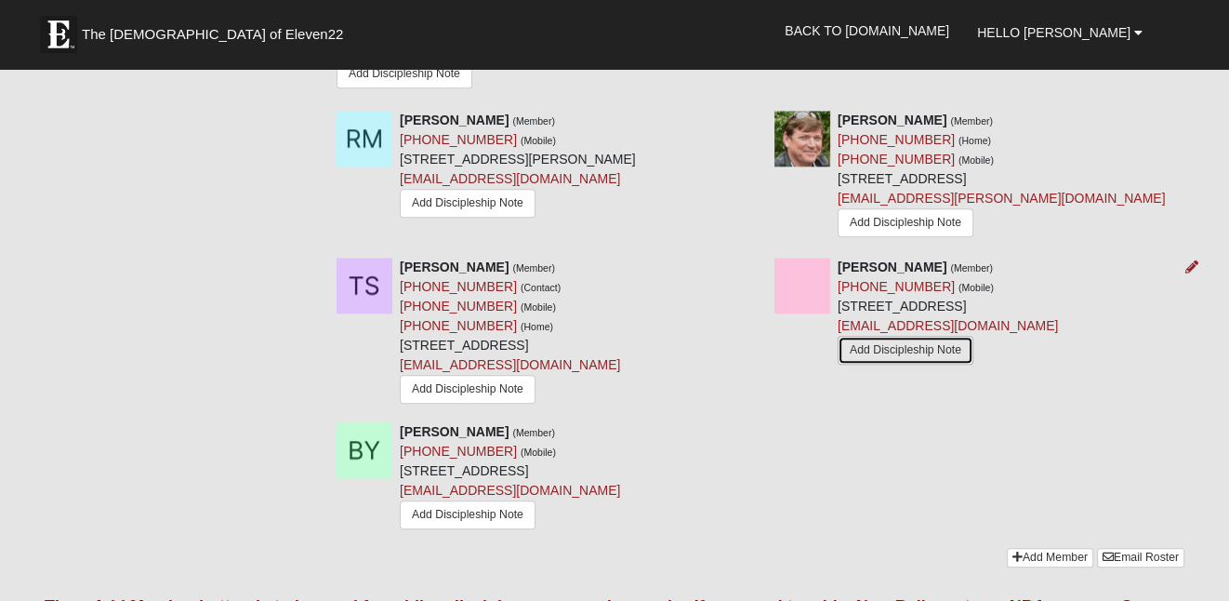
click at [867, 336] on link "Add Discipleship Note" at bounding box center [906, 350] width 136 height 29
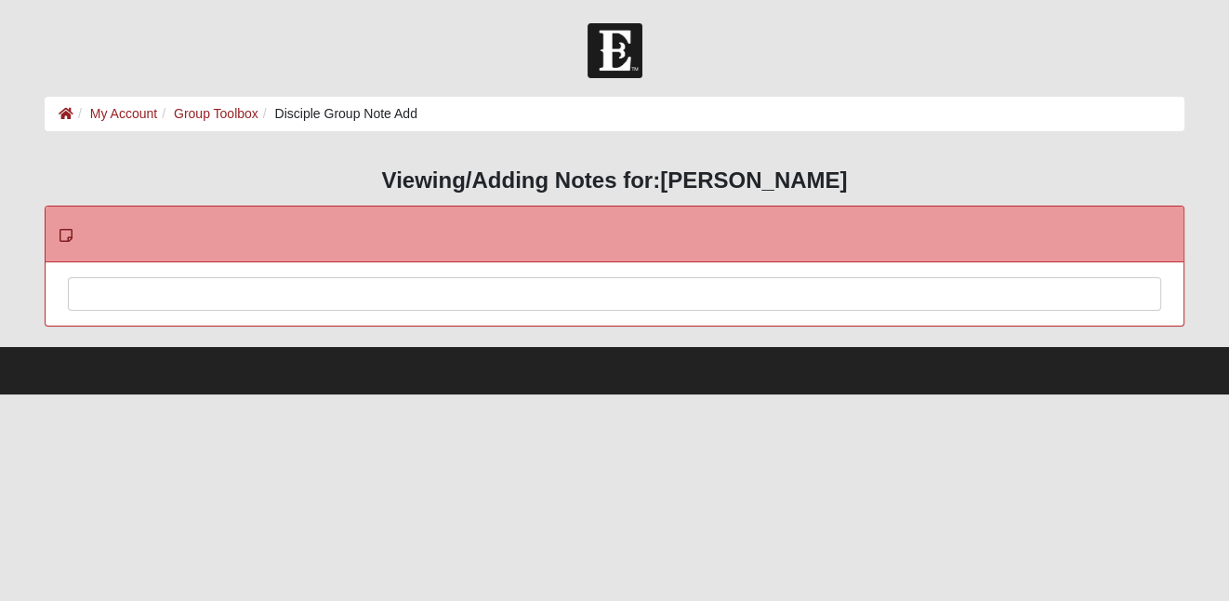
click at [490, 296] on div at bounding box center [614, 319] width 1091 height 82
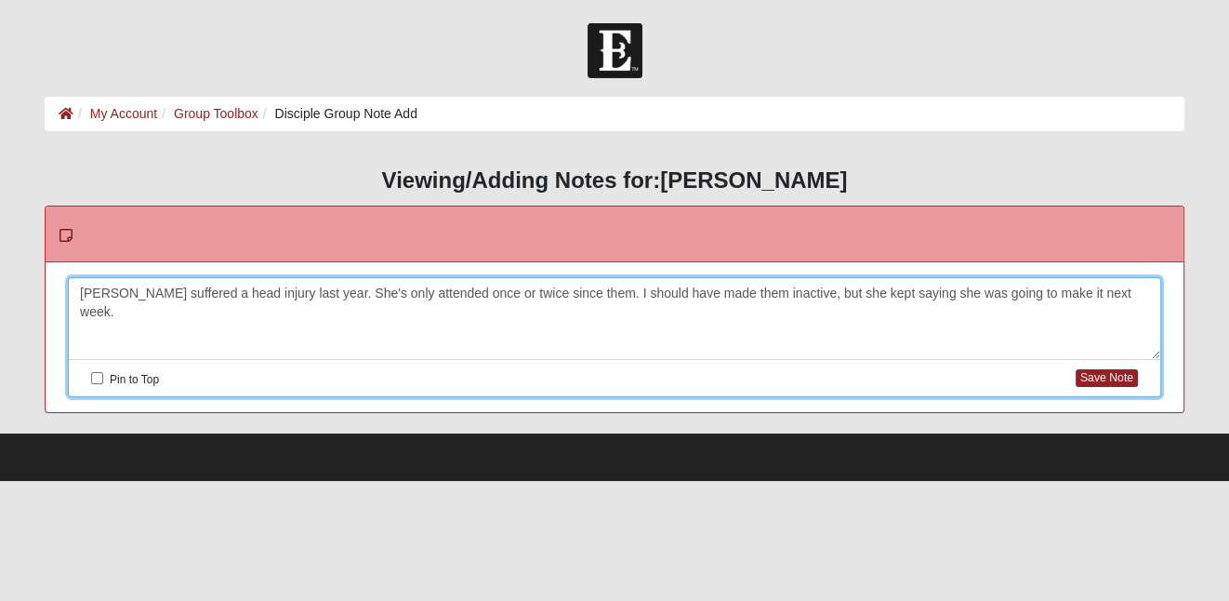
click at [892, 297] on div "Debbie suffered a head injury last year. She's only attended once or twice sinc…" at bounding box center [614, 319] width 1091 height 82
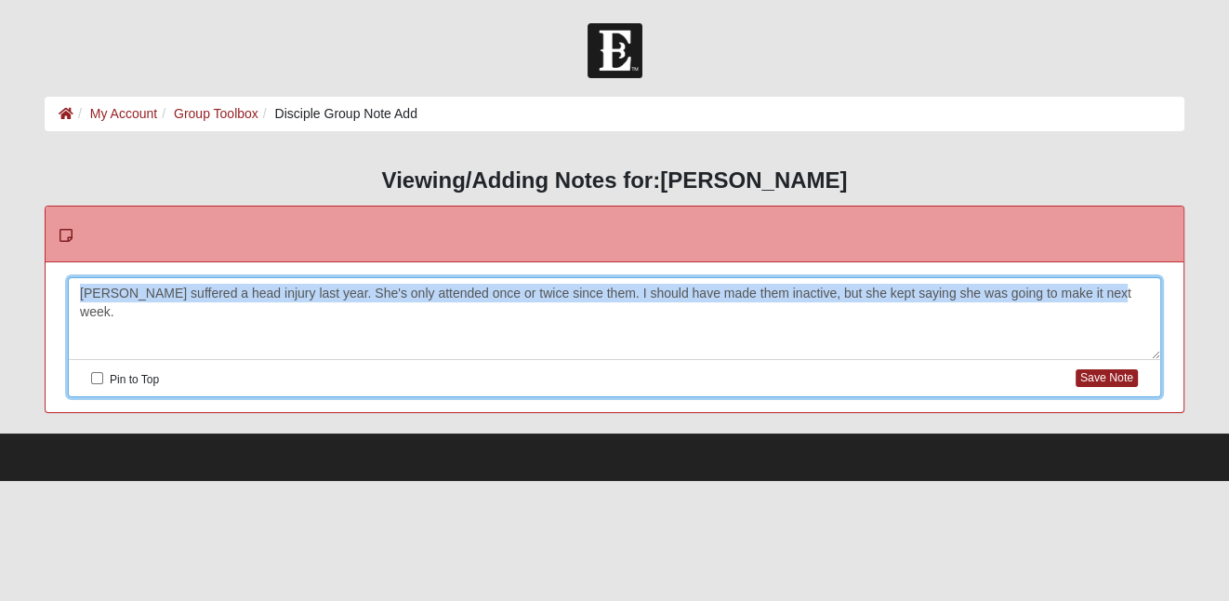
click at [892, 297] on div "Debbie suffered a head injury last year. She's only attended once or twice sinc…" at bounding box center [614, 319] width 1091 height 82
copy div "Debbie suffered a head injury last year. She's only attended once or twice sinc…"
click at [1115, 380] on button "Save Note" at bounding box center [1107, 378] width 62 height 18
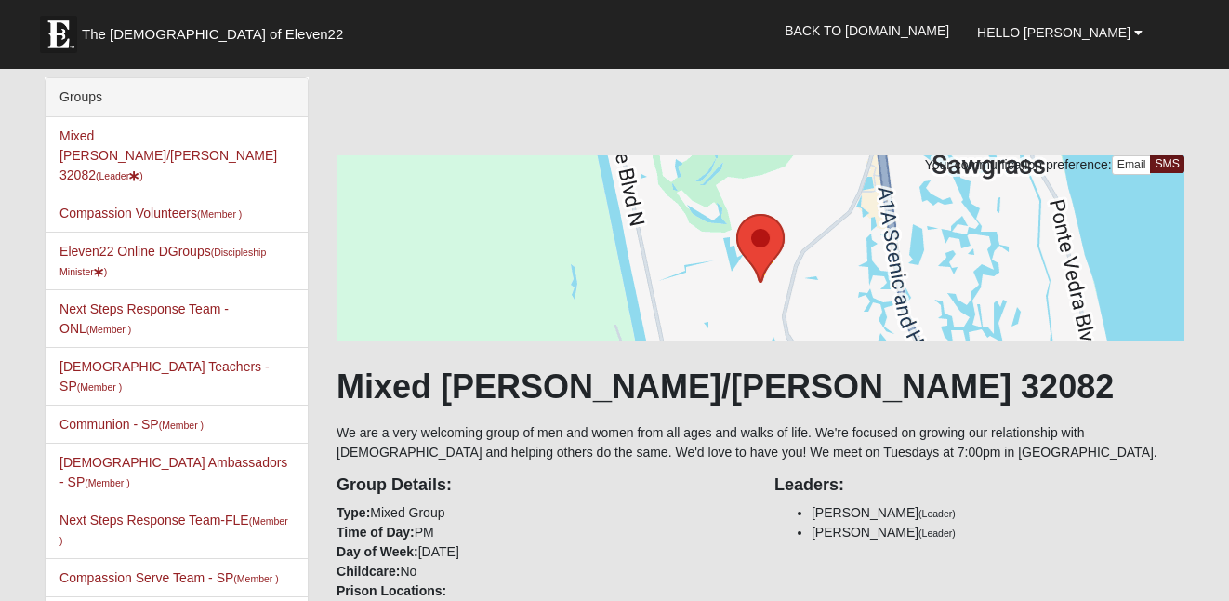
scroll to position [1856, 0]
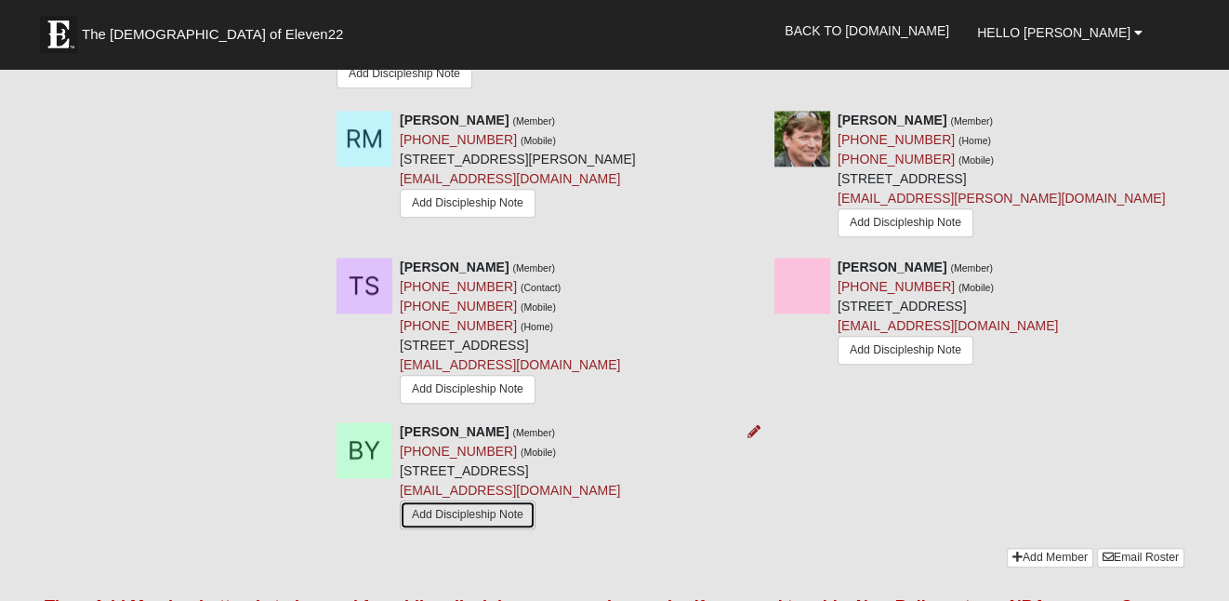
click at [458, 500] on link "Add Discipleship Note" at bounding box center [468, 514] width 136 height 29
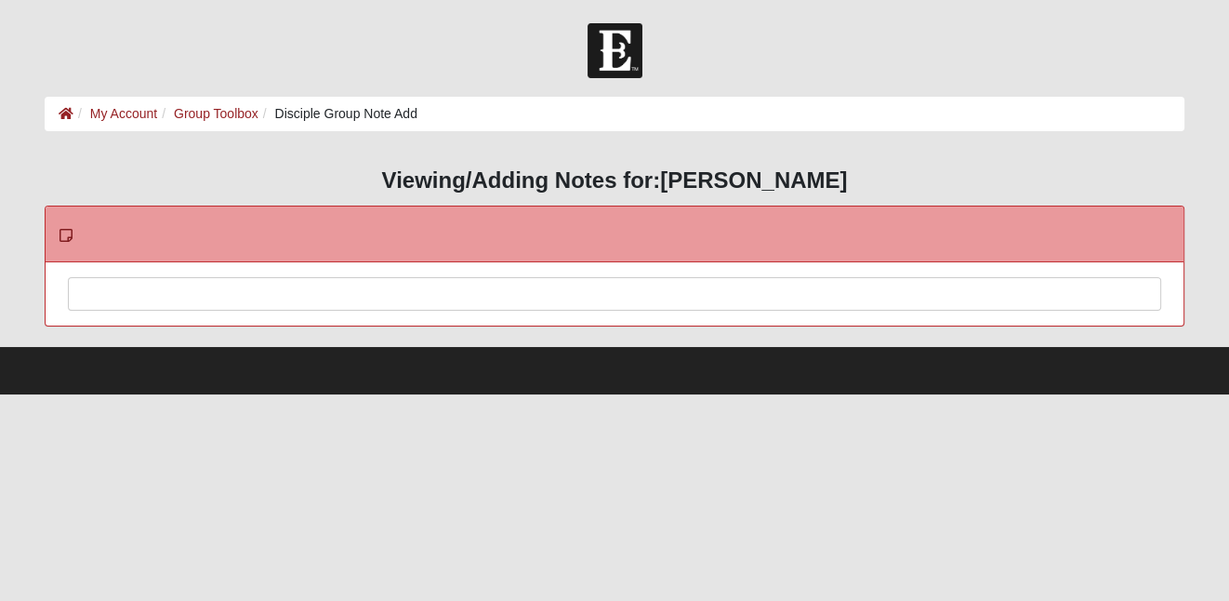
click at [370, 299] on div at bounding box center [614, 319] width 1091 height 82
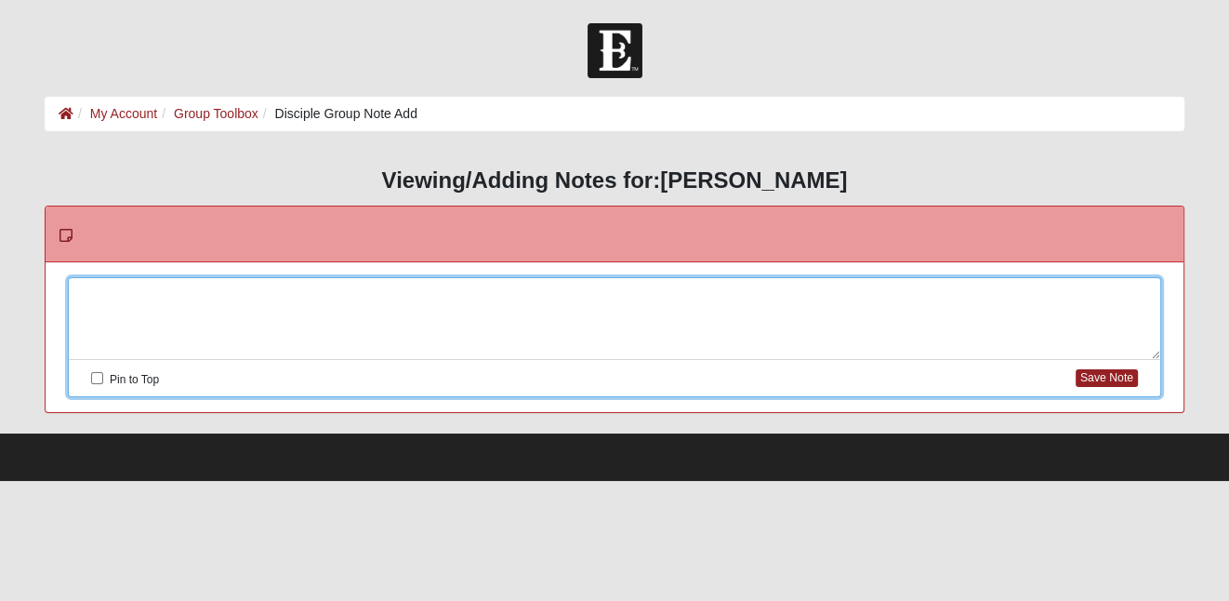
paste div
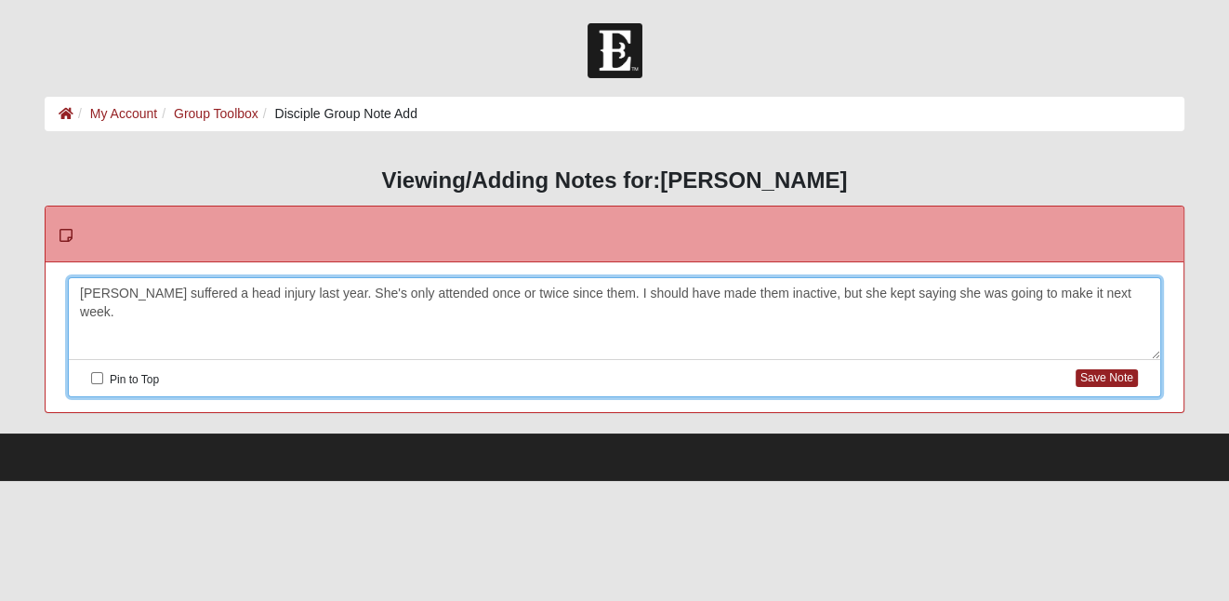
click at [78, 291] on div "[PERSON_NAME] suffered a head injury last year. She's only attended once or twi…" at bounding box center [614, 319] width 1091 height 82
click at [1100, 378] on button "Save Note" at bounding box center [1107, 378] width 62 height 18
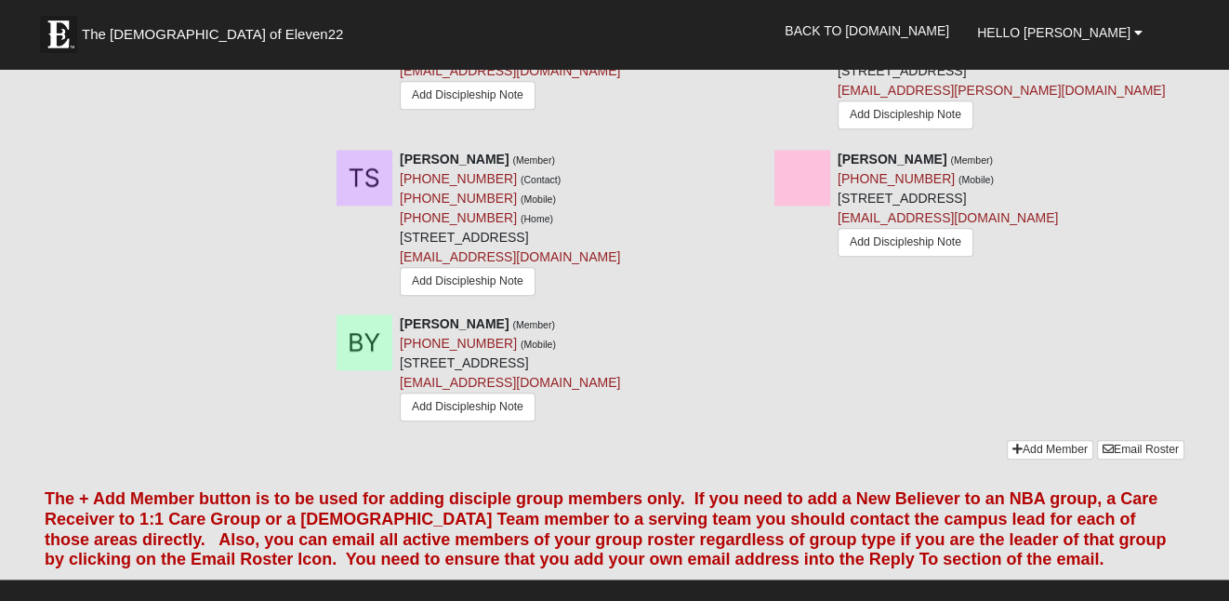
scroll to position [1970, 0]
